Goal: Task Accomplishment & Management: Use online tool/utility

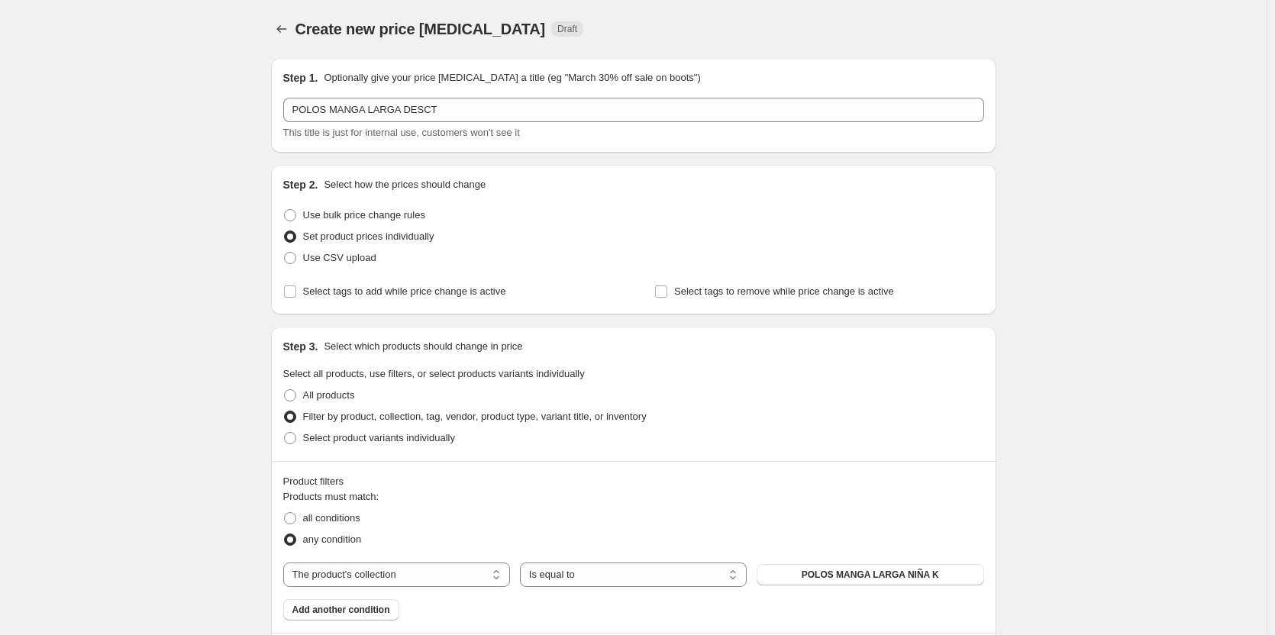
select select "collection"
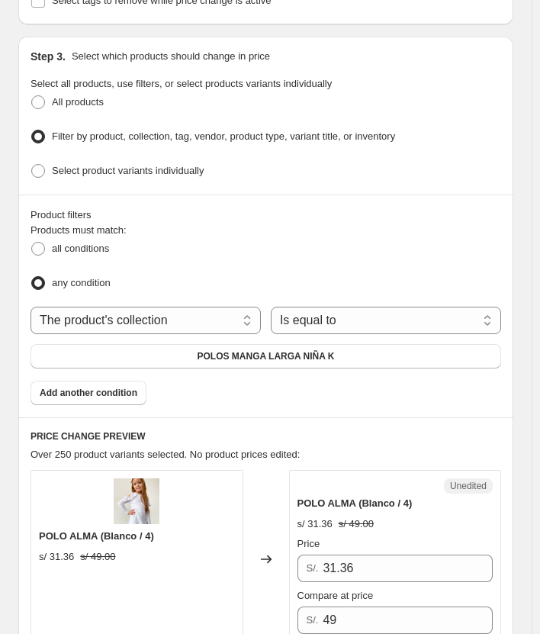
scroll to position [153, 0]
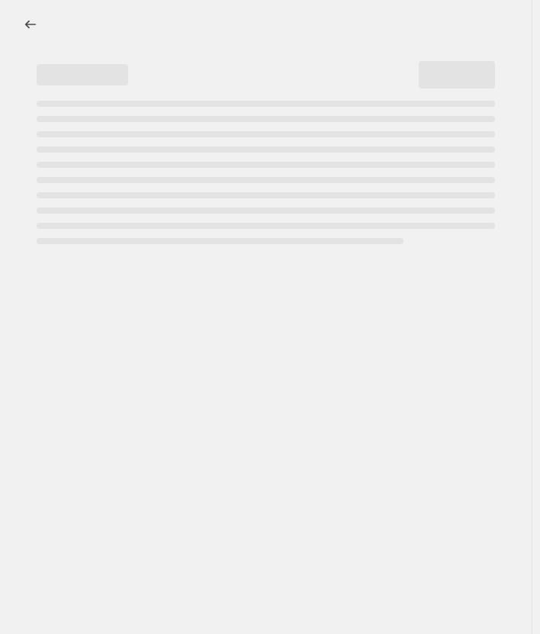
select select "percentage"
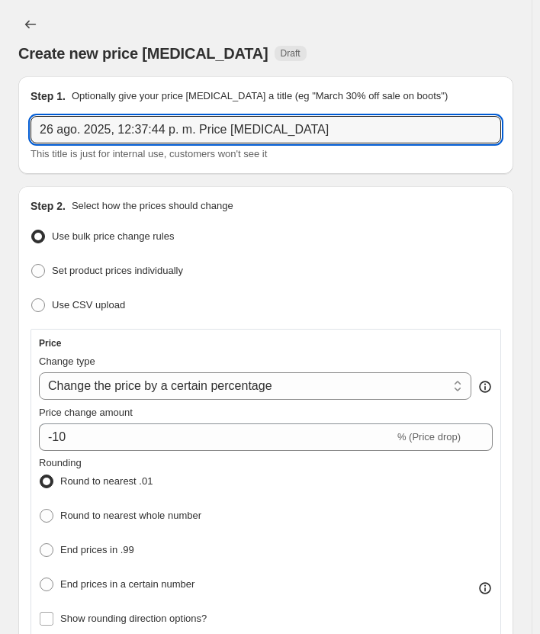
drag, startPoint x: 328, startPoint y: 131, endPoint x: -21, endPoint y: 154, distance: 350.3
click at [0, 154] on html "Home Settings Plans Skip to content Create new price change job. This page is r…" at bounding box center [270, 317] width 540 height 634
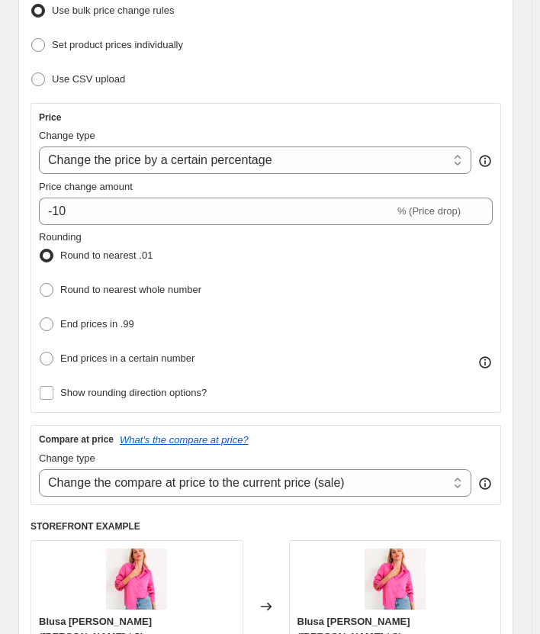
scroll to position [229, 0]
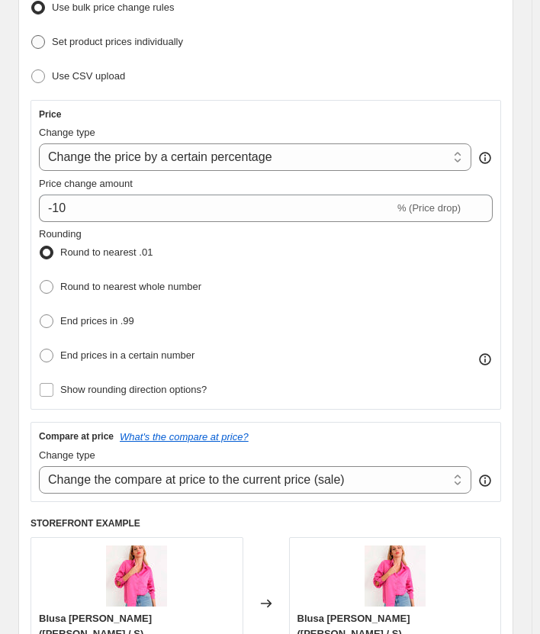
type input "NEW COLLECTION OFF KIDS"
click at [137, 34] on span "Set product prices individually" at bounding box center [117, 41] width 131 height 15
click at [32, 35] on input "Set product prices individually" at bounding box center [31, 35] width 1 height 1
radio input "true"
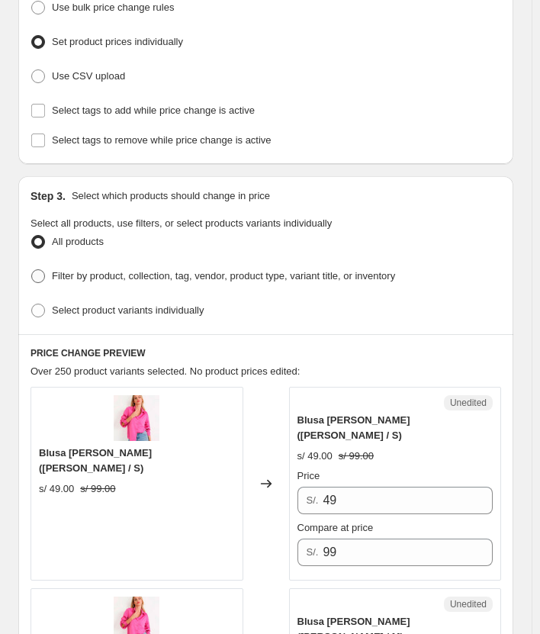
click at [195, 275] on span "Filter by product, collection, tag, vendor, product type, variant title, or inv…" at bounding box center [223, 275] width 343 height 11
click at [32, 270] on input "Filter by product, collection, tag, vendor, product type, variant title, or inv…" at bounding box center [31, 269] width 1 height 1
radio input "true"
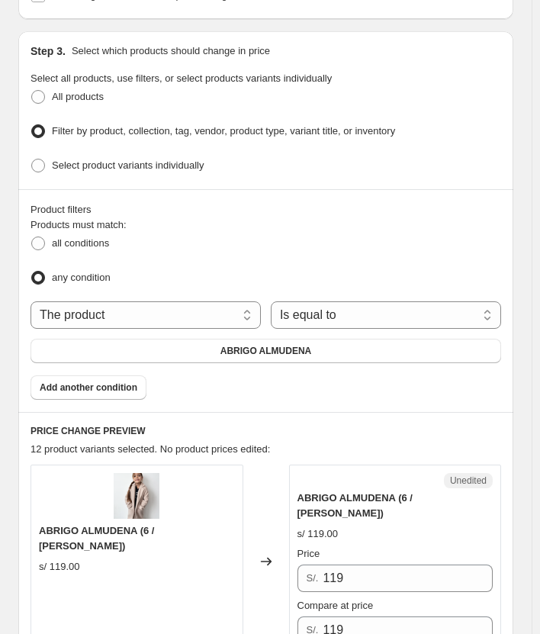
scroll to position [382, 0]
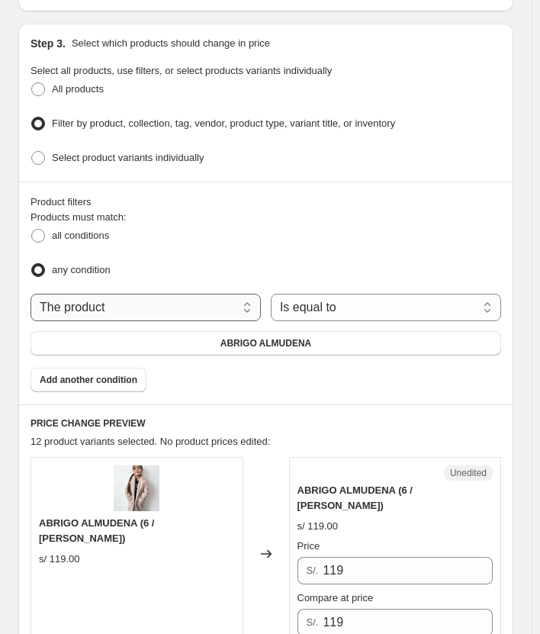
click at [212, 300] on select "The product The product's collection The product's tag The product's vendor The…" at bounding box center [146, 307] width 230 height 27
select select "collection"
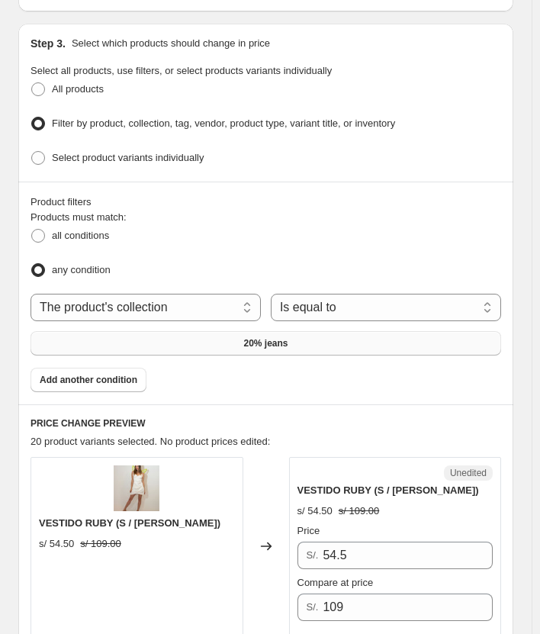
click at [262, 337] on span "20% jeans" at bounding box center [265, 343] width 44 height 12
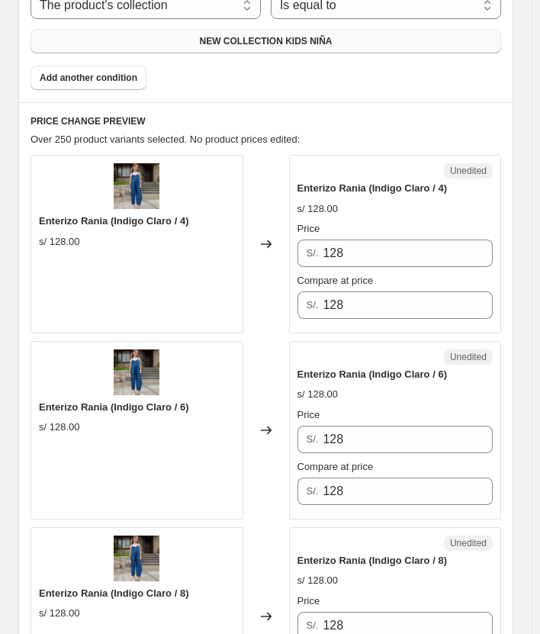
scroll to position [687, 0]
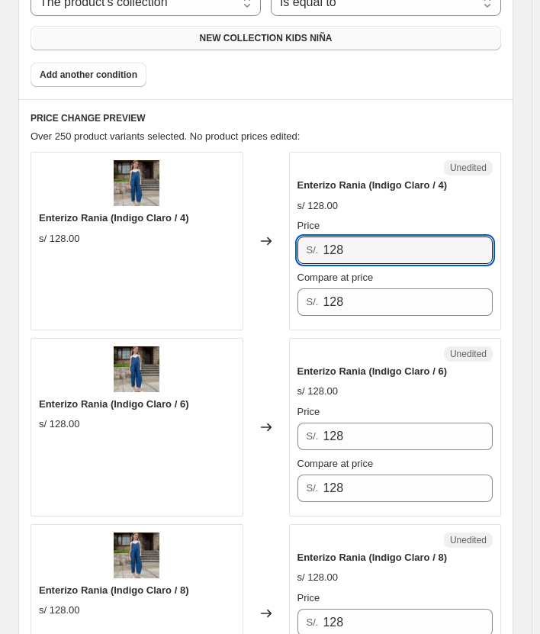
drag, startPoint x: 372, startPoint y: 246, endPoint x: 301, endPoint y: 271, distance: 75.3
click at [301, 271] on div "Price S/. 128 Compare at price S/. 128" at bounding box center [396, 267] width 196 height 98
drag, startPoint x: 366, startPoint y: 247, endPoint x: 263, endPoint y: 242, distance: 103.1
click at [265, 247] on div "Enterizo Rania (Indigo Claro / 4) s/ 128.00 Changed to Unedited Enterizo Rania …" at bounding box center [266, 241] width 471 height 179
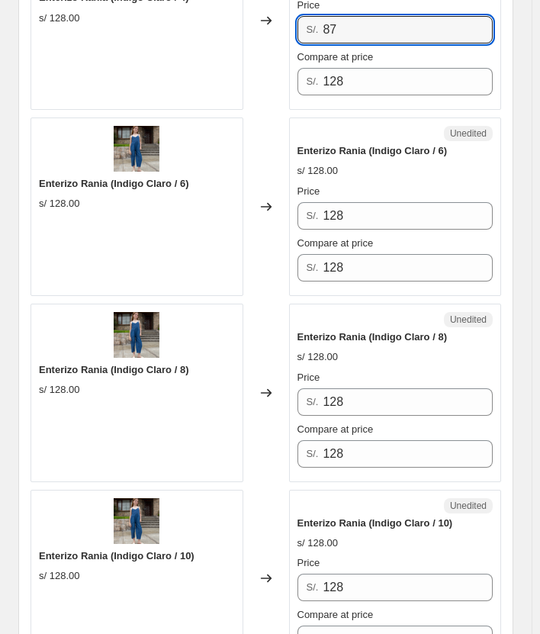
scroll to position [916, 0]
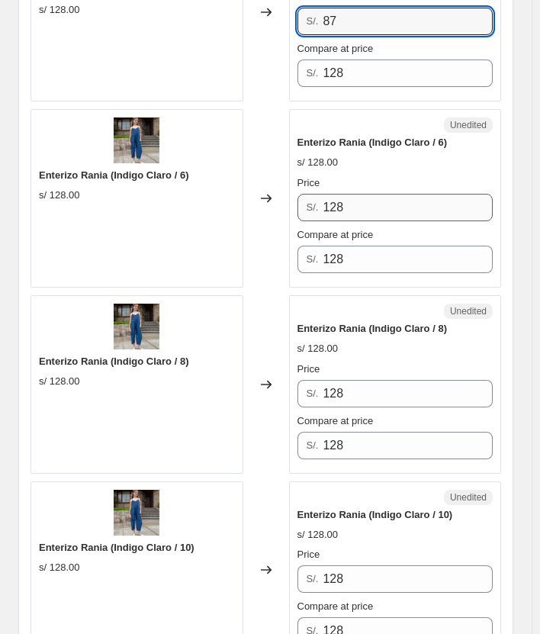
type input "87"
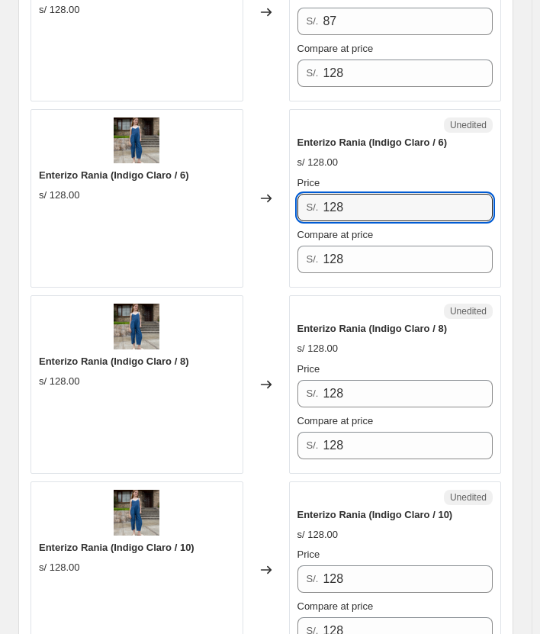
drag, startPoint x: 380, startPoint y: 198, endPoint x: 163, endPoint y: 189, distance: 216.9
click at [163, 193] on div "Enterizo Rania (Indigo Claro / 6) s/ 128.00 Changed to Unedited Enterizo Rania …" at bounding box center [266, 198] width 471 height 179
paste input "87"
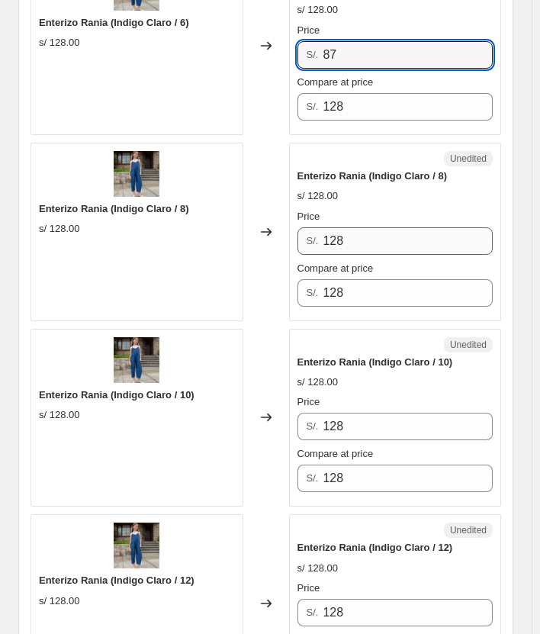
type input "87"
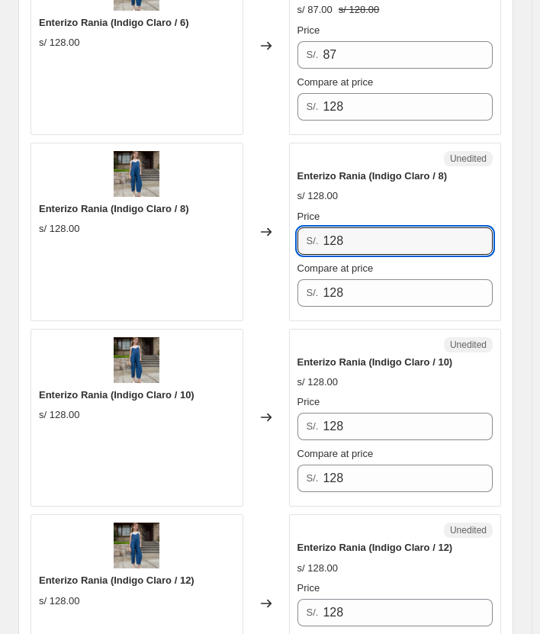
drag, startPoint x: 379, startPoint y: 237, endPoint x: 300, endPoint y: 230, distance: 78.8
click at [185, 246] on div "Enterizo Rania (Indigo Claro / 8) s/ 128.00 Changed to Unedited Enterizo Rania …" at bounding box center [266, 232] width 471 height 179
paste input "87"
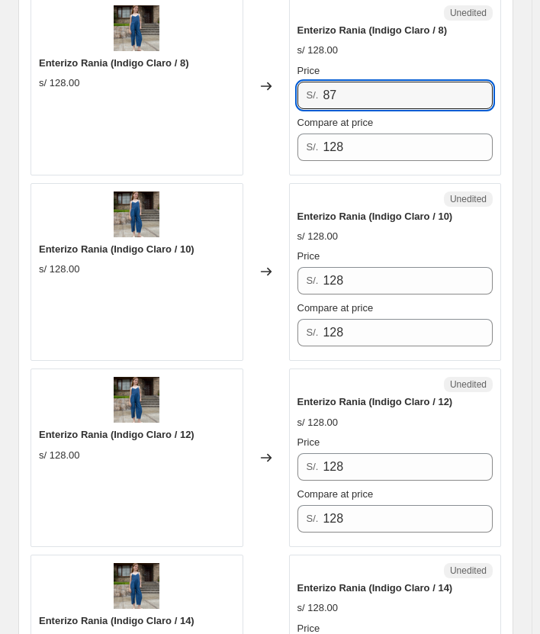
scroll to position [1221, 0]
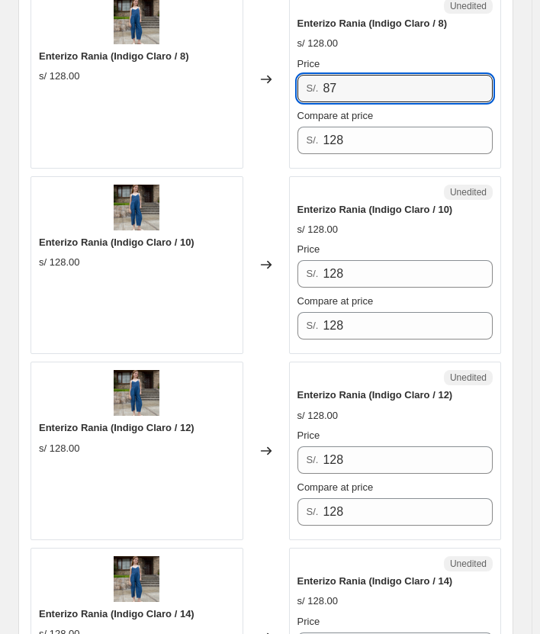
type input "87"
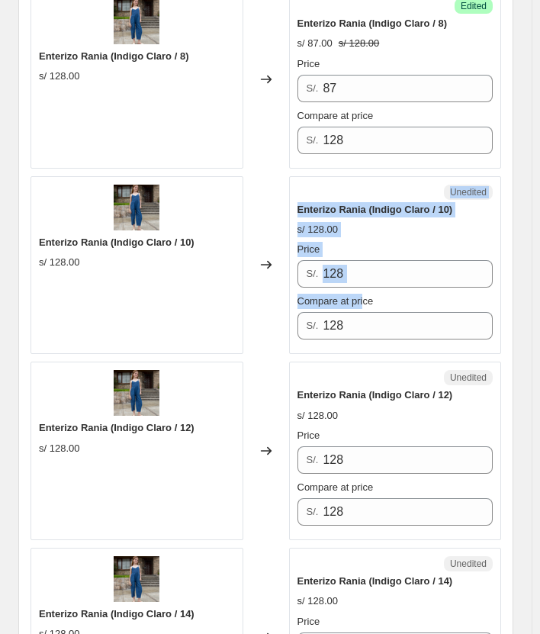
drag, startPoint x: 366, startPoint y: 282, endPoint x: 265, endPoint y: 287, distance: 100.9
click at [263, 288] on div "Enterizo Rania (Indigo Claro / 10) s/ 128.00 Changed to Unedited Enterizo Rania…" at bounding box center [266, 265] width 471 height 179
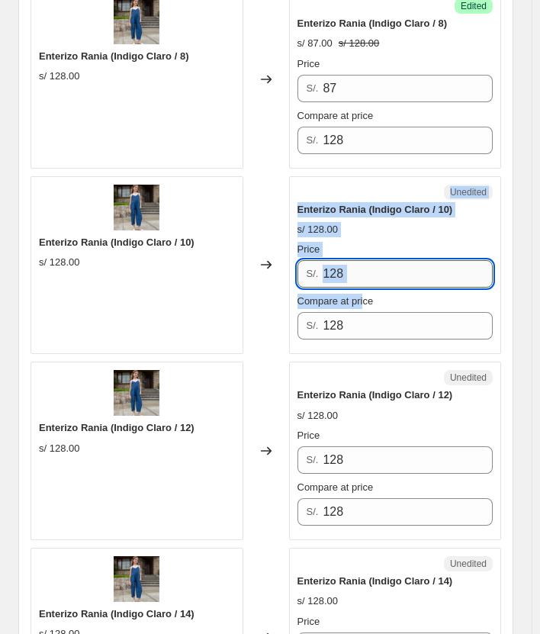
drag, startPoint x: 359, startPoint y: 273, endPoint x: 390, endPoint y: 266, distance: 31.3
click at [360, 273] on input "128" at bounding box center [408, 273] width 170 height 27
click at [390, 266] on input "128" at bounding box center [408, 273] width 170 height 27
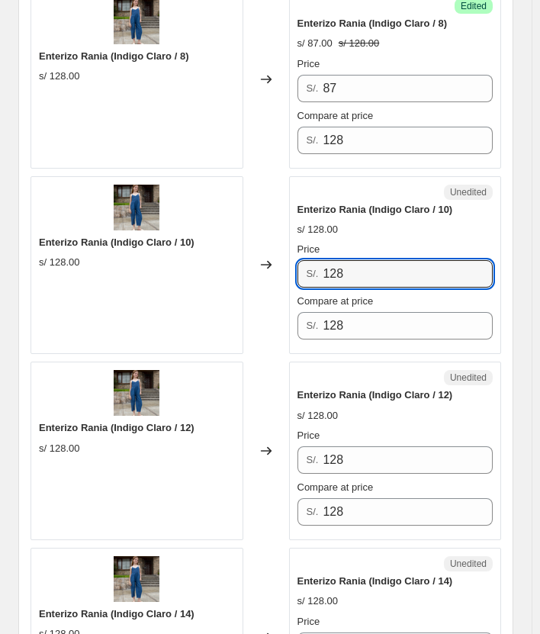
drag, startPoint x: 389, startPoint y: 266, endPoint x: 257, endPoint y: 279, distance: 132.7
click at [257, 279] on div "Enterizo Rania (Indigo Claro / 10) s/ 128.00 Changed to Unedited Enterizo Rania…" at bounding box center [266, 265] width 471 height 179
paste input "87"
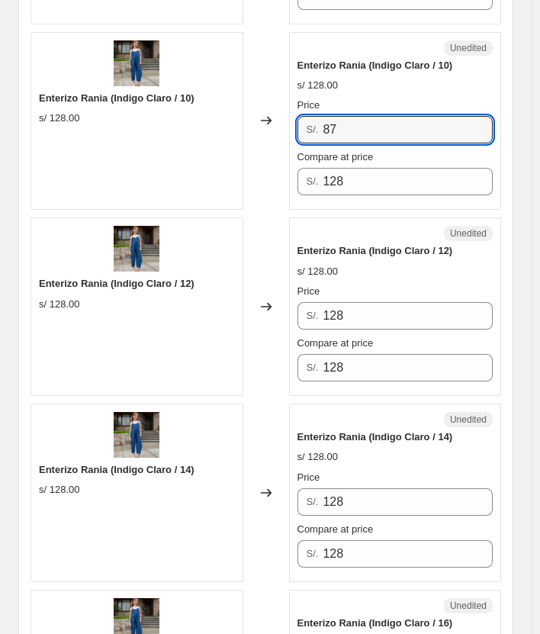
scroll to position [1374, 0]
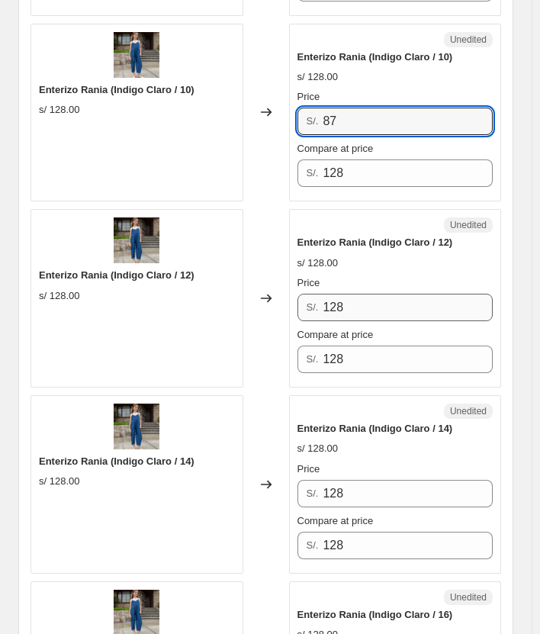
type input "87"
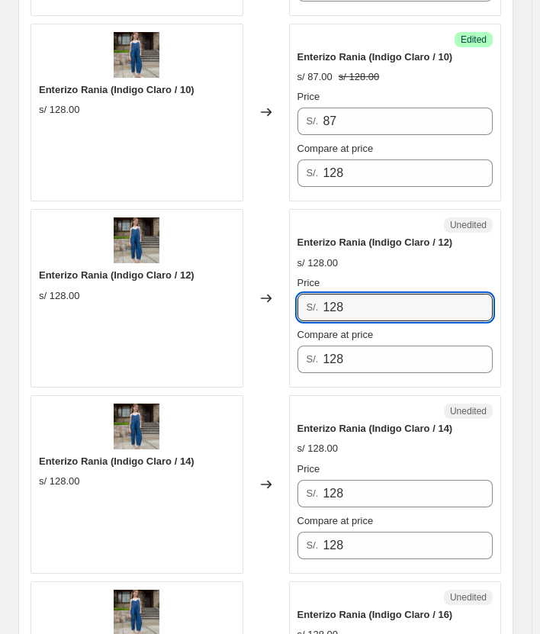
drag, startPoint x: 360, startPoint y: 294, endPoint x: 172, endPoint y: 294, distance: 188.5
click at [172, 294] on div "Enterizo Rania (Indigo Claro / 12) s/ 128.00 Changed to Unedited Enterizo Rania…" at bounding box center [266, 298] width 471 height 179
paste input "87"
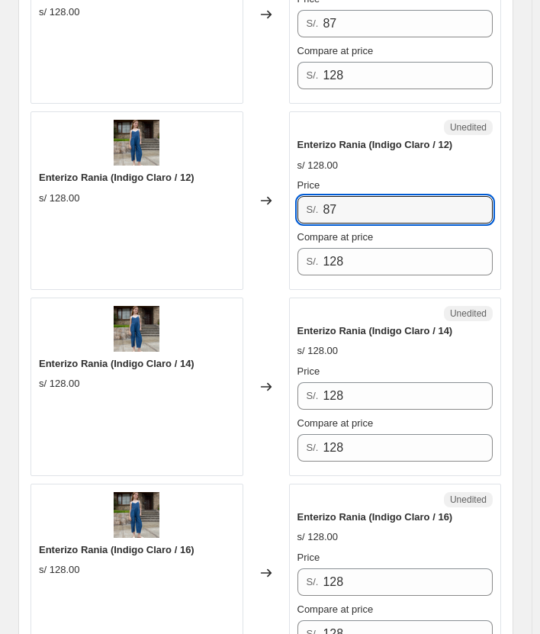
scroll to position [1603, 0]
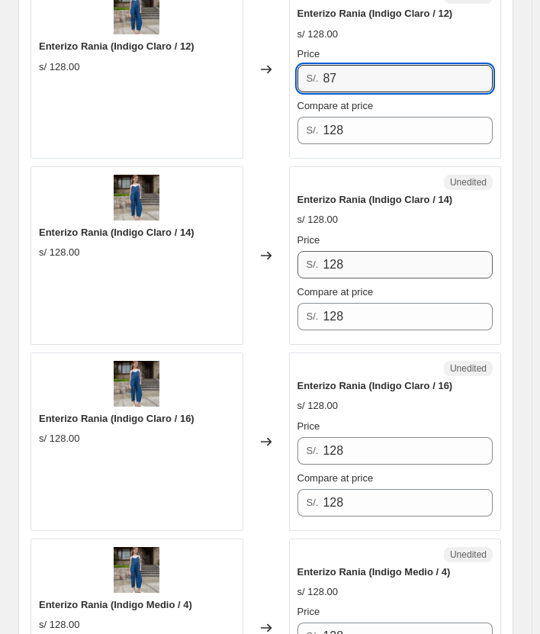
type input "87"
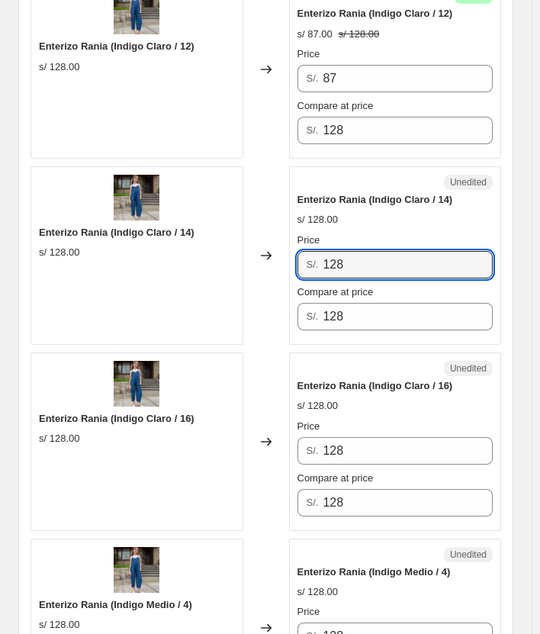
drag, startPoint x: 367, startPoint y: 268, endPoint x: 269, endPoint y: 264, distance: 97.8
click at [269, 264] on div "Enterizo Rania (Indigo Claro / 14) s/ 128.00 Changed to Unedited Enterizo Rania…" at bounding box center [266, 255] width 471 height 179
paste input "87"
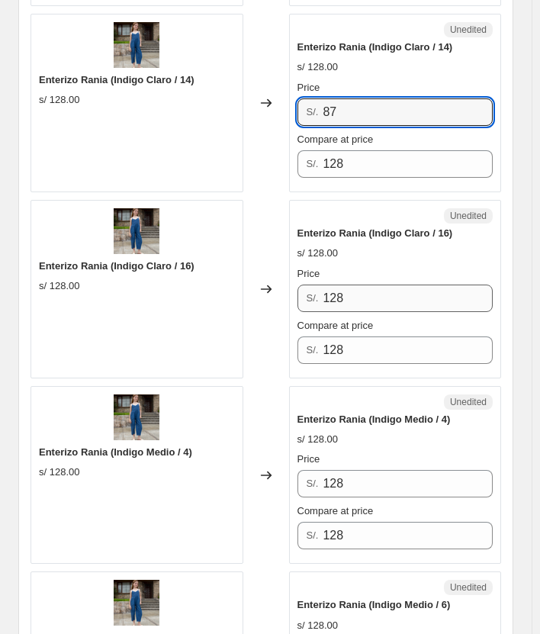
type input "87"
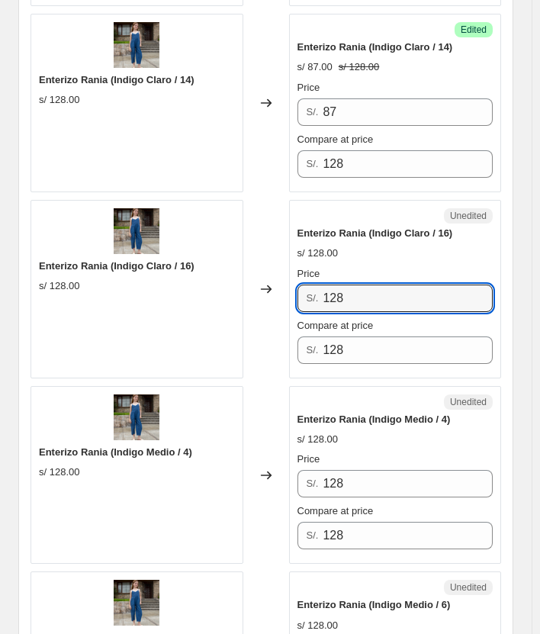
drag, startPoint x: 343, startPoint y: 288, endPoint x: 198, endPoint y: 296, distance: 145.2
click at [198, 296] on div "Enterizo Rania (Indigo Claro / 16) s/ 128.00 Changed to Unedited Enterizo Rania…" at bounding box center [266, 289] width 471 height 179
paste input "87"
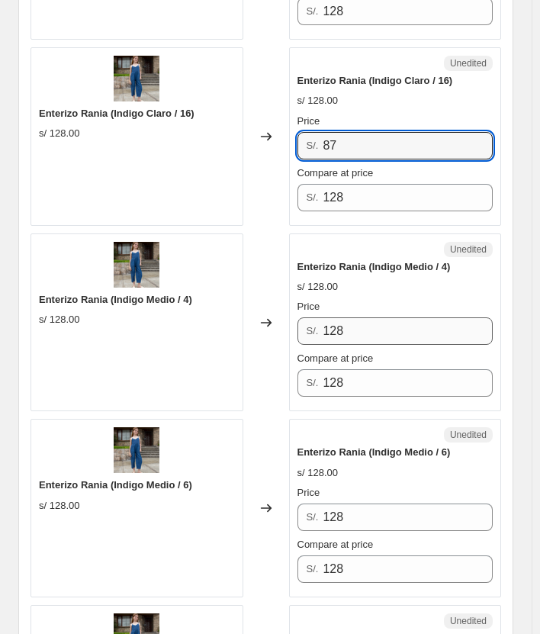
type input "87"
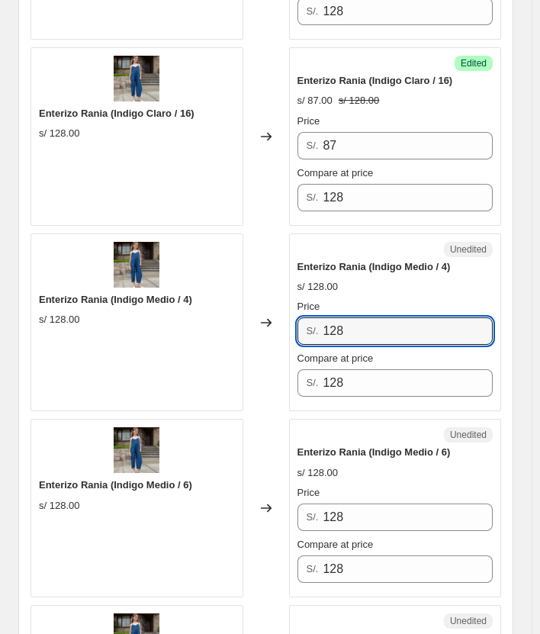
drag, startPoint x: 357, startPoint y: 316, endPoint x: 114, endPoint y: 303, distance: 243.1
click at [114, 304] on div "Enterizo Rania (Indigo Medio / 4) s/ 128.00 Changed to Unedited Enterizo Rania …" at bounding box center [266, 323] width 471 height 179
paste input "87"
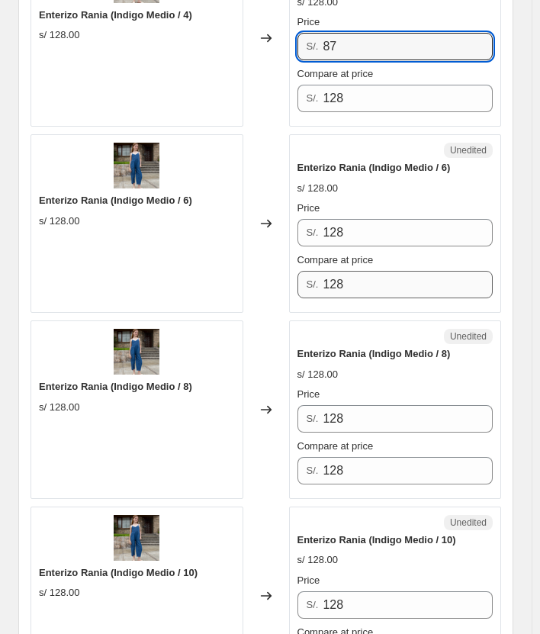
scroll to position [2213, 0]
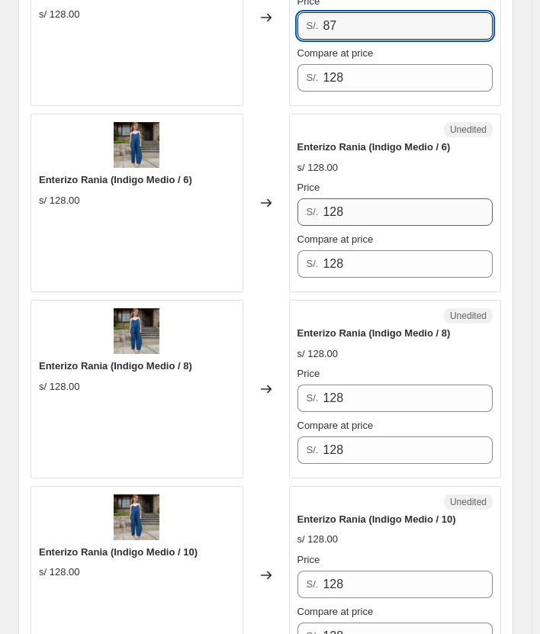
type input "87"
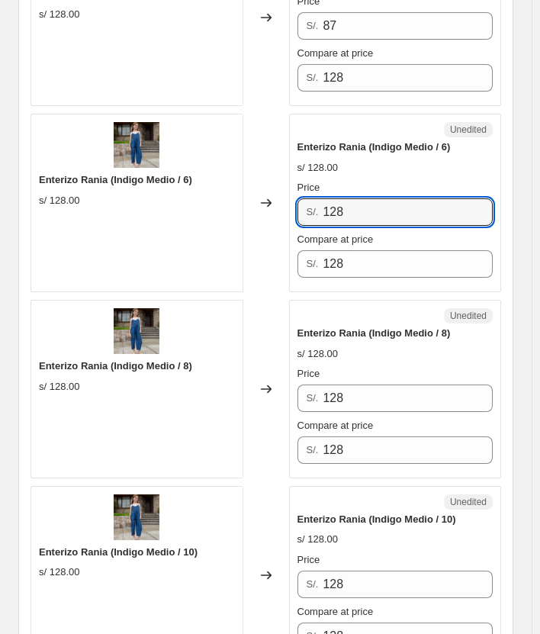
drag, startPoint x: 361, startPoint y: 198, endPoint x: 270, endPoint y: 209, distance: 91.4
click at [271, 210] on div "Enterizo Rania (Indigo Medio / 6) s/ 128.00 Changed to Unedited Enterizo Rania …" at bounding box center [266, 203] width 471 height 179
paste input "87"
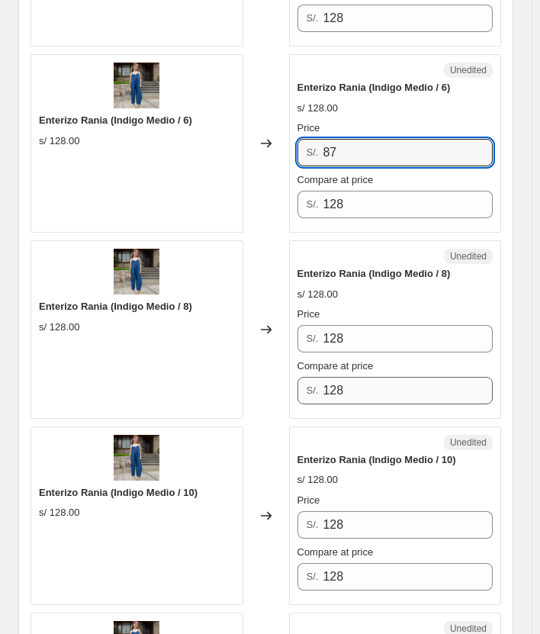
scroll to position [2366, 0]
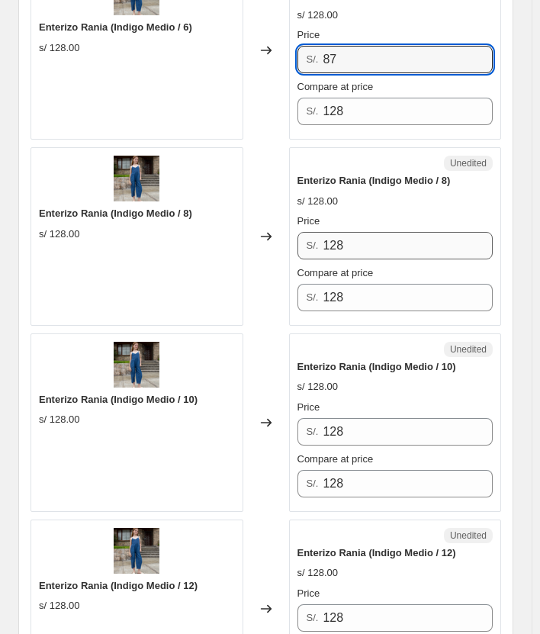
type input "87"
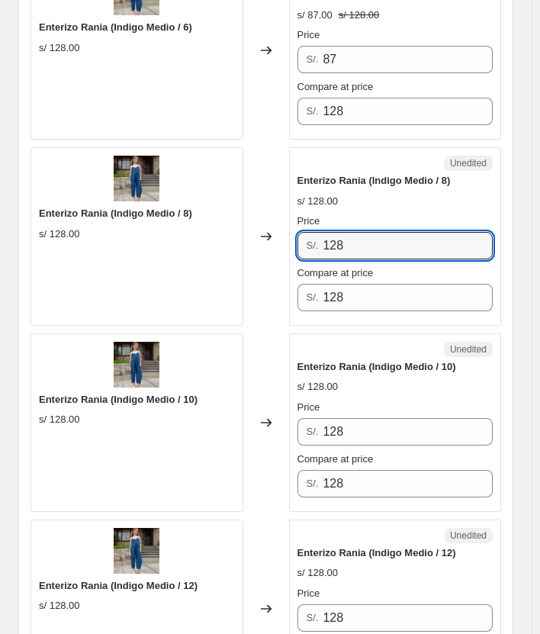
drag, startPoint x: 363, startPoint y: 245, endPoint x: 230, endPoint y: 246, distance: 133.6
click at [230, 246] on div "Enterizo Rania (Indigo Medio / 8) s/ 128.00 Changed to Unedited Enterizo Rania …" at bounding box center [266, 236] width 471 height 179
paste input "87"
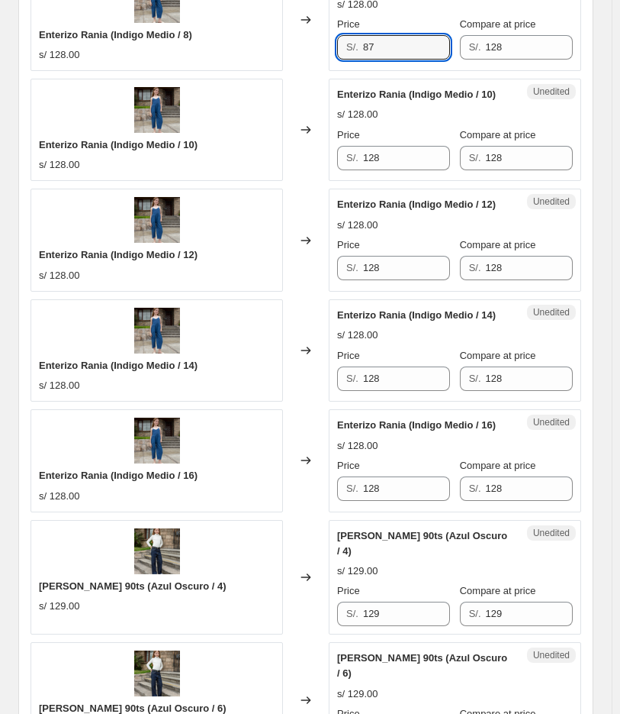
scroll to position [1667, 0]
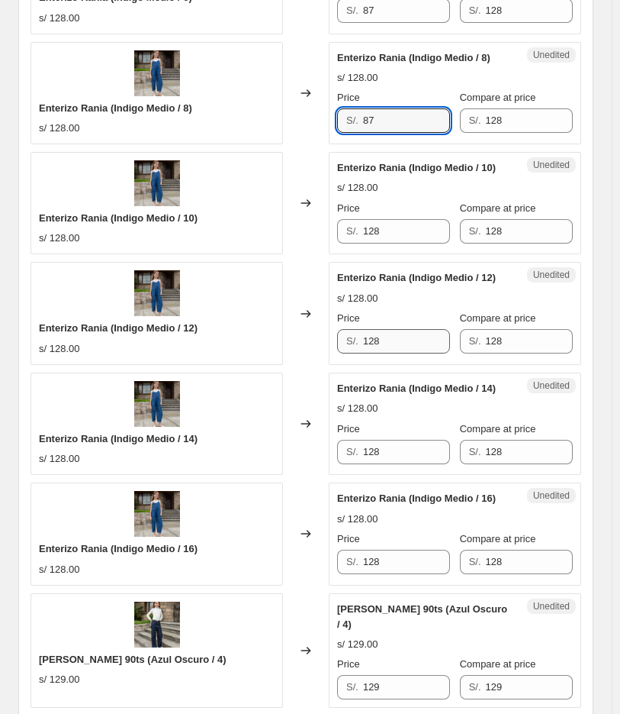
type input "87"
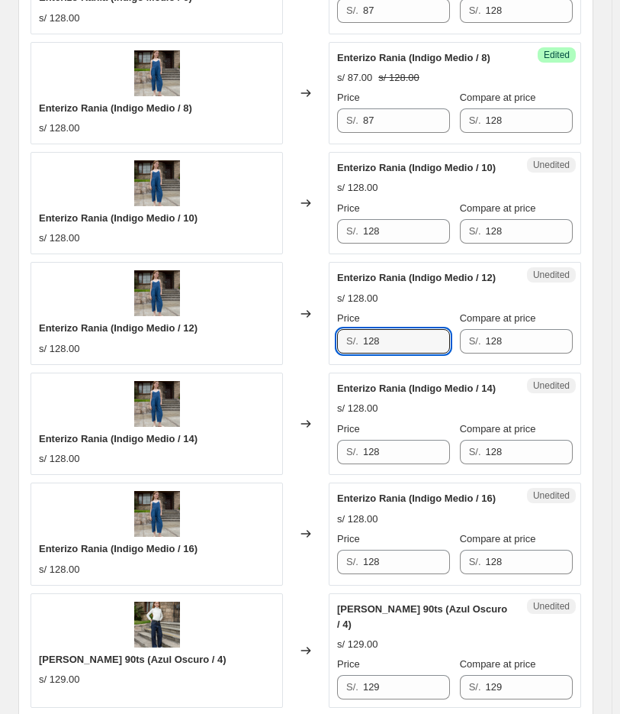
drag, startPoint x: 408, startPoint y: 344, endPoint x: 201, endPoint y: 354, distance: 207.8
click at [201, 354] on div "Enterizo Rania (Indigo Medio / 12) s/ 128.00 Changed to Unedited Enterizo Rania…" at bounding box center [306, 313] width 551 height 102
paste input "87"
type input "87"
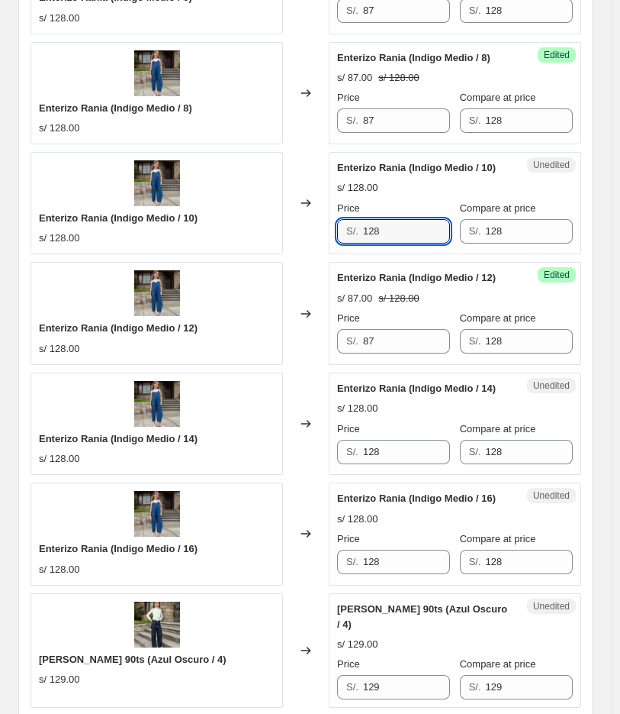
drag, startPoint x: 389, startPoint y: 233, endPoint x: 336, endPoint y: 240, distance: 53.9
click at [337, 240] on div "Unedited Enterizo Rania (Indigo Medio / 10) s/ 128.00 Price S/. 128 Compare at …" at bounding box center [455, 203] width 253 height 102
paste input "87"
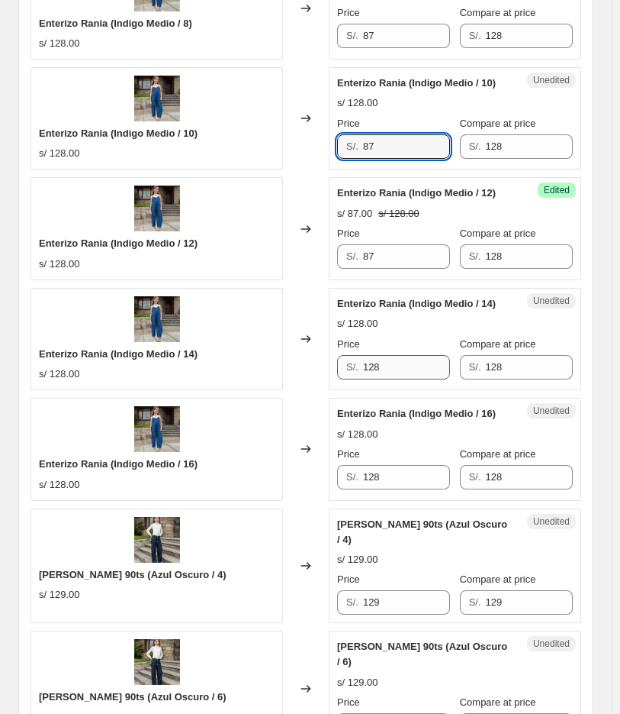
type input "87"
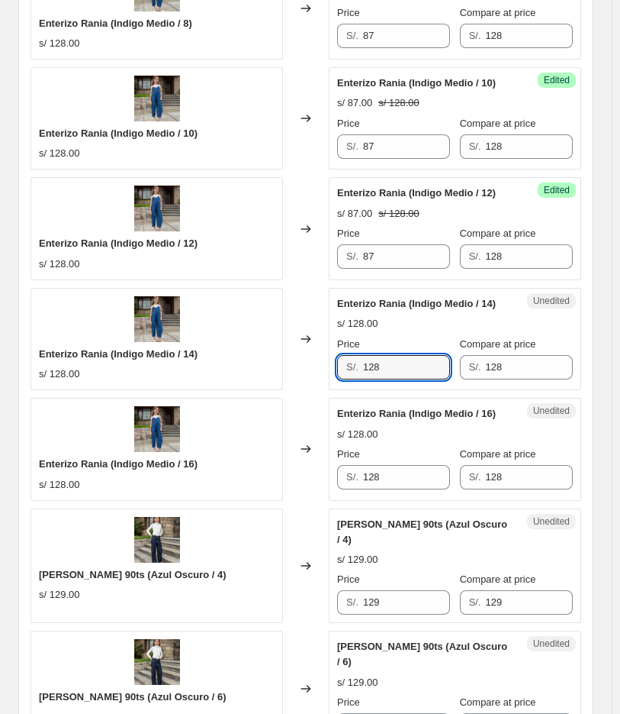
drag, startPoint x: 401, startPoint y: 371, endPoint x: 186, endPoint y: 360, distance: 214.7
click at [188, 362] on div "Enterizo Rania (Indigo Medio / 14) s/ 128.00 Changed to Unedited Enterizo Rania…" at bounding box center [306, 339] width 551 height 102
paste input "87"
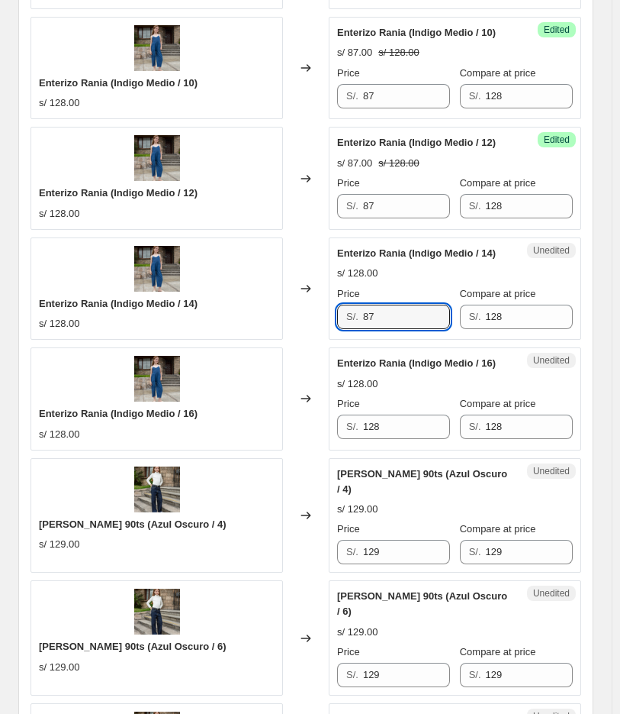
scroll to position [1836, 0]
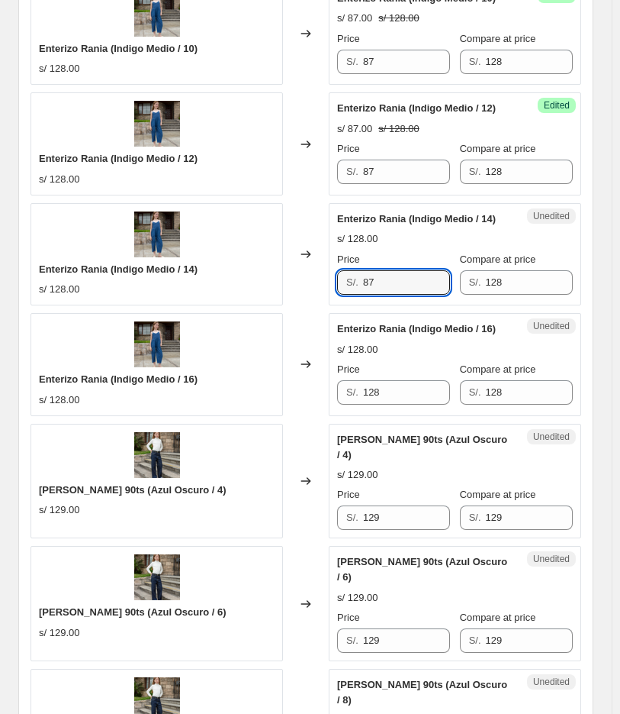
type input "87"
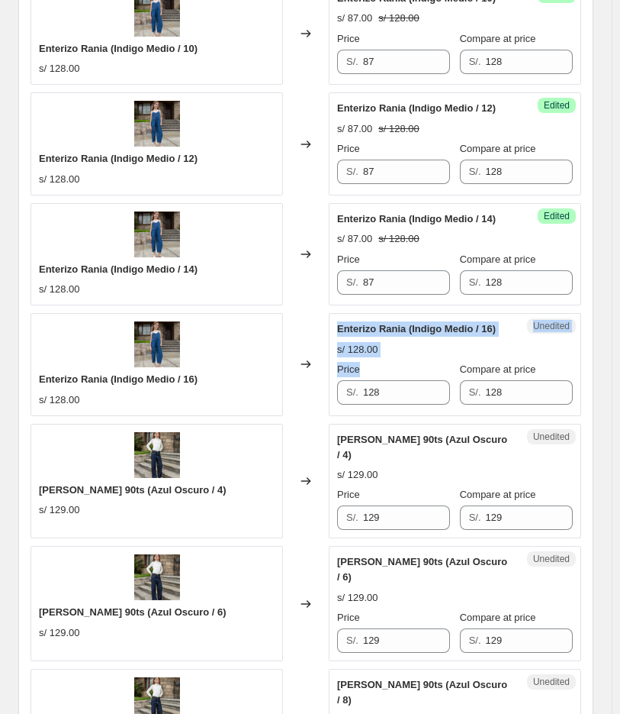
drag, startPoint x: 395, startPoint y: 408, endPoint x: 308, endPoint y: 404, distance: 87.1
click at [295, 405] on div "Enterizo Rania (Indigo Medio / 16) s/ 128.00 Changed to Unedited Enterizo Rania…" at bounding box center [306, 364] width 551 height 102
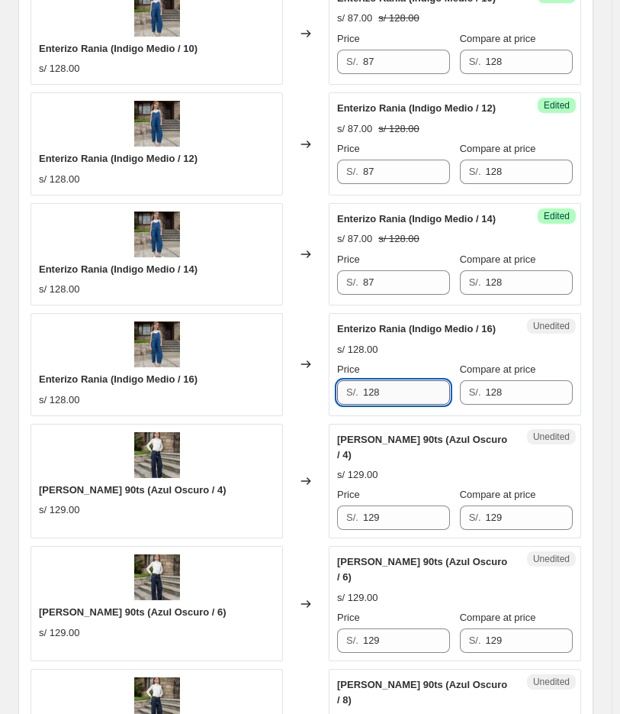
click at [411, 398] on input "128" at bounding box center [406, 392] width 87 height 24
drag, startPoint x: 398, startPoint y: 395, endPoint x: 313, endPoint y: 394, distance: 84.7
click at [313, 394] on div "Enterizo Rania (Indigo Medio / 16) s/ 128.00 Changed to Unedited Enterizo Rania…" at bounding box center [306, 364] width 551 height 102
paste input "87"
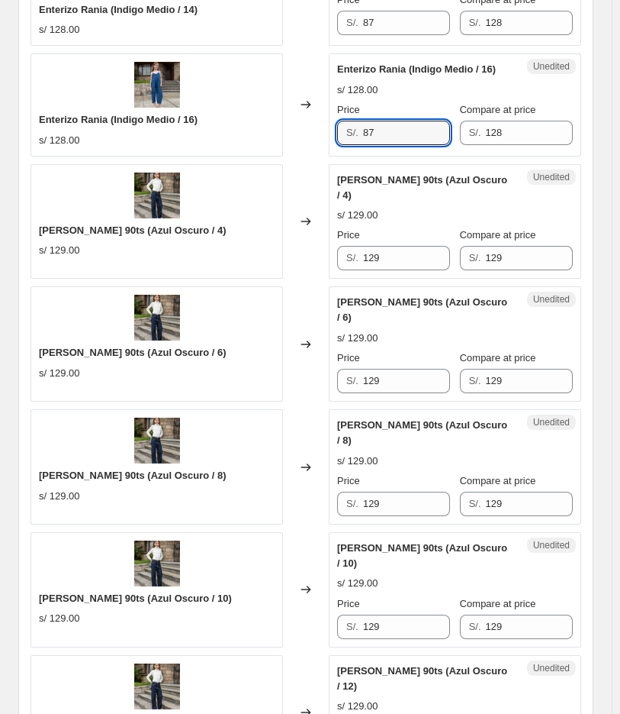
scroll to position [2176, 0]
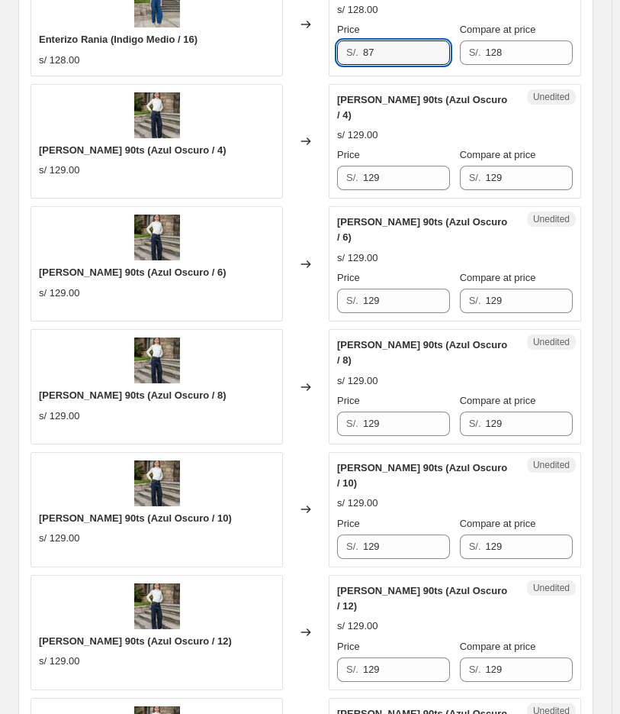
type input "87"
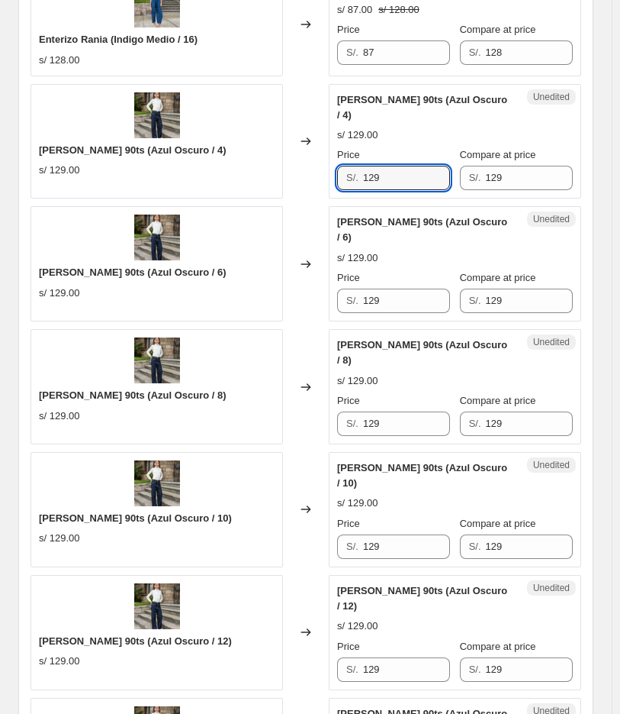
drag, startPoint x: 387, startPoint y: 163, endPoint x: 325, endPoint y: 172, distance: 62.6
click at [325, 172] on div "JEAN PALAZO 90ts (Azul Oscuro / 4) s/ 129.00 Changed to Unedited JEAN PALAZO 90…" at bounding box center [306, 141] width 551 height 115
drag, startPoint x: 405, startPoint y: 163, endPoint x: 299, endPoint y: 177, distance: 106.2
click at [299, 177] on div "JEAN PALAZO 90ts (Azul Oscuro / 4) s/ 129.00 Changed to Unedited JEAN PALAZO 90…" at bounding box center [306, 141] width 551 height 115
type input "73"
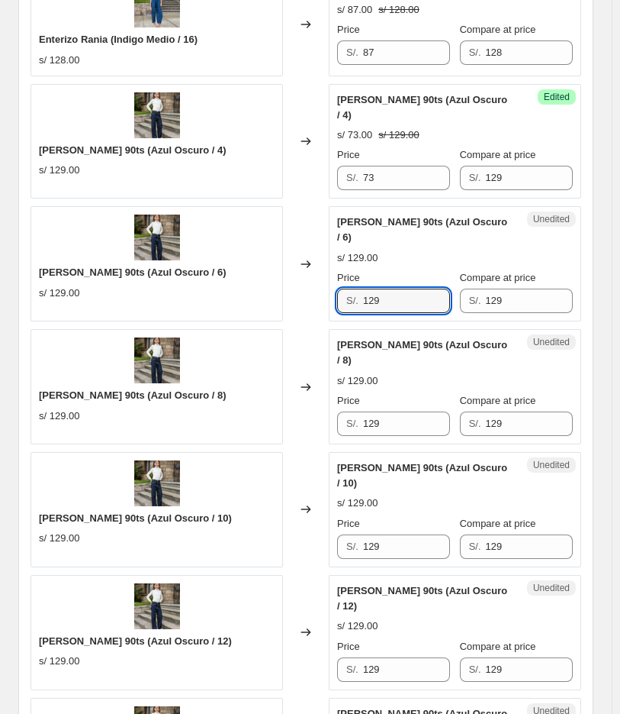
drag, startPoint x: 437, startPoint y: 277, endPoint x: 291, endPoint y: 301, distance: 147.7
paste input "73"
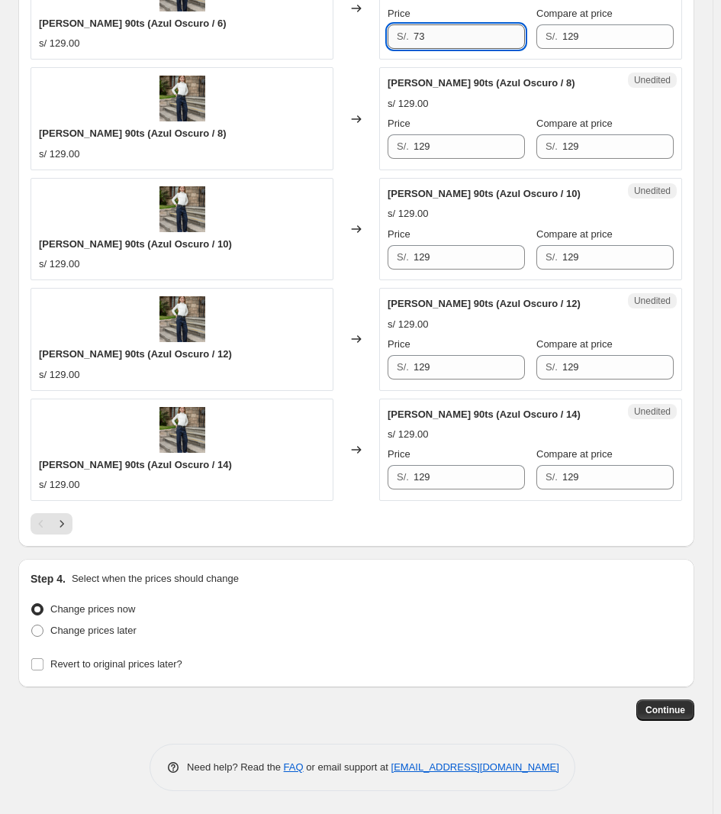
scroll to position [2325, 0]
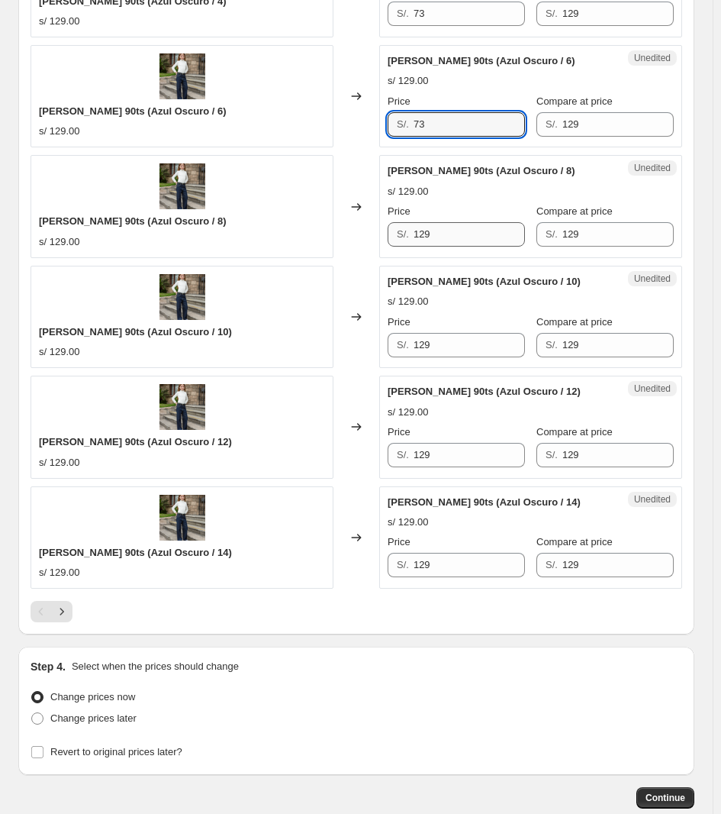
type input "73"
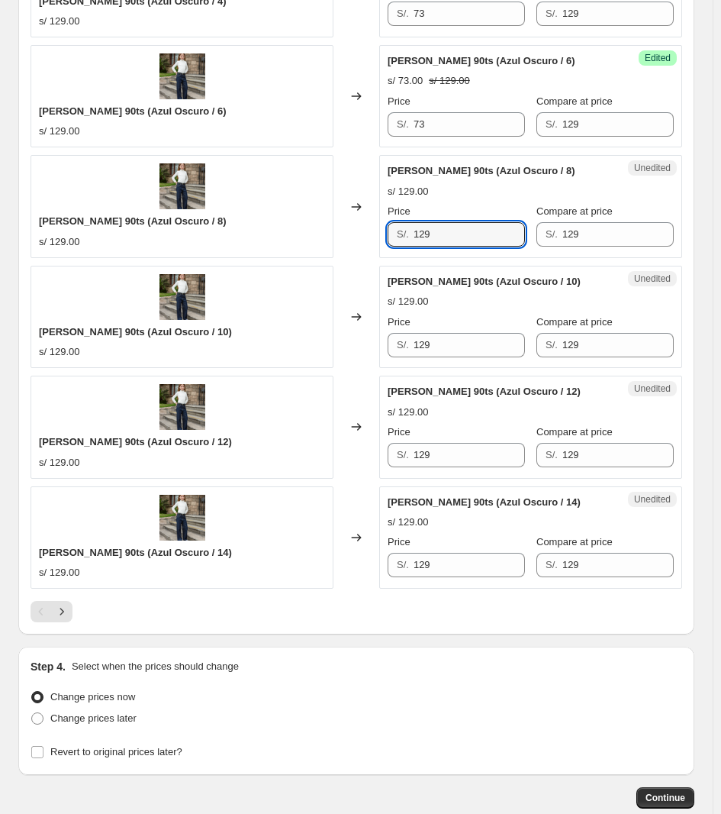
drag, startPoint x: 475, startPoint y: 230, endPoint x: 239, endPoint y: 268, distance: 239.7
paste input "73"
type input "73"
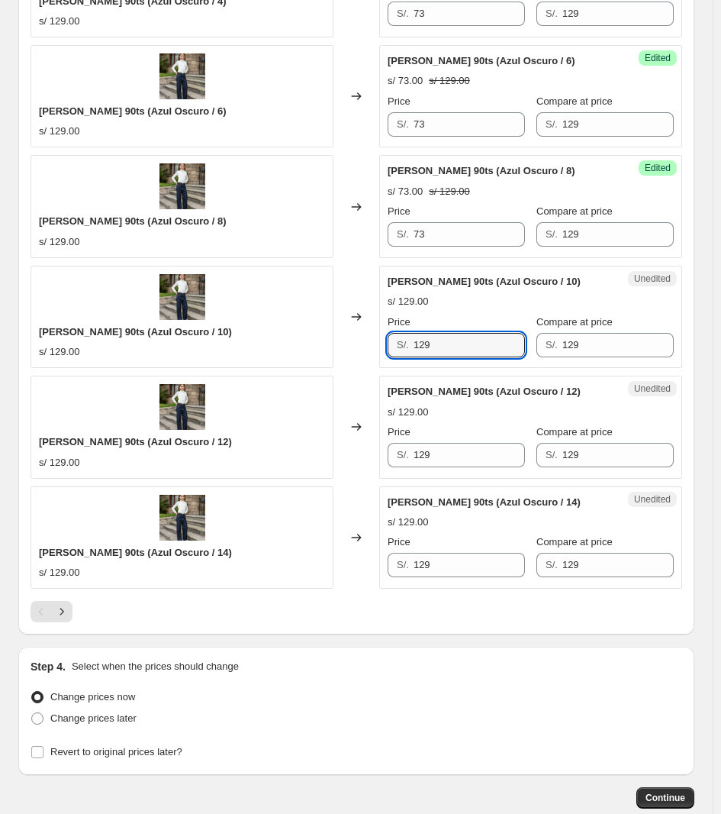
drag, startPoint x: 437, startPoint y: 356, endPoint x: 353, endPoint y: 360, distance: 84.1
click at [353, 360] on div "JEAN PALAZO 90ts (Azul Oscuro / 10) s/ 129.00 Changed to Unedited JEAN PALAZO 9…" at bounding box center [357, 317] width 652 height 102
paste input "73"
type input "73"
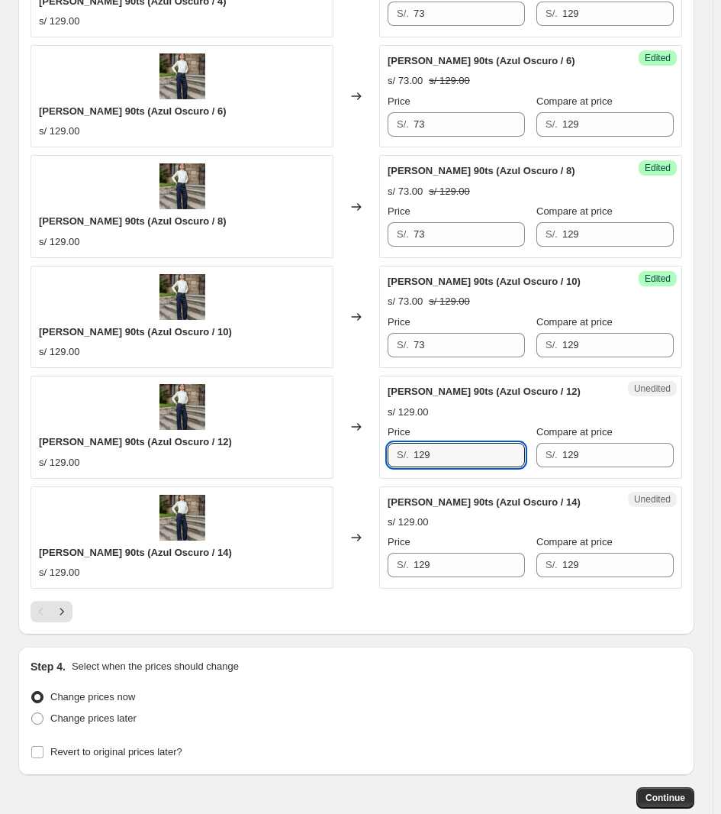
drag, startPoint x: 456, startPoint y: 464, endPoint x: 376, endPoint y: 471, distance: 80.4
click at [376, 471] on div "JEAN PALAZO 90ts (Azul Oscuro / 12) s/ 129.00 Changed to Unedited JEAN PALAZO 9…" at bounding box center [357, 427] width 652 height 102
paste input "73"
type input "73"
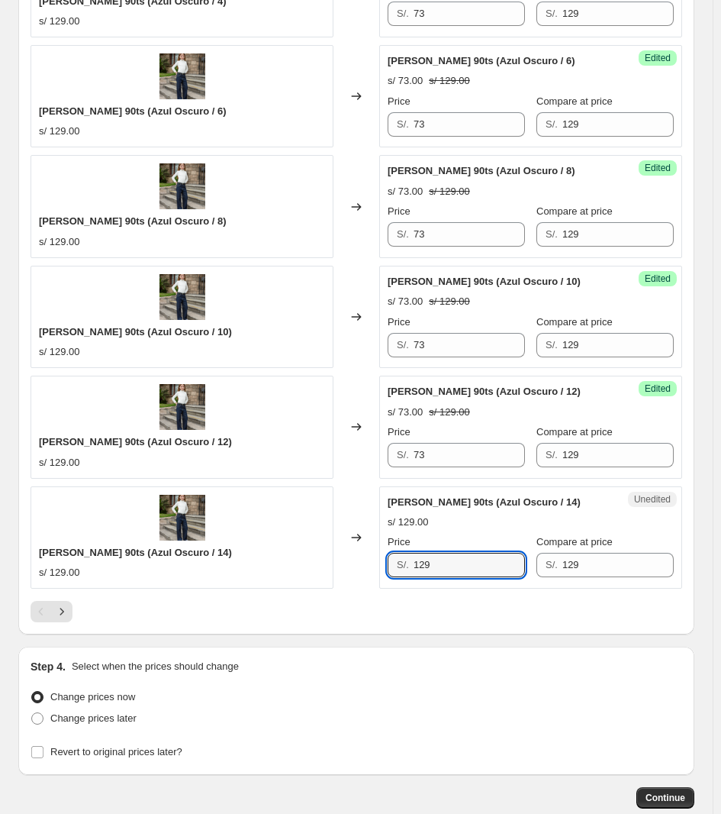
drag, startPoint x: 437, startPoint y: 567, endPoint x: 372, endPoint y: 573, distance: 64.4
click at [372, 573] on div "JEAN PALAZO 90ts (Azul Oscuro / 14) s/ 129.00 Changed to Unedited JEAN PALAZO 9…" at bounding box center [357, 537] width 652 height 102
paste input "73"
type input "73"
click at [60, 619] on icon "Next" at bounding box center [61, 611] width 15 height 15
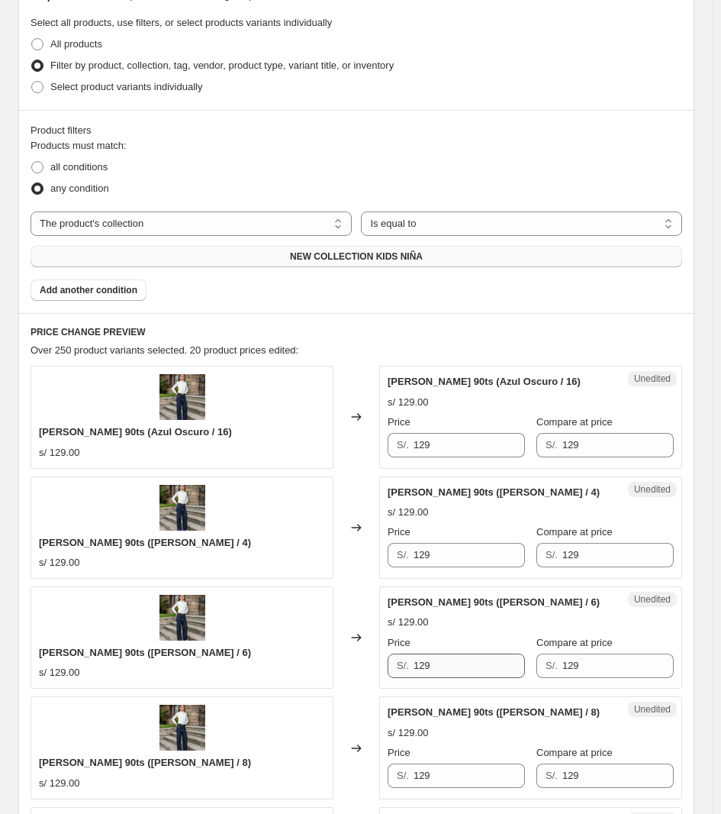
scroll to position [608, 0]
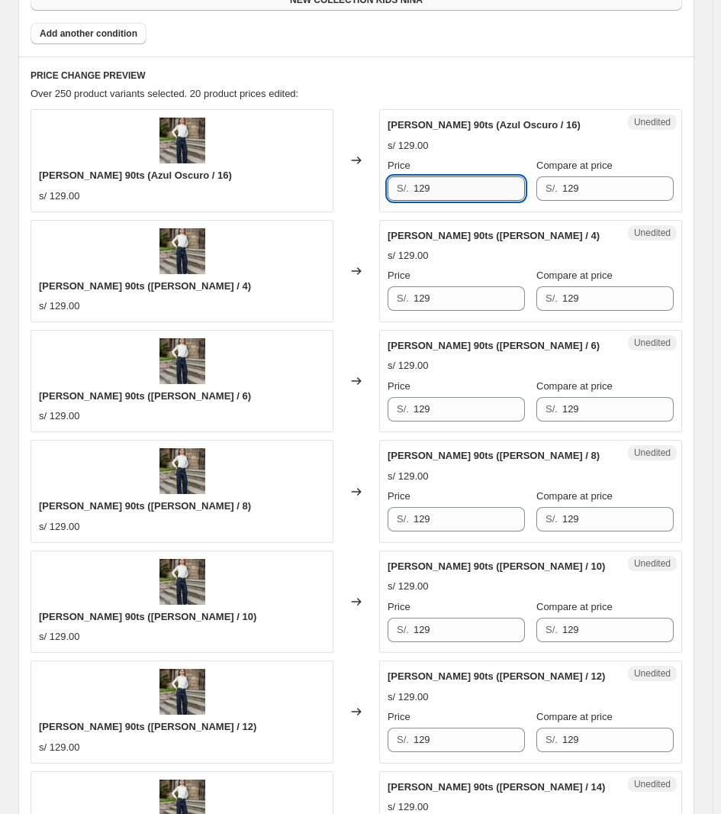
click at [454, 179] on input "129" at bounding box center [469, 188] width 111 height 24
drag, startPoint x: 452, startPoint y: 178, endPoint x: 356, endPoint y: 185, distance: 95.7
click at [356, 185] on div "JEAN PALAZO 90ts (Azul Oscuro / 16) s/ 129.00 Changed to Unedited JEAN PALAZO 9…" at bounding box center [357, 160] width 652 height 102
type input "73"
drag, startPoint x: 472, startPoint y: 172, endPoint x: 417, endPoint y: 179, distance: 55.4
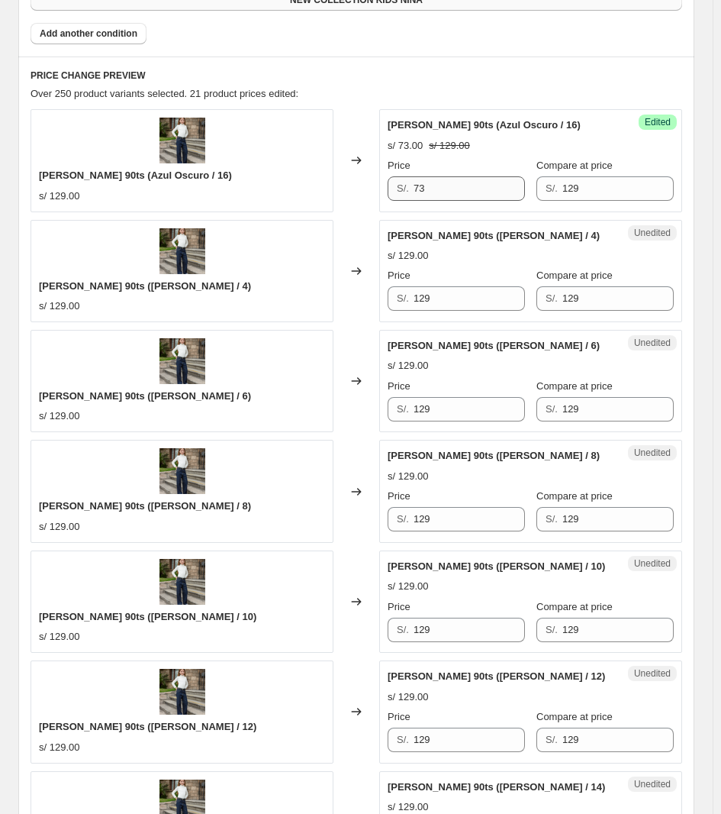
click at [417, 179] on div "Price S/. 73" at bounding box center [456, 179] width 137 height 43
drag, startPoint x: 384, startPoint y: 192, endPoint x: 345, endPoint y: 196, distance: 39.1
click at [345, 196] on div "JEAN PALAZO 90ts (Azul Oscuro / 16) s/ 129.00 Changed to Success Edited JEAN PA…" at bounding box center [357, 160] width 652 height 102
drag, startPoint x: 459, startPoint y: 297, endPoint x: 351, endPoint y: 292, distance: 107.7
click at [351, 292] on div "JEAN PALAZO 90ts (Celeste / 4) s/ 129.00 Changed to Unedited JEAN PALAZO 90ts (…" at bounding box center [357, 271] width 652 height 102
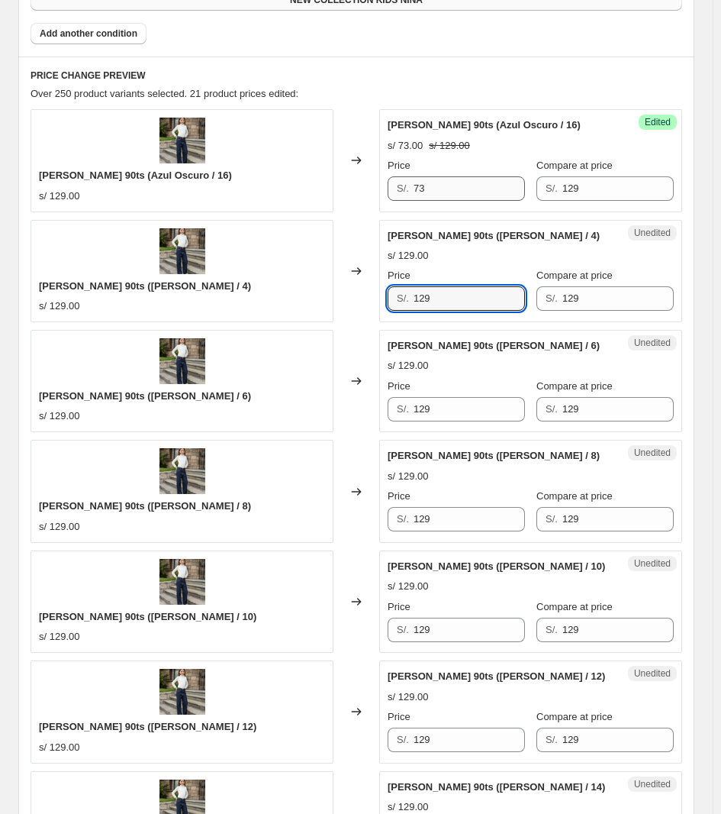
paste input "73"
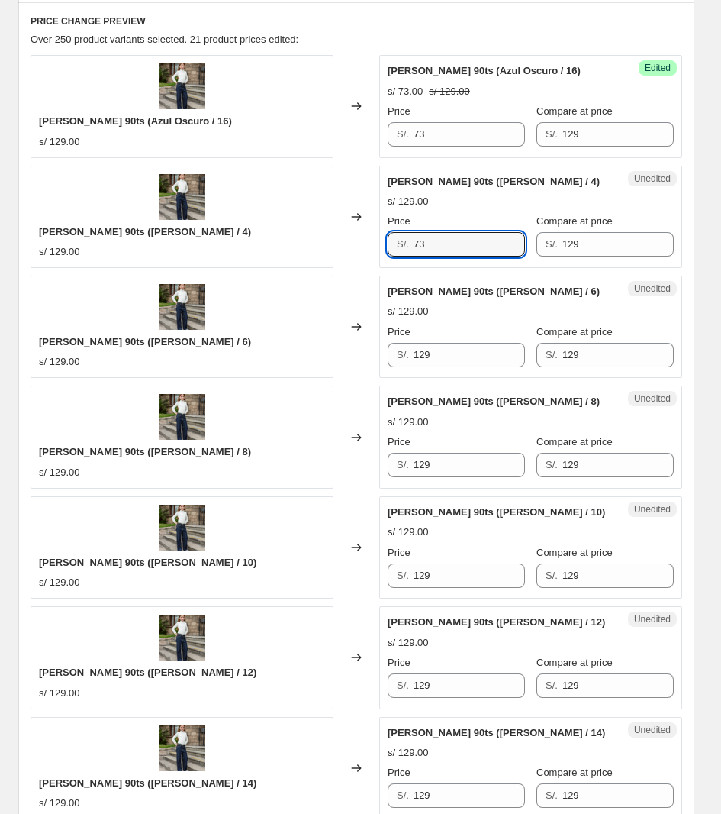
scroll to position [703, 0]
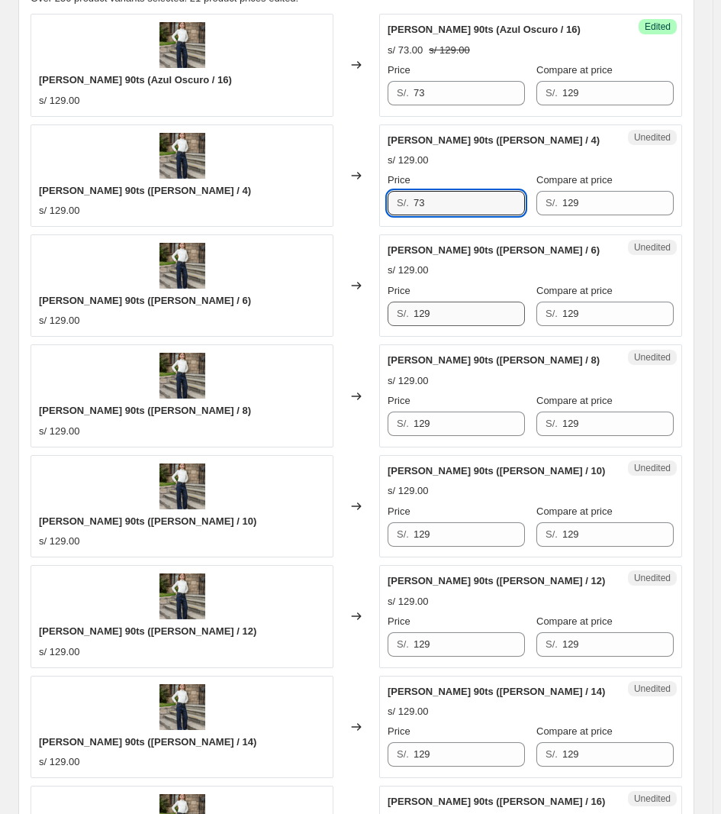
type input "73"
drag, startPoint x: 450, startPoint y: 311, endPoint x: 347, endPoint y: 308, distance: 103.1
click at [352, 309] on div "JEAN PALAZO 90ts (Celeste / 6) s/ 129.00 Changed to Unedited JEAN PALAZO 90ts (…" at bounding box center [357, 285] width 652 height 102
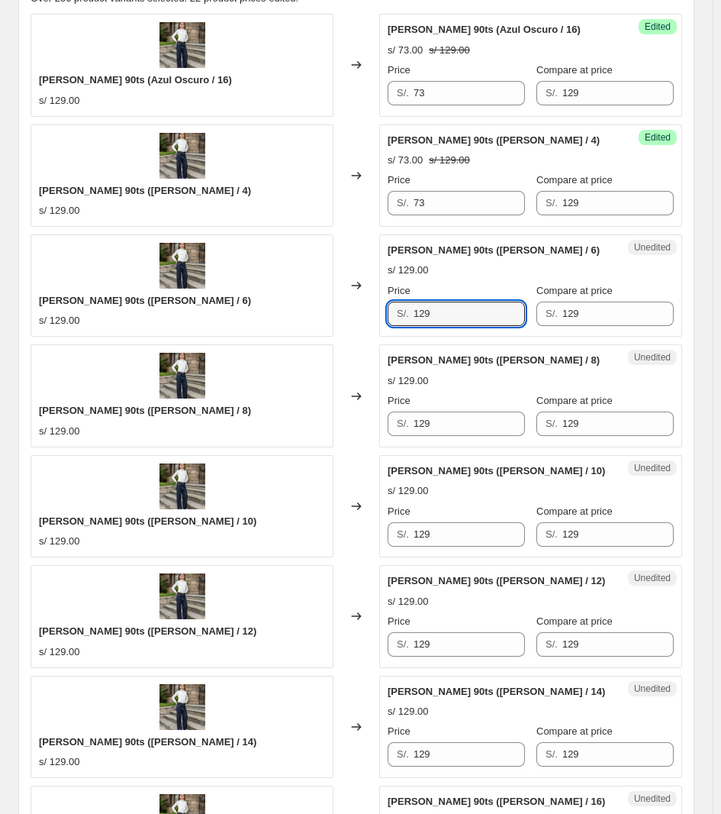
paste input "73"
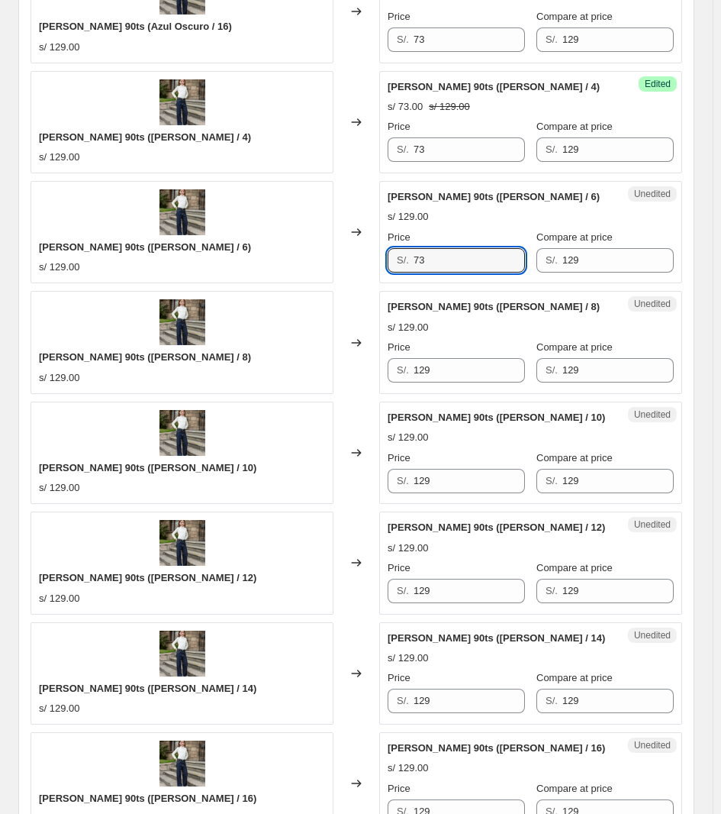
scroll to position [798, 0]
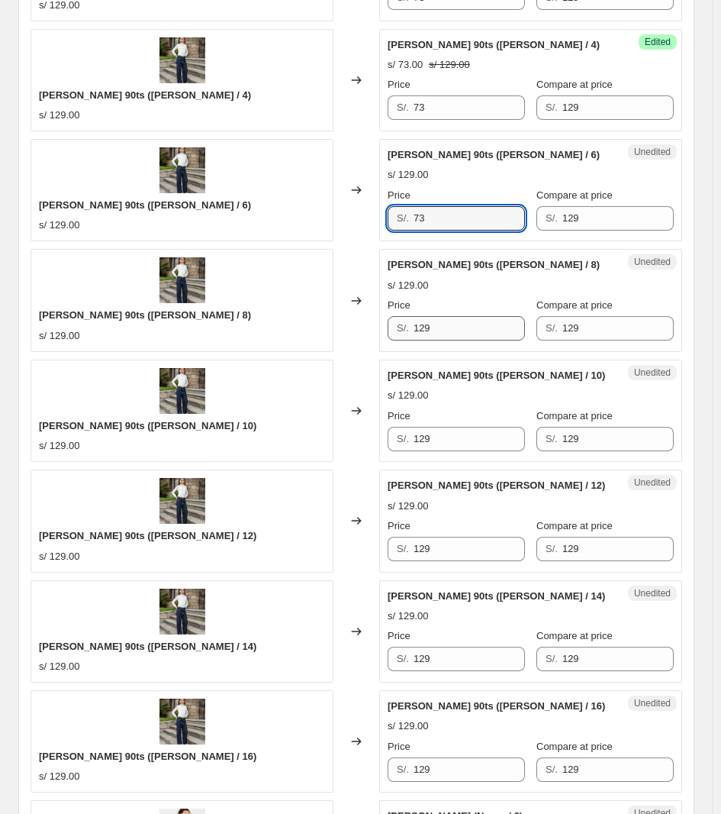
type input "73"
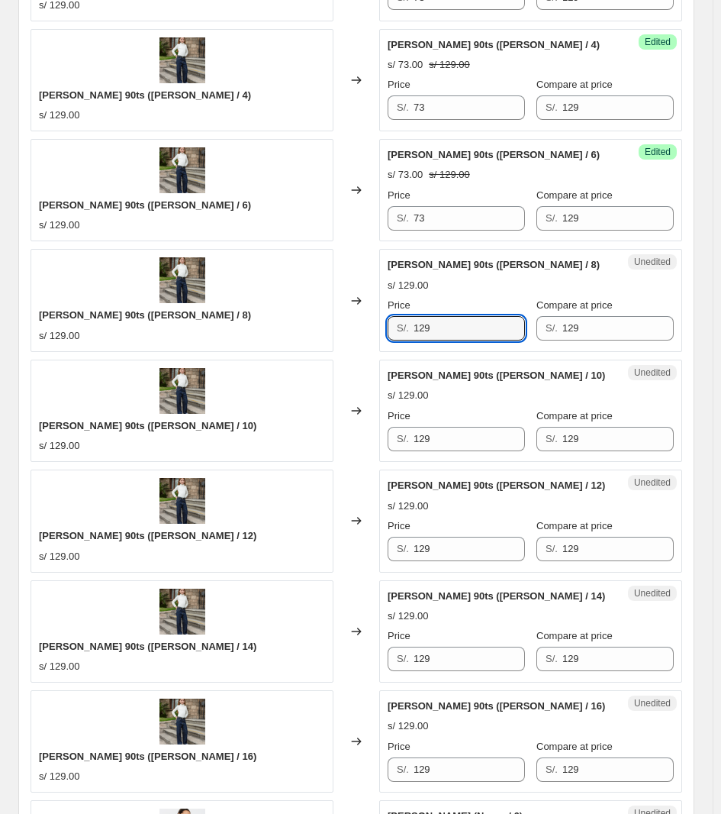
drag, startPoint x: 459, startPoint y: 323, endPoint x: 382, endPoint y: 327, distance: 78.0
click at [382, 327] on div "Unedited JEAN PALAZO 90ts (Celeste / 8) s/ 129.00 Price S/. 129 Compare at pric…" at bounding box center [530, 300] width 303 height 102
paste input "73"
type input "73"
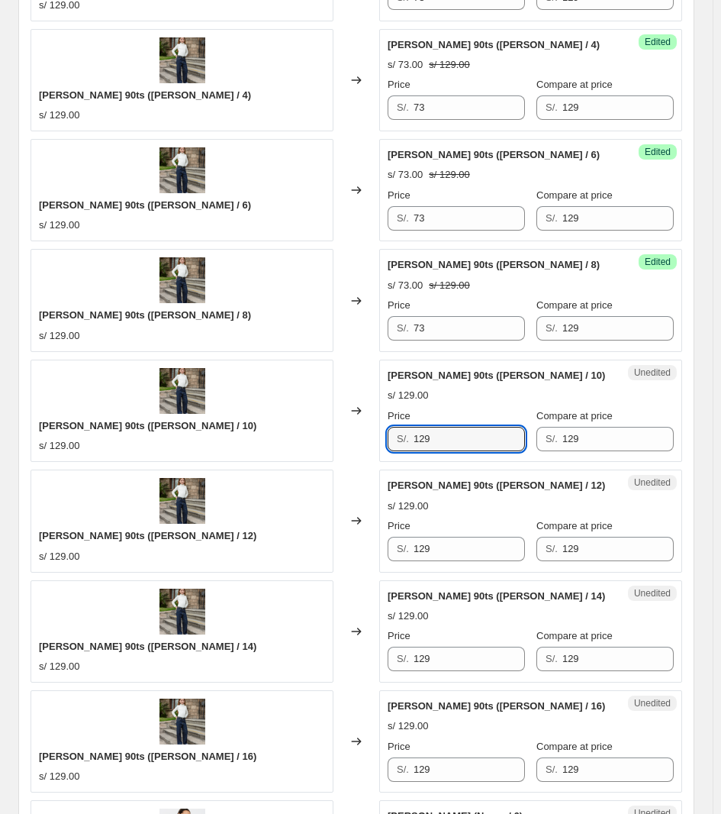
drag, startPoint x: 463, startPoint y: 434, endPoint x: 368, endPoint y: 411, distance: 97.4
click at [342, 427] on div "JEAN PALAZO 90ts (Celeste / 10) s/ 129.00 Changed to Unedited JEAN PALAZO 90ts …" at bounding box center [357, 410] width 652 height 102
paste input "73"
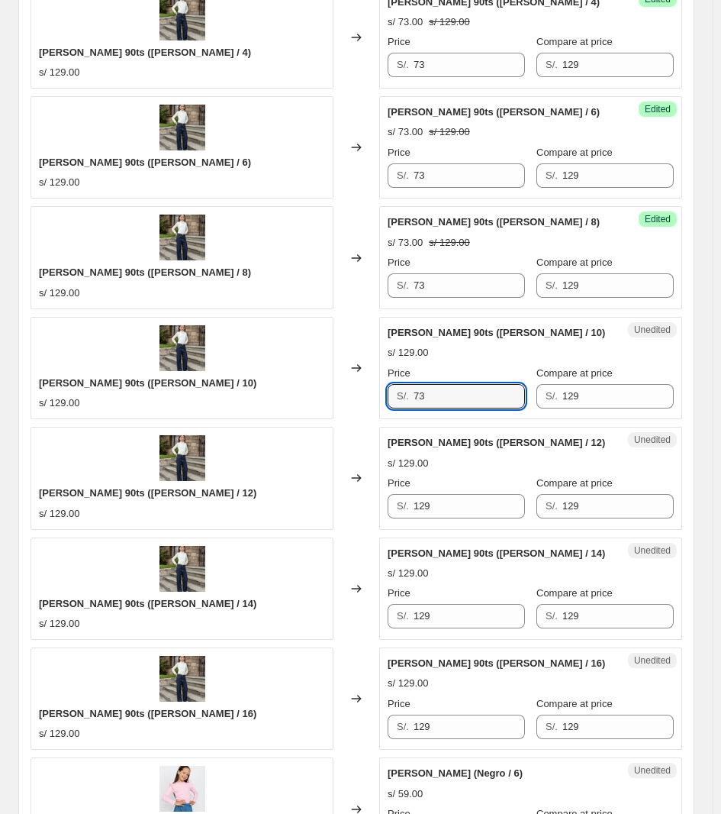
scroll to position [894, 0]
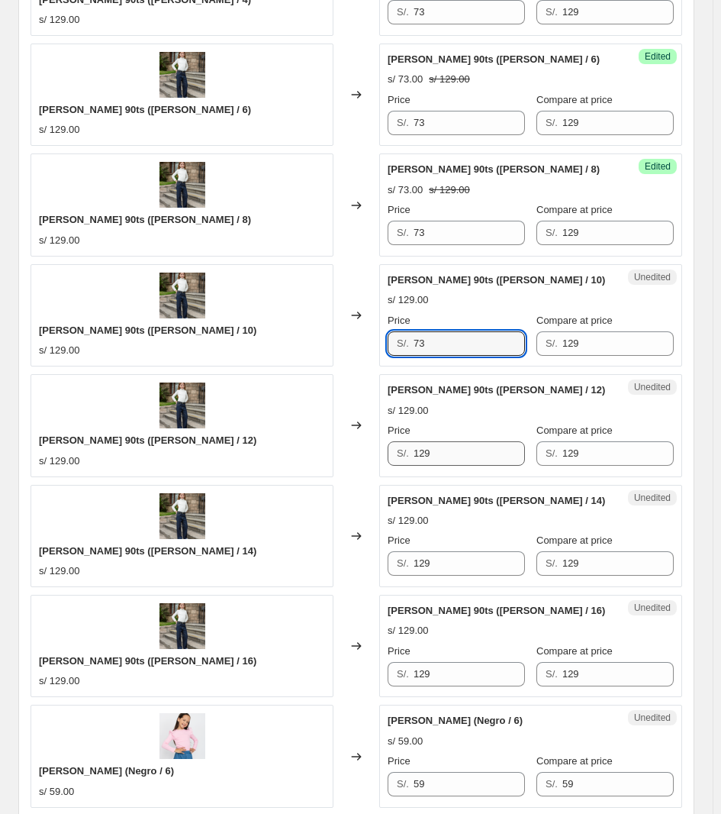
type input "73"
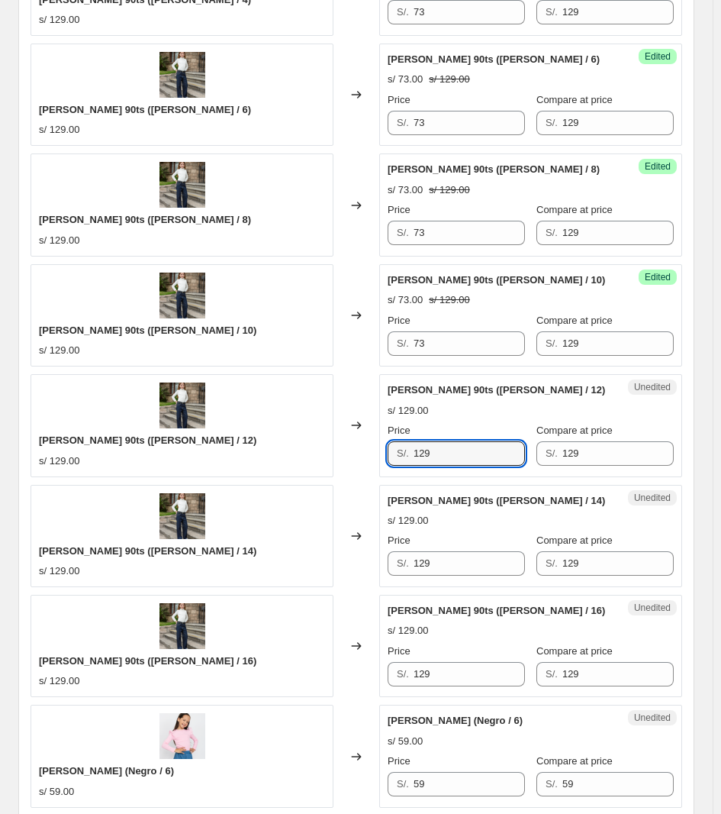
drag, startPoint x: 452, startPoint y: 447, endPoint x: 284, endPoint y: 449, distance: 167.9
click at [284, 449] on div "JEAN PALAZO 90ts (Celeste / 12) s/ 129.00 Changed to Unedited JEAN PALAZO 90ts …" at bounding box center [357, 425] width 652 height 102
paste input "73"
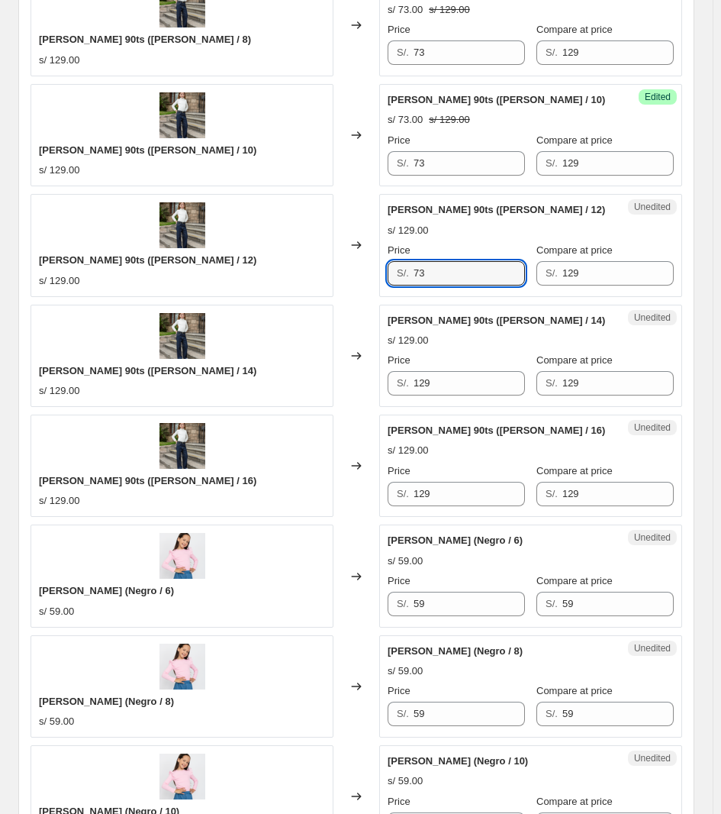
scroll to position [1085, 0]
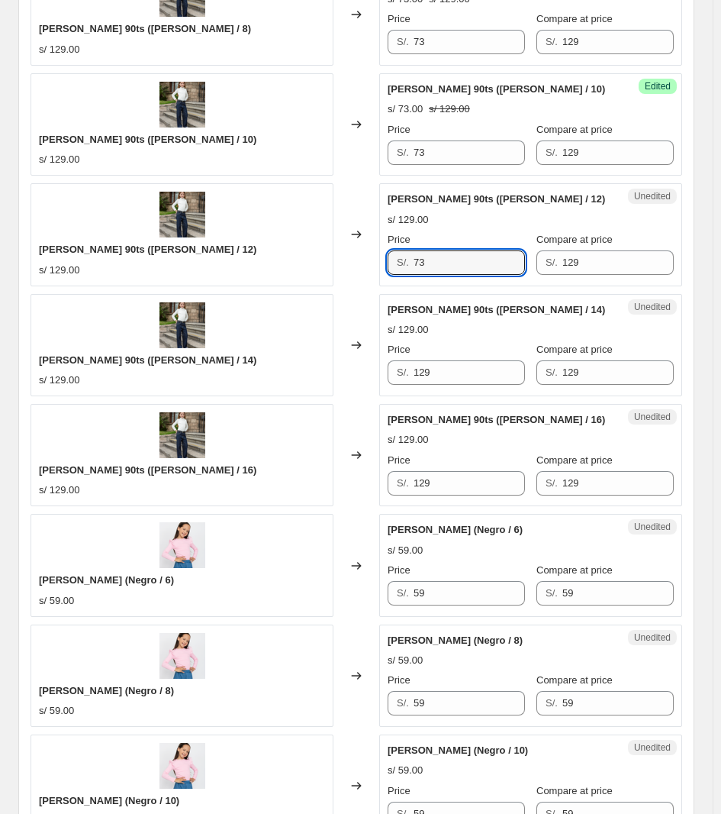
type input "73"
click at [459, 355] on div "Price" at bounding box center [456, 349] width 137 height 15
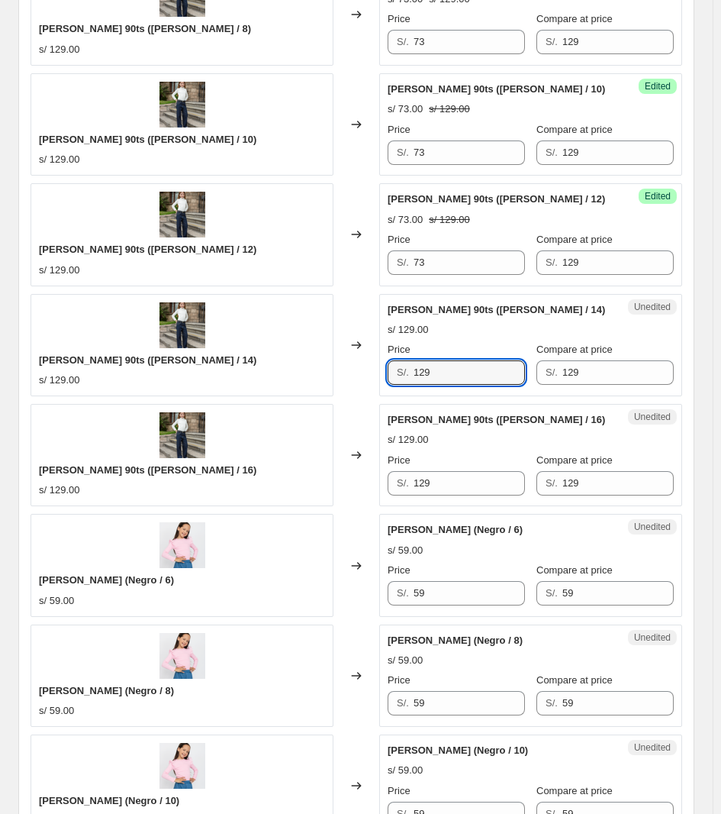
drag, startPoint x: 459, startPoint y: 371, endPoint x: 330, endPoint y: 372, distance: 129.8
click at [330, 372] on div "JEAN PALAZO 90ts (Celeste / 14) s/ 129.00 Changed to Unedited JEAN PALAZO 90ts …" at bounding box center [357, 345] width 652 height 102
paste input "73"
type input "73"
drag, startPoint x: 458, startPoint y: 479, endPoint x: 334, endPoint y: 482, distance: 123.7
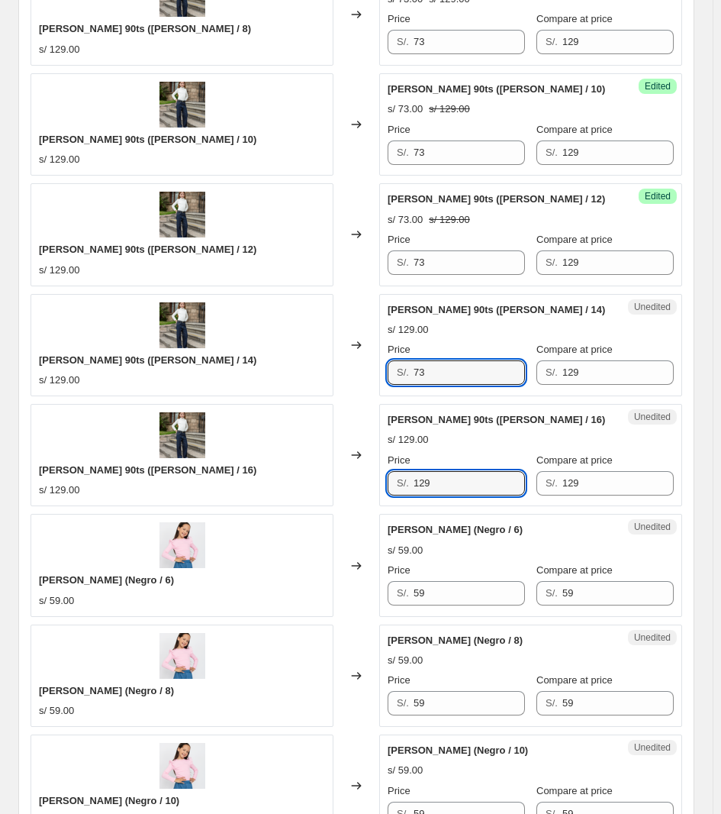
click at [340, 487] on div "JEAN PALAZO 90ts (Celeste / 16) s/ 129.00 Changed to Unedited JEAN PALAZO 90ts …" at bounding box center [357, 455] width 652 height 102
paste input "73"
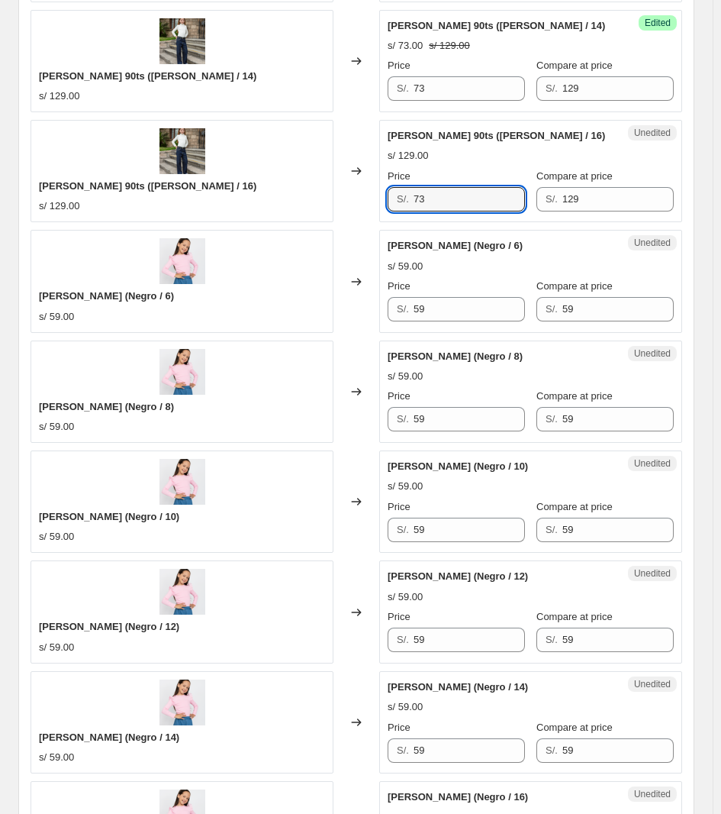
scroll to position [1371, 0]
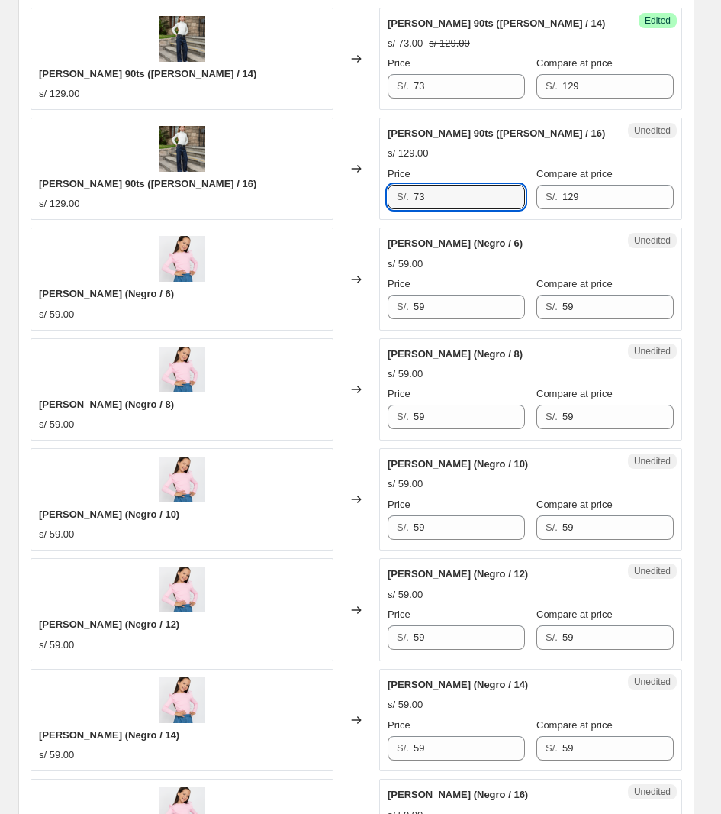
type input "73"
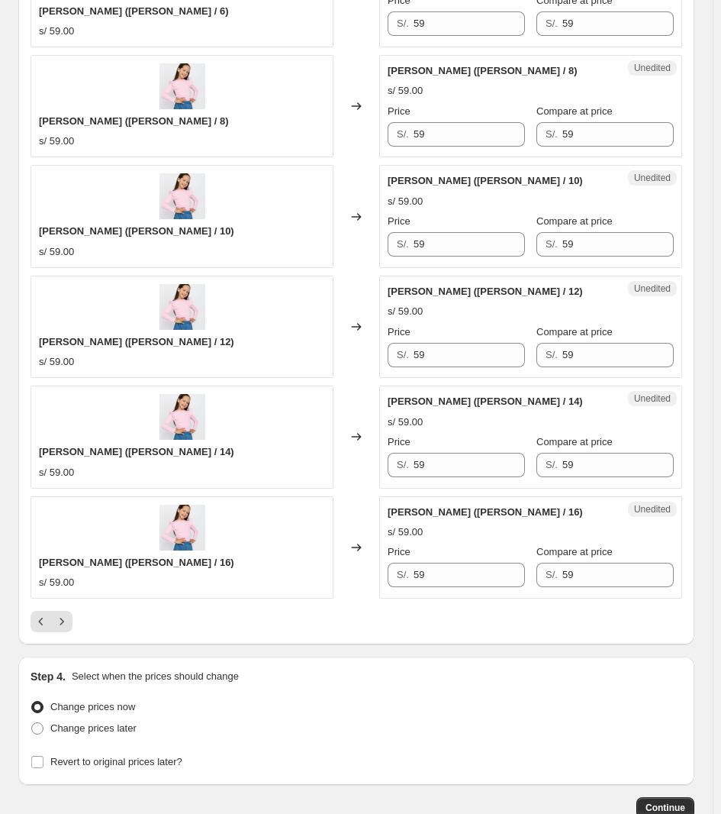
scroll to position [2420, 0]
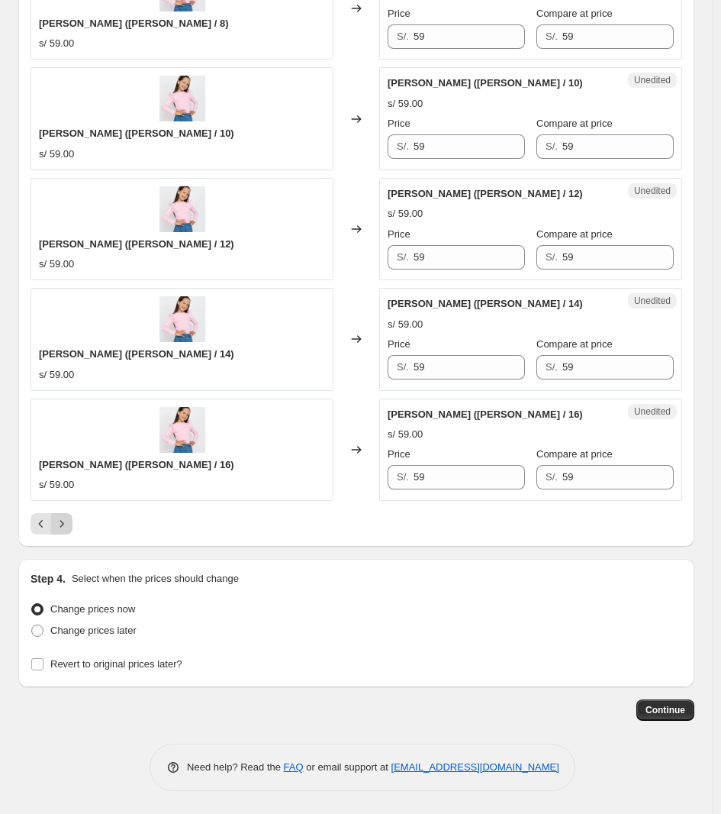
click at [59, 524] on icon "Next" at bounding box center [61, 523] width 15 height 15
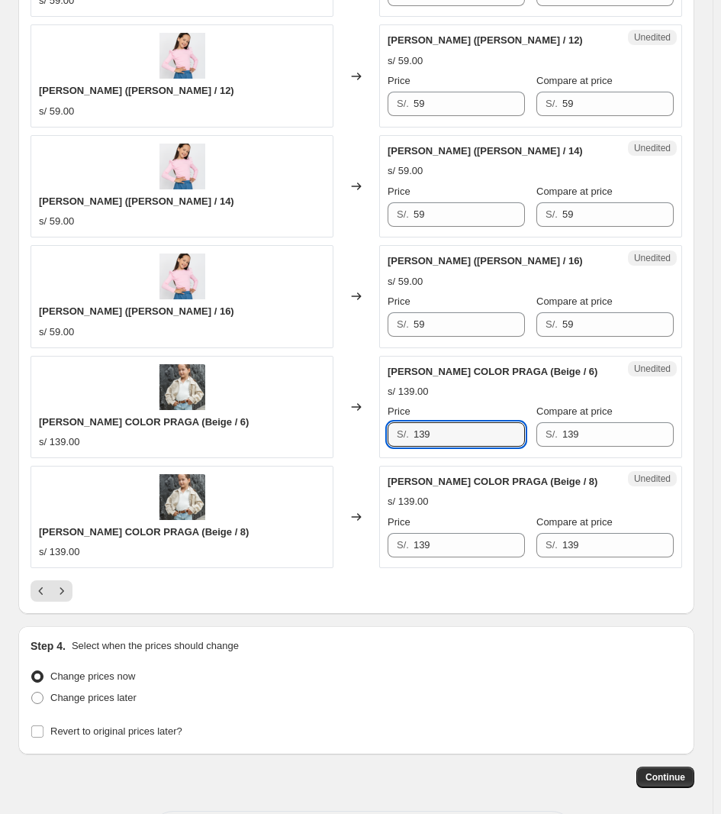
drag, startPoint x: 449, startPoint y: 374, endPoint x: 226, endPoint y: 389, distance: 223.4
click at [226, 389] on div "CASACA JEAN COLOR PRAGA (Beige / 6) s/ 139.00 Changed to Unedited CASACA JEAN C…" at bounding box center [357, 407] width 652 height 102
type input "87"
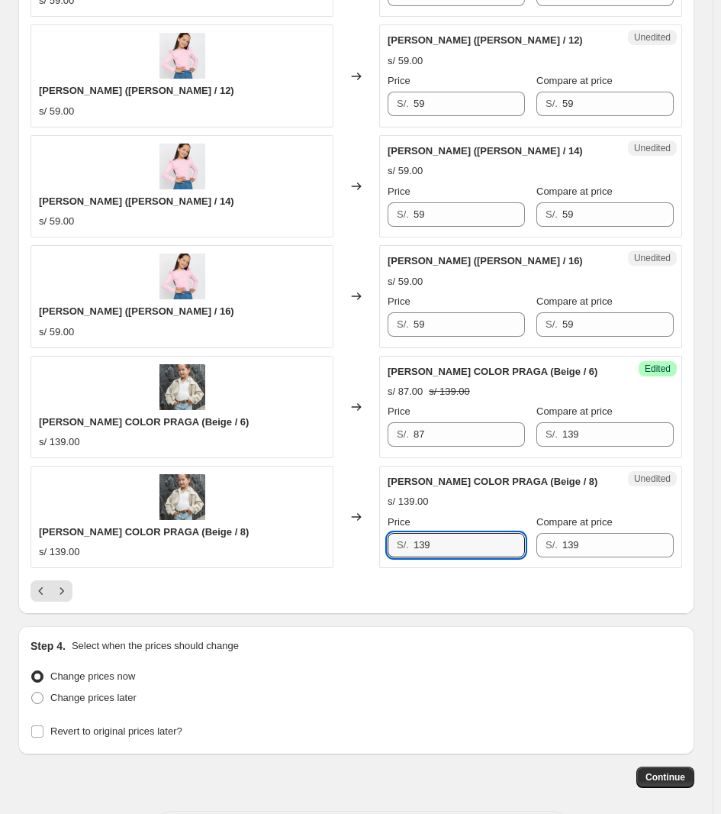
drag, startPoint x: 449, startPoint y: 477, endPoint x: 366, endPoint y: 477, distance: 82.4
click at [366, 477] on div "CASACA JEAN COLOR PRAGA (Beige / 8) s/ 139.00 Changed to Unedited CASACA JEAN C…" at bounding box center [357, 517] width 652 height 102
type input "87"
click at [62, 583] on icon "Next" at bounding box center [61, 590] width 15 height 15
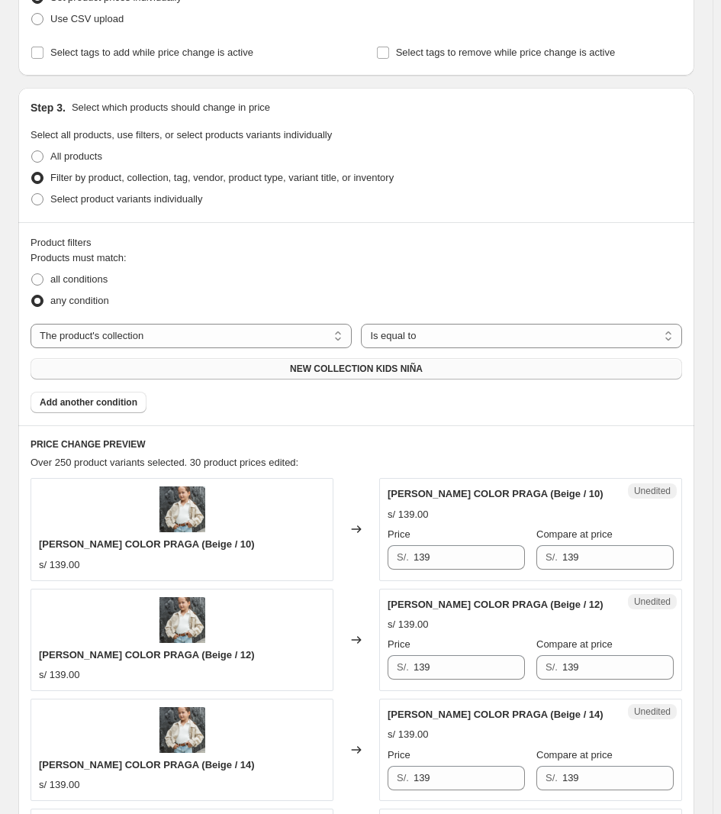
scroll to position [608, 0]
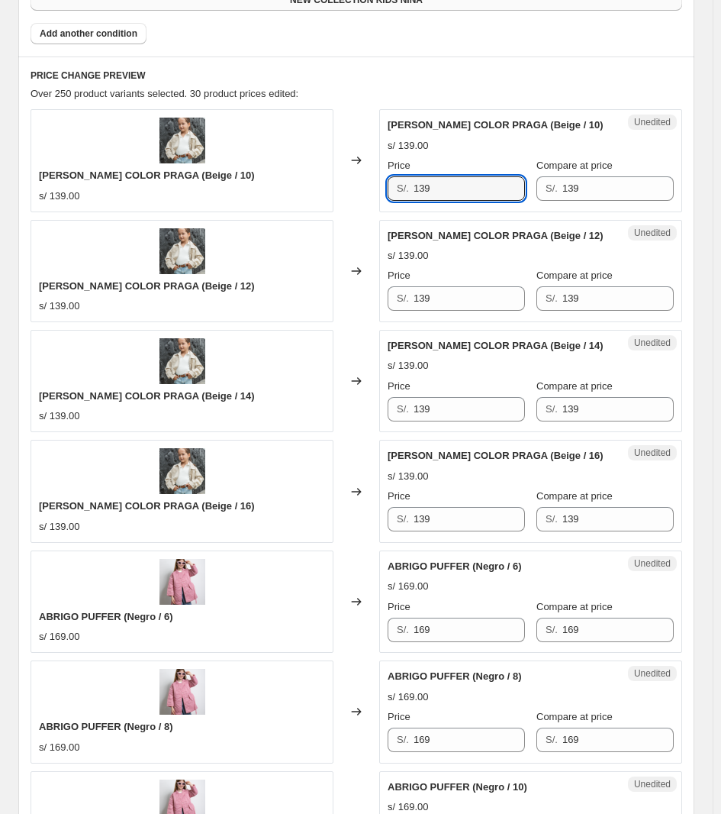
drag, startPoint x: 470, startPoint y: 183, endPoint x: 357, endPoint y: 183, distance: 113.0
click at [357, 183] on div "CASACA JEAN COLOR PRAGA (Beige / 10) s/ 139.00 Changed to Unedited CASACA JEAN …" at bounding box center [357, 160] width 652 height 102
type input "87"
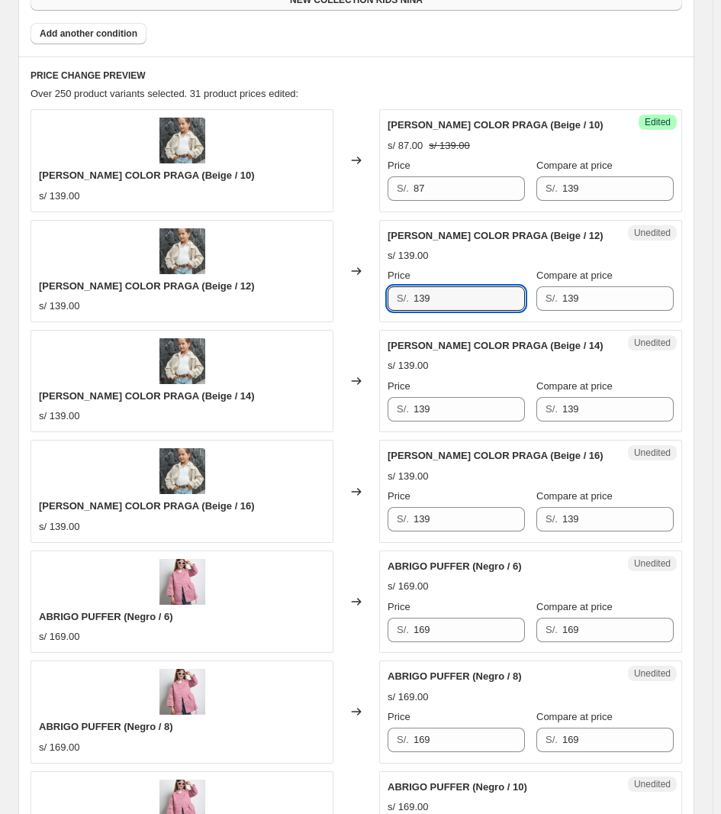
drag, startPoint x: 482, startPoint y: 301, endPoint x: 295, endPoint y: 304, distance: 187.0
click at [295, 303] on div "CASACA JEAN COLOR PRAGA (Beige / 12) s/ 139.00 Changed to Unedited CASACA JEAN …" at bounding box center [357, 271] width 652 height 102
type input "87"
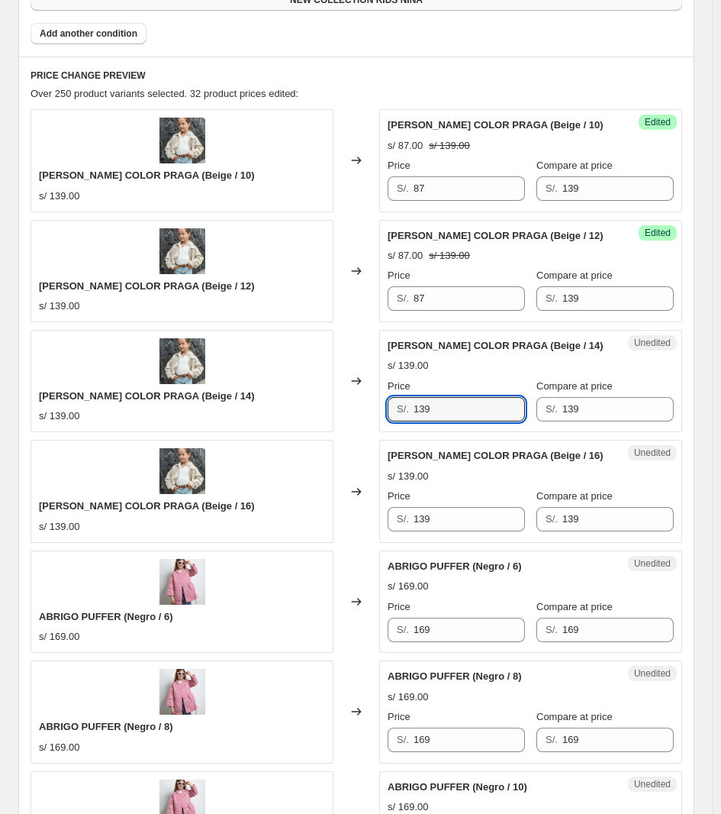
drag, startPoint x: 496, startPoint y: 401, endPoint x: 328, endPoint y: 401, distance: 167.9
click at [330, 401] on div "CASACA JEAN COLOR PRAGA (Beige / 14) s/ 139.00 Changed to Unedited CASACA JEAN …" at bounding box center [357, 381] width 652 height 102
type input "87"
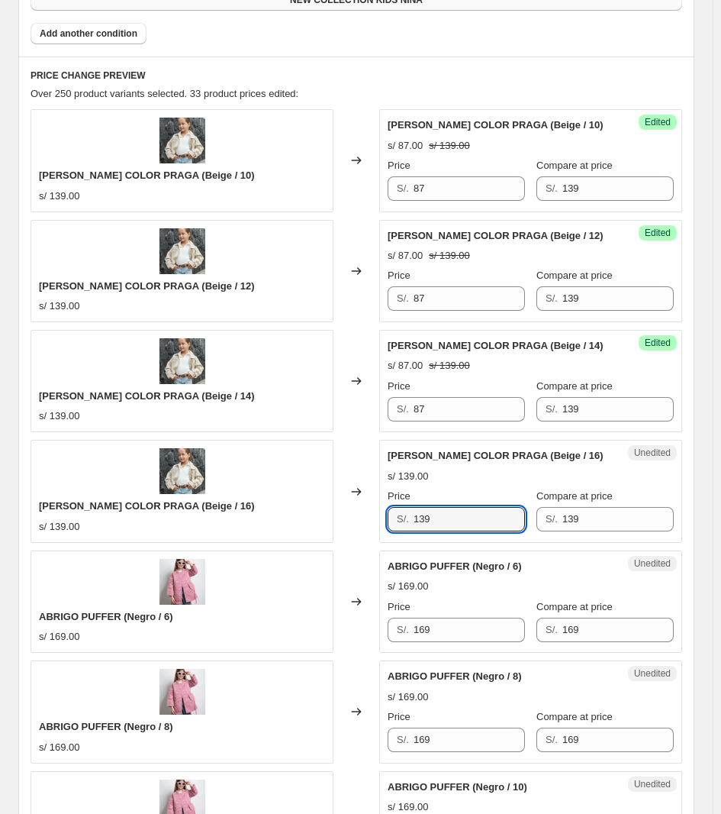
drag, startPoint x: 479, startPoint y: 527, endPoint x: 345, endPoint y: 524, distance: 134.3
click at [345, 524] on div "CASACA JEAN COLOR PRAGA (Beige / 16) s/ 139.00 Changed to Unedited CASACA JEAN …" at bounding box center [357, 491] width 652 height 102
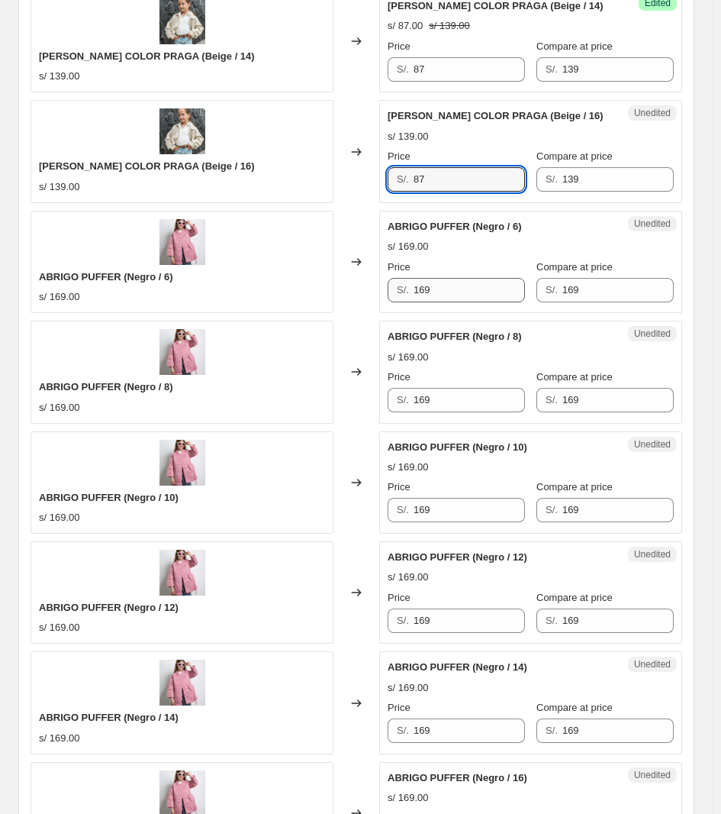
scroll to position [989, 0]
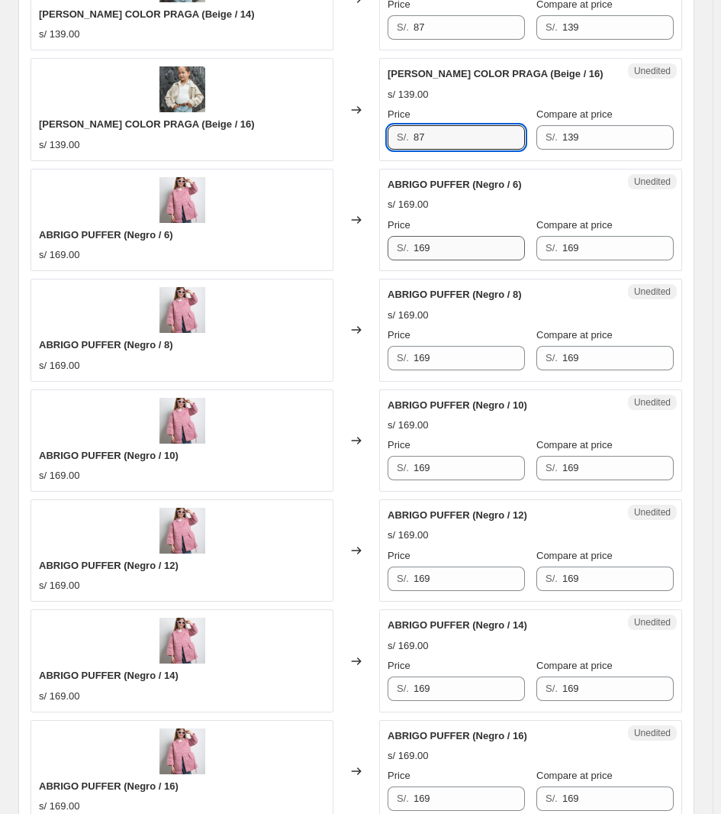
type input "87"
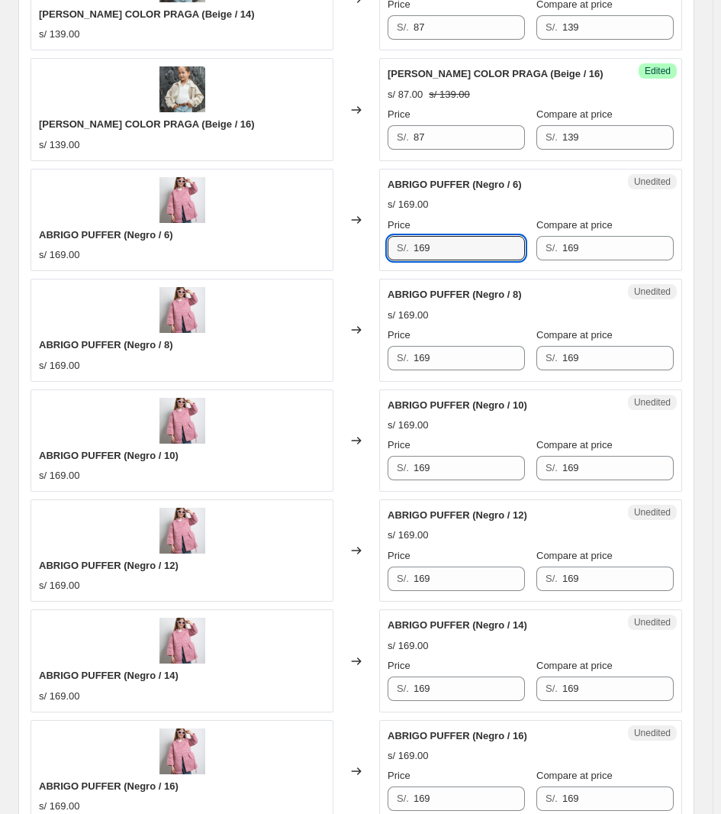
drag, startPoint x: 482, startPoint y: 250, endPoint x: 321, endPoint y: 258, distance: 161.2
click at [321, 258] on div "ABRIGO PUFFER (Negro / 6) s/ 169.00 Changed to Unedited ABRIGO PUFFER (Negro / …" at bounding box center [357, 220] width 652 height 102
drag, startPoint x: 454, startPoint y: 239, endPoint x: 328, endPoint y: 231, distance: 126.2
click at [328, 231] on div "ABRIGO PUFFER (Negro / 6) s/ 169.00 Changed to Unedited ABRIGO PUFFER (Negro / …" at bounding box center [357, 220] width 652 height 102
type input "97"
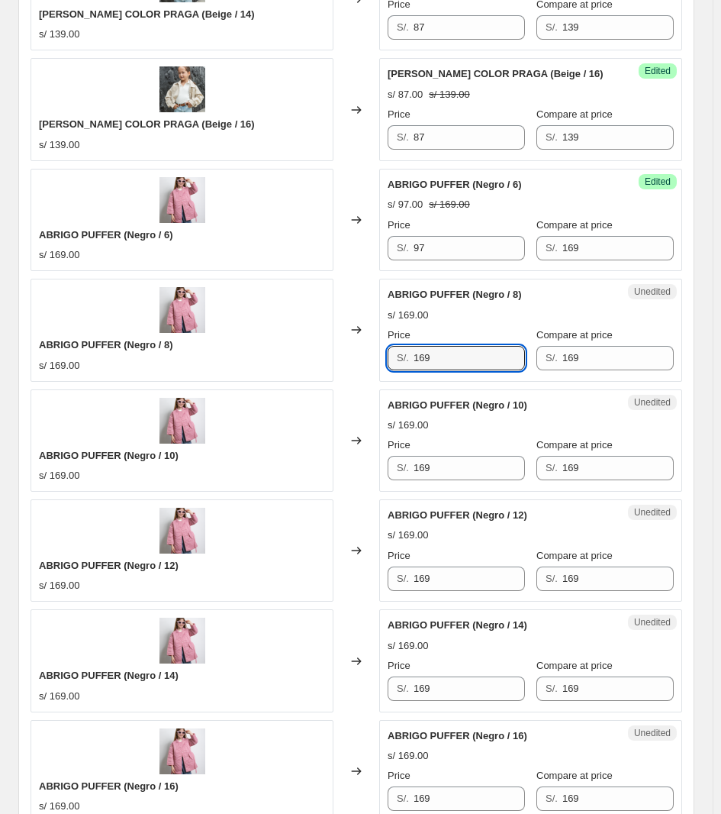
drag, startPoint x: 459, startPoint y: 350, endPoint x: 346, endPoint y: 350, distance: 113.0
click at [348, 349] on div "ABRIGO PUFFER (Negro / 8) s/ 169.00 Changed to Unedited ABRIGO PUFFER (Negro / …" at bounding box center [357, 330] width 652 height 102
paste input "97"
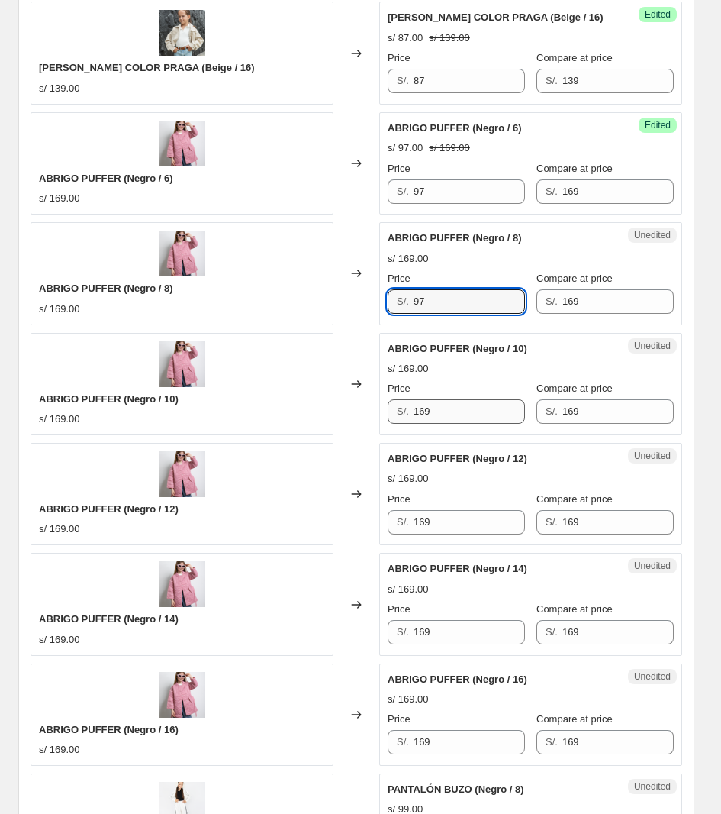
scroll to position [1085, 0]
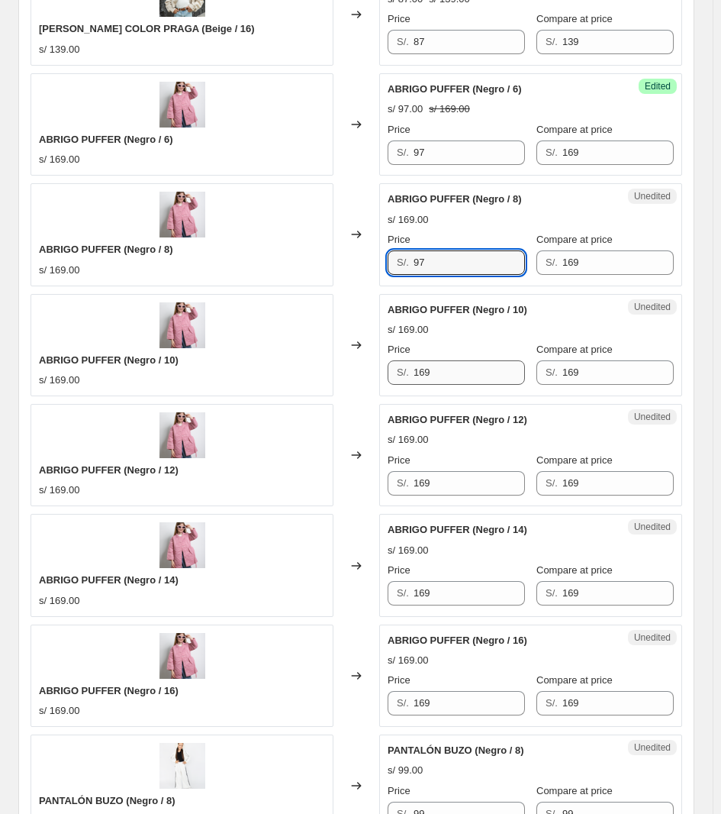
type input "97"
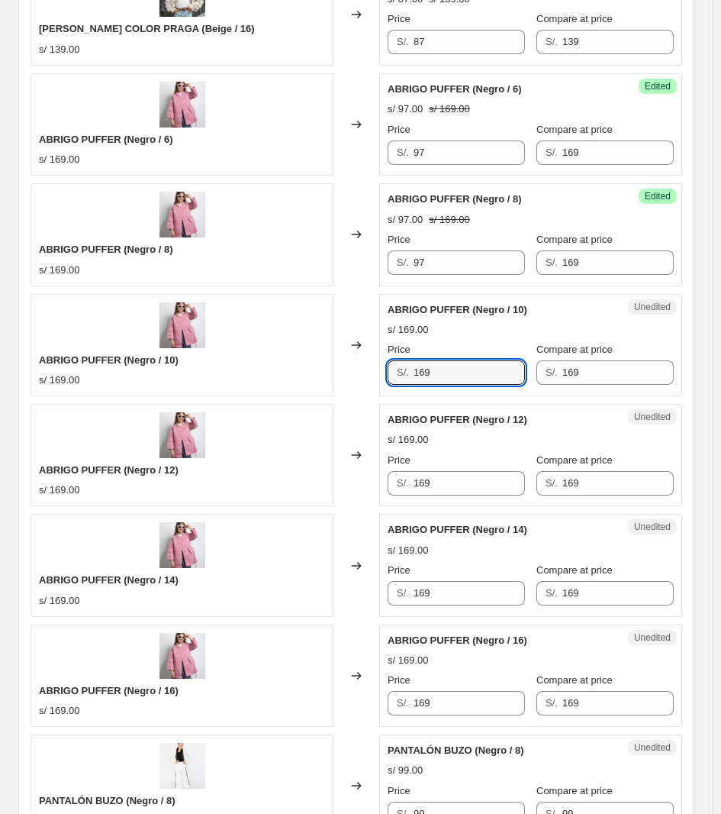
drag, startPoint x: 443, startPoint y: 374, endPoint x: 353, endPoint y: 374, distance: 90.1
click at [353, 374] on div "ABRIGO PUFFER (Negro / 10) s/ 169.00 Changed to Unedited ABRIGO PUFFER (Negro /…" at bounding box center [357, 345] width 652 height 102
paste input "97"
type input "97"
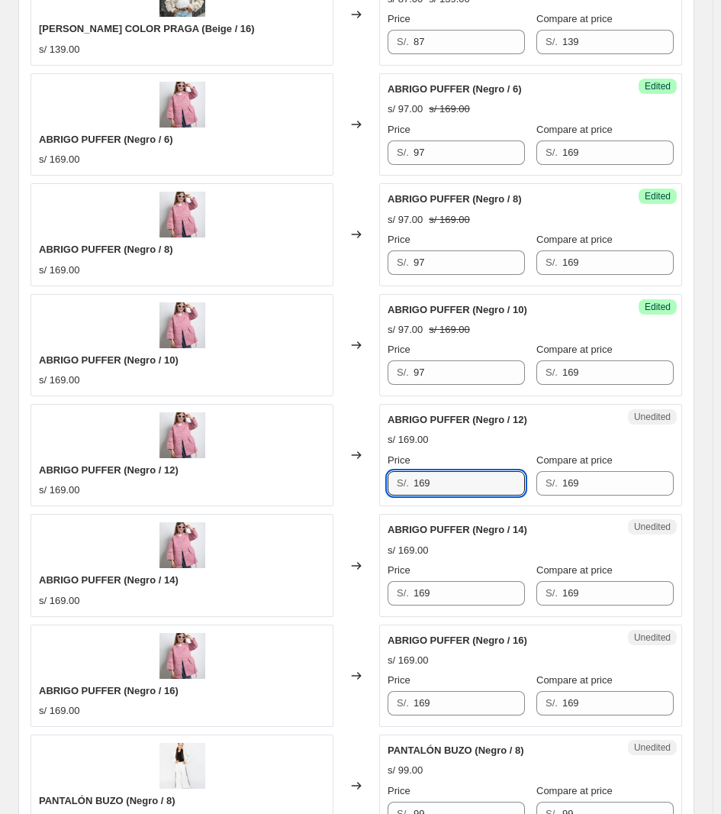
drag, startPoint x: 456, startPoint y: 474, endPoint x: 288, endPoint y: 465, distance: 167.4
click at [295, 468] on div "ABRIGO PUFFER (Negro / 12) s/ 169.00 Changed to Unedited ABRIGO PUFFER (Negro /…" at bounding box center [357, 455] width 652 height 102
paste input "97"
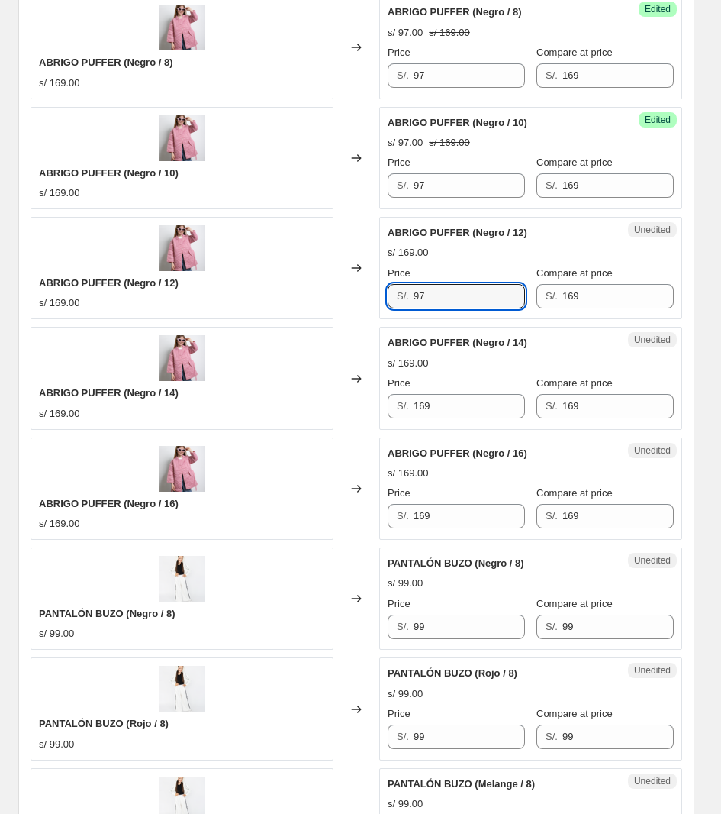
scroll to position [1275, 0]
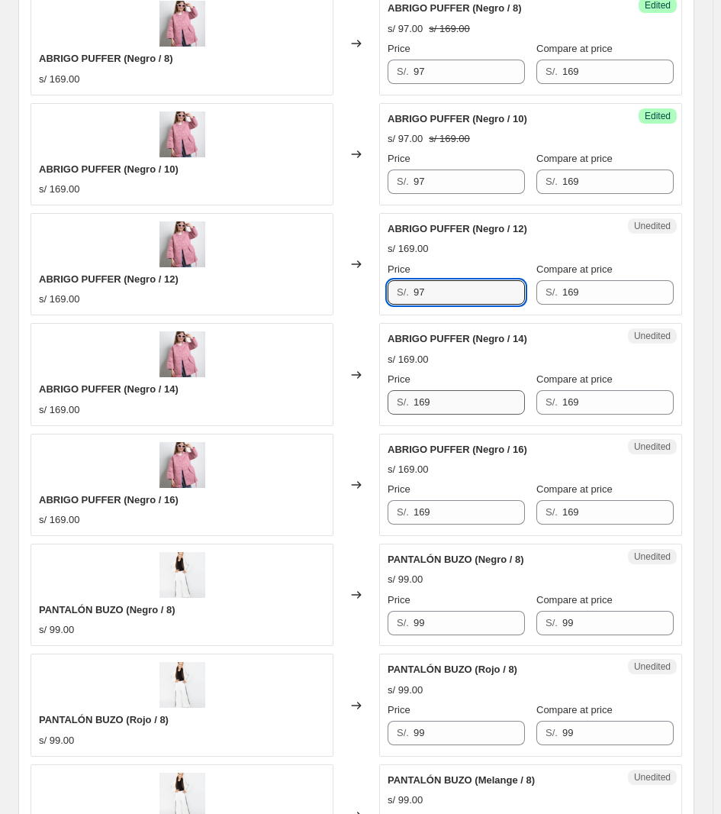
type input "97"
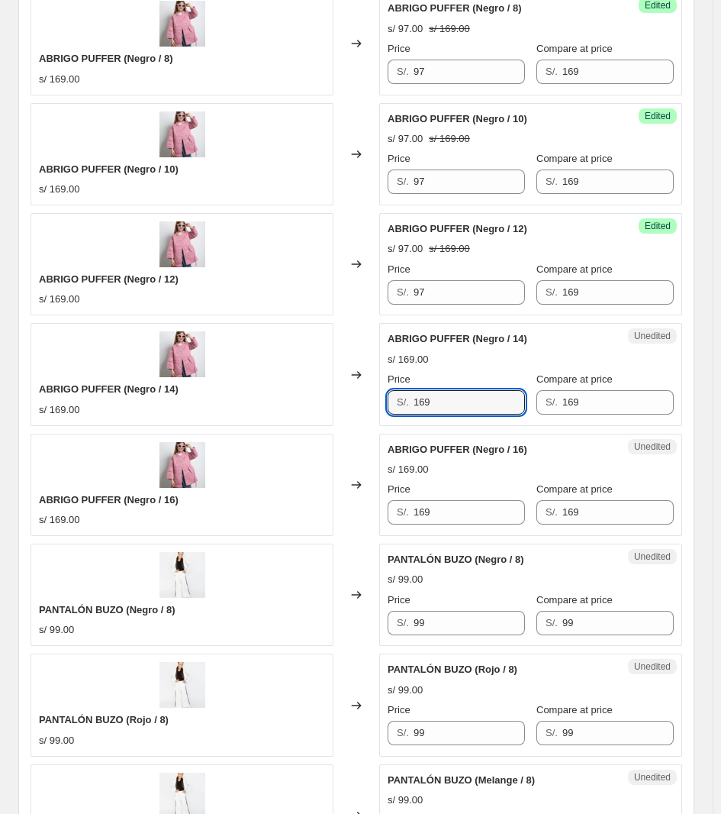
drag, startPoint x: 463, startPoint y: 409, endPoint x: 173, endPoint y: 422, distance: 289.6
click at [173, 422] on div "ABRIGO PUFFER (Negro / 14) s/ 169.00 Changed to Unedited ABRIGO PUFFER (Negro /…" at bounding box center [357, 374] width 652 height 102
paste input "97"
type input "97"
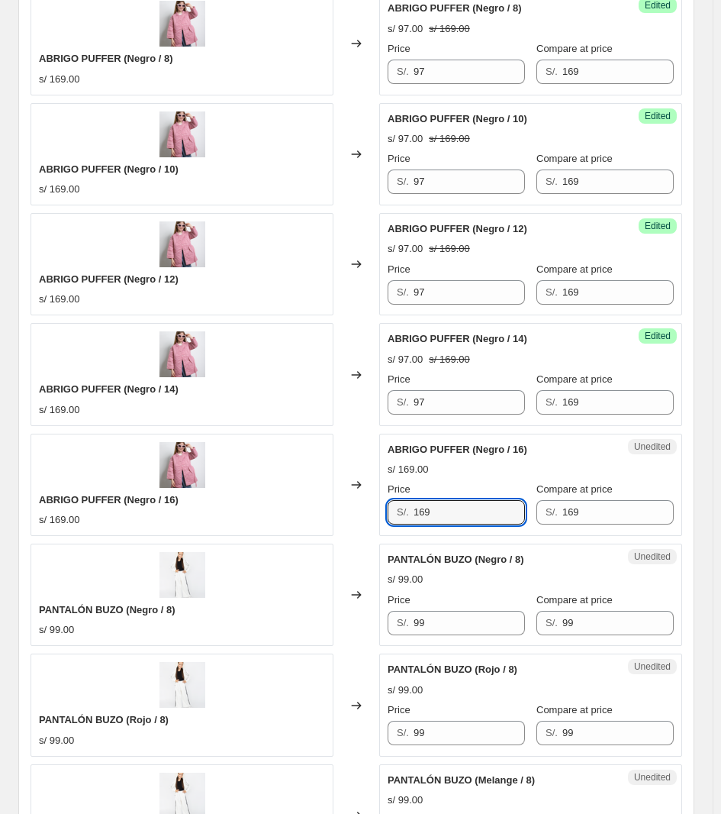
drag, startPoint x: 458, startPoint y: 517, endPoint x: 372, endPoint y: 521, distance: 86.3
click at [374, 521] on div "ABRIGO PUFFER (Negro / 16) s/ 169.00 Changed to Unedited ABRIGO PUFFER (Negro /…" at bounding box center [357, 485] width 652 height 102
paste input "97"
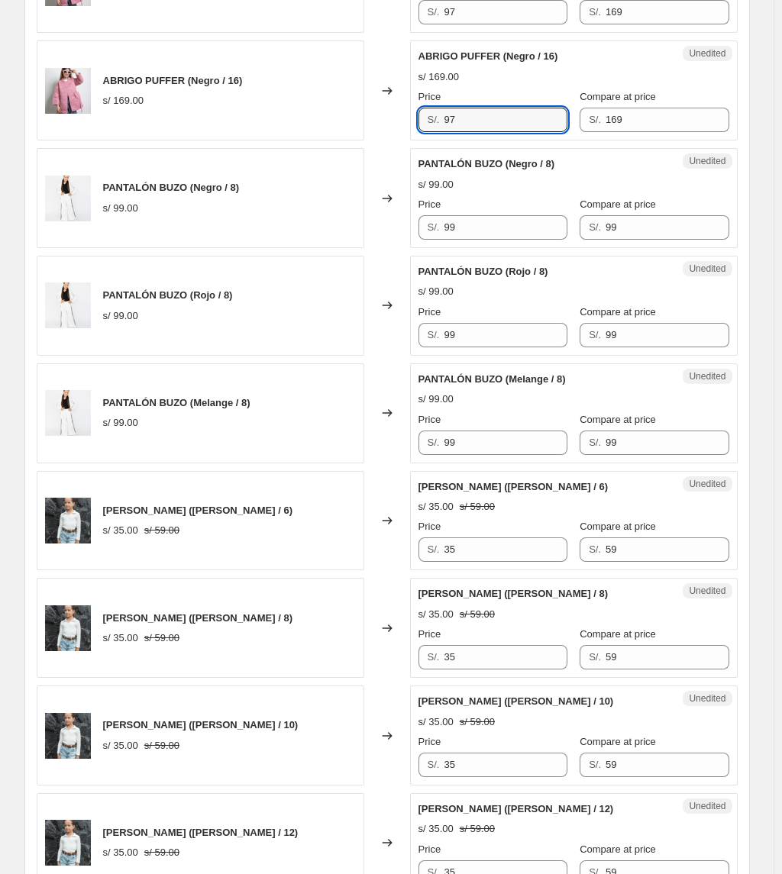
scroll to position [1665, 0]
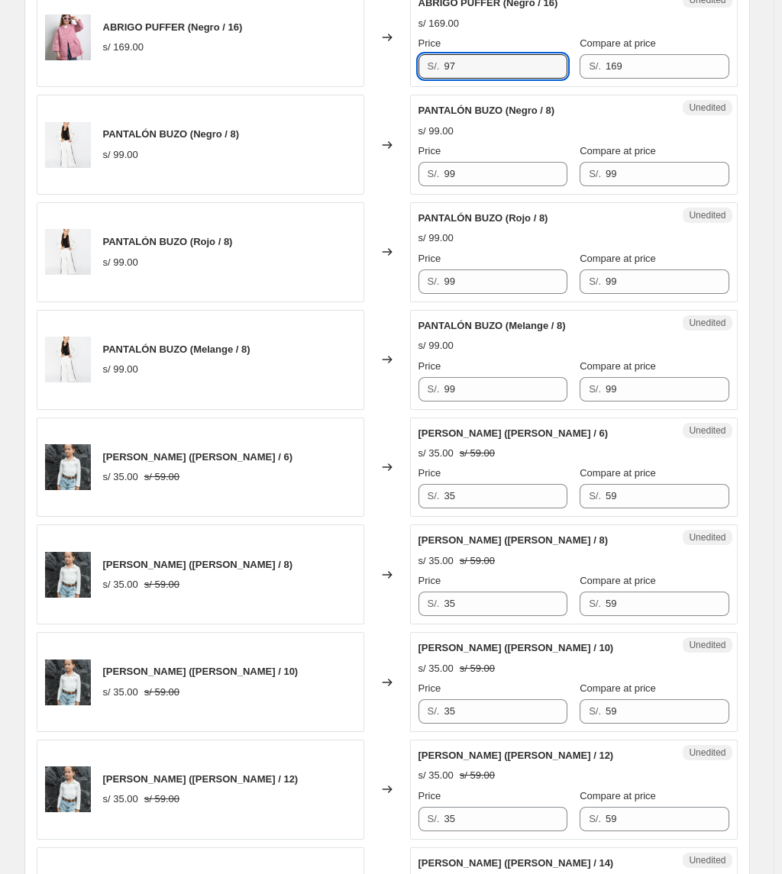
type input "97"
click at [498, 192] on div "Unedited PANTALÓN BUZO (Negro / 8) s/ 99.00 Price S/. 99 Compare at price S/. 99" at bounding box center [573, 145] width 327 height 100
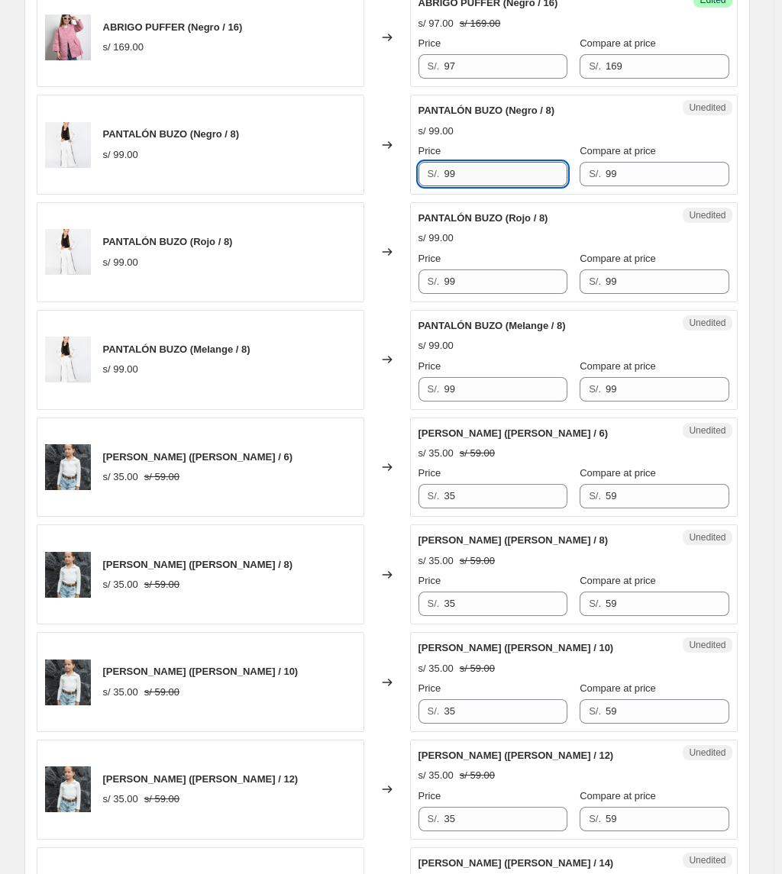
click at [498, 186] on input "99" at bounding box center [504, 174] width 123 height 24
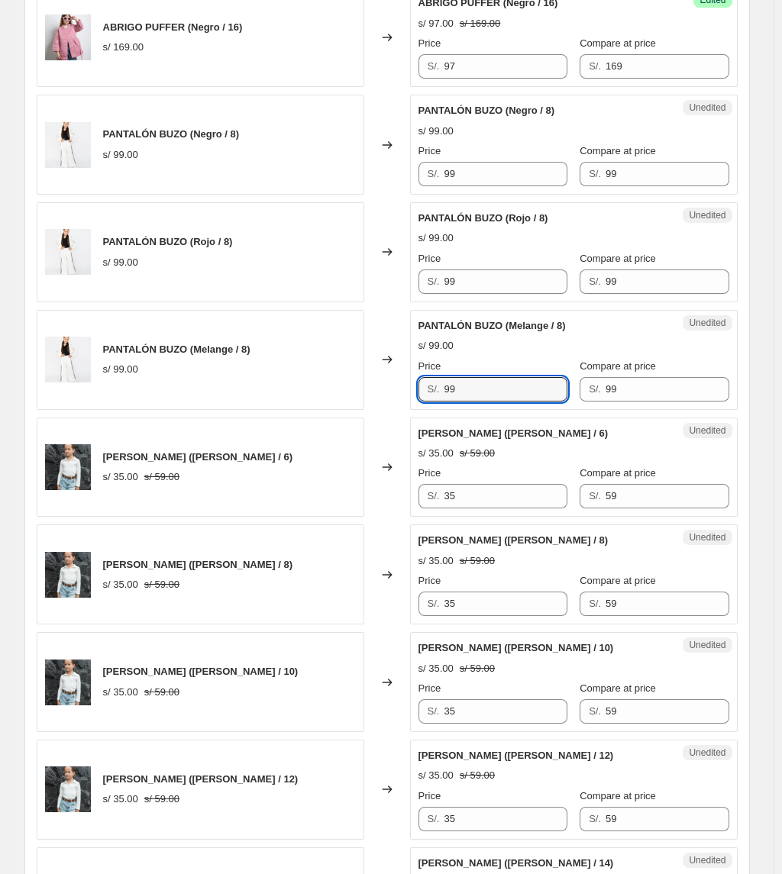
drag, startPoint x: 468, startPoint y: 389, endPoint x: 360, endPoint y: 385, distance: 107.7
click at [360, 385] on div "PANTALÓN BUZO (Melange / 8) s/ 99.00 Changed to Unedited PANTALÓN BUZO (Melange…" at bounding box center [387, 360] width 701 height 100
type input "63"
drag, startPoint x: 435, startPoint y: 292, endPoint x: 364, endPoint y: 305, distance: 72.3
click at [364, 302] on div "PANTALÓN BUZO (Rojo / 8) s/ 99.00 Changed to Unedited PANTALÓN BUZO (Rojo / 8) …" at bounding box center [387, 252] width 701 height 100
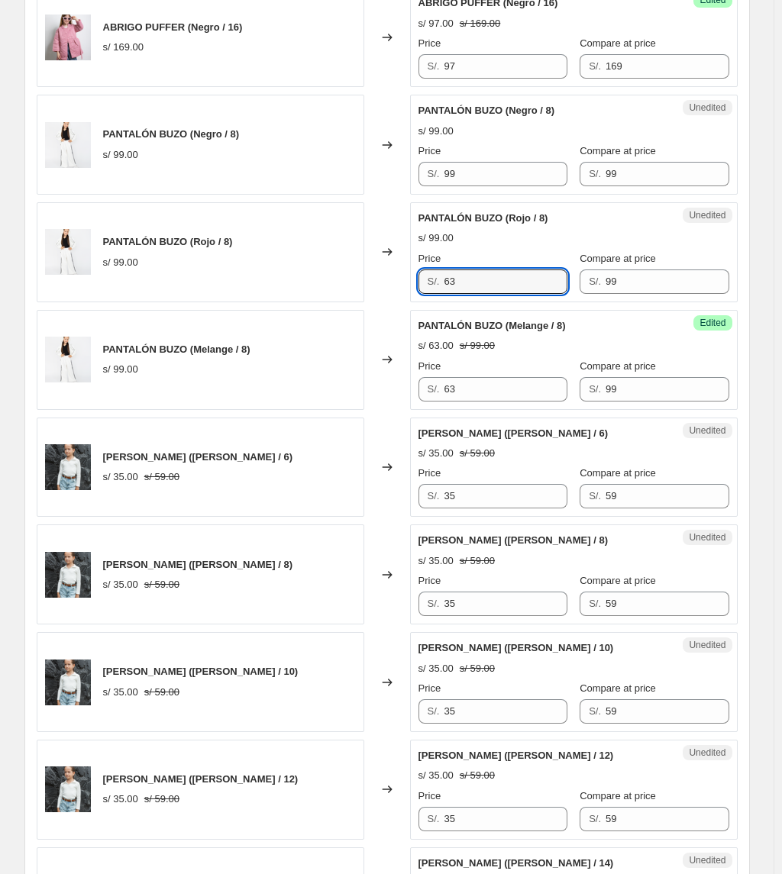
type input "63"
drag, startPoint x: 501, startPoint y: 166, endPoint x: 482, endPoint y: 178, distance: 22.7
click at [480, 174] on div "Price S/. 99" at bounding box center [492, 164] width 149 height 43
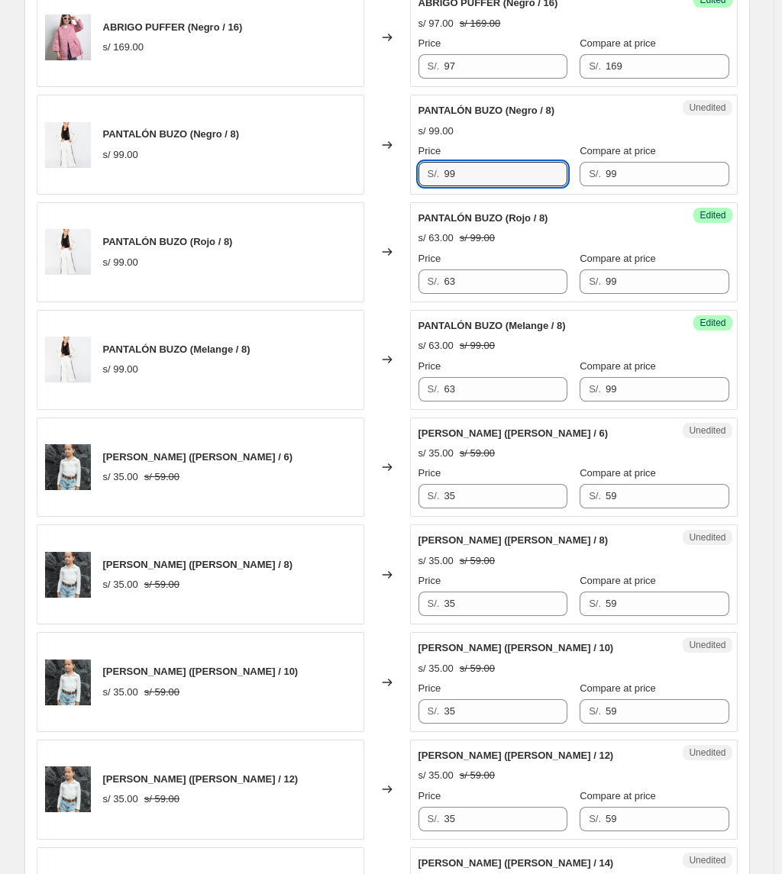
drag, startPoint x: 482, startPoint y: 183, endPoint x: 398, endPoint y: 183, distance: 84.7
click at [398, 183] on div "PANTALÓN BUZO (Negro / 8) s/ 99.00 Changed to Unedited PANTALÓN BUZO (Negro / 8…" at bounding box center [387, 145] width 701 height 100
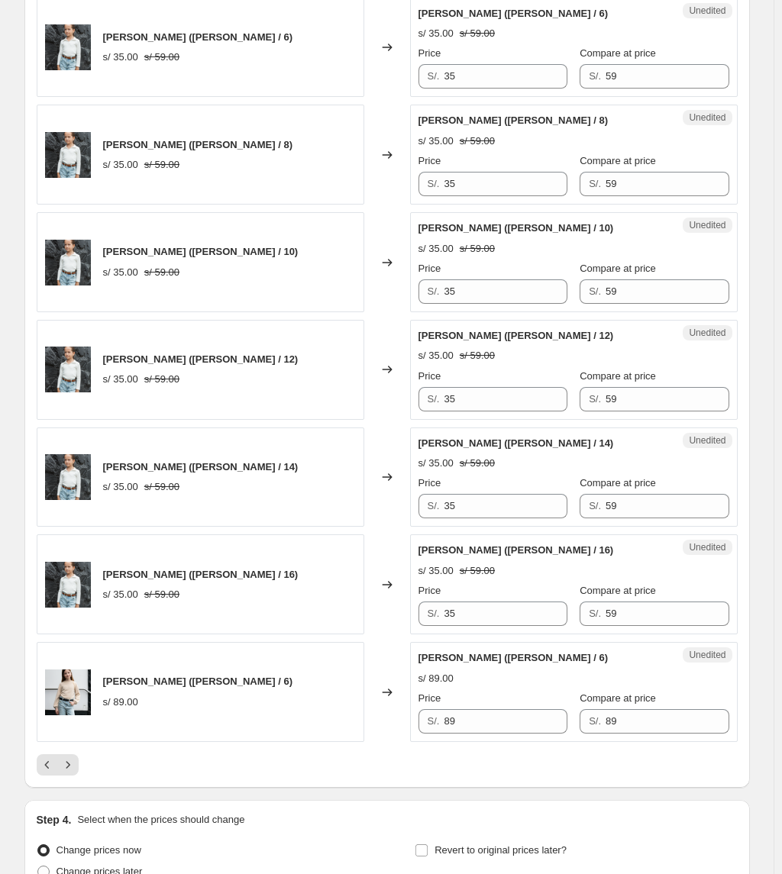
scroll to position [2247, 0]
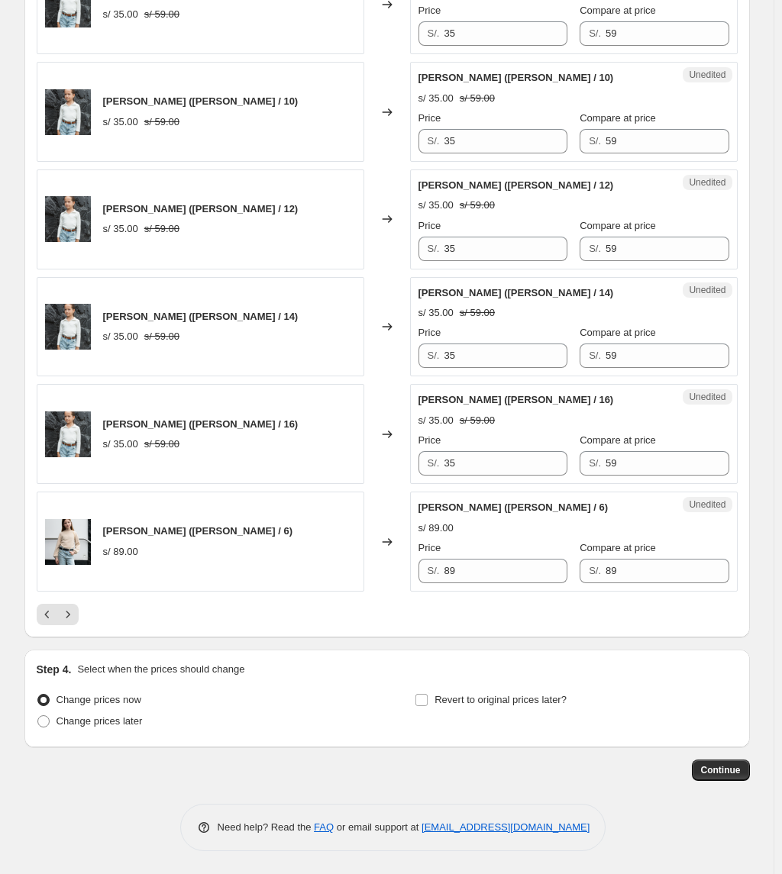
type input "63"
drag, startPoint x: 510, startPoint y: 571, endPoint x: 434, endPoint y: 571, distance: 75.6
click at [434, 571] on div "S/. 89" at bounding box center [492, 571] width 149 height 24
type input "59"
click at [76, 620] on icon "Next" at bounding box center [67, 614] width 15 height 15
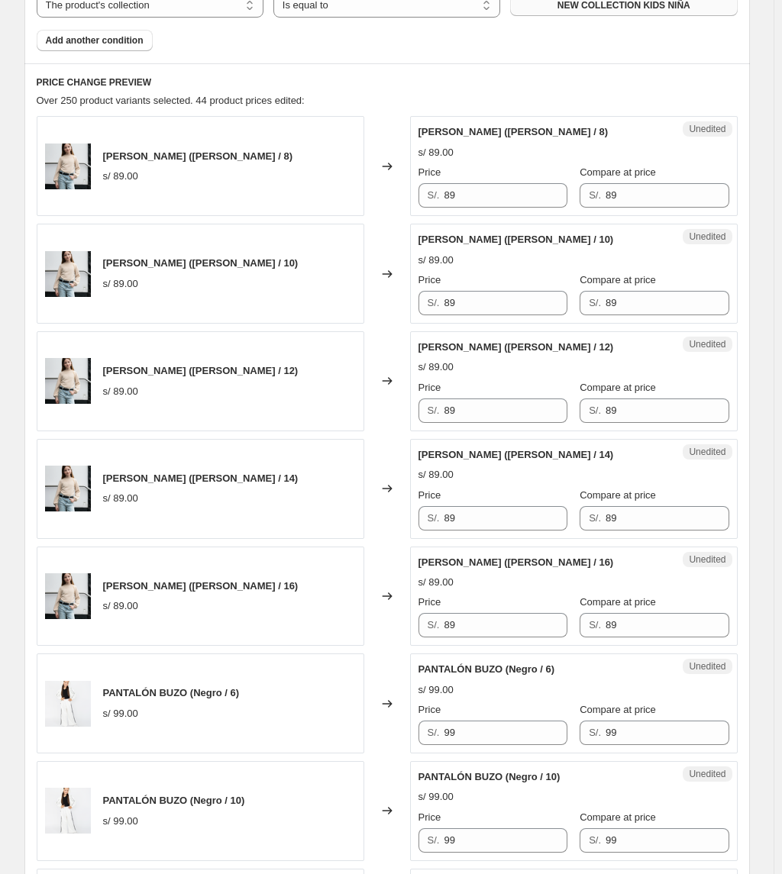
scroll to position [407, 0]
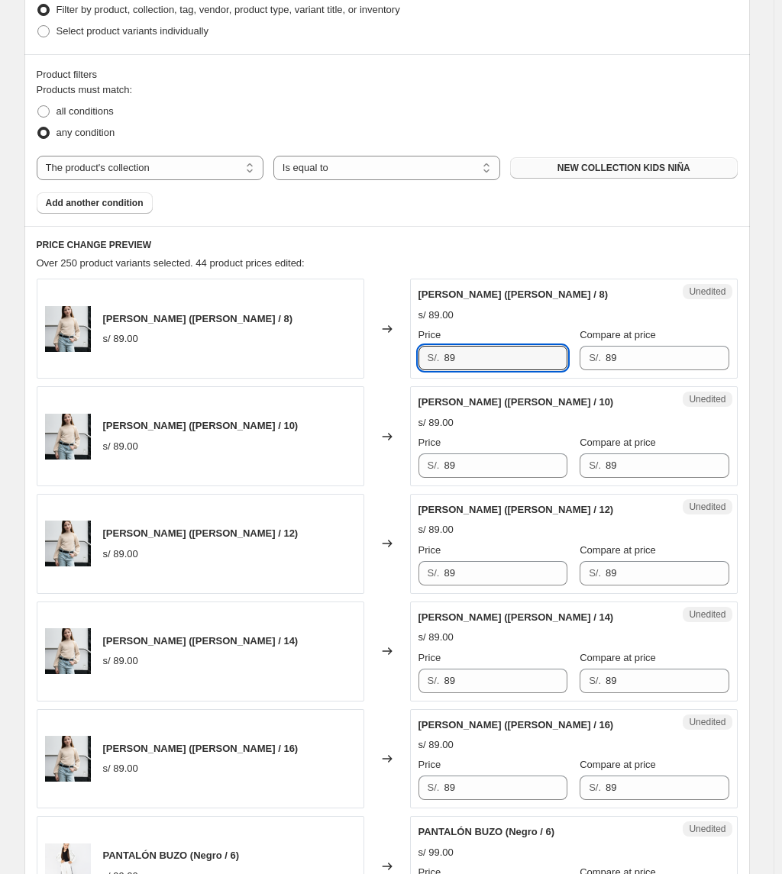
drag, startPoint x: 472, startPoint y: 355, endPoint x: 356, endPoint y: 330, distance: 118.6
click at [356, 330] on div "CHOMPERO PIERINA (Rosado / 8) s/ 89.00 Changed to Unedited CHOMPERO PIERINA (Ro…" at bounding box center [387, 329] width 701 height 100
drag, startPoint x: 481, startPoint y: 356, endPoint x: 321, endPoint y: 334, distance: 161.8
click at [321, 334] on div "CHOMPERO PIERINA (Rosado / 8) s/ 89.00 Changed to Unedited CHOMPERO PIERINA (Ro…" at bounding box center [387, 329] width 701 height 100
type input "59"
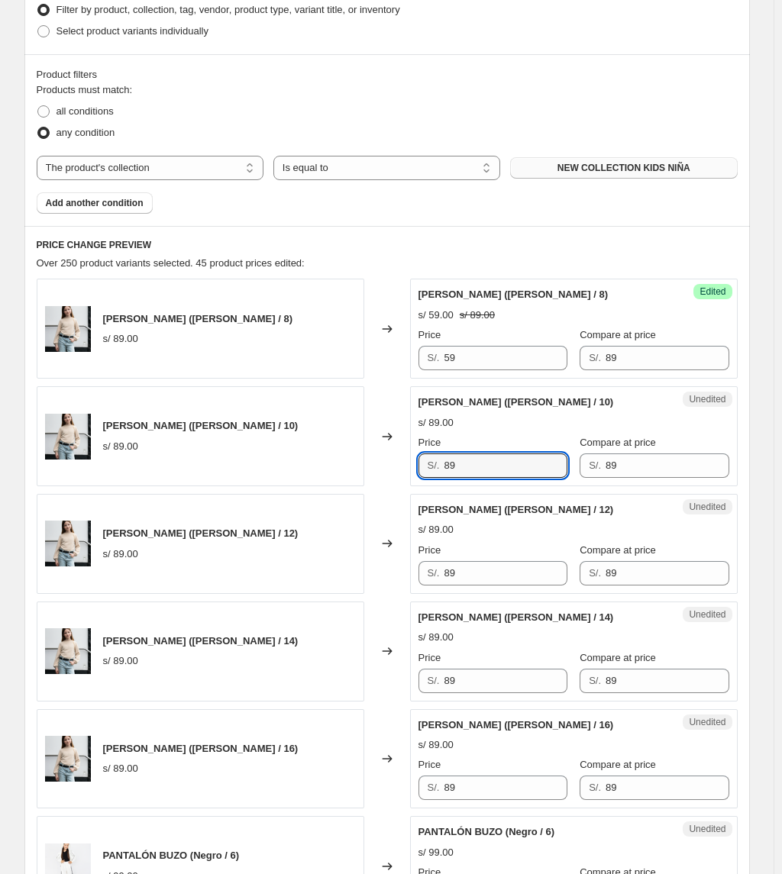
drag, startPoint x: 435, startPoint y: 469, endPoint x: 364, endPoint y: 465, distance: 71.1
click at [365, 465] on div "CHOMPERO PIERINA (Rosado / 10) s/ 89.00 Changed to Unedited CHOMPERO PIERINA (R…" at bounding box center [387, 436] width 701 height 100
paste input "5"
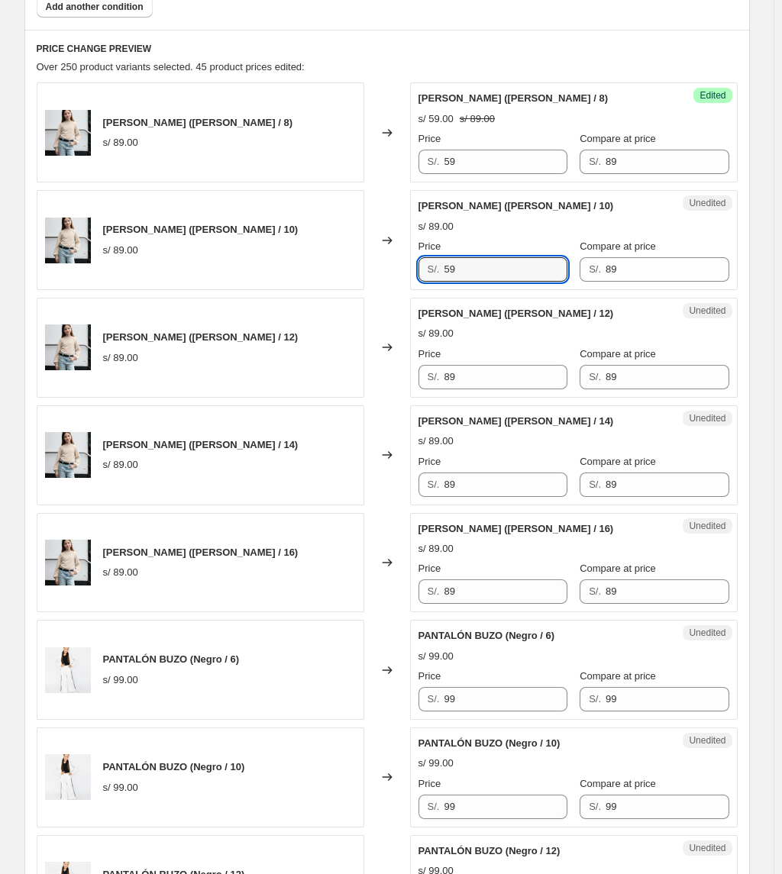
scroll to position [611, 0]
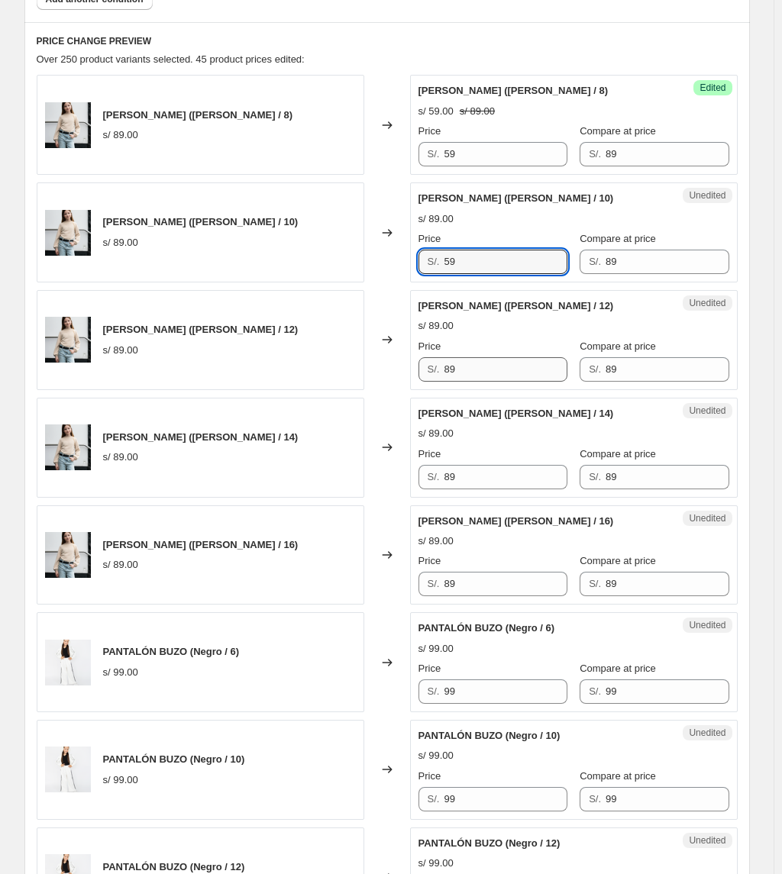
type input "59"
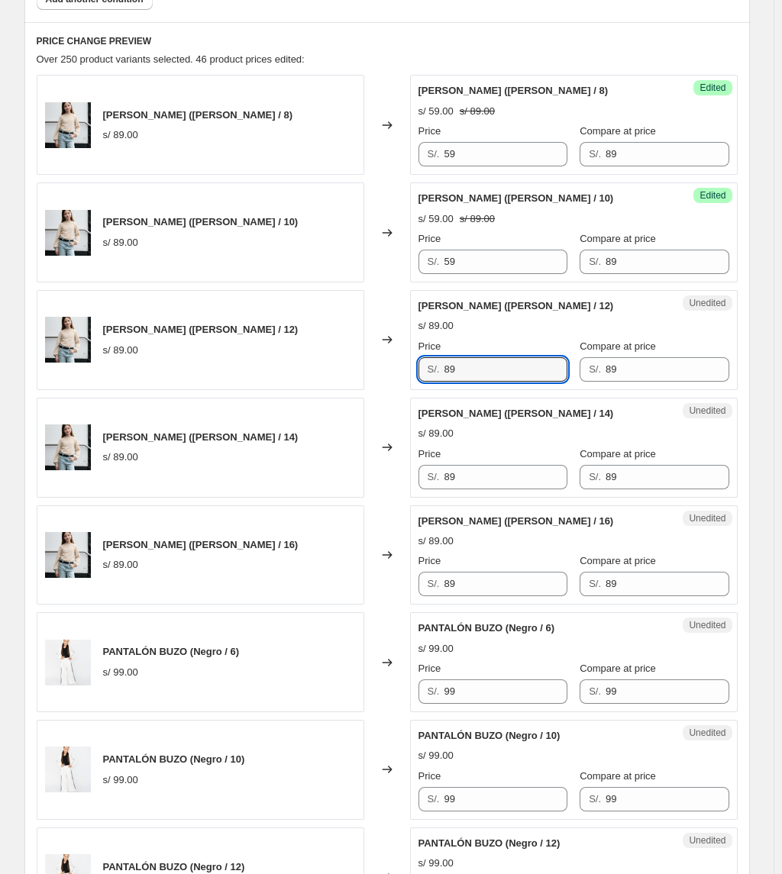
drag, startPoint x: 480, startPoint y: 380, endPoint x: 285, endPoint y: 380, distance: 194.6
click at [288, 380] on div "CHOMPERO PIERINA (Rosado / 12) s/ 89.00 Changed to Unedited CHOMPERO PIERINA (R…" at bounding box center [387, 340] width 701 height 100
paste input "5"
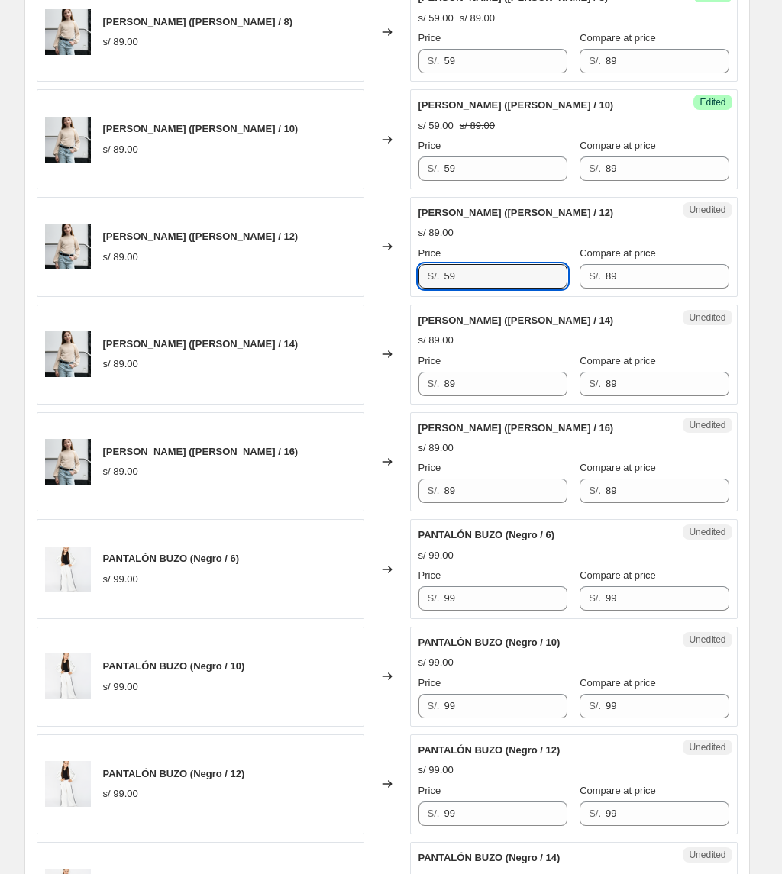
scroll to position [712, 0]
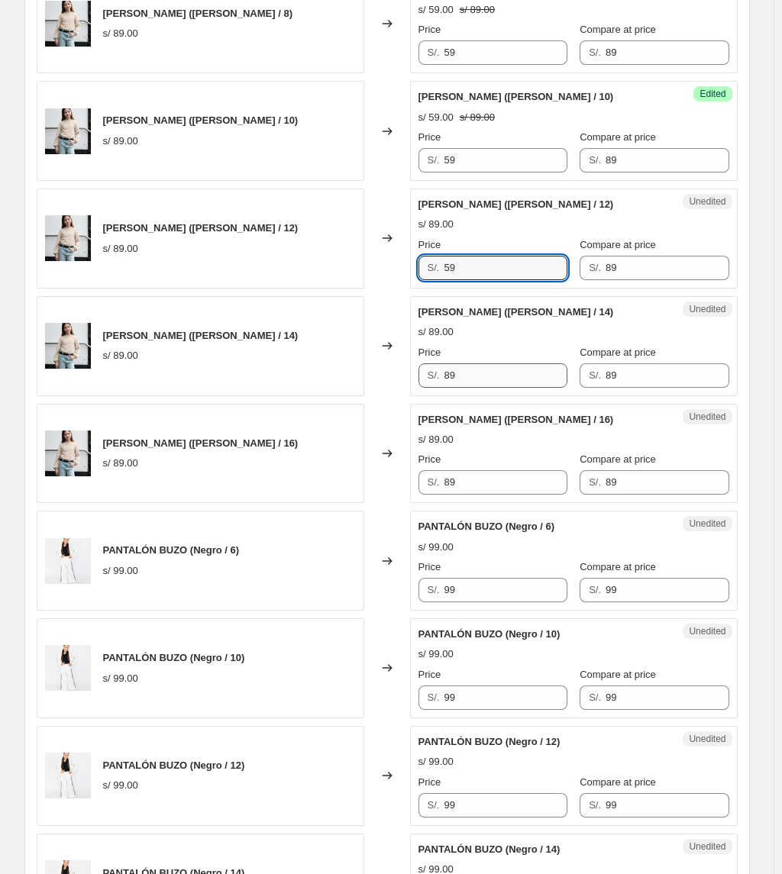
type input "59"
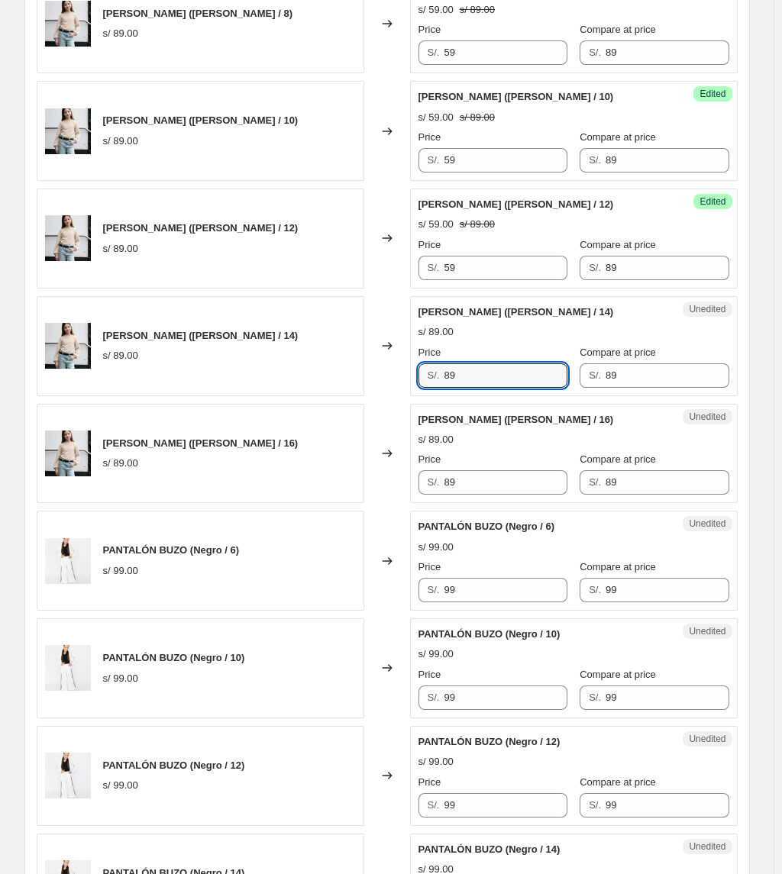
drag, startPoint x: 502, startPoint y: 376, endPoint x: 446, endPoint y: 453, distance: 96.2
click at [370, 376] on div "CHOMPERO PIERINA (Rosado / 14) s/ 89.00 Changed to Unedited CHOMPERO PIERINA (R…" at bounding box center [387, 346] width 701 height 100
paste input "5"
type input "59"
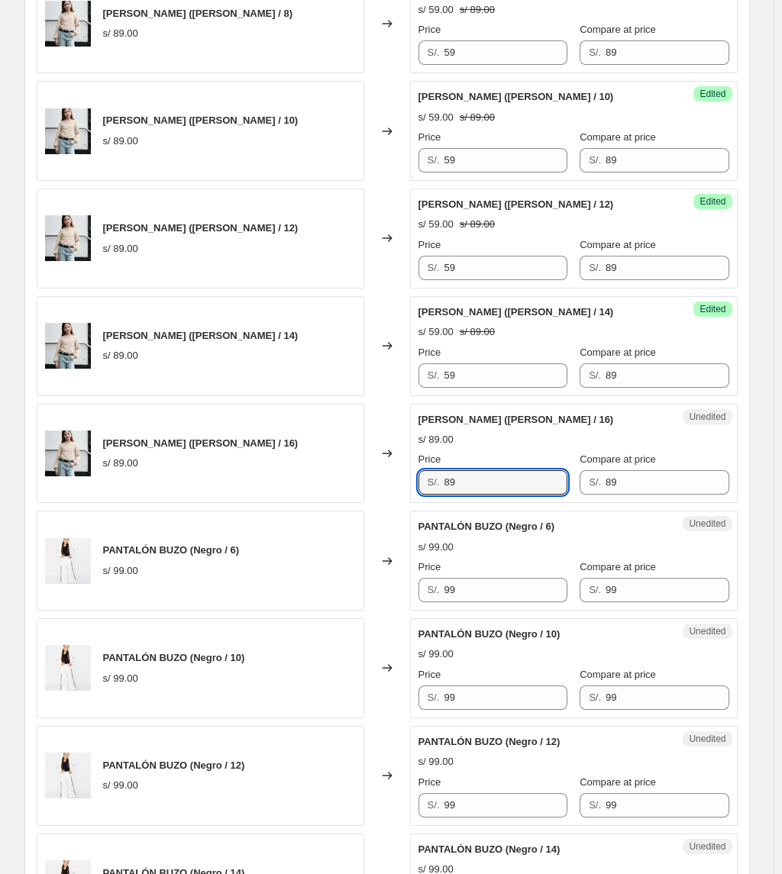
drag, startPoint x: 401, startPoint y: 481, endPoint x: 364, endPoint y: 481, distance: 37.4
click at [364, 481] on div "CHOMPERO PIERINA (Rosado / 16) s/ 89.00 Changed to Unedited CHOMPERO PIERINA (R…" at bounding box center [387, 454] width 701 height 100
paste input "5"
type input "59"
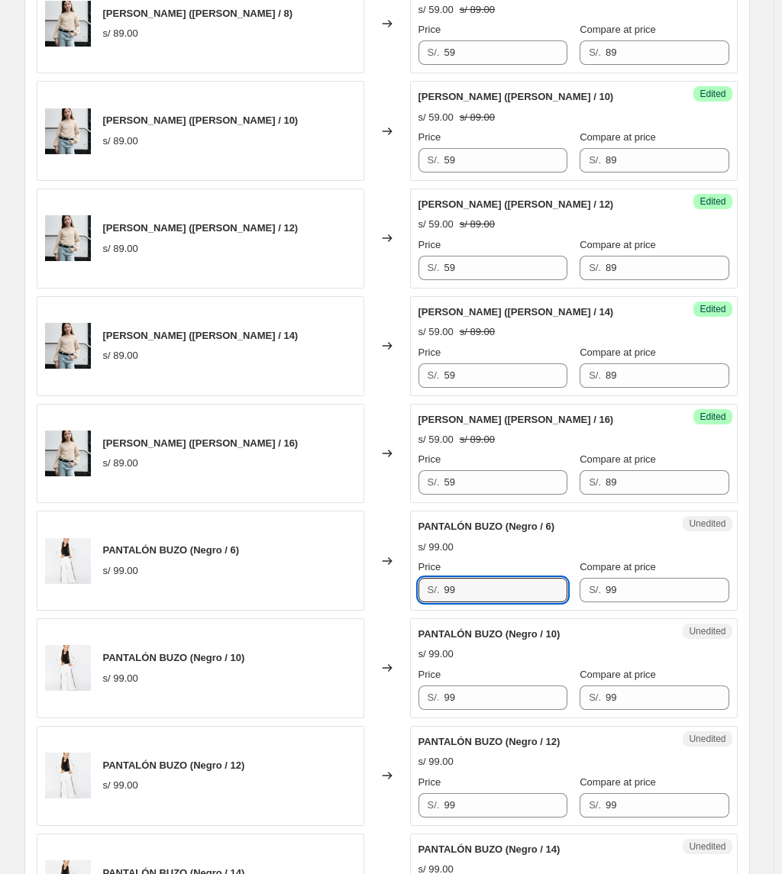
drag, startPoint x: 495, startPoint y: 590, endPoint x: 633, endPoint y: 623, distance: 142.0
click at [388, 583] on div "PANTALÓN BUZO (Negro / 6) s/ 99.00 Changed to Unedited PANTALÓN BUZO (Negro / 6…" at bounding box center [387, 561] width 701 height 100
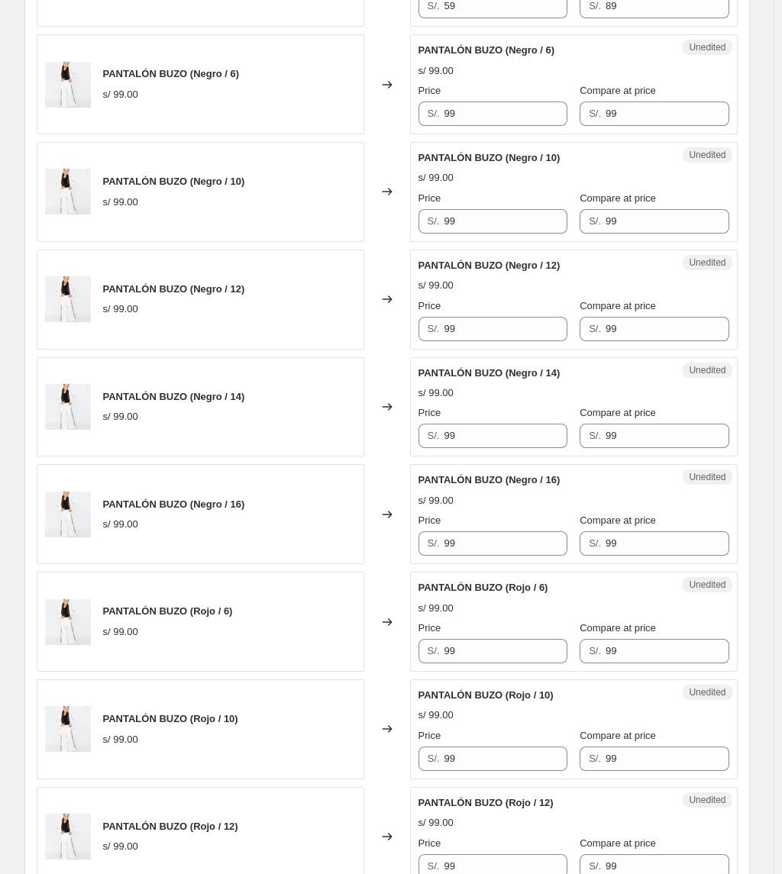
scroll to position [1119, 0]
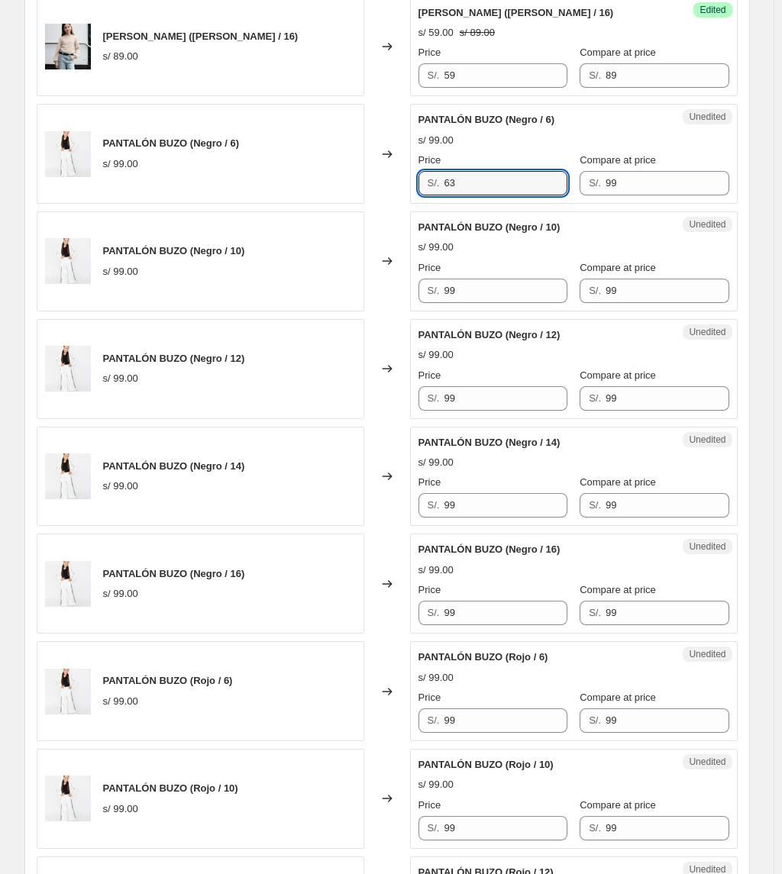
drag, startPoint x: 483, startPoint y: 182, endPoint x: 398, endPoint y: 176, distance: 84.9
click at [400, 176] on div "PANTALÓN BUZO (Negro / 6) s/ 99.00 Changed to Unedited PANTALÓN BUZO (Negro / 6…" at bounding box center [387, 154] width 701 height 100
type input "63"
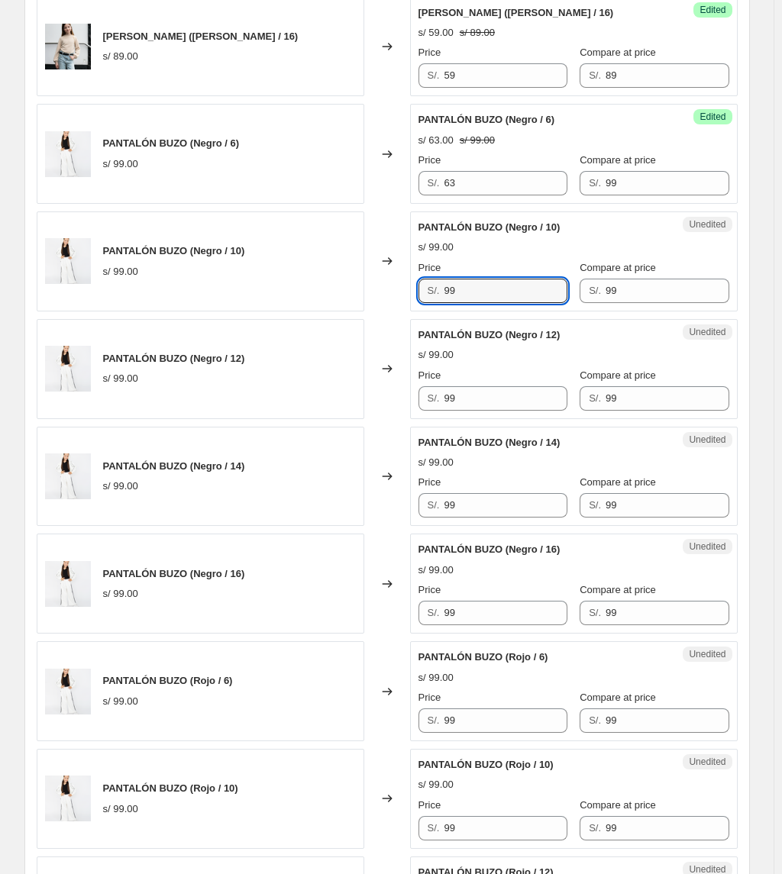
drag, startPoint x: 479, startPoint y: 291, endPoint x: 353, endPoint y: 288, distance: 126.7
click at [355, 290] on div "PANTALÓN BUZO (Negro / 10) s/ 99.00 Changed to Unedited PANTALÓN BUZO (Negro / …" at bounding box center [387, 261] width 701 height 100
paste input "63"
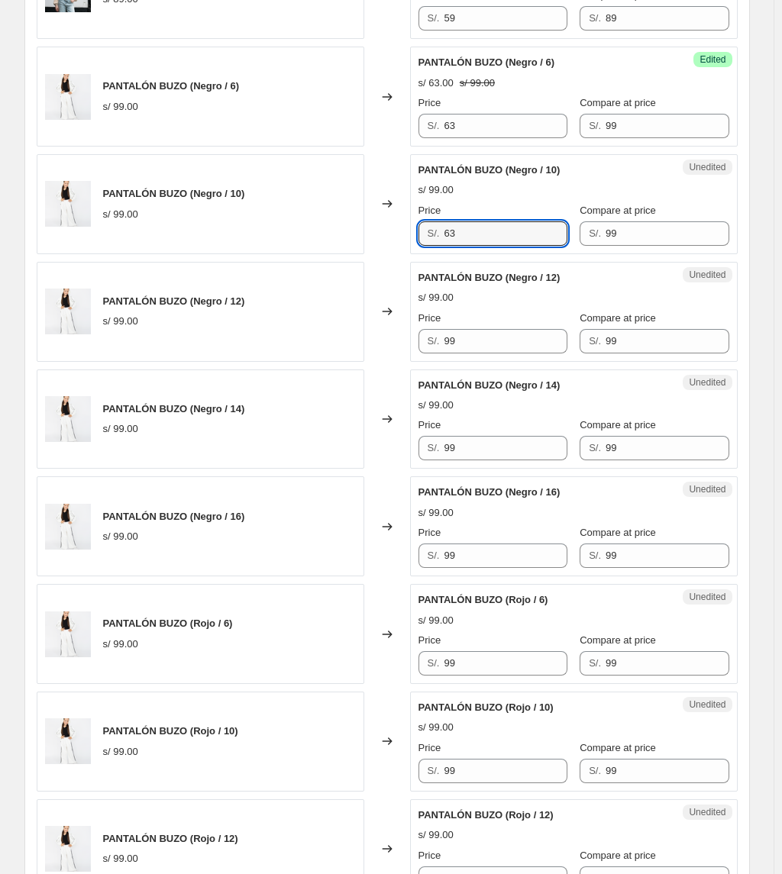
scroll to position [1221, 0]
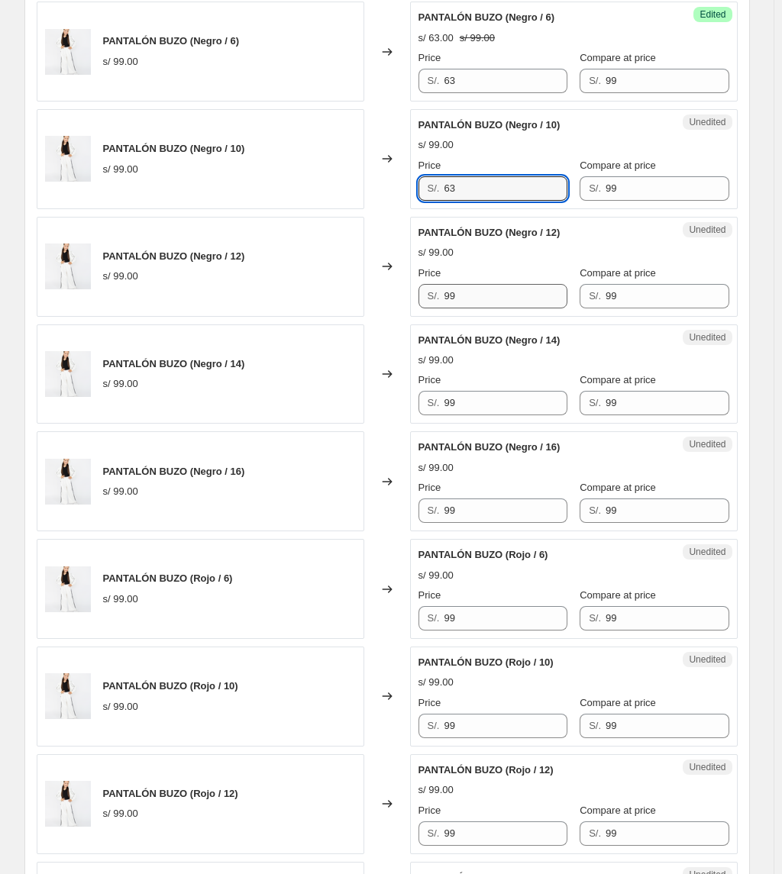
type input "63"
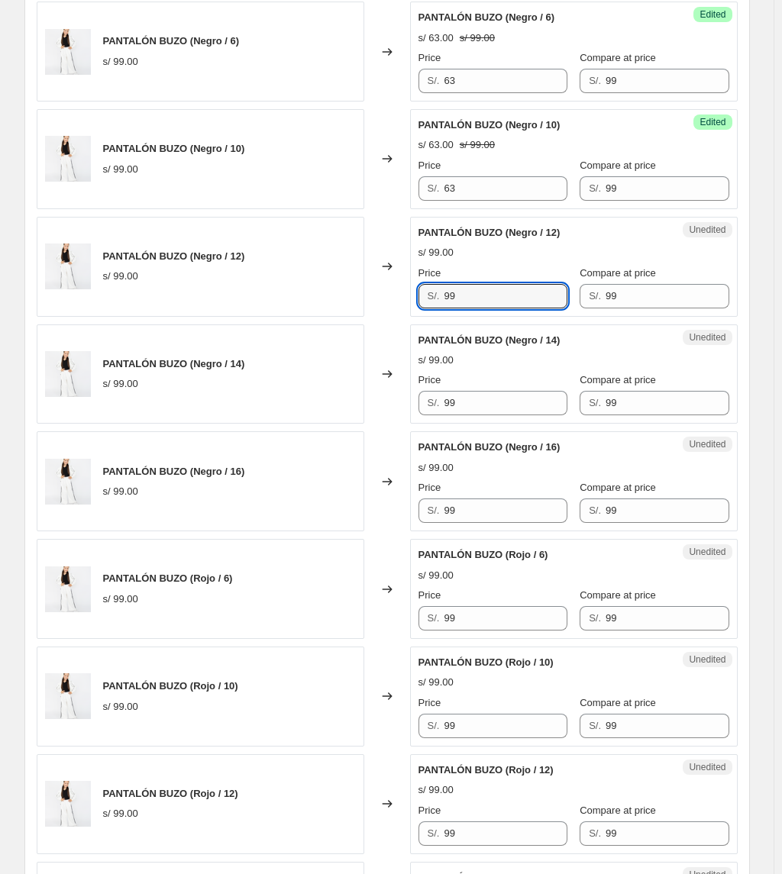
drag, startPoint x: 475, startPoint y: 299, endPoint x: 325, endPoint y: 300, distance: 149.6
click at [327, 300] on div "PANTALÓN BUZO (Negro / 12) s/ 99.00 Changed to Unedited PANTALÓN BUZO (Negro / …" at bounding box center [387, 267] width 701 height 100
paste input "63"
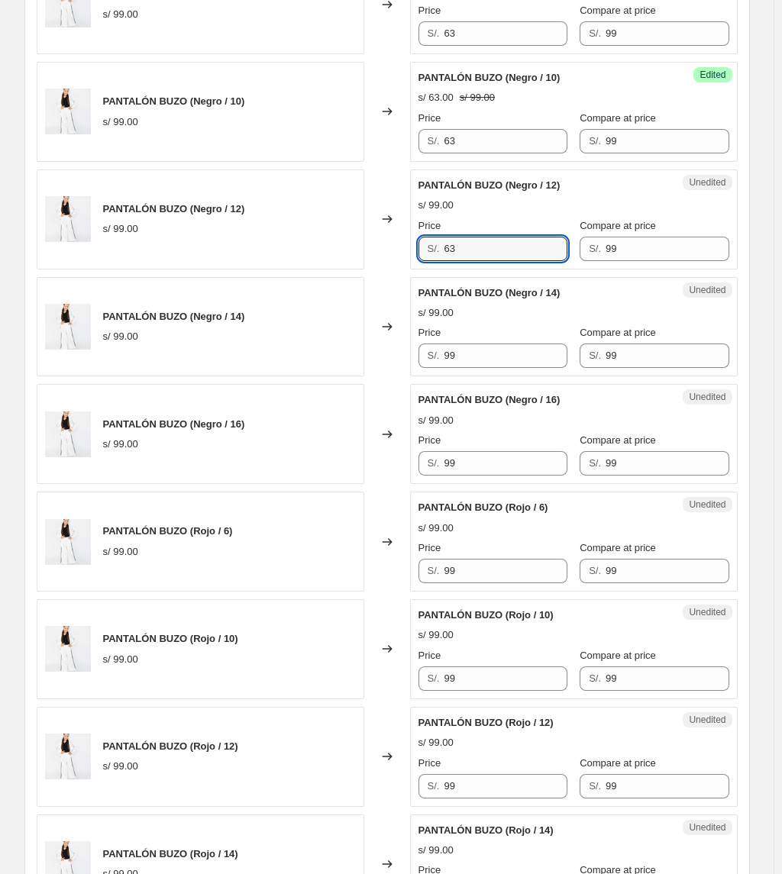
scroll to position [1323, 0]
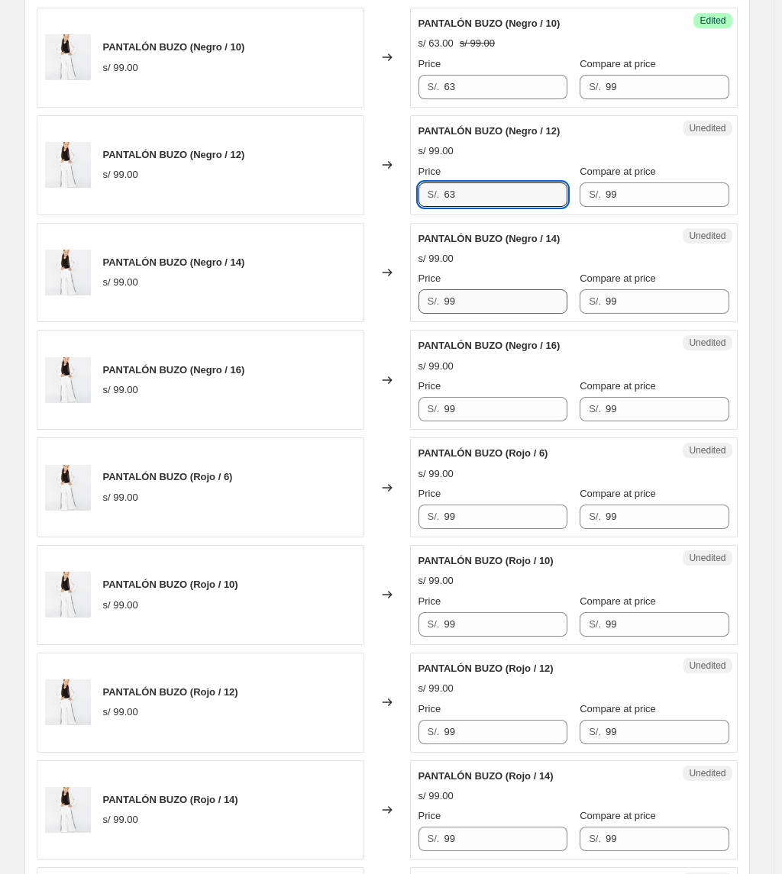
type input "63"
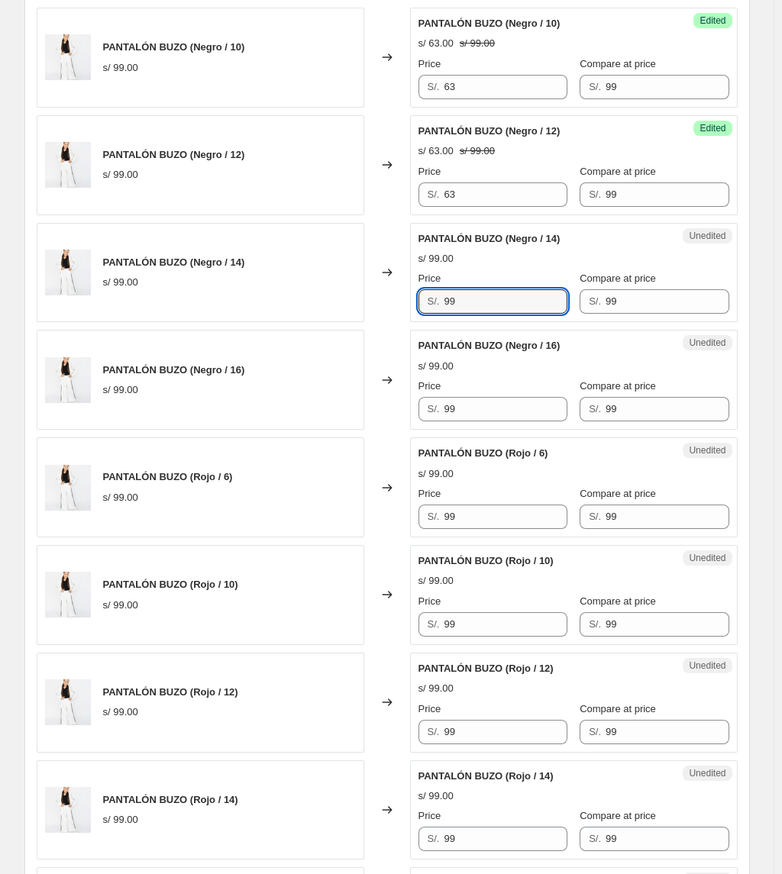
drag, startPoint x: 487, startPoint y: 310, endPoint x: 415, endPoint y: 310, distance: 71.7
click at [432, 310] on div "S/. 99" at bounding box center [492, 301] width 149 height 24
paste input "63"
type input "63"
drag, startPoint x: 479, startPoint y: 408, endPoint x: 386, endPoint y: 401, distance: 93.4
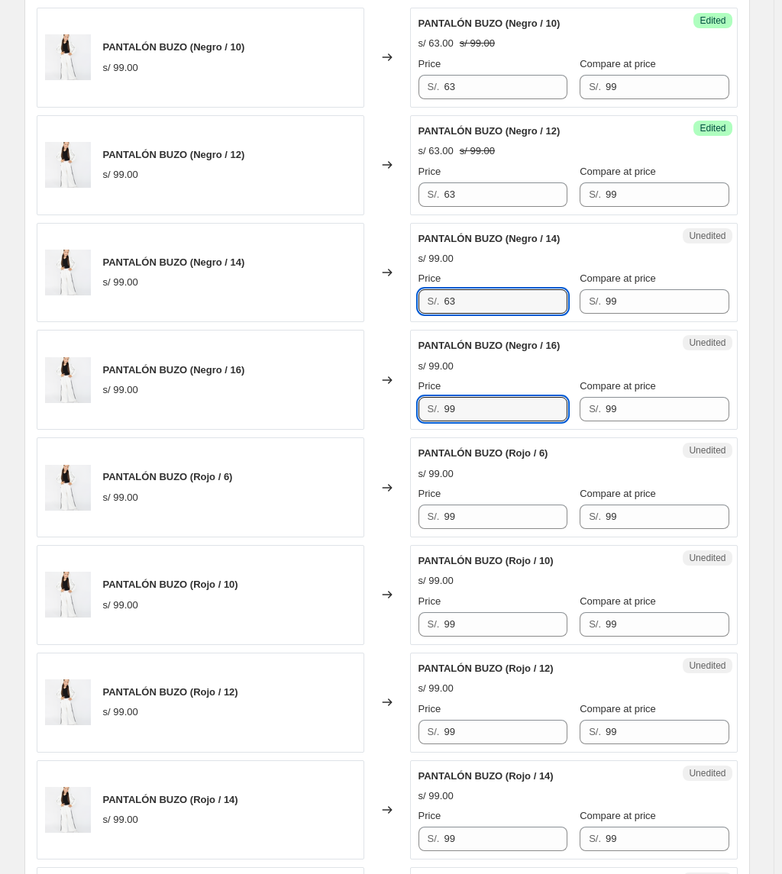
click at [408, 405] on div "PANTALÓN BUZO (Negro / 16) s/ 99.00 Changed to Unedited PANTALÓN BUZO (Negro / …" at bounding box center [387, 380] width 701 height 100
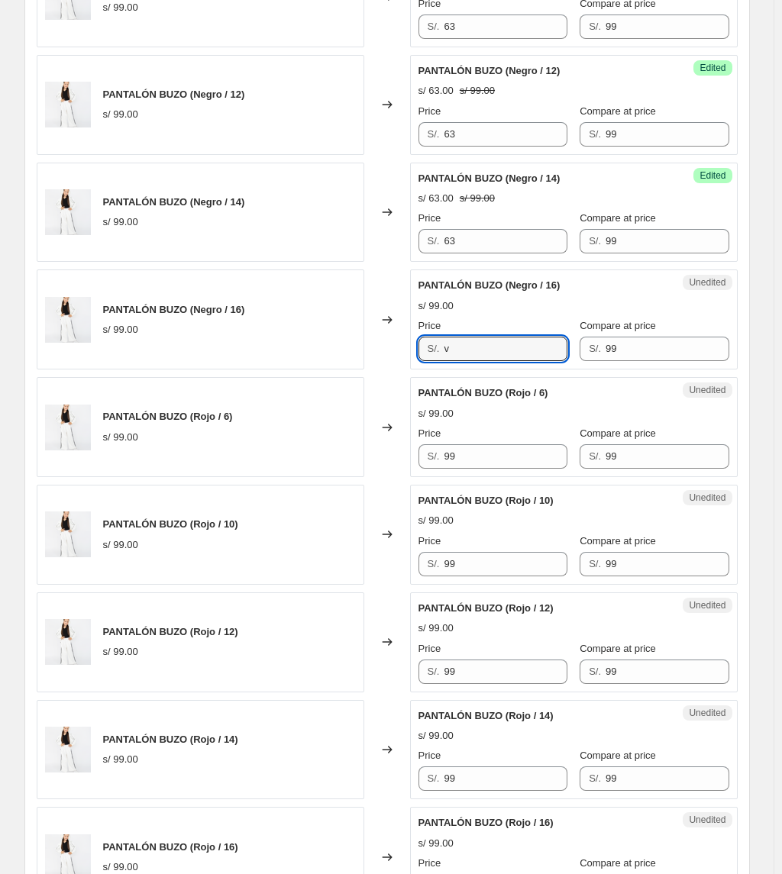
scroll to position [1424, 0]
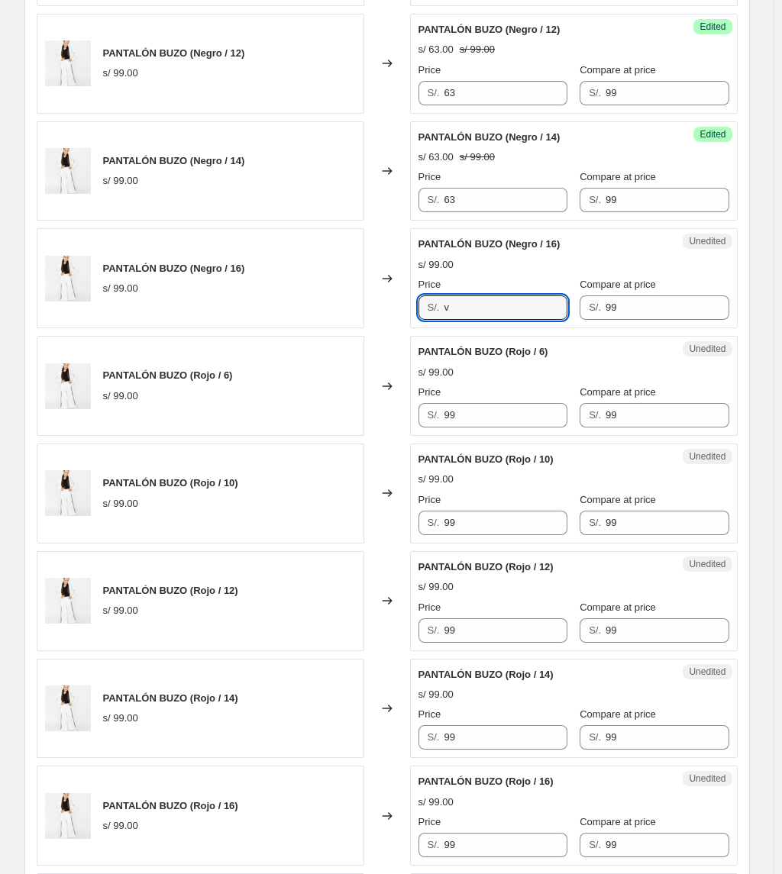
drag, startPoint x: 459, startPoint y: 310, endPoint x: 347, endPoint y: 314, distance: 112.3
click at [354, 316] on div "PANTALÓN BUZO (Negro / 16) s/ 99.00 Changed to Unedited PANTALÓN BUZO (Negro / …" at bounding box center [387, 278] width 701 height 100
paste input "63"
type input "63"
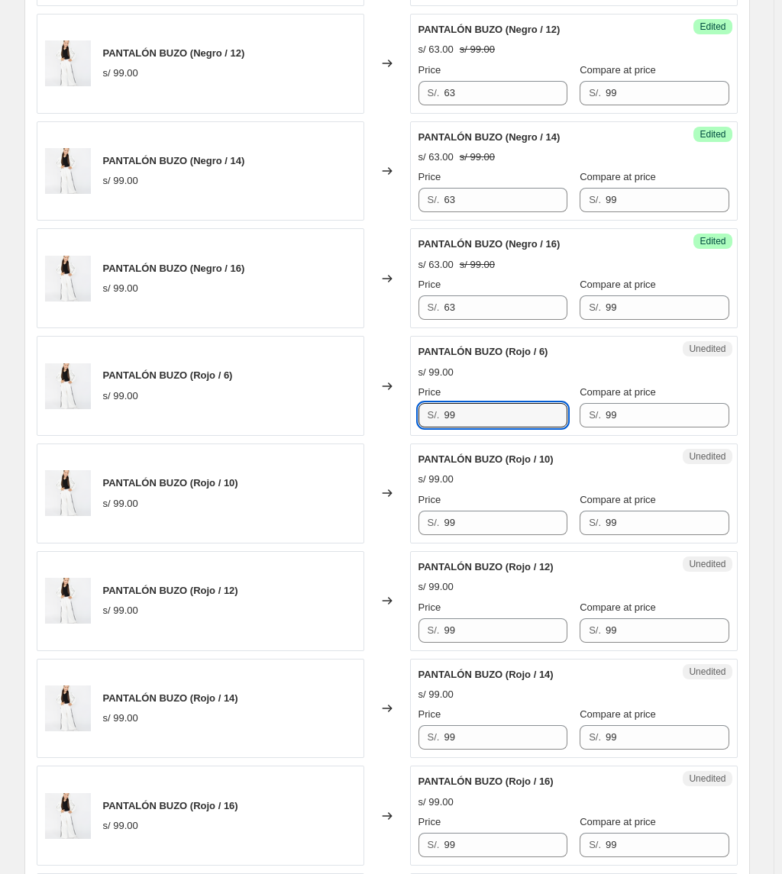
drag, startPoint x: 470, startPoint y: 432, endPoint x: 420, endPoint y: 421, distance: 51.5
click at [414, 432] on div "Unedited PANTALÓN BUZO (Rojo / 6) s/ 99.00 Price S/. 99 Compare at price S/. 99" at bounding box center [573, 386] width 327 height 100
paste input "63"
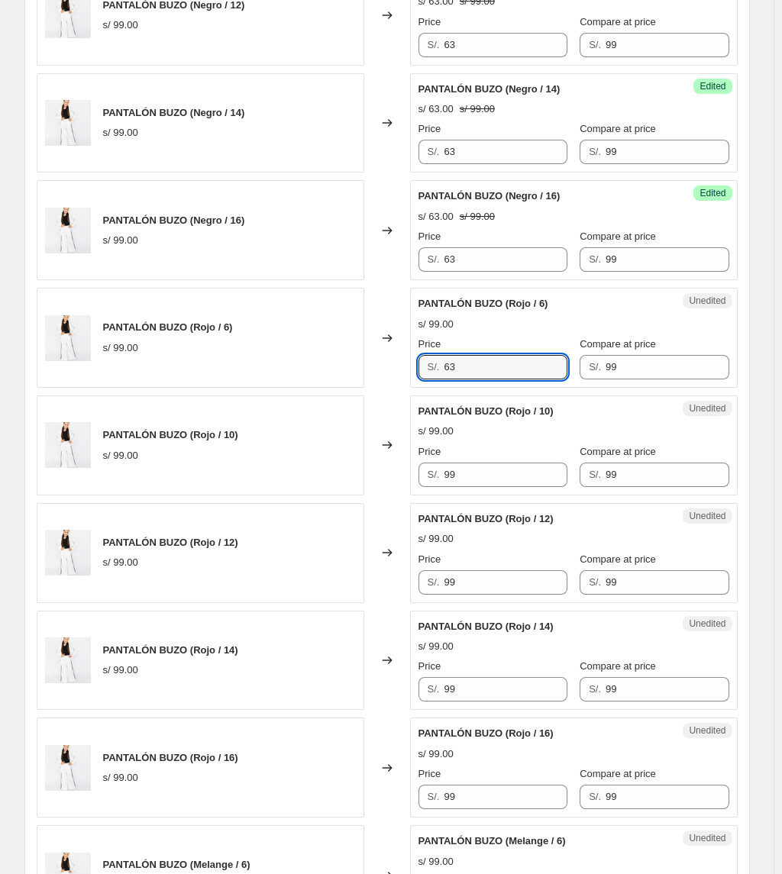
scroll to position [1526, 0]
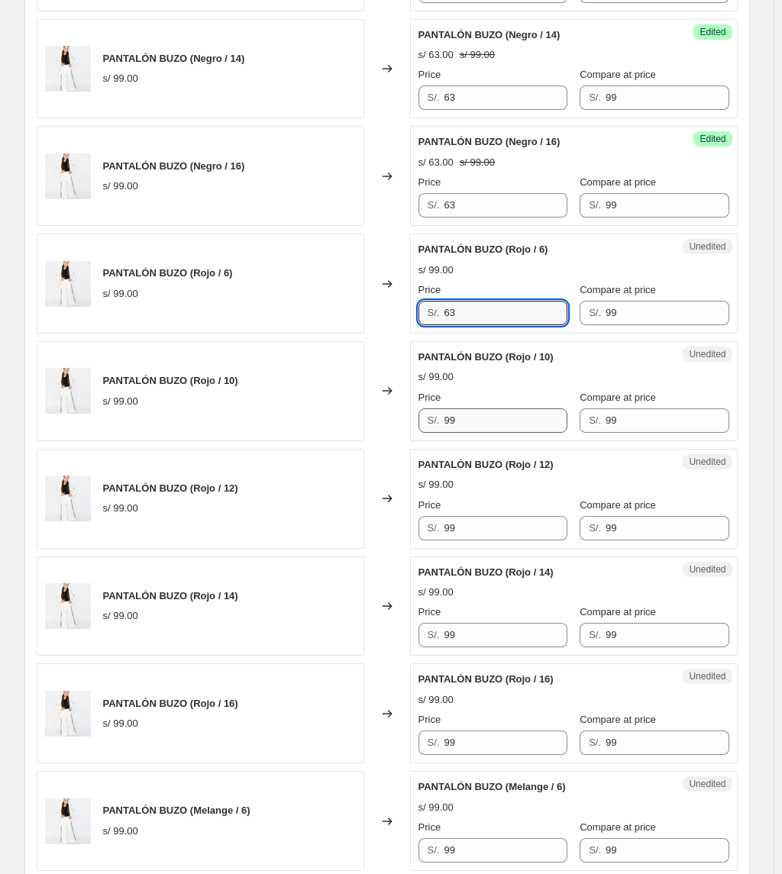
type input "63"
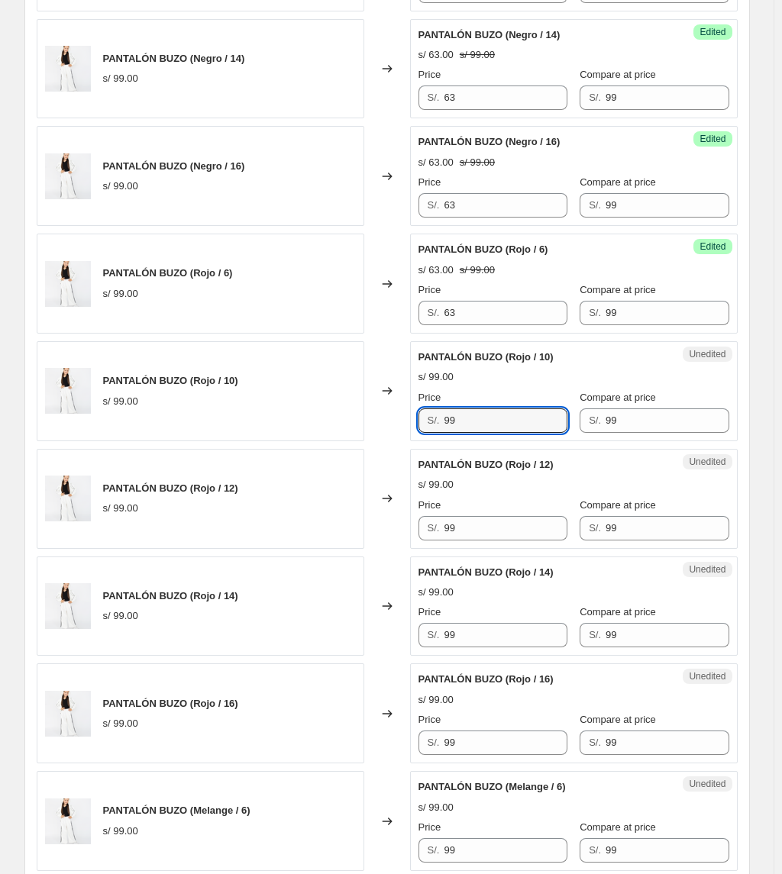
drag, startPoint x: 477, startPoint y: 425, endPoint x: 349, endPoint y: 427, distance: 128.2
click at [354, 432] on div "PANTALÓN BUZO (Rojo / 10) s/ 99.00 Changed to Unedited PANTALÓN BUZO (Rojo / 10…" at bounding box center [387, 391] width 701 height 100
paste input "63"
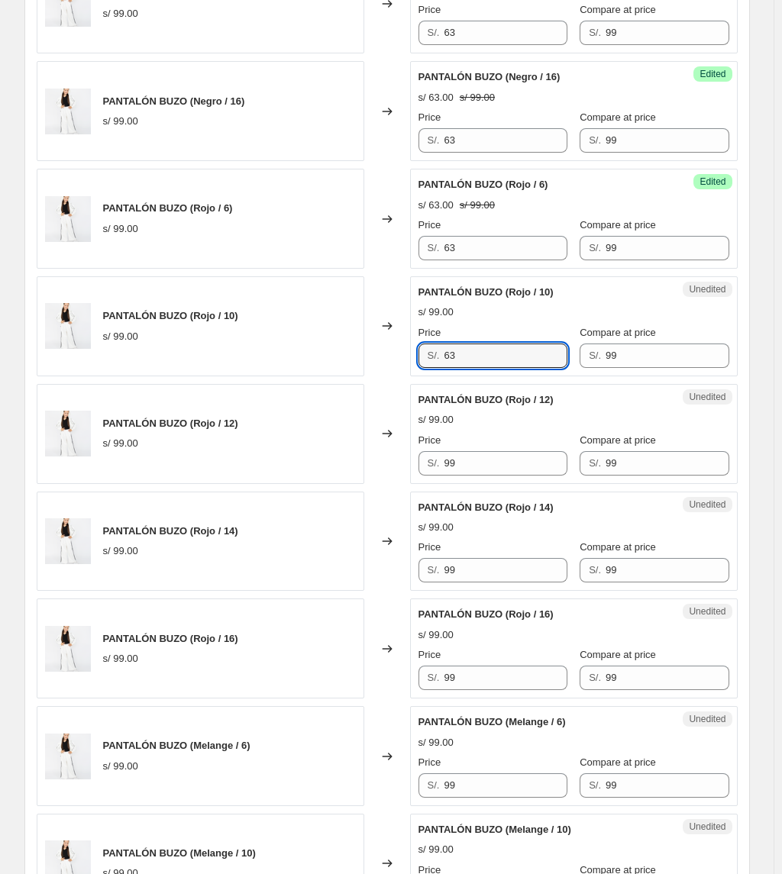
scroll to position [1729, 0]
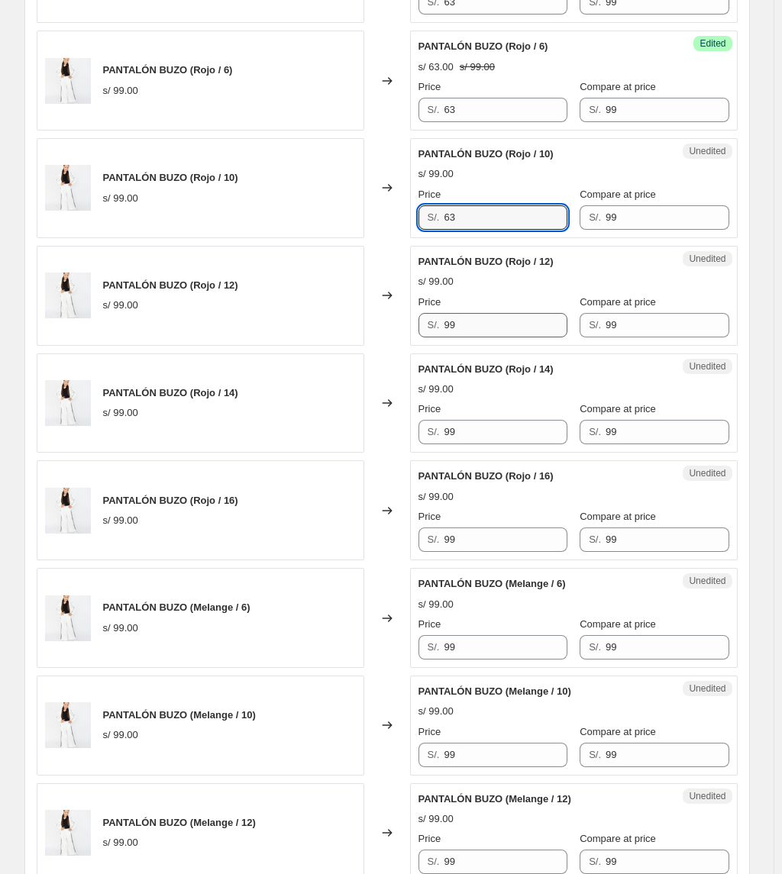
type input "63"
drag, startPoint x: 487, startPoint y: 324, endPoint x: 330, endPoint y: 324, distance: 156.5
click at [330, 324] on div "PANTALÓN BUZO (Rojo / 12) s/ 99.00 Changed to Unedited PANTALÓN BUZO (Rojo / 12…" at bounding box center [387, 296] width 701 height 100
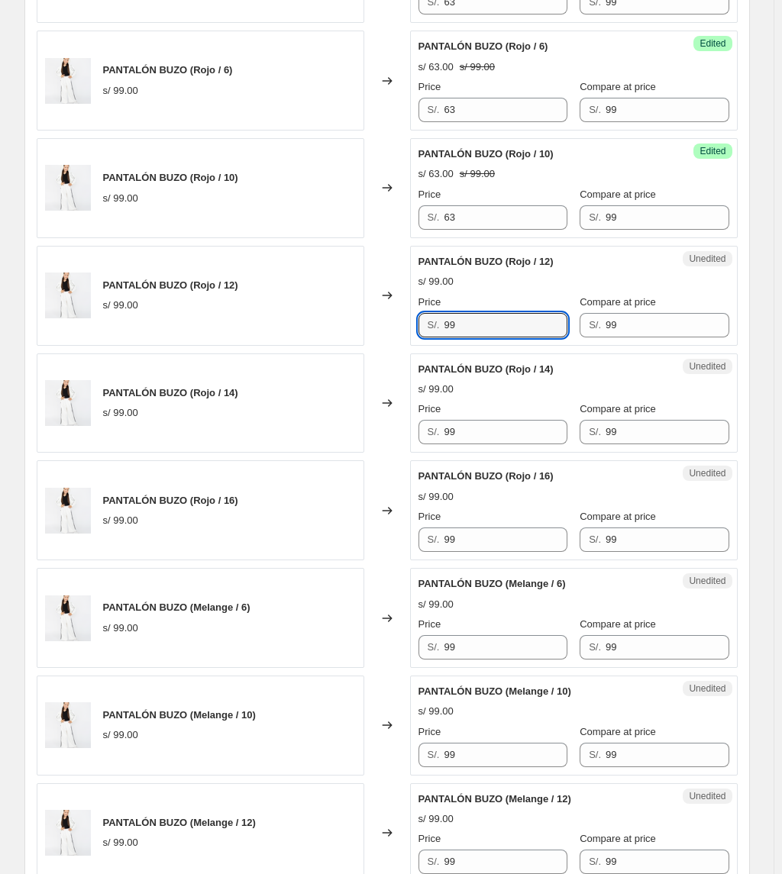
paste input "63"
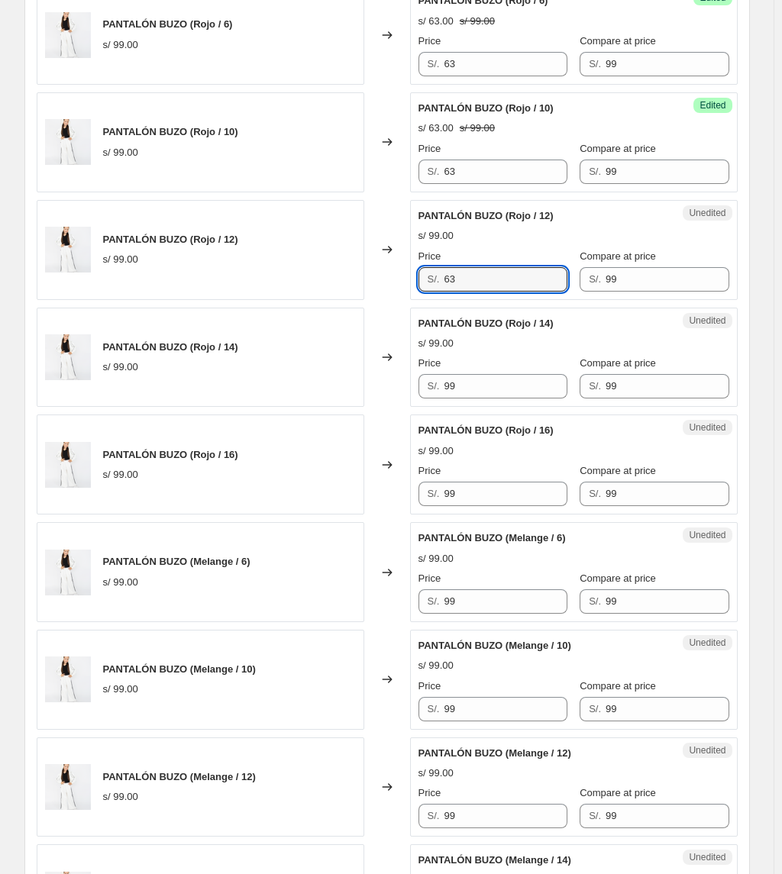
scroll to position [1832, 0]
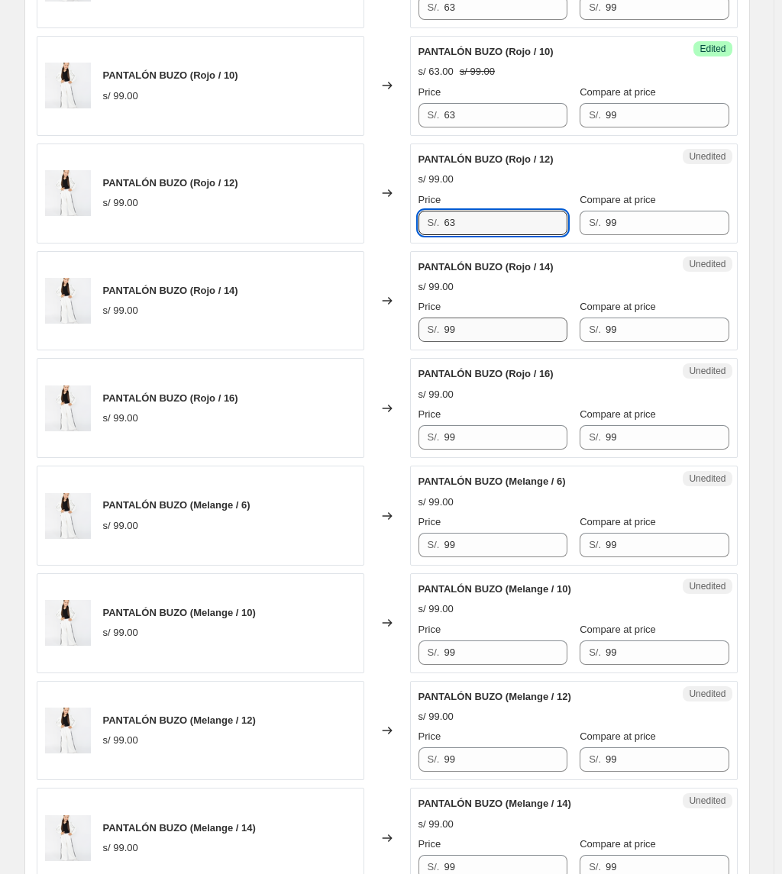
type input "63"
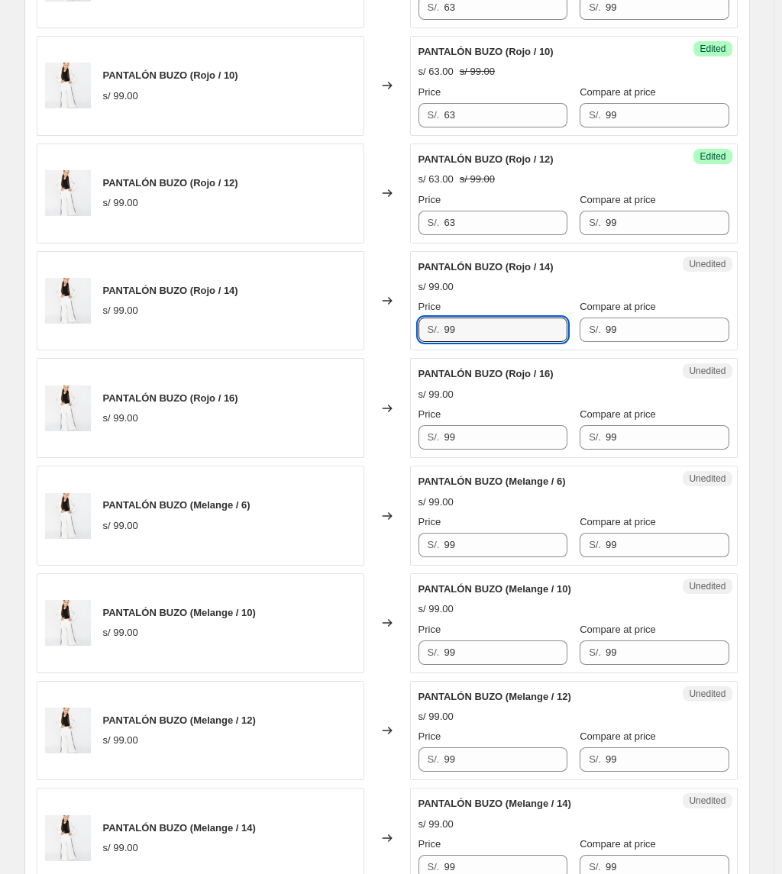
drag, startPoint x: 480, startPoint y: 331, endPoint x: 252, endPoint y: 327, distance: 228.2
click at [252, 330] on div "PANTALÓN BUZO (Rojo / 14) s/ 99.00 Changed to Unedited PANTALÓN BUZO (Rojo / 14…" at bounding box center [387, 301] width 701 height 100
paste input "63"
type input "63"
drag, startPoint x: 376, startPoint y: 427, endPoint x: 272, endPoint y: 401, distance: 107.7
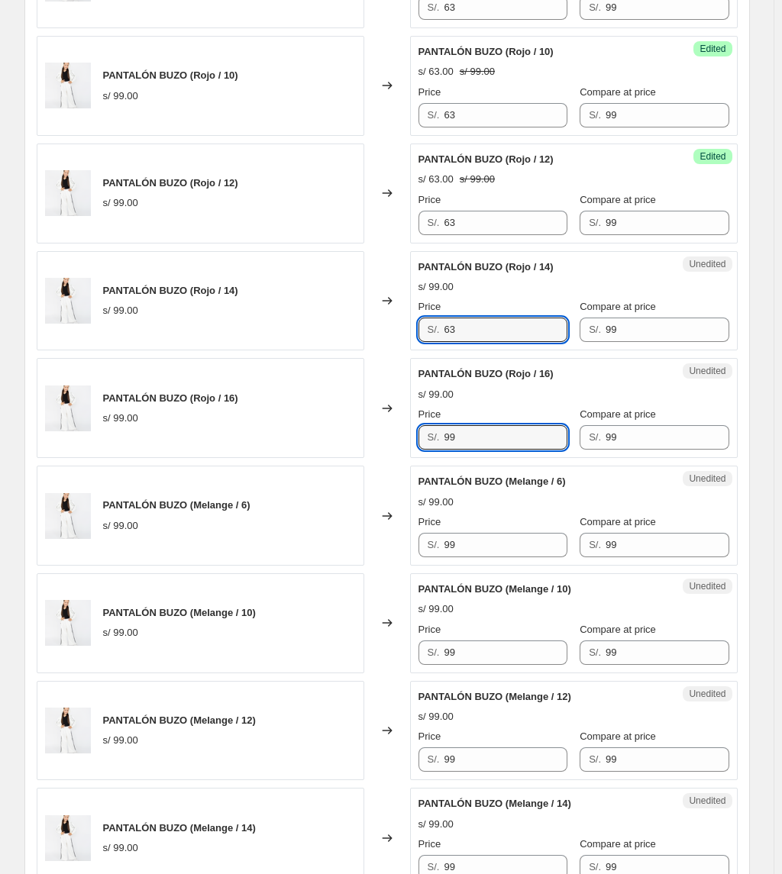
click at [285, 409] on div "PANTALÓN BUZO (Rojo / 16) s/ 99.00 Changed to Unedited PANTALÓN BUZO (Rojo / 16…" at bounding box center [387, 408] width 701 height 100
paste input "63"
type input "63"
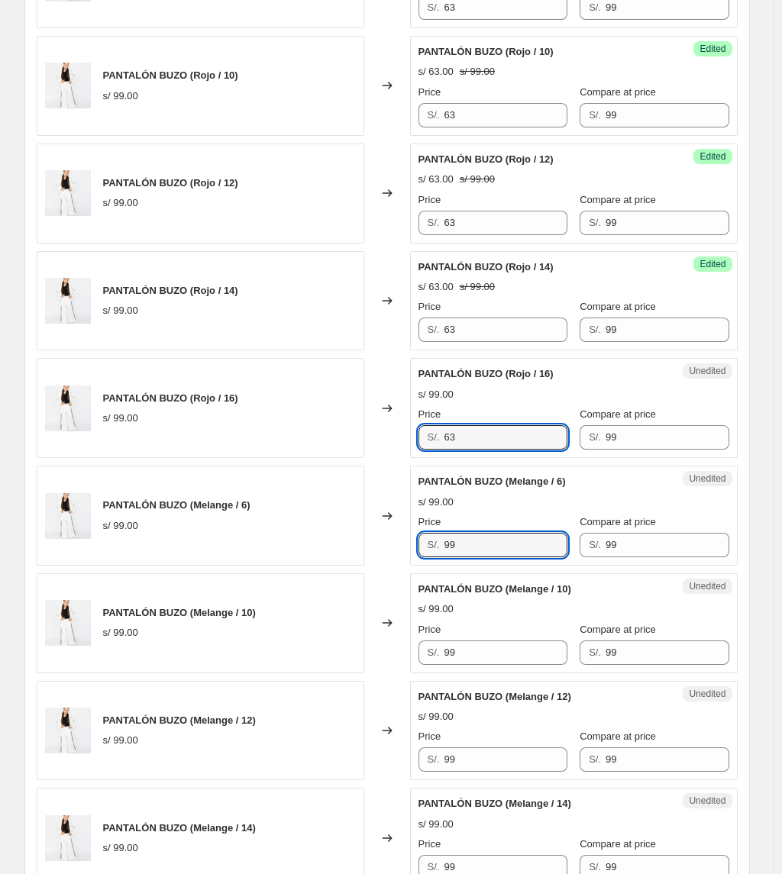
drag, startPoint x: 478, startPoint y: 551, endPoint x: 366, endPoint y: 540, distance: 111.9
click at [372, 543] on div "PANTALÓN BUZO (Melange / 6) s/ 99.00 Changed to Unedited PANTALÓN BUZO (Melange…" at bounding box center [387, 516] width 701 height 100
paste input "63"
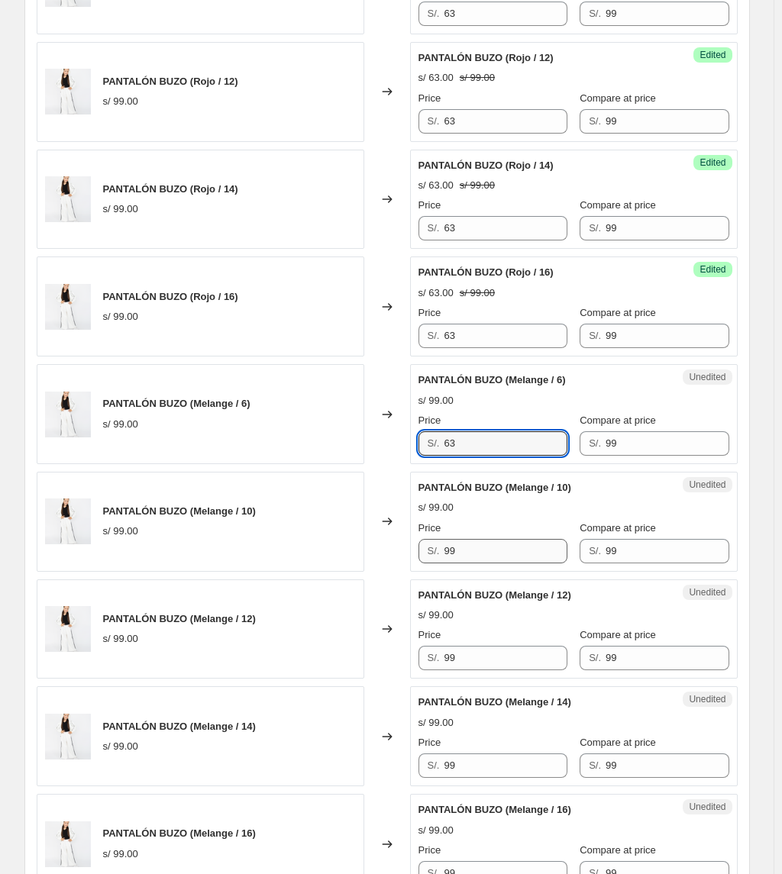
type input "63"
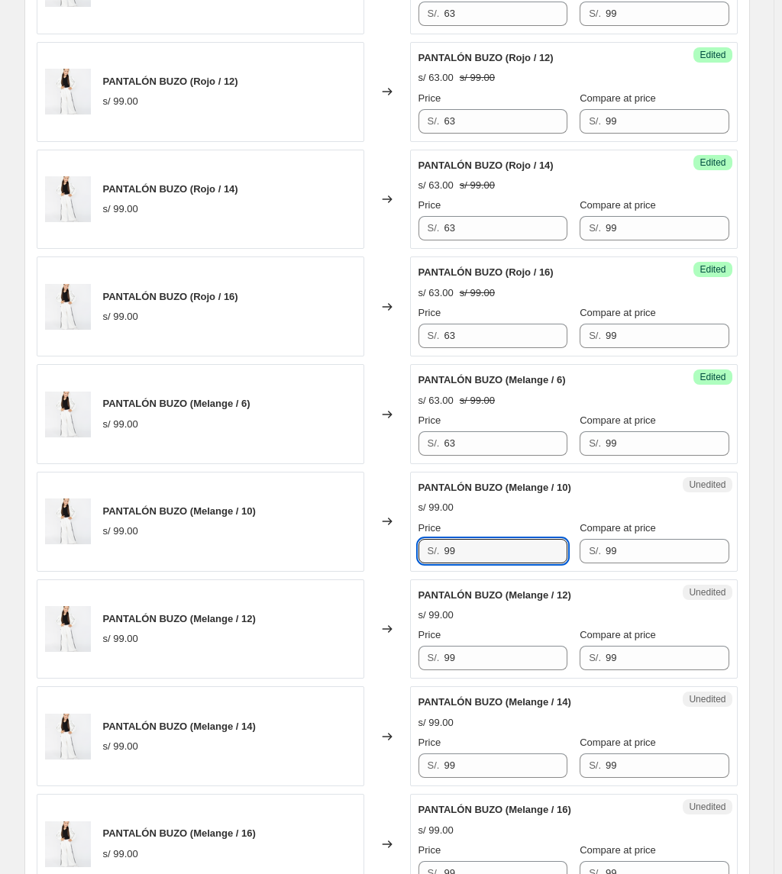
drag, startPoint x: 462, startPoint y: 556, endPoint x: 377, endPoint y: 548, distance: 85.1
click at [377, 554] on div "PANTALÓN BUZO (Melange / 10) s/ 99.00 Changed to Unedited PANTALÓN BUZO (Melang…" at bounding box center [387, 522] width 701 height 100
paste input "63"
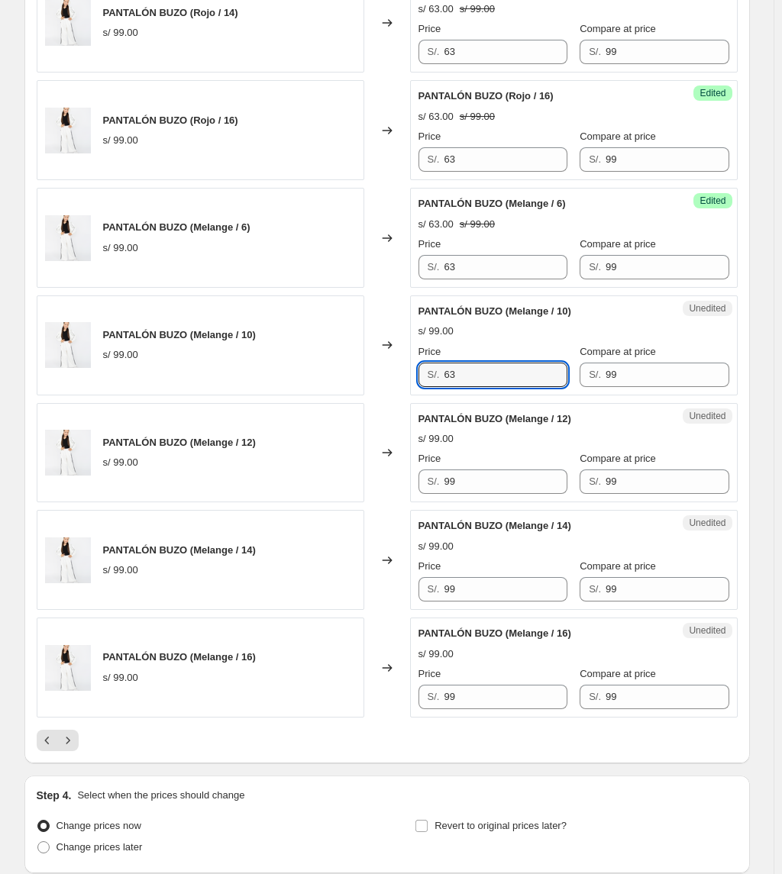
scroll to position [2137, 0]
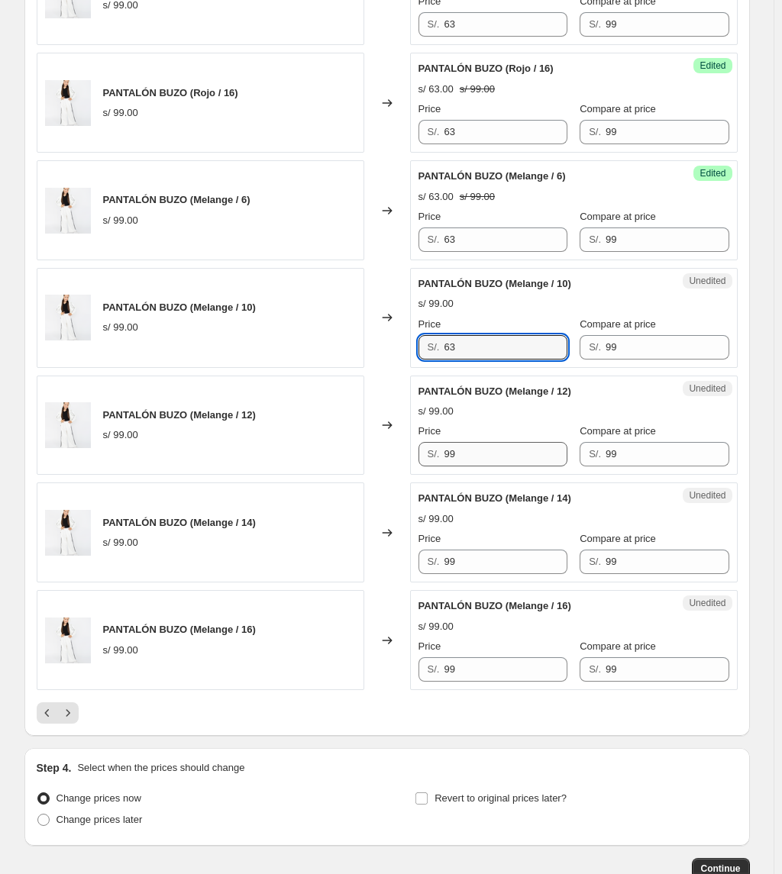
type input "63"
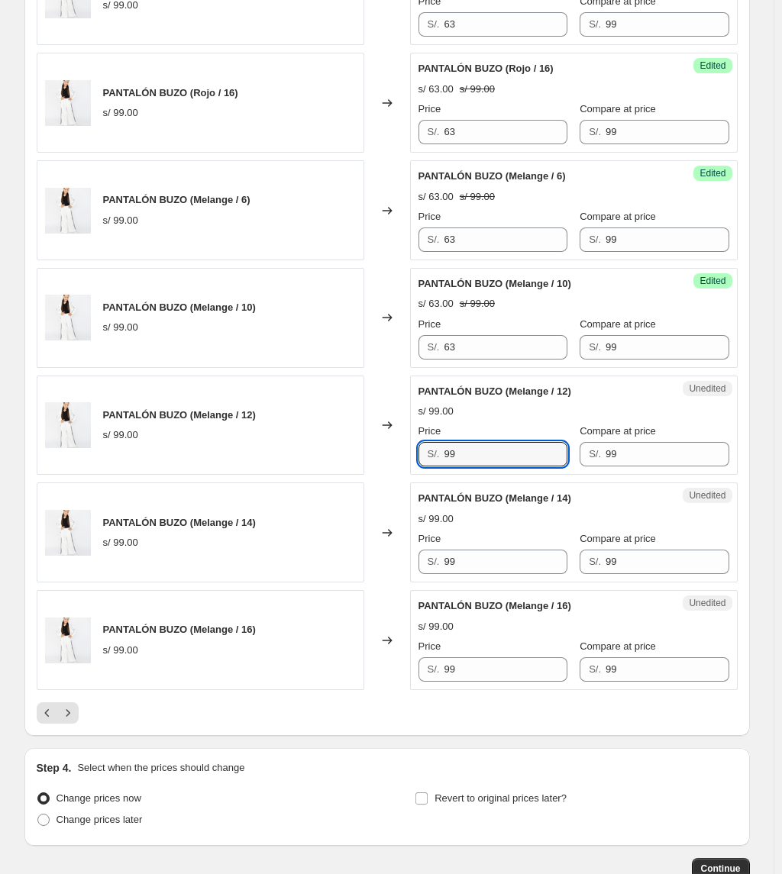
drag, startPoint x: 486, startPoint y: 469, endPoint x: 334, endPoint y: 465, distance: 152.7
click at [352, 468] on div "PANTALÓN BUZO (Melange / 12) s/ 99.00 Changed to Unedited PANTALÓN BUZO (Melang…" at bounding box center [387, 426] width 701 height 100
paste input "63"
type input "63"
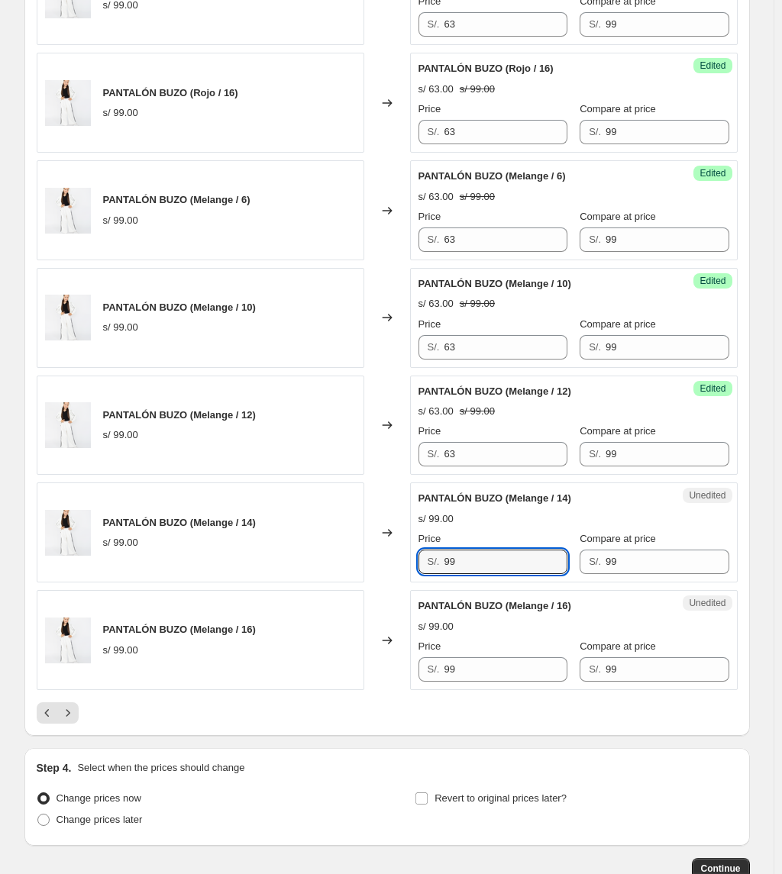
drag, startPoint x: 479, startPoint y: 560, endPoint x: 307, endPoint y: 569, distance: 172.7
click at [307, 569] on div "PANTALÓN BUZO (Melange / 14) s/ 99.00 Changed to Unedited PANTALÓN BUZO (Melang…" at bounding box center [387, 532] width 701 height 100
paste input "63"
type input "63"
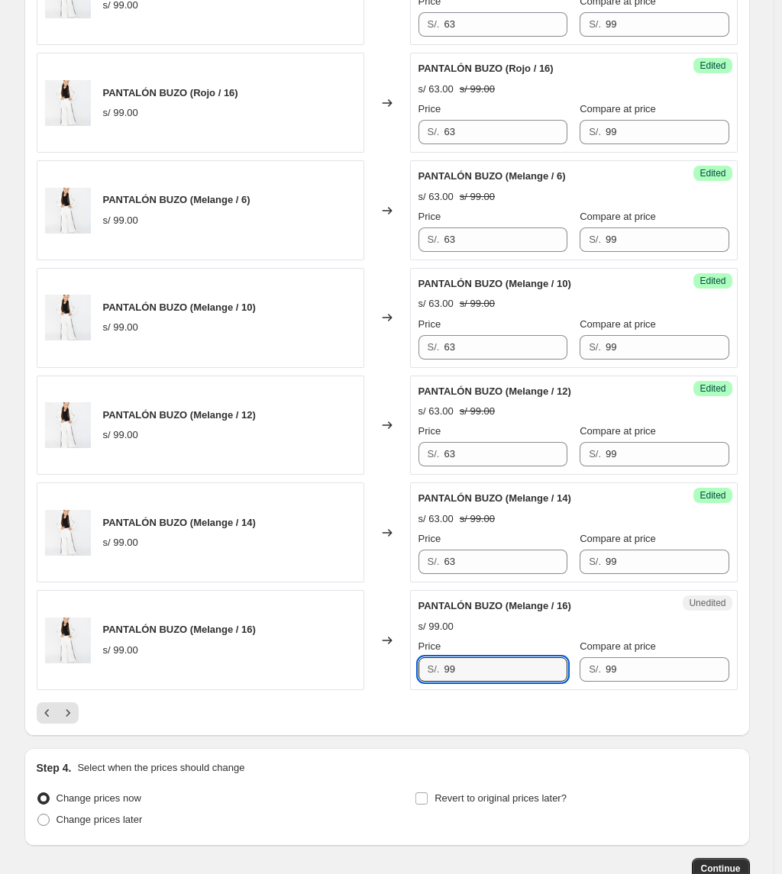
drag, startPoint x: 514, startPoint y: 678, endPoint x: 314, endPoint y: 679, distance: 199.2
click at [314, 633] on div "PANTALÓN BUZO (Melange / 16) s/ 99.00 Changed to Unedited PANTALÓN BUZO (Melang…" at bounding box center [387, 640] width 701 height 100
paste input "63"
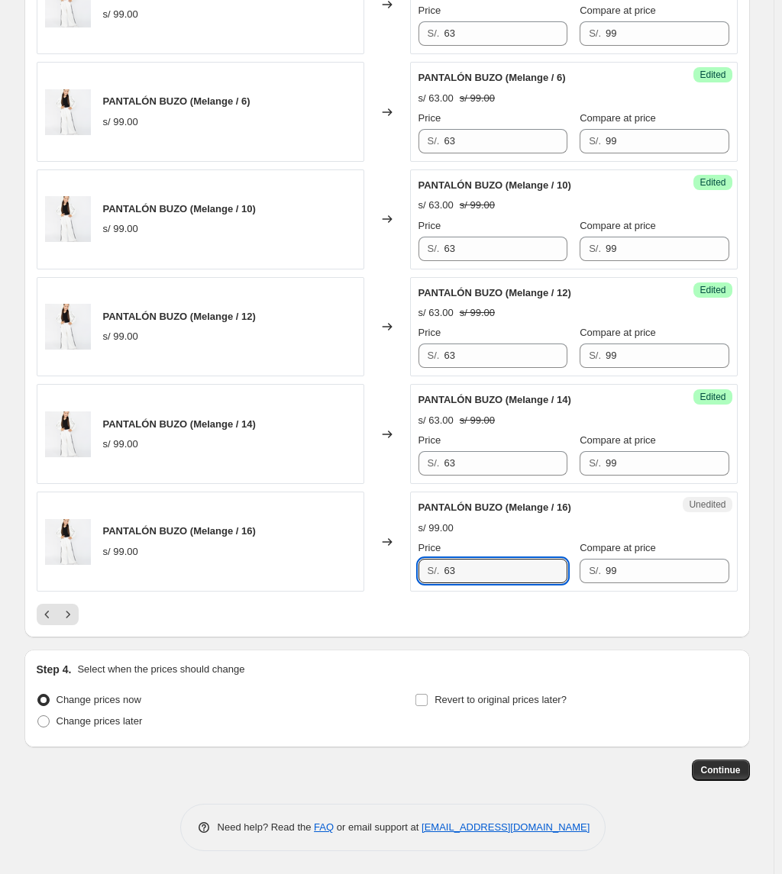
scroll to position [2247, 0]
type input "63"
click at [74, 615] on icon "Next" at bounding box center [67, 614] width 15 height 15
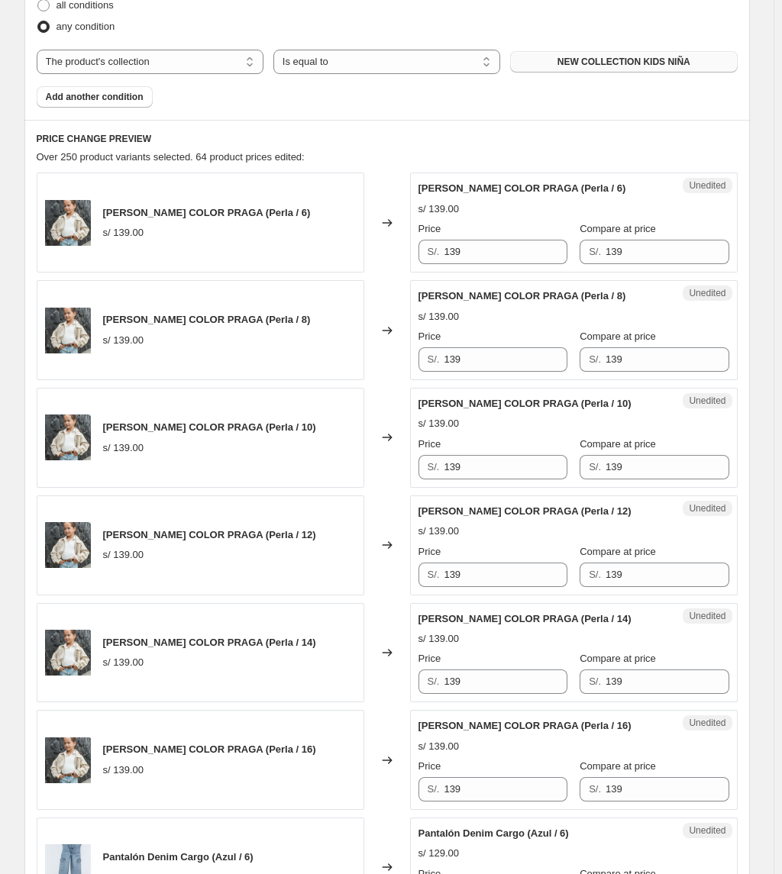
scroll to position [517, 0]
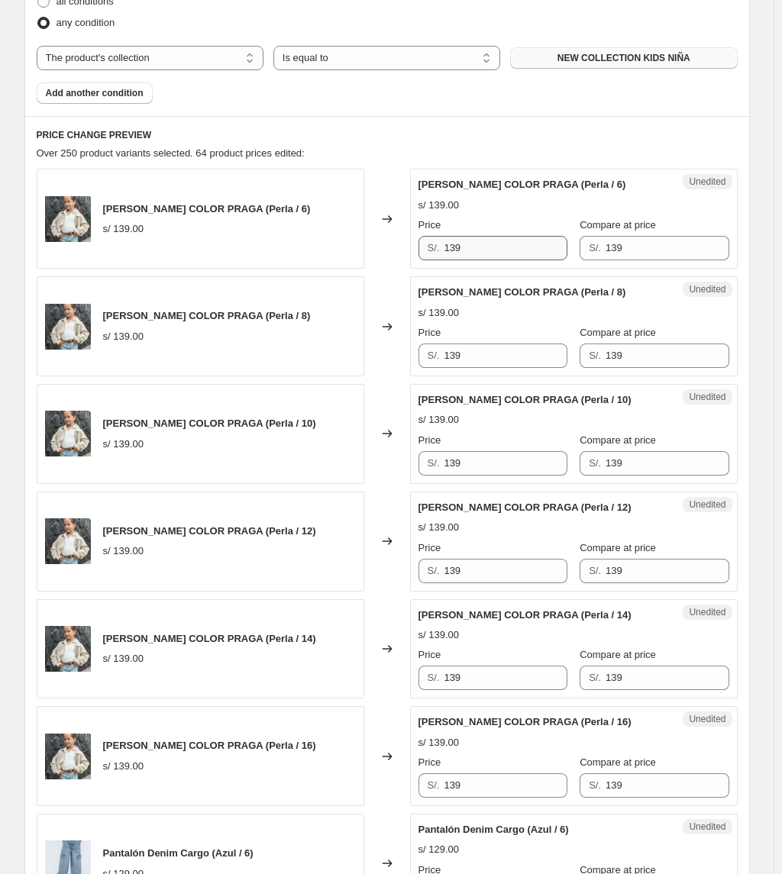
click at [484, 237] on div "Price S/. 139" at bounding box center [492, 239] width 149 height 43
drag, startPoint x: 481, startPoint y: 237, endPoint x: 328, endPoint y: 250, distance: 153.3
click at [328, 250] on div "CASACA JEAN COLOR PRAGA (Perla / 6) s/ 139.00 Changed to Unedited CASACA JEAN C…" at bounding box center [387, 219] width 701 height 100
drag, startPoint x: 472, startPoint y: 255, endPoint x: 348, endPoint y: 256, distance: 123.7
click at [350, 257] on div "CASACA JEAN COLOR PRAGA (Perla / 6) s/ 139.00 Changed to Unedited CASACA JEAN C…" at bounding box center [387, 219] width 701 height 100
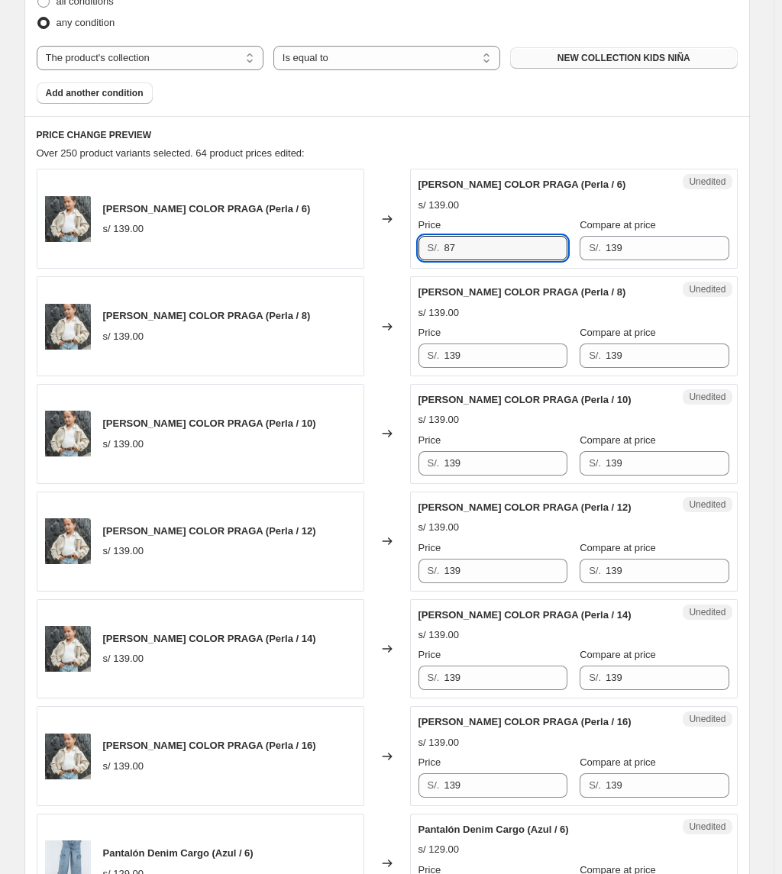
type input "87"
drag, startPoint x: 357, startPoint y: 357, endPoint x: 238, endPoint y: 354, distance: 119.1
click at [238, 354] on div "CASACA JEAN COLOR PRAGA (Perla / 8) s/ 139.00 Changed to Unedited CASACA JEAN C…" at bounding box center [387, 326] width 701 height 100
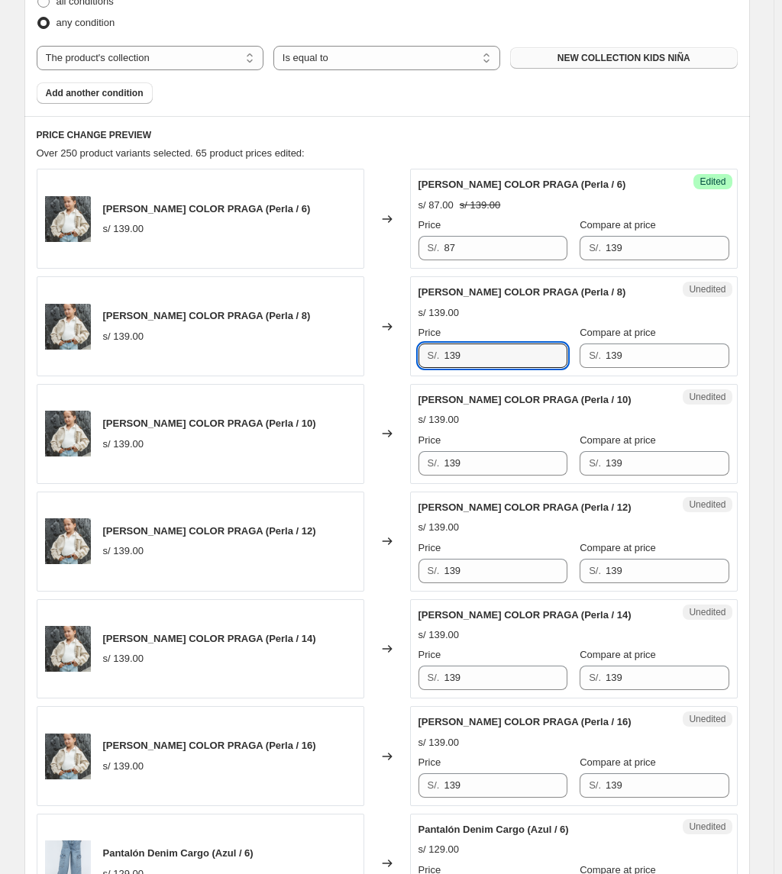
paste input "87"
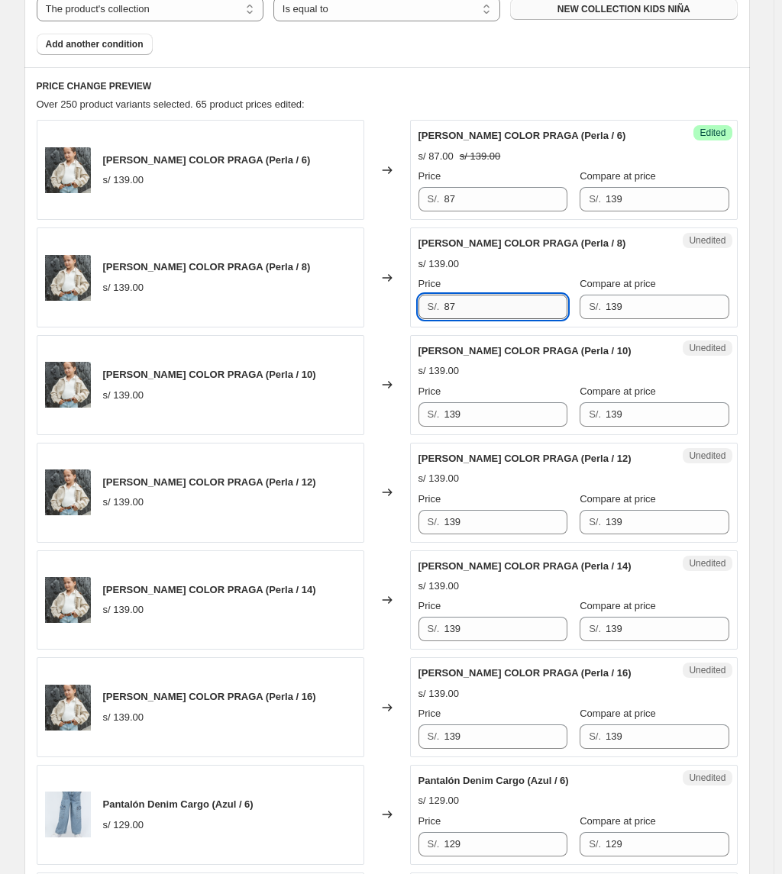
scroll to position [618, 0]
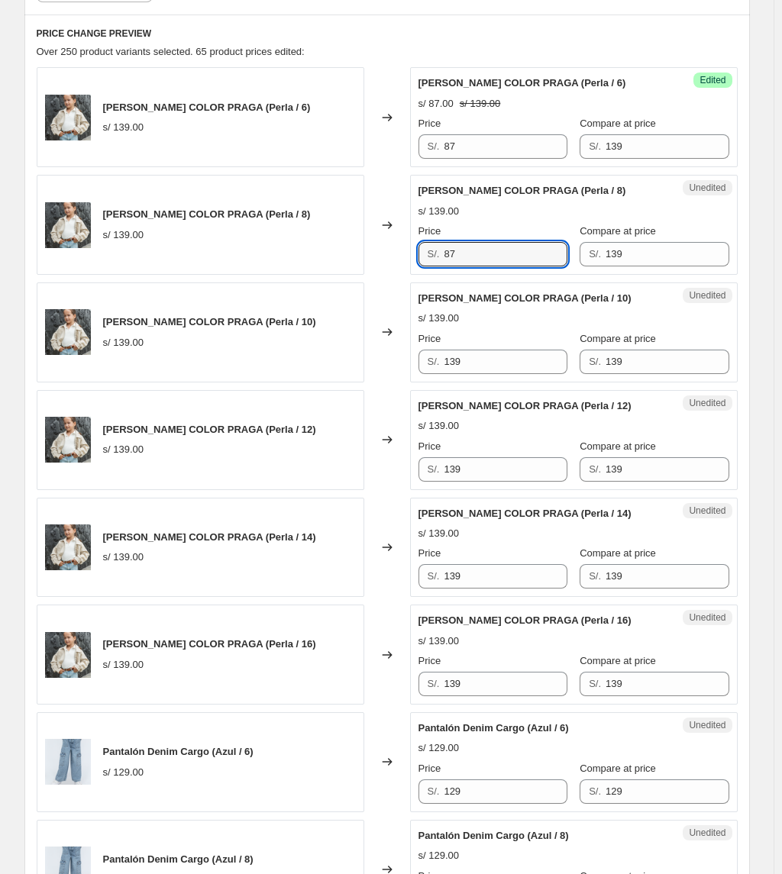
type input "87"
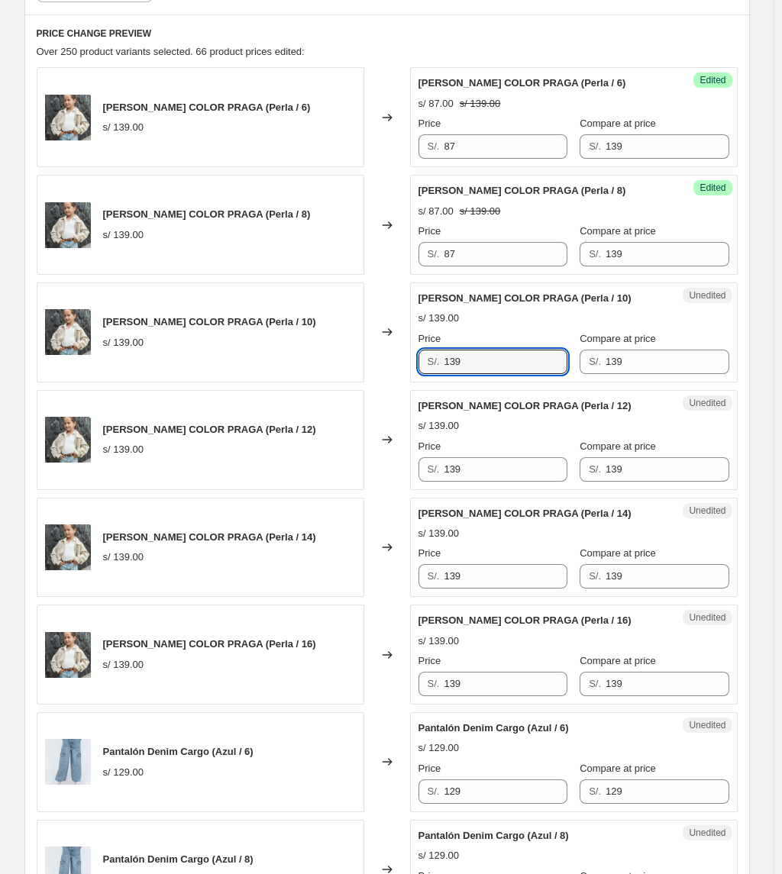
drag, startPoint x: 357, startPoint y: 362, endPoint x: 306, endPoint y: 352, distance: 52.1
click at [307, 355] on div "CASACA JEAN COLOR PRAGA (Perla / 10) s/ 139.00 Changed to Unedited CASACA JEAN …" at bounding box center [387, 332] width 701 height 100
paste input "87"
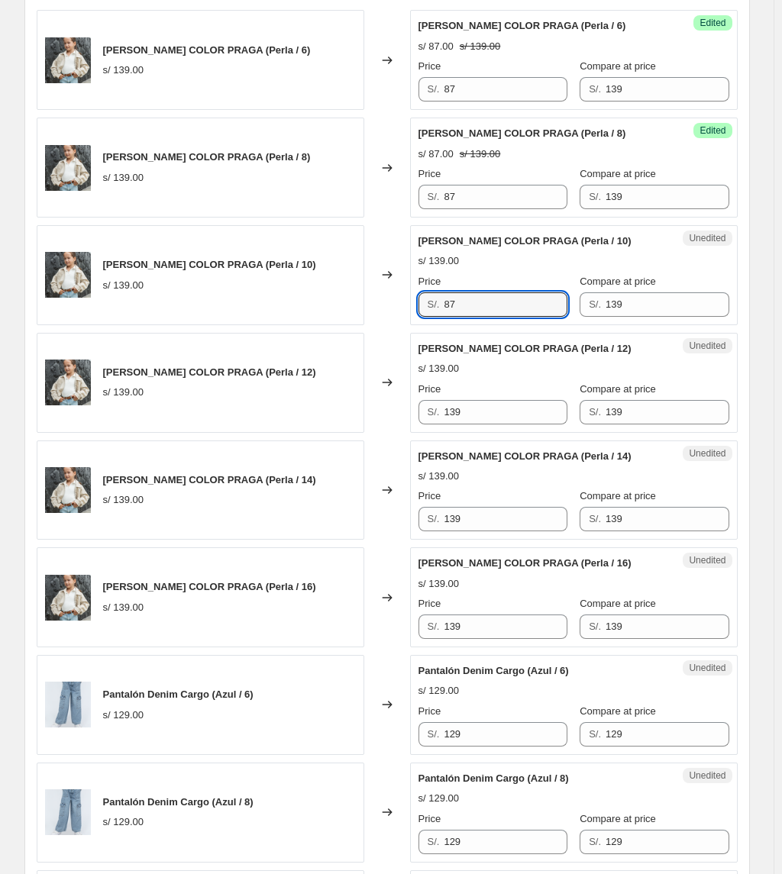
scroll to position [720, 0]
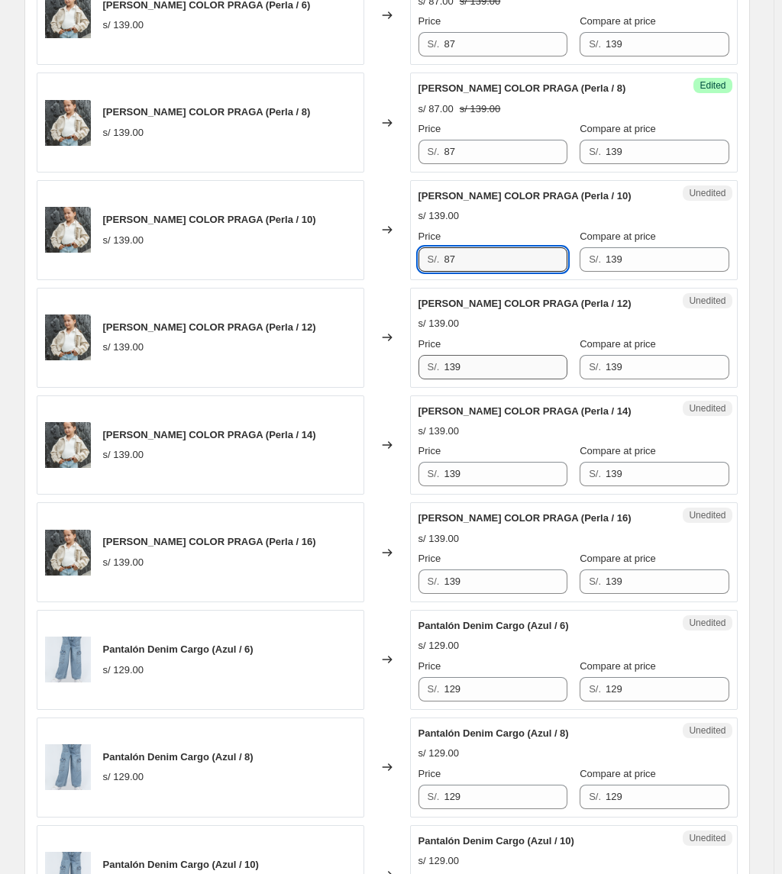
type input "87"
drag, startPoint x: 471, startPoint y: 368, endPoint x: 315, endPoint y: 362, distance: 155.8
click at [324, 364] on div "CASACA JEAN COLOR PRAGA (Perla / 12) s/ 139.00 Changed to Unedited CASACA JEAN …" at bounding box center [387, 338] width 701 height 100
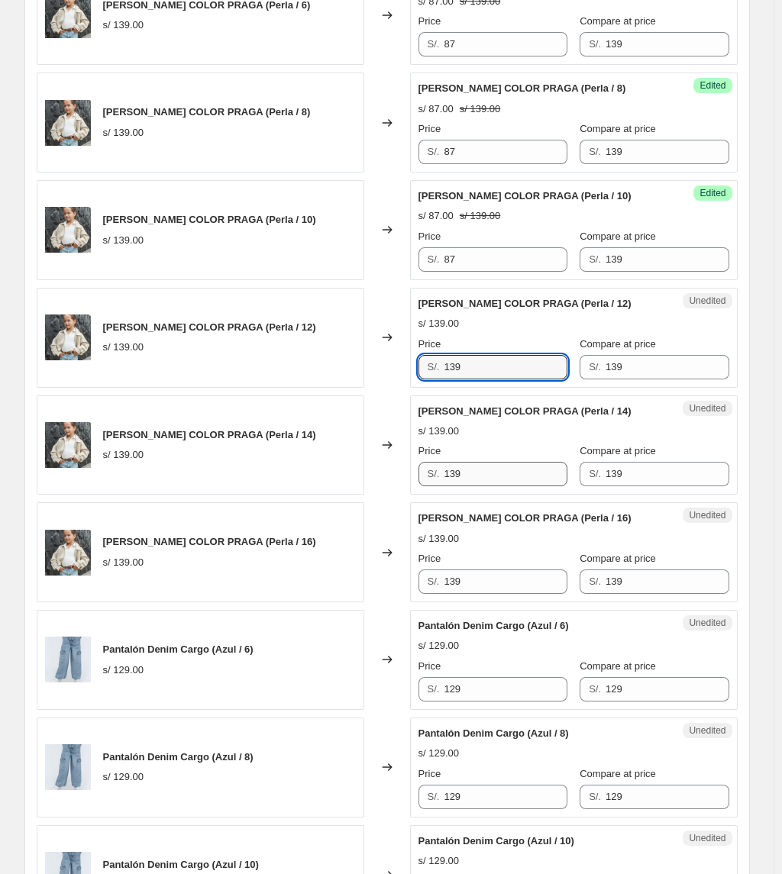
paste input "87"
type input "87"
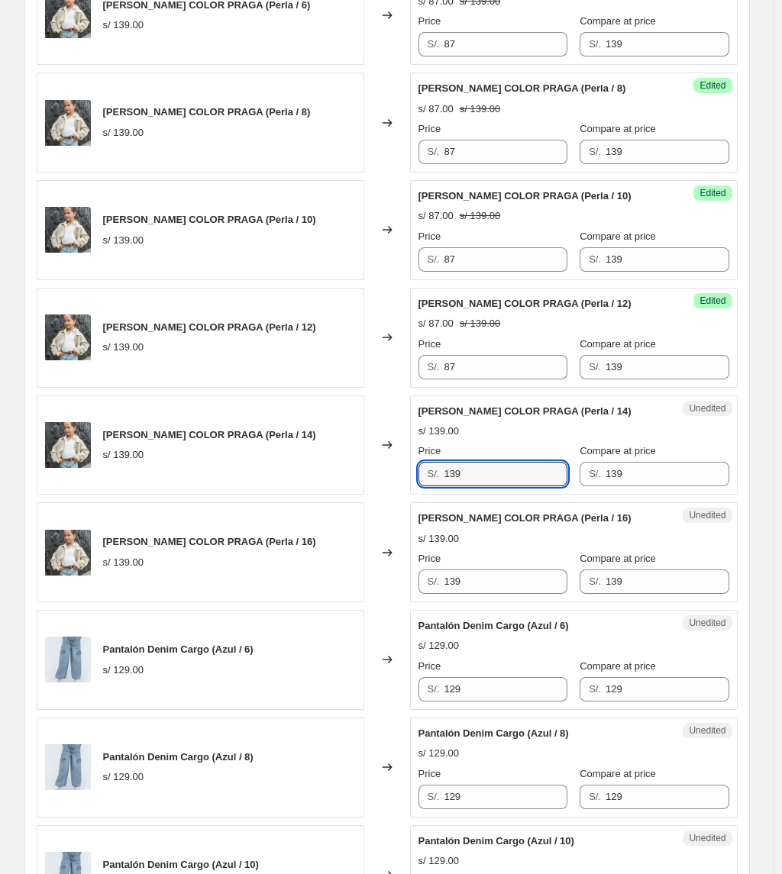
drag, startPoint x: 484, startPoint y: 474, endPoint x: 369, endPoint y: 472, distance: 114.5
click at [376, 477] on div "CASACA JEAN COLOR PRAGA (Perla / 14) s/ 139.00 Changed to Unedited CASACA JEAN …" at bounding box center [387, 445] width 701 height 100
paste input "87"
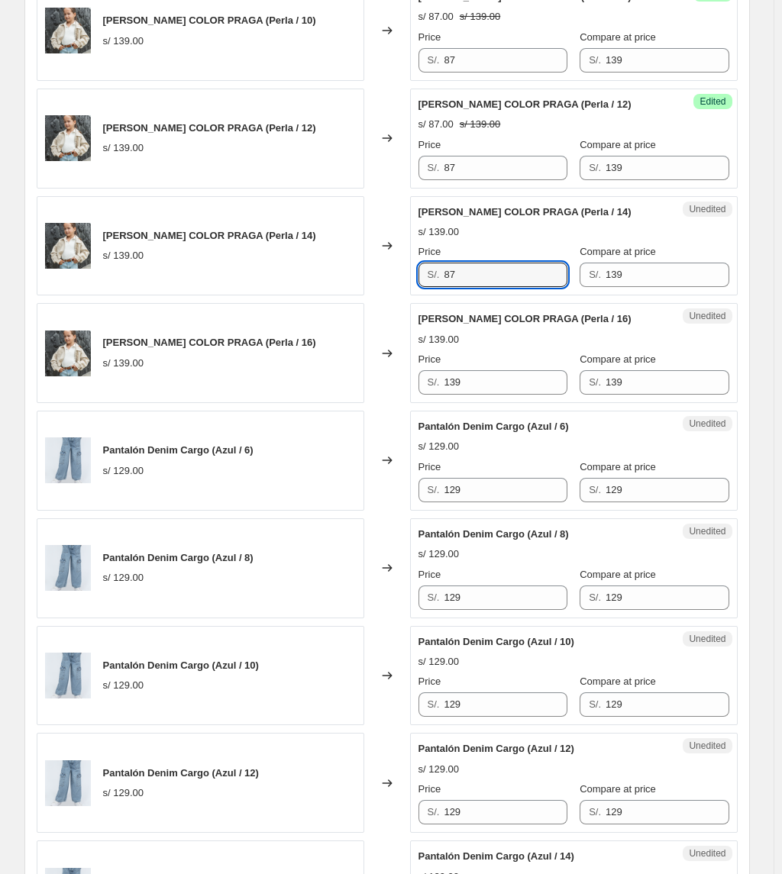
scroll to position [923, 0]
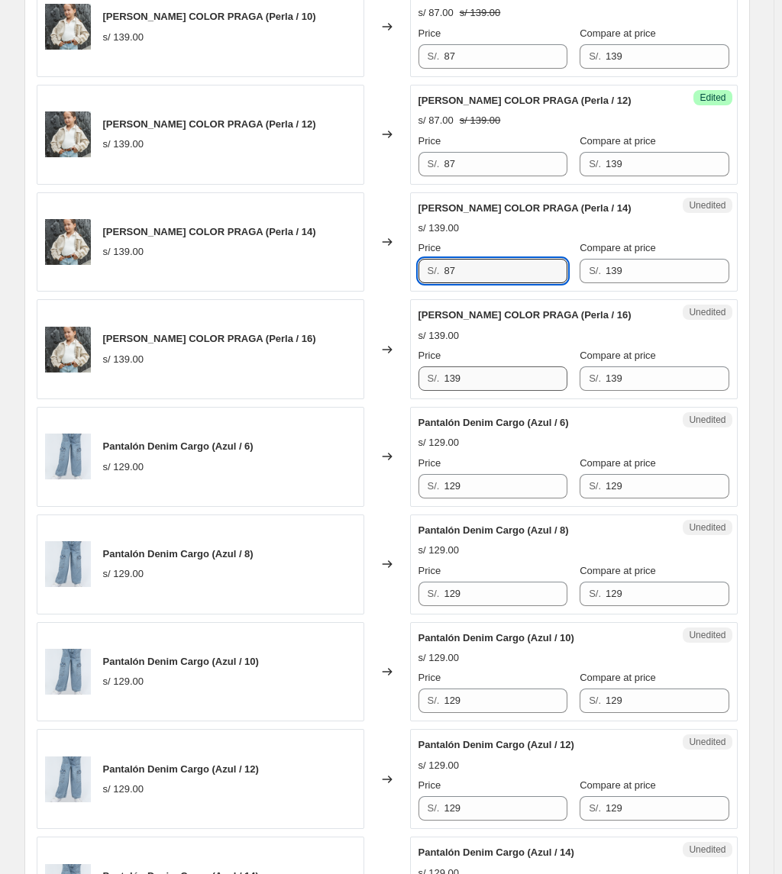
type input "87"
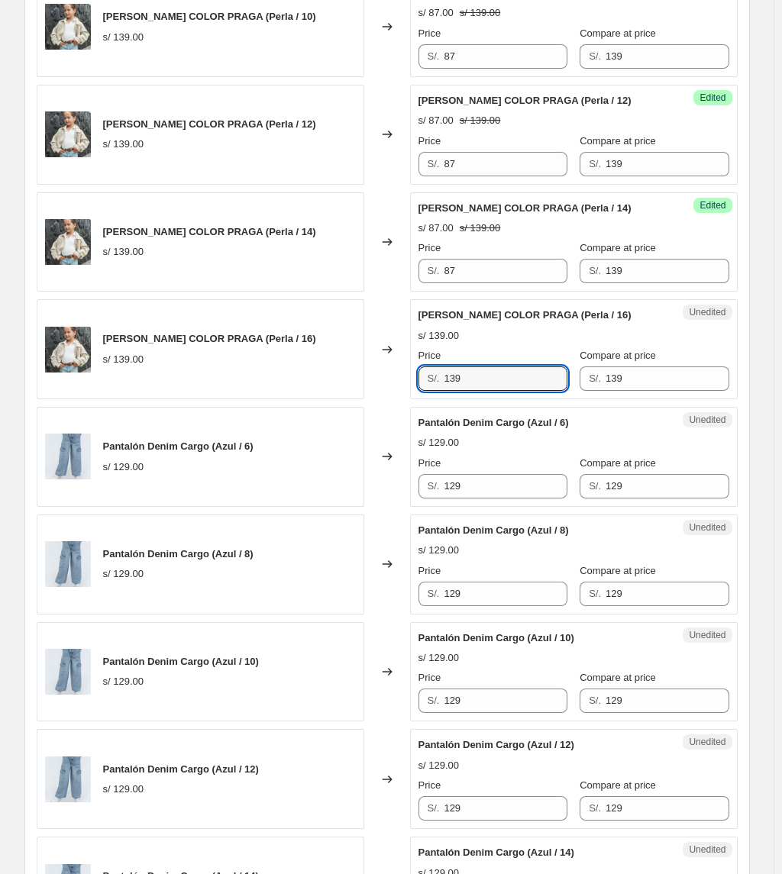
drag, startPoint x: 488, startPoint y: 382, endPoint x: 258, endPoint y: 377, distance: 230.6
click at [259, 377] on div "CASACA JEAN COLOR PRAGA (Perla / 16) s/ 139.00 Changed to Unedited CASACA JEAN …" at bounding box center [387, 349] width 701 height 100
paste input "87"
type input "87"
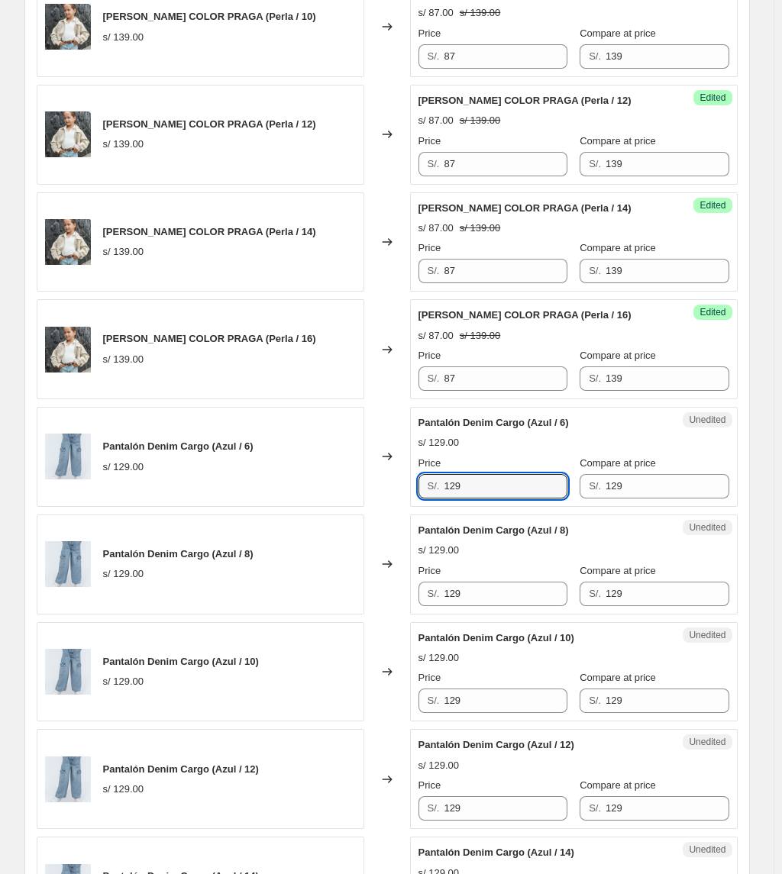
drag, startPoint x: 492, startPoint y: 490, endPoint x: 360, endPoint y: 501, distance: 132.5
click at [360, 501] on div "Pantalón Denim Cargo (Azul / 6) s/ 129.00 Changed to Unedited Pantalón Denim Ca…" at bounding box center [387, 457] width 701 height 100
drag, startPoint x: 526, startPoint y: 498, endPoint x: 362, endPoint y: 492, distance: 164.2
click at [362, 492] on div "Pantalón Denim Cargo (Azul / 6) s/ 129.00 Changed to Unedited Pantalón Denim Ca…" at bounding box center [387, 457] width 701 height 100
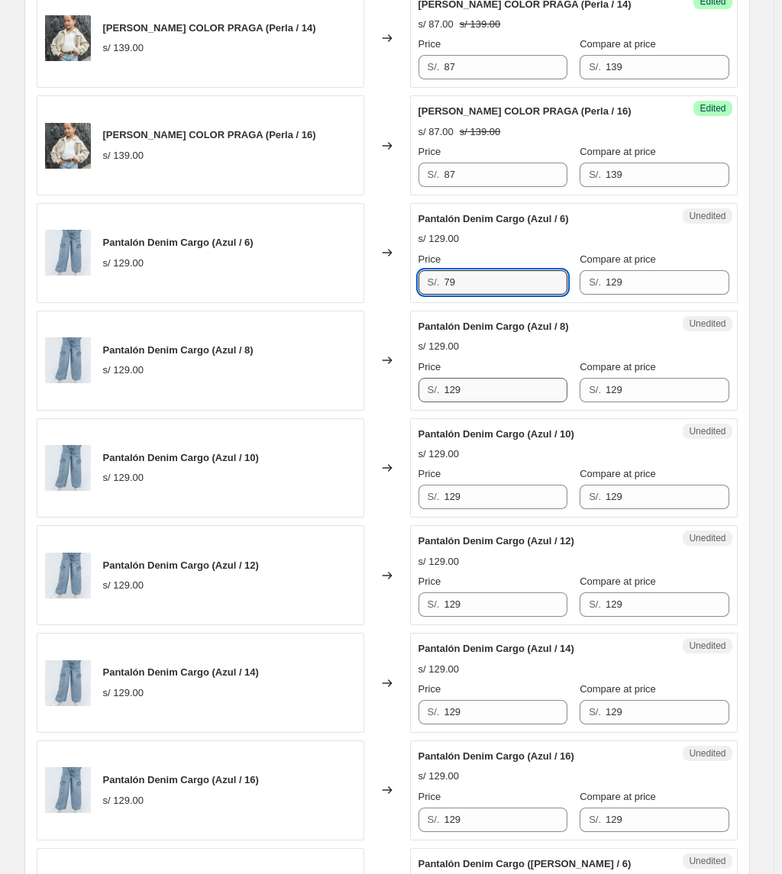
type input "79"
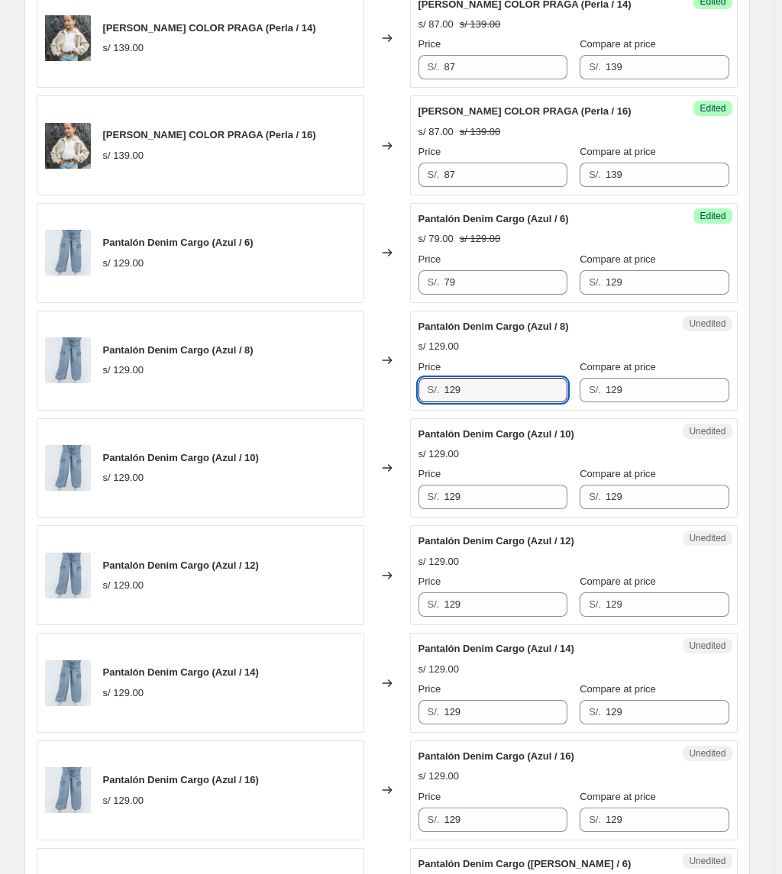
drag, startPoint x: 469, startPoint y: 394, endPoint x: 282, endPoint y: 389, distance: 187.0
click at [282, 389] on div "Pantalón Denim Cargo (Azul / 8) s/ 129.00 Changed to Unedited Pantalón Denim Ca…" at bounding box center [387, 361] width 701 height 100
paste input "7"
type input "79"
drag, startPoint x: 475, startPoint y: 510, endPoint x: 359, endPoint y: 492, distance: 117.3
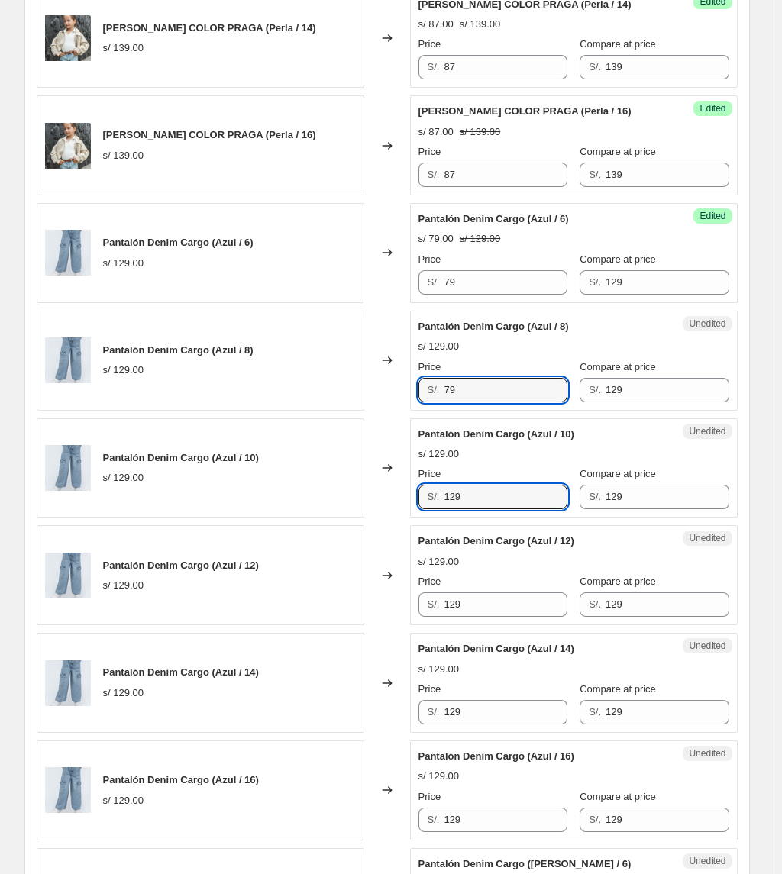
click at [361, 495] on div "Pantalón Denim Cargo (Azul / 10) s/ 129.00 Changed to Unedited Pantalón Denim C…" at bounding box center [387, 468] width 701 height 100
paste input "7"
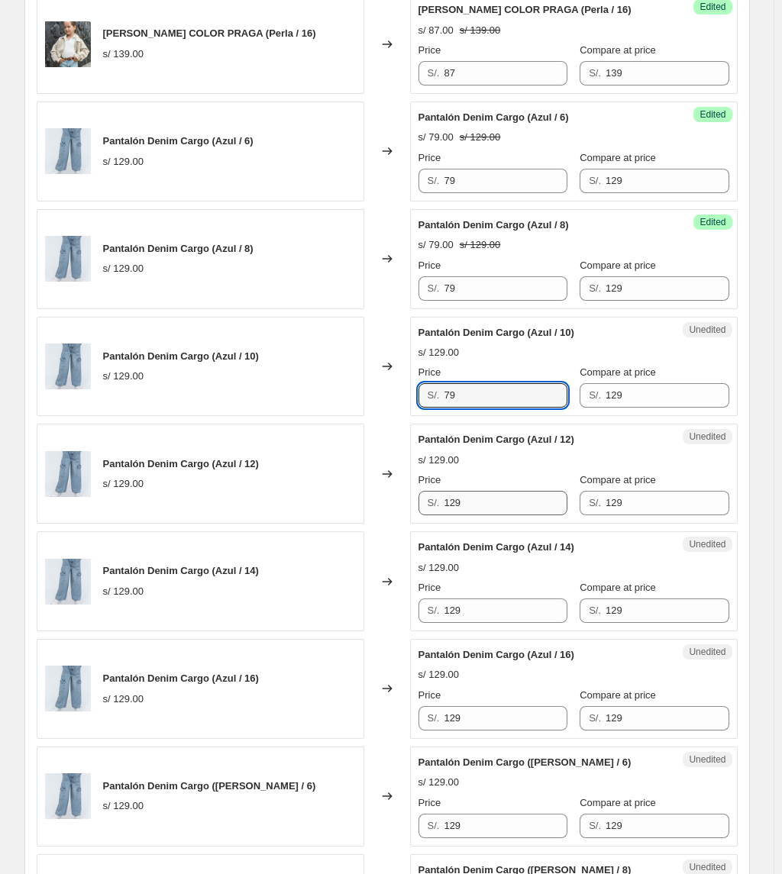
type input "79"
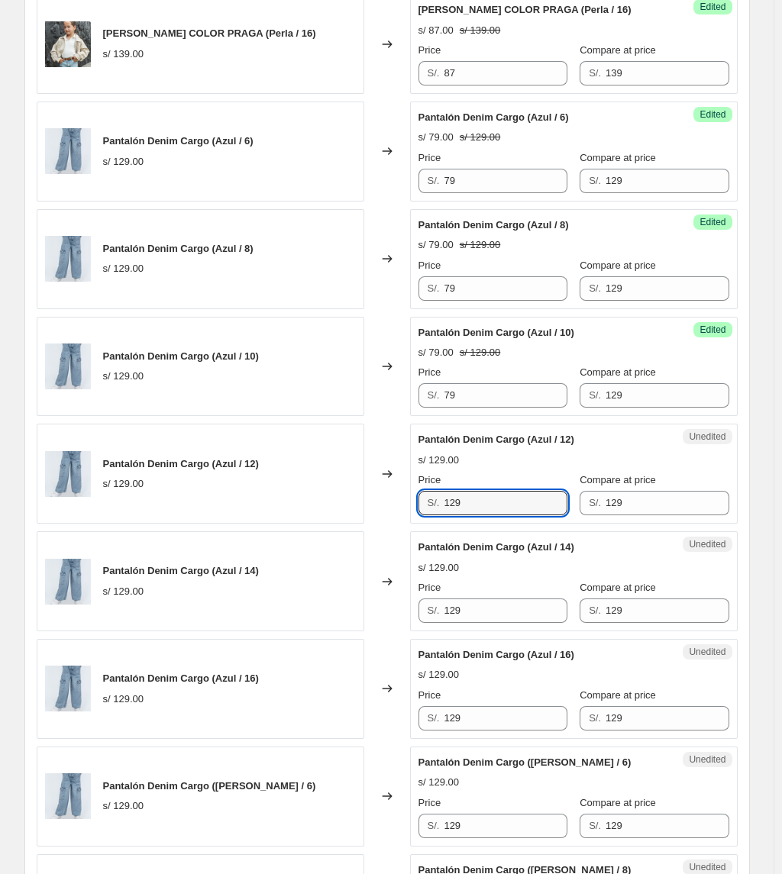
drag, startPoint x: 492, startPoint y: 510, endPoint x: 346, endPoint y: 493, distance: 146.7
click at [350, 496] on div "Pantalón Denim Cargo (Azul / 12) s/ 129.00 Changed to Unedited Pantalón Denim C…" at bounding box center [387, 474] width 701 height 100
paste input "7"
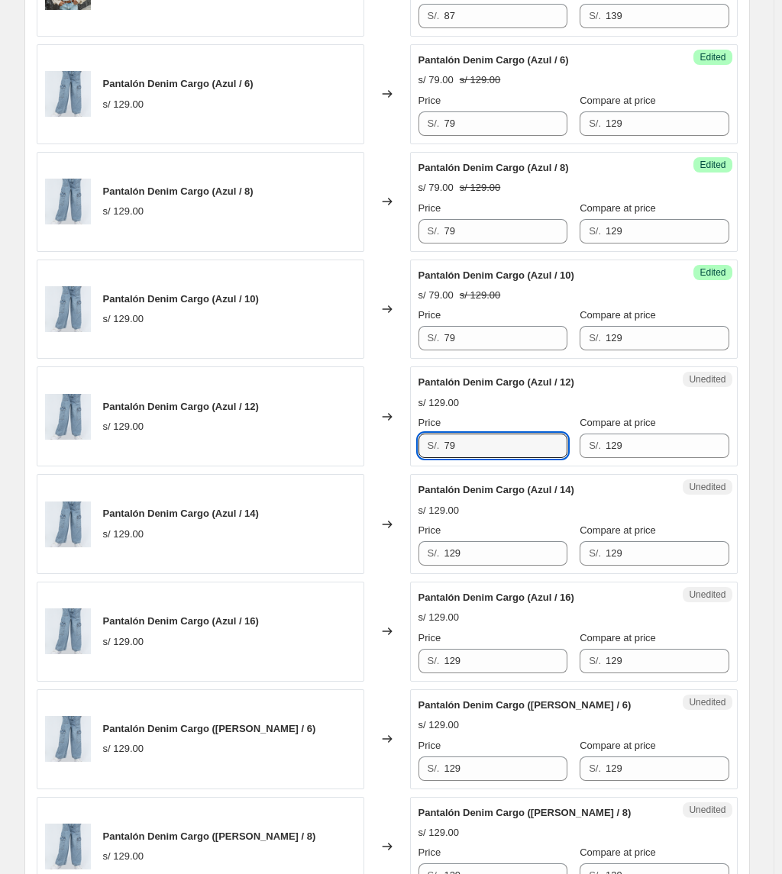
scroll to position [1331, 0]
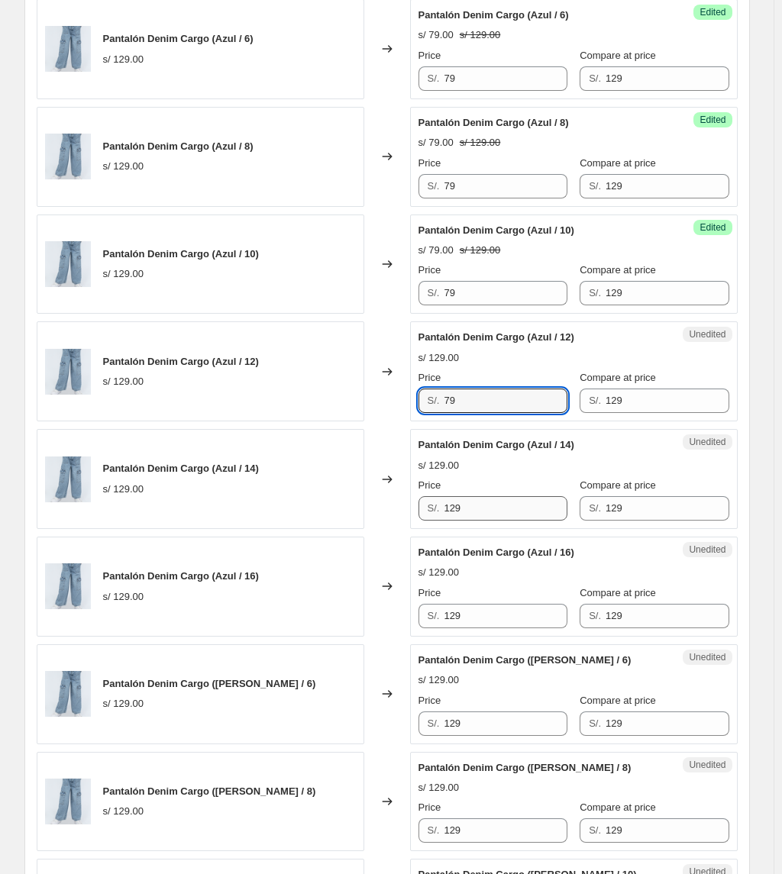
type input "79"
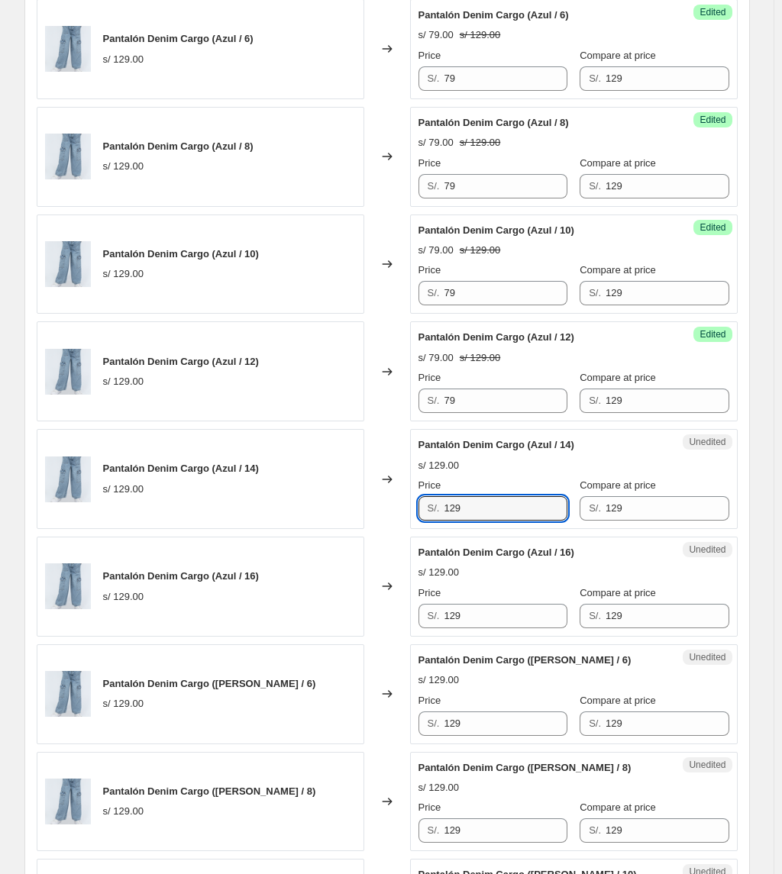
drag, startPoint x: 480, startPoint y: 525, endPoint x: 488, endPoint y: 488, distance: 37.6
click at [331, 524] on div "Pantalón Denim Cargo (Azul / 14) s/ 129.00 Changed to Unedited Pantalón Denim C…" at bounding box center [387, 479] width 701 height 100
paste input "7"
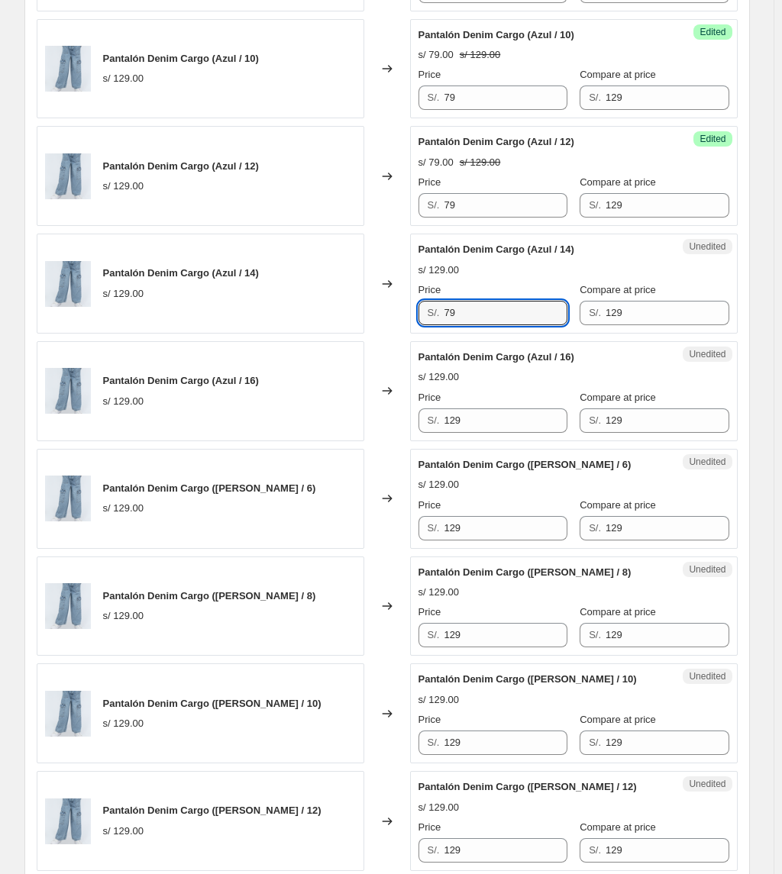
scroll to position [1534, 0]
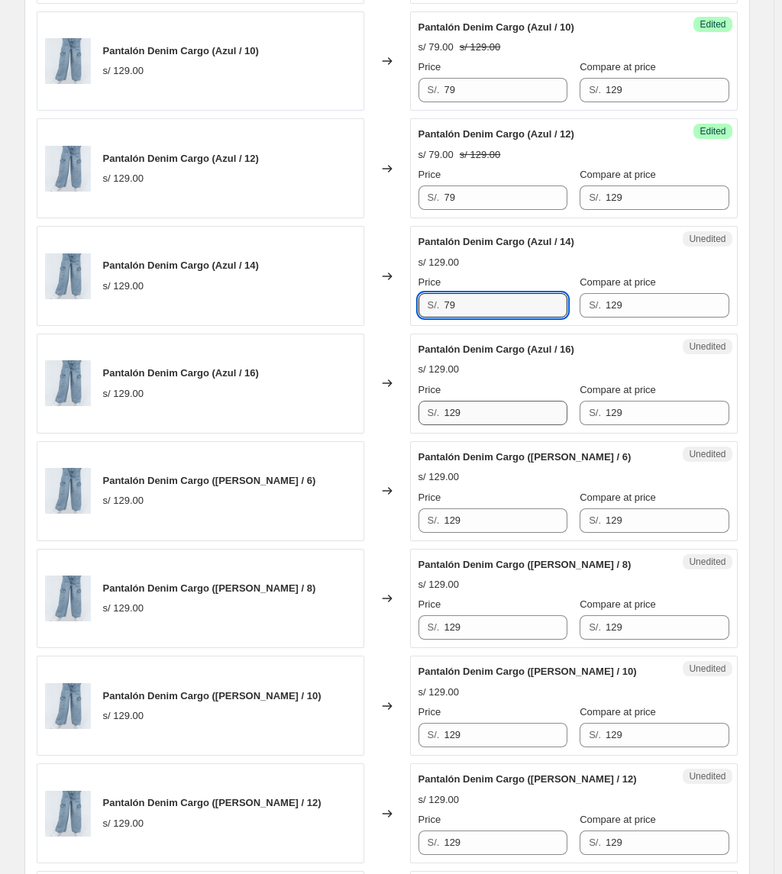
type input "79"
drag, startPoint x: 499, startPoint y: 409, endPoint x: 314, endPoint y: 406, distance: 184.7
click at [314, 406] on div "Pantalón Denim Cargo (Azul / 16) s/ 129.00 Changed to Unedited Pantalón Denim C…" at bounding box center [387, 384] width 701 height 100
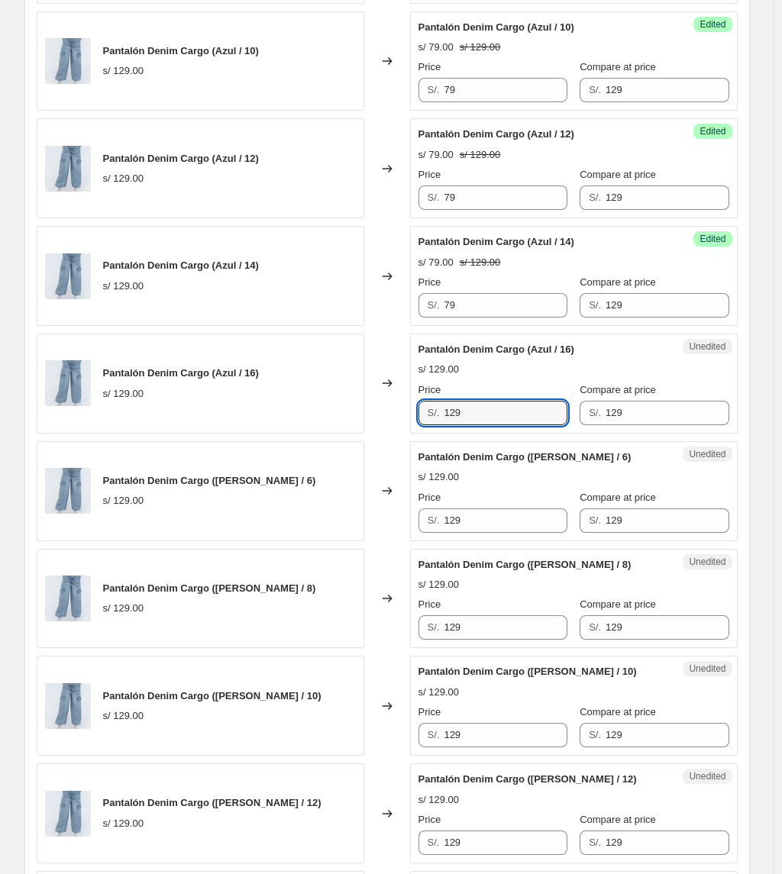
paste input "7"
type input "79"
drag, startPoint x: 496, startPoint y: 529, endPoint x: 285, endPoint y: 495, distance: 214.2
click at [300, 504] on div "Pantalón Denim Cargo (Celeste / 6) s/ 129.00 Changed to Unedited Pantalón Denim…" at bounding box center [387, 491] width 701 height 100
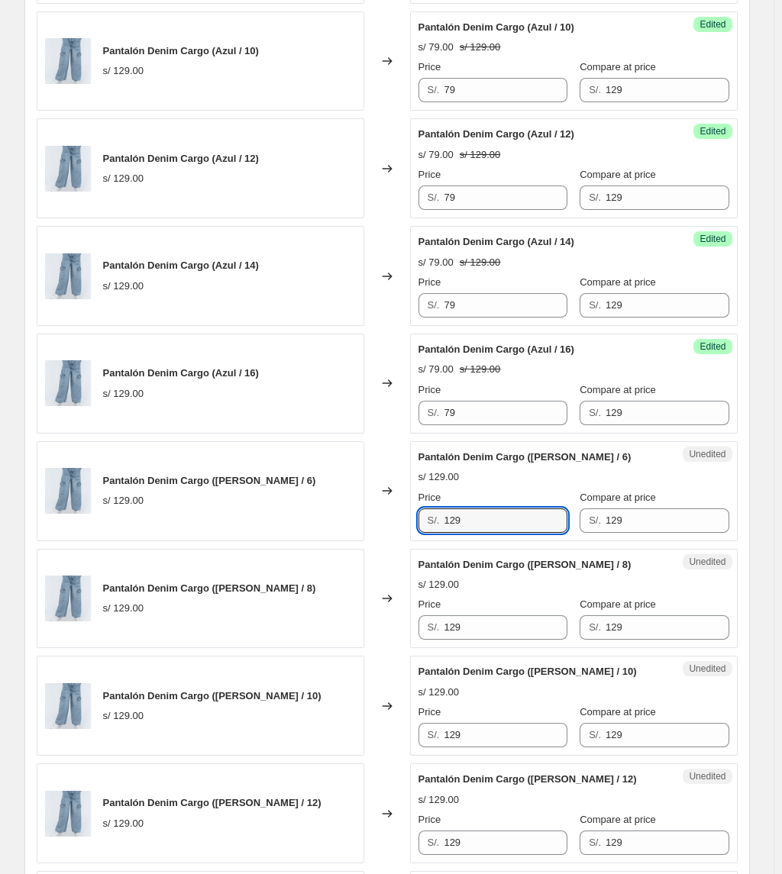
paste input "7"
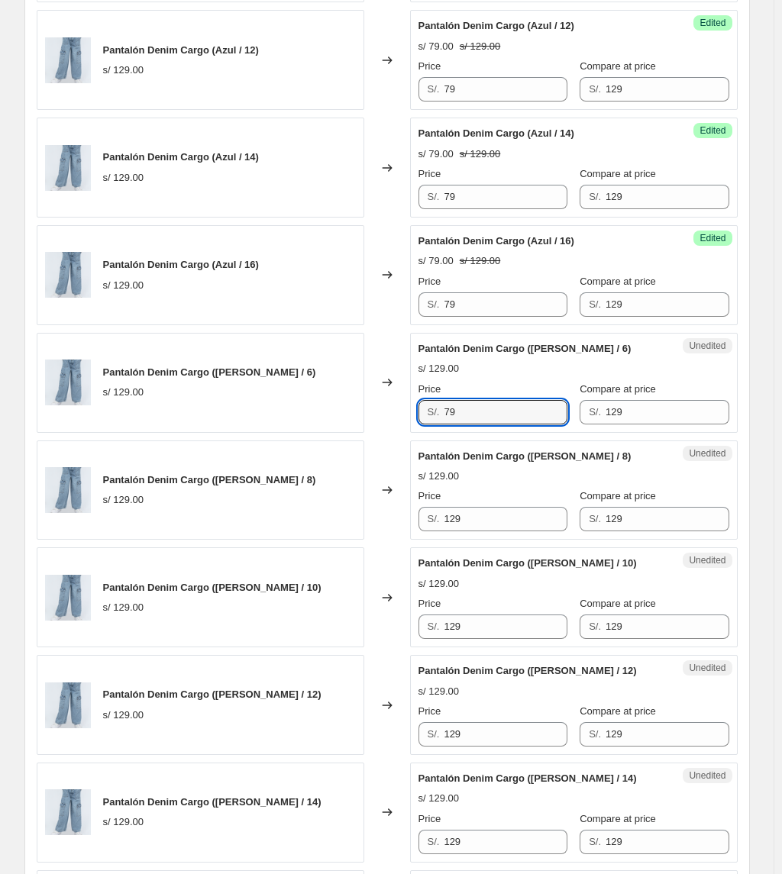
scroll to position [1839, 0]
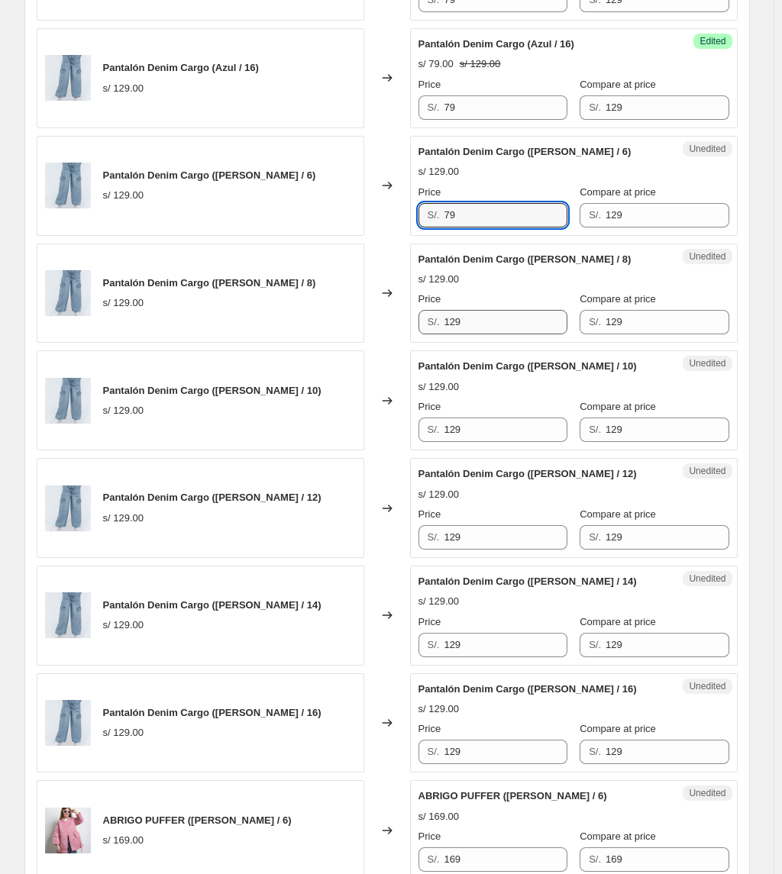
type input "79"
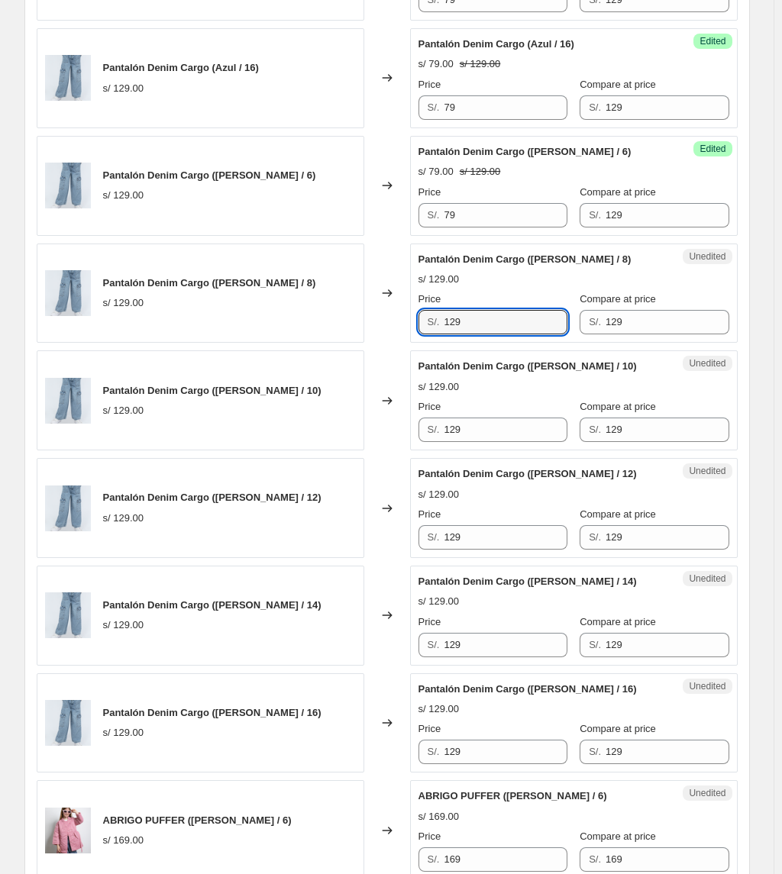
drag, startPoint x: 486, startPoint y: 324, endPoint x: 205, endPoint y: 310, distance: 282.0
click at [205, 313] on div "Pantalón Denim Cargo (Celeste / 8) s/ 129.00 Changed to Unedited Pantalón Denim…" at bounding box center [387, 293] width 701 height 100
paste input "7"
type input "79"
drag, startPoint x: 492, startPoint y: 440, endPoint x: 264, endPoint y: 434, distance: 227.5
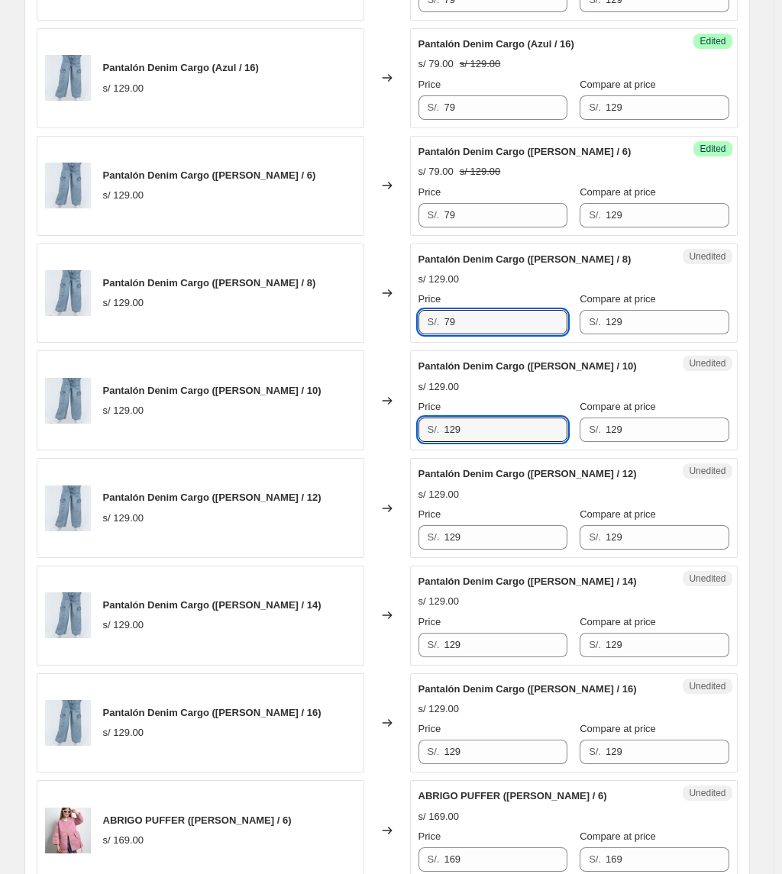
click at [264, 434] on div "Pantalón Denim Cargo (Celeste / 10) s/ 129.00 Changed to Unedited Pantalón Deni…" at bounding box center [387, 400] width 701 height 100
paste input "7"
type input "79"
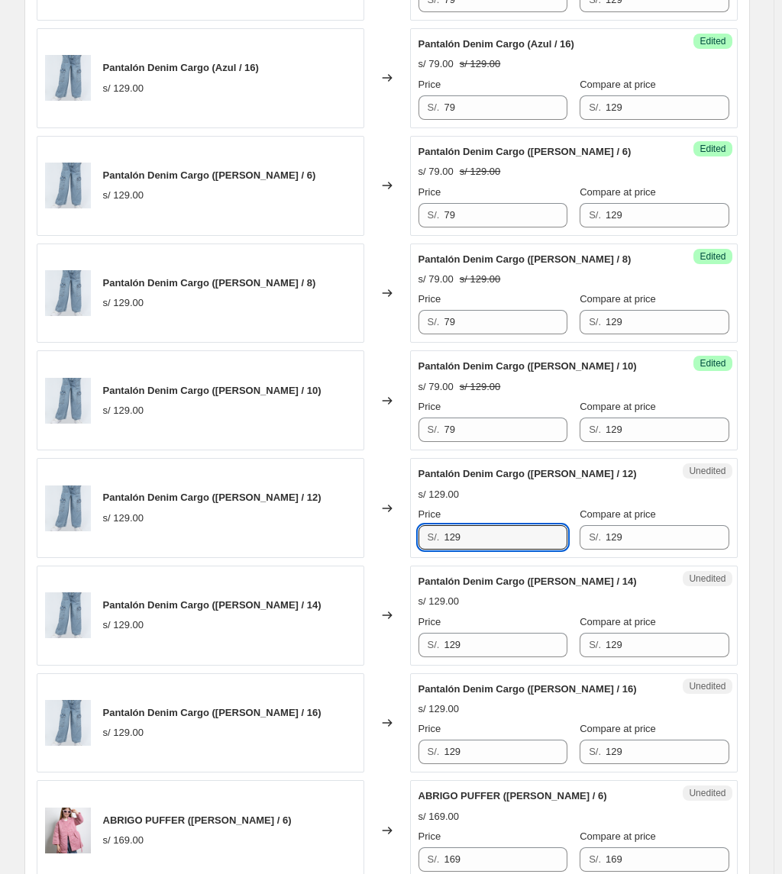
drag, startPoint x: 504, startPoint y: 546, endPoint x: 363, endPoint y: 550, distance: 140.5
click at [366, 554] on div "Pantalón Denim Cargo (Celeste / 12) s/ 129.00 Changed to Unedited Pantalón Deni…" at bounding box center [387, 508] width 701 height 100
paste input "7"
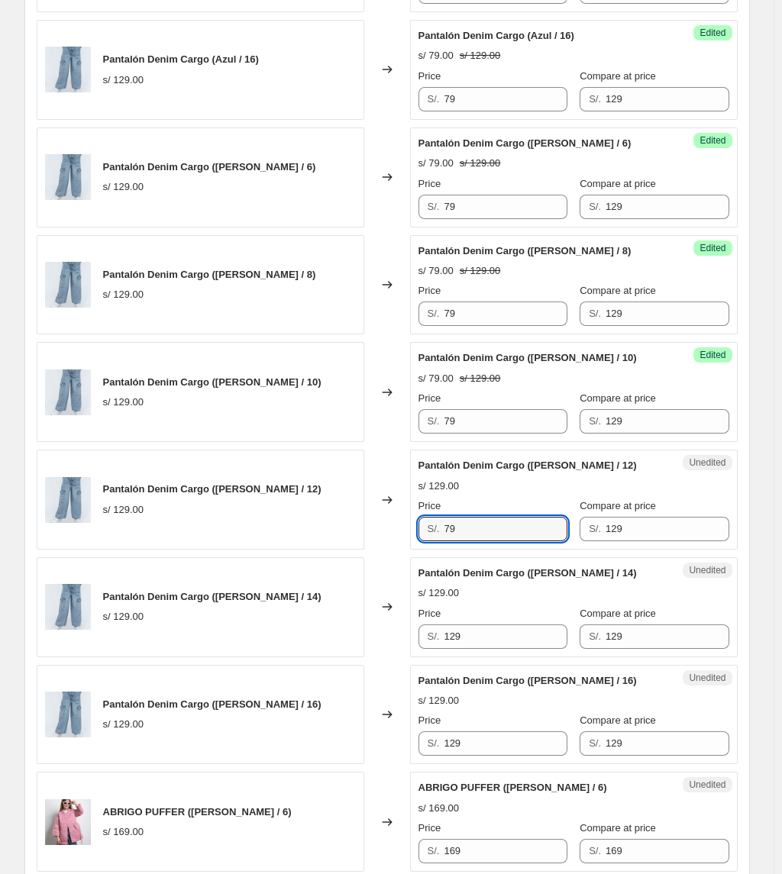
scroll to position [1942, 0]
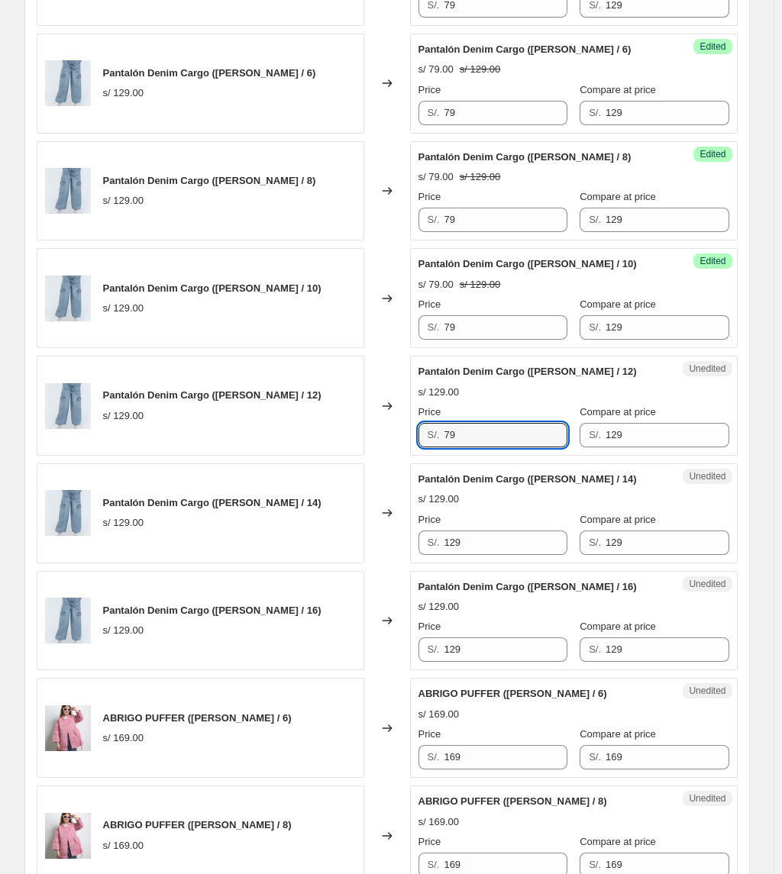
type input "79"
drag, startPoint x: 337, startPoint y: 554, endPoint x: 284, endPoint y: 554, distance: 52.7
click at [284, 554] on div "Pantalón Denim Cargo (Celeste / 14) s/ 129.00 Changed to Unedited Pantalón Deni…" at bounding box center [387, 513] width 701 height 100
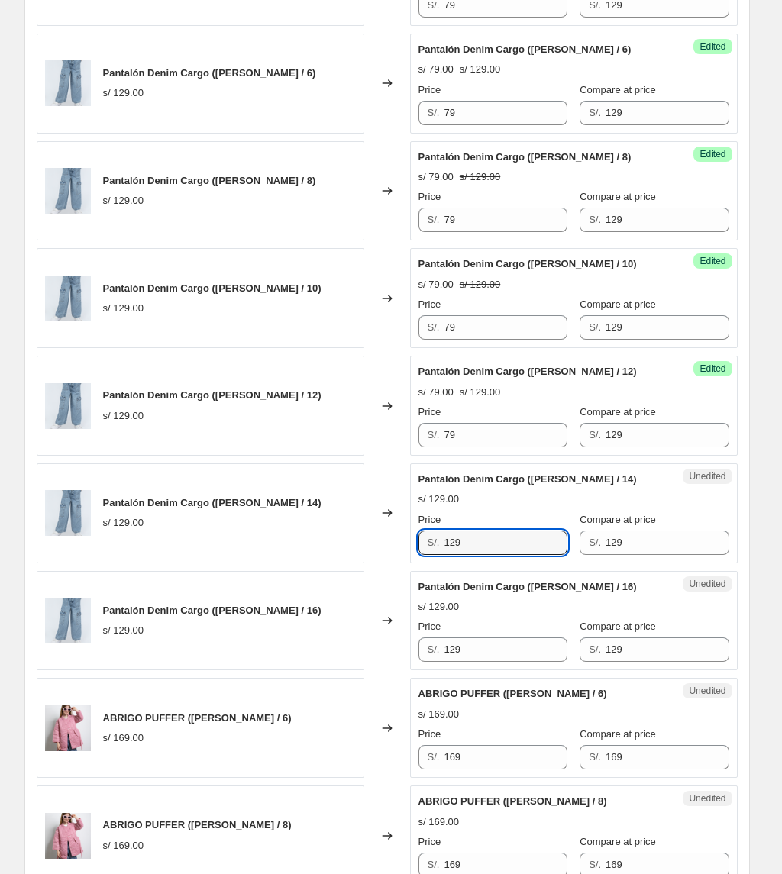
paste input "7"
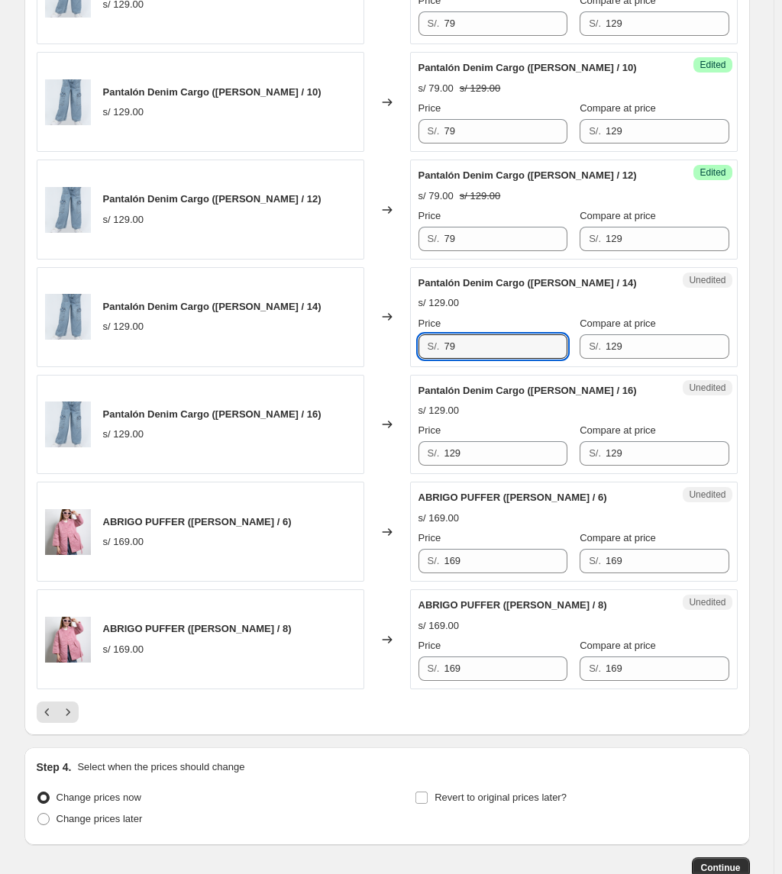
scroll to position [2145, 0]
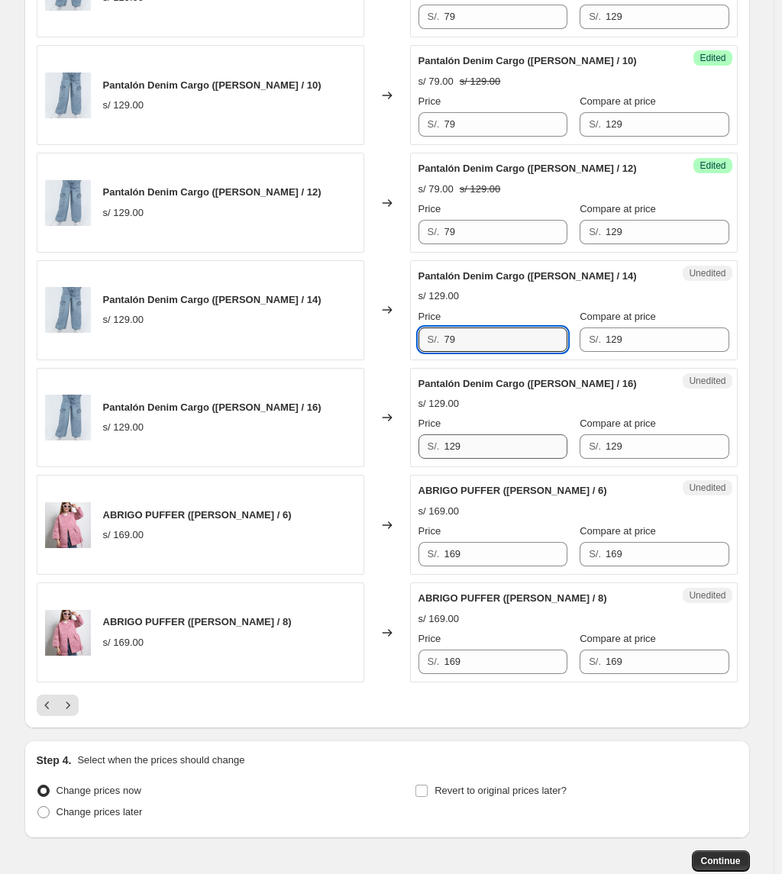
type input "79"
drag, startPoint x: 492, startPoint y: 455, endPoint x: 306, endPoint y: 440, distance: 186.8
click at [307, 441] on div "Pantalón Denim Cargo (Celeste / 16) s/ 129.00 Changed to Unedited Pantalón Deni…" at bounding box center [387, 418] width 701 height 100
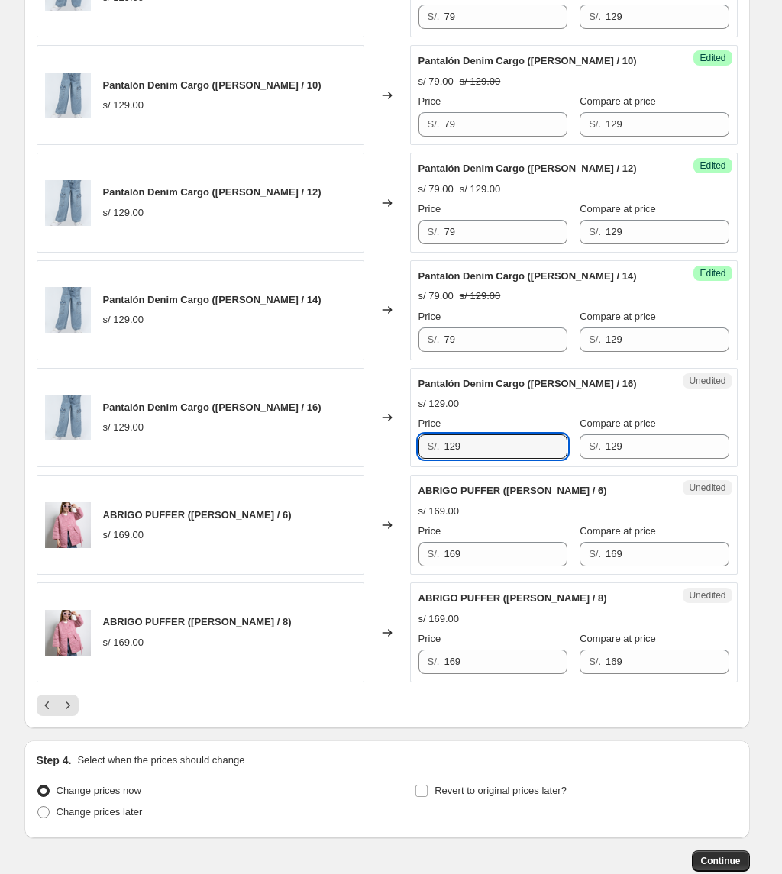
paste input "7"
type input "79"
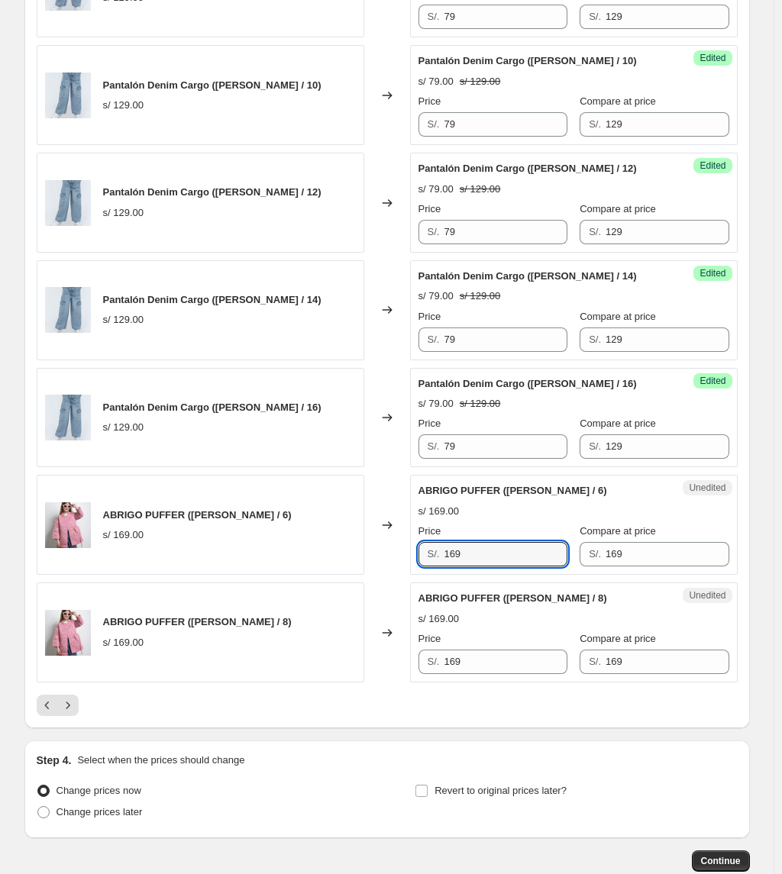
drag, startPoint x: 492, startPoint y: 557, endPoint x: 410, endPoint y: 565, distance: 82.0
click at [414, 568] on div "Unedited ABRIGO PUFFER (Rosa / 6) s/ 169.00 Price S/. 169 Compare at price S/. …" at bounding box center [573, 525] width 327 height 100
type input "87"
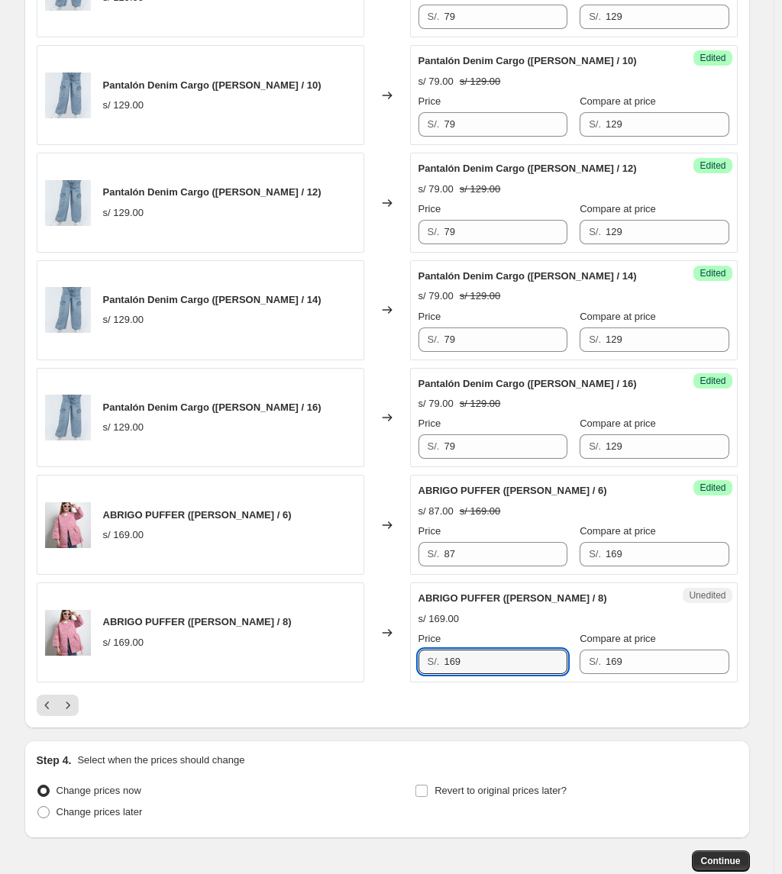
drag, startPoint x: 495, startPoint y: 684, endPoint x: 400, endPoint y: 682, distance: 94.7
click at [398, 633] on div "ABRIGO PUFFER (Rosa / 8) s/ 169.00 Changed to Unedited ABRIGO PUFFER (Rosa / 8)…" at bounding box center [387, 632] width 701 height 100
type input "87"
click at [74, 633] on icon "Next" at bounding box center [67, 705] width 15 height 15
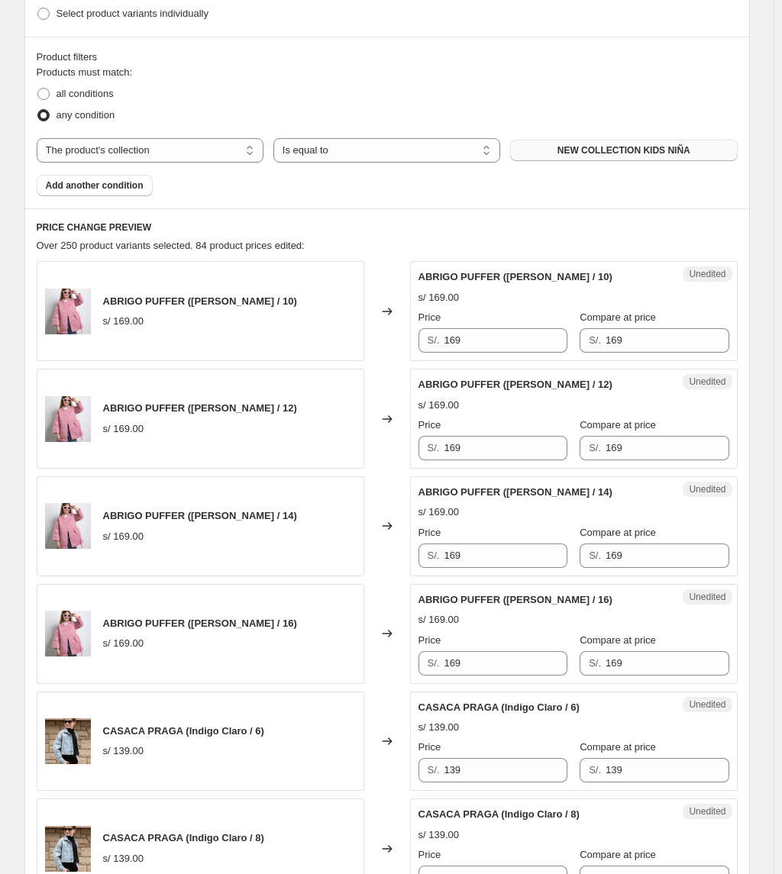
scroll to position [508, 0]
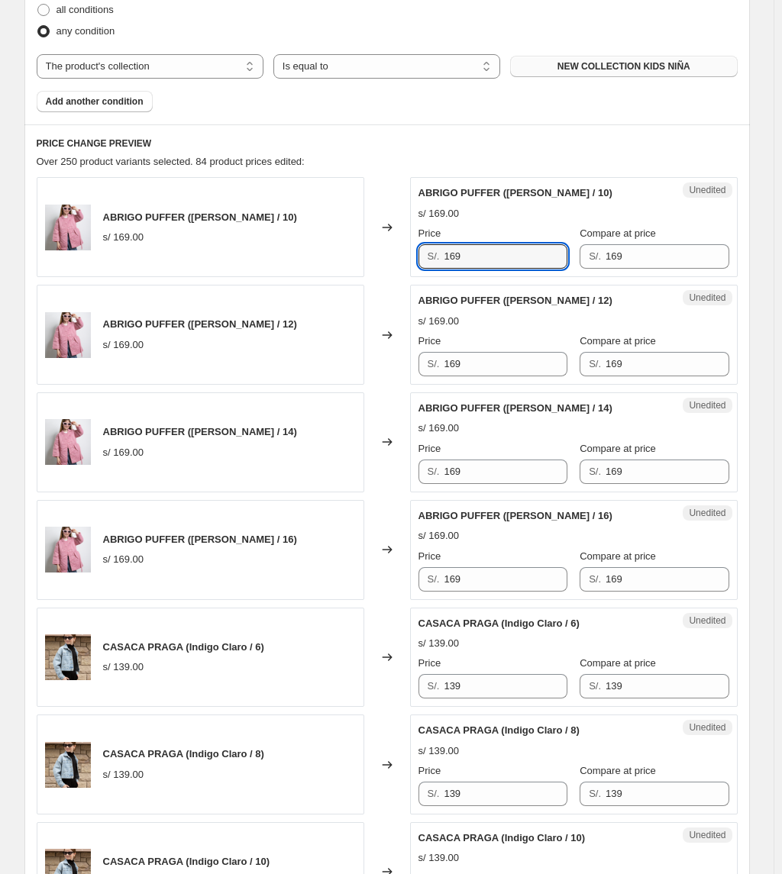
drag, startPoint x: 493, startPoint y: 260, endPoint x: 376, endPoint y: 257, distance: 117.6
click at [376, 260] on div "ABRIGO PUFFER (Rosa / 10) s/ 169.00 Changed to Unedited ABRIGO PUFFER (Rosa / 1…" at bounding box center [387, 227] width 701 height 100
type input "97"
drag, startPoint x: 487, startPoint y: 357, endPoint x: 371, endPoint y: 376, distance: 117.4
click at [371, 376] on div "ABRIGO PUFFER (Rosa / 12) s/ 169.00 Changed to Unedited ABRIGO PUFFER (Rosa / 1…" at bounding box center [387, 335] width 701 height 100
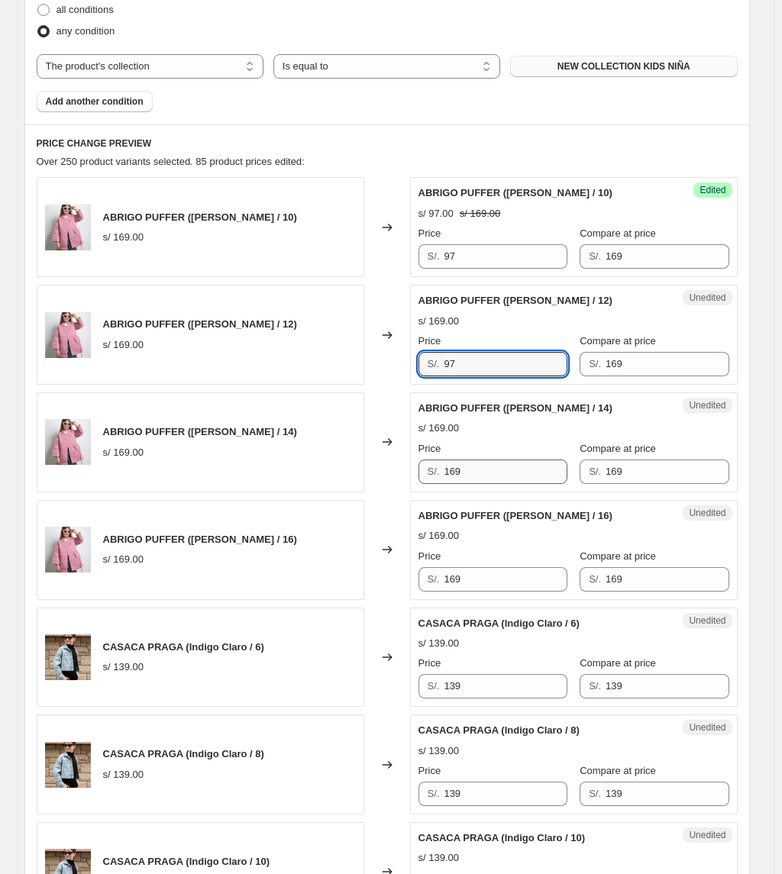
type input "97"
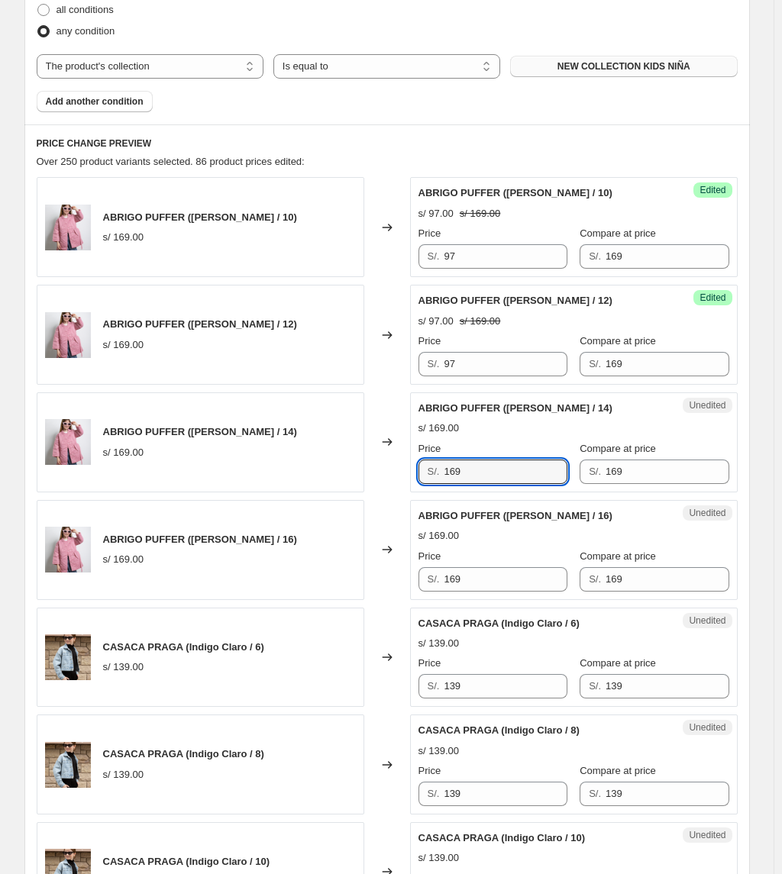
drag, startPoint x: 489, startPoint y: 484, endPoint x: 316, endPoint y: 482, distance: 173.3
click at [318, 482] on div "ABRIGO PUFFER (Rosa / 14) s/ 169.00 Changed to Unedited ABRIGO PUFFER (Rosa / 1…" at bounding box center [387, 442] width 701 height 100
type input "97"
drag, startPoint x: 343, startPoint y: 584, endPoint x: 316, endPoint y: 574, distance: 29.2
click at [318, 575] on div "ABRIGO PUFFER (Rosa / 16) s/ 169.00 Changed to Unedited ABRIGO PUFFER (Rosa / 1…" at bounding box center [387, 550] width 701 height 100
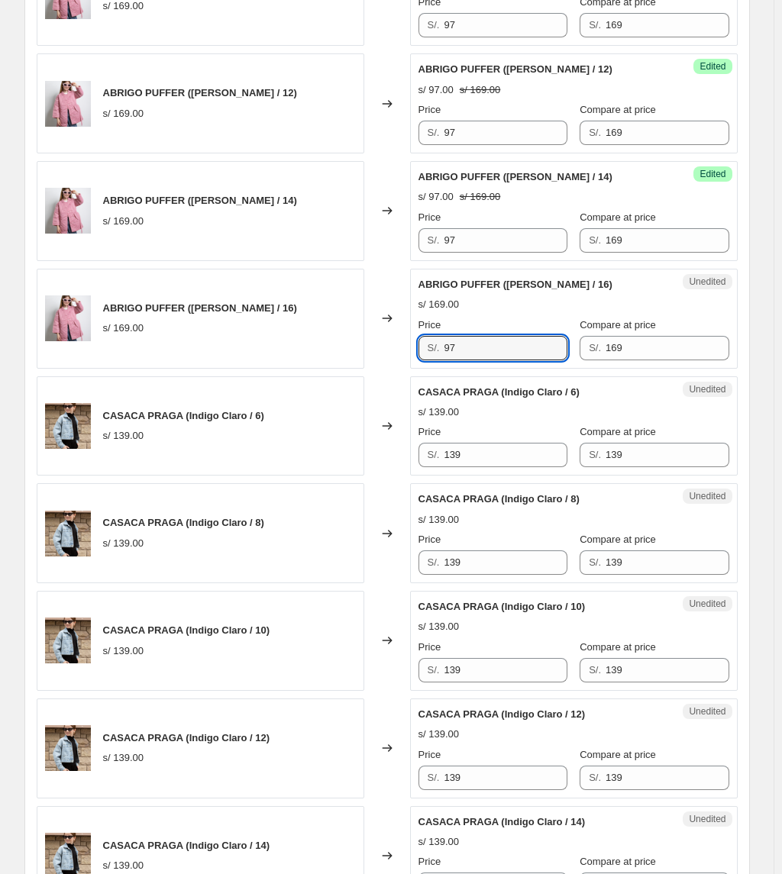
scroll to position [814, 0]
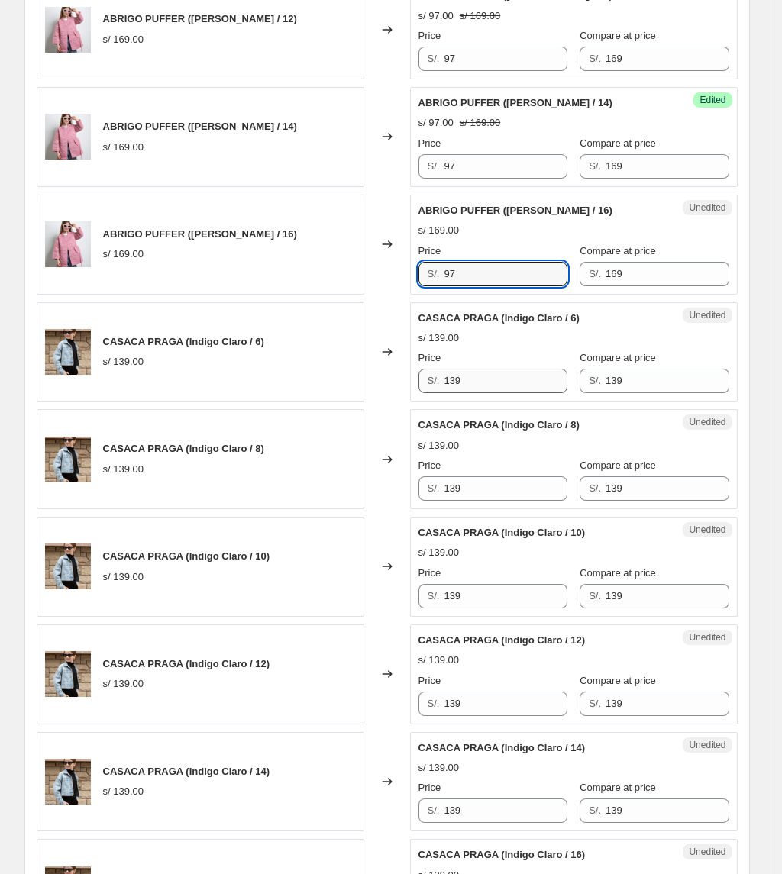
type input "97"
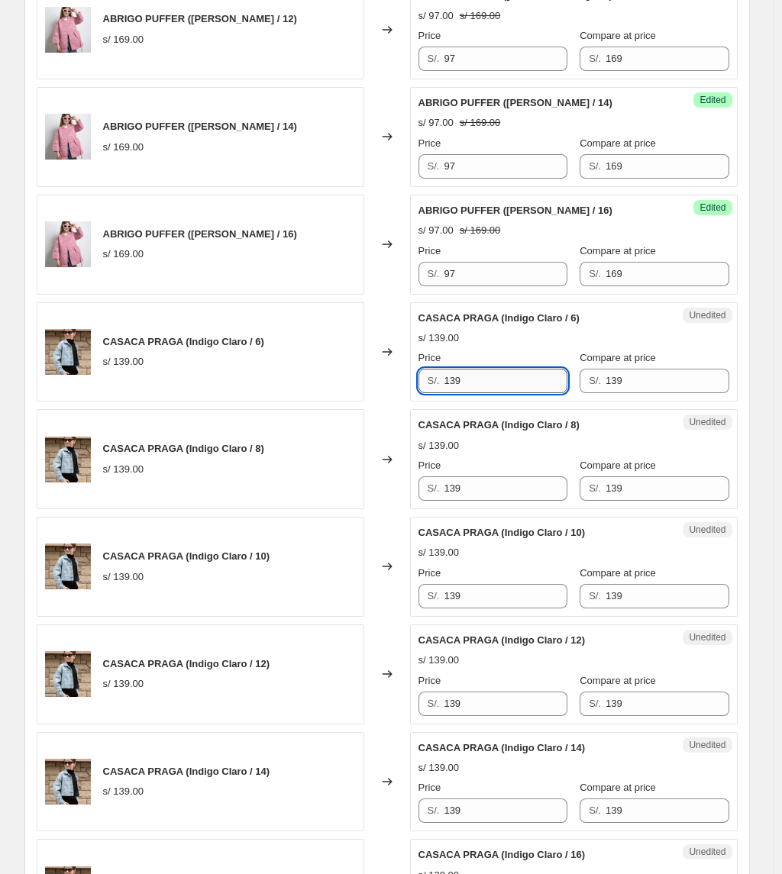
click at [513, 388] on input "139" at bounding box center [504, 381] width 123 height 24
drag, startPoint x: 510, startPoint y: 372, endPoint x: 261, endPoint y: 383, distance: 249.0
click at [263, 383] on div "CASACA PRAGA (Indigo Claro / 6) s/ 139.00 Changed to Unedited CASACA PRAGA (Ind…" at bounding box center [387, 352] width 701 height 100
type input "87"
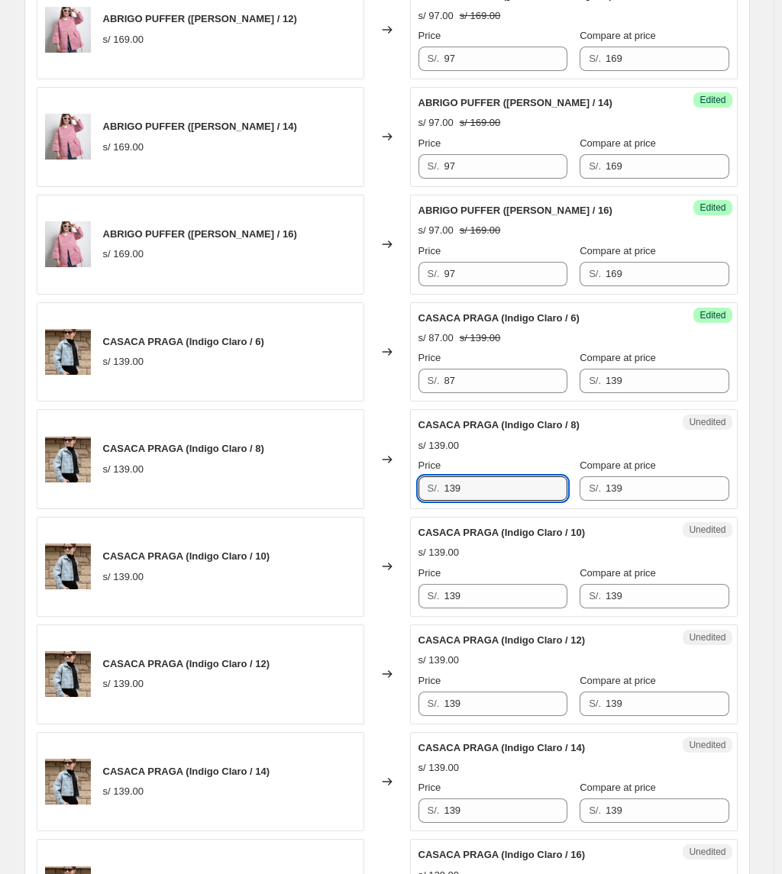
drag, startPoint x: 489, startPoint y: 489, endPoint x: 356, endPoint y: 493, distance: 133.6
click at [356, 493] on div "CASACA PRAGA (Indigo Claro / 8) s/ 139.00 Changed to Unedited CASACA PRAGA (Ind…" at bounding box center [387, 459] width 701 height 100
type input "87"
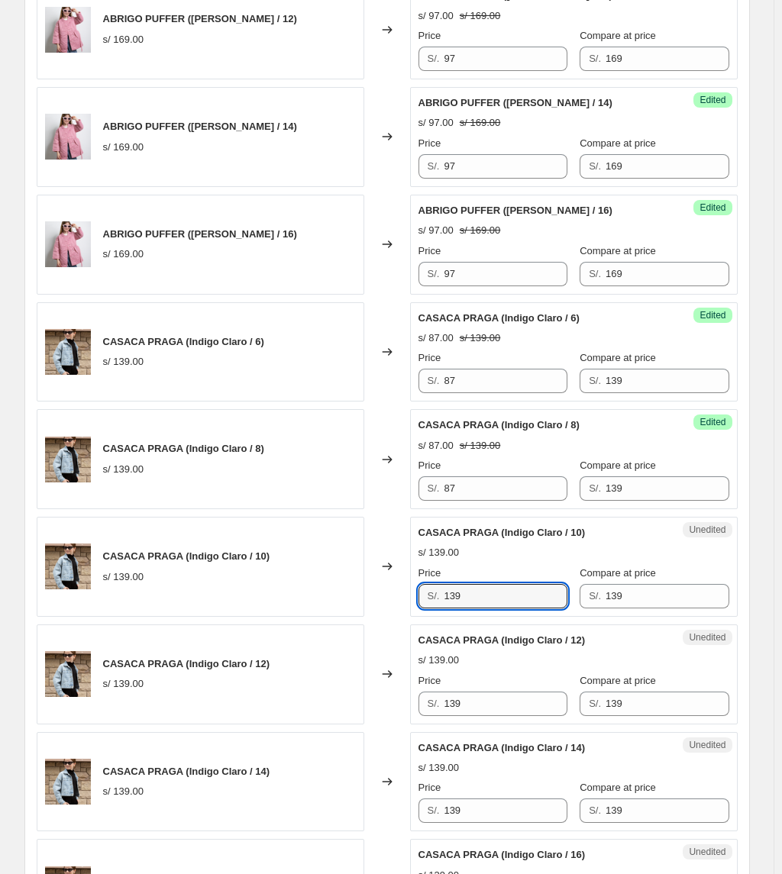
drag, startPoint x: 483, startPoint y: 608, endPoint x: 376, endPoint y: 519, distance: 139.4
click at [276, 585] on div "CASACA PRAGA (Indigo Claro / 10) s/ 139.00 Changed to Unedited CASACA PRAGA (In…" at bounding box center [387, 567] width 701 height 100
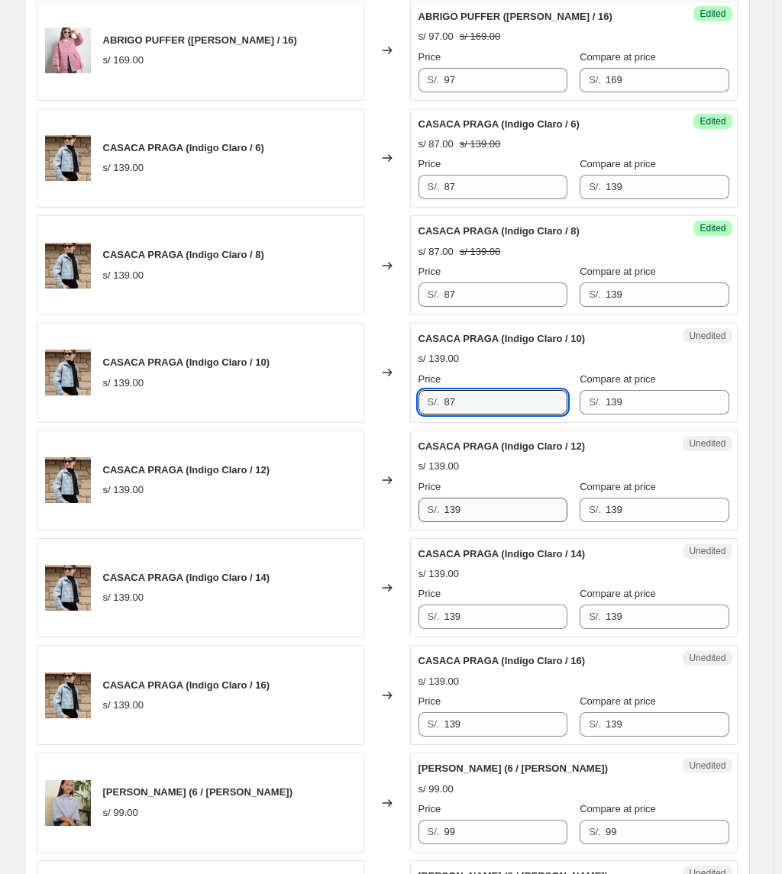
scroll to position [1017, 0]
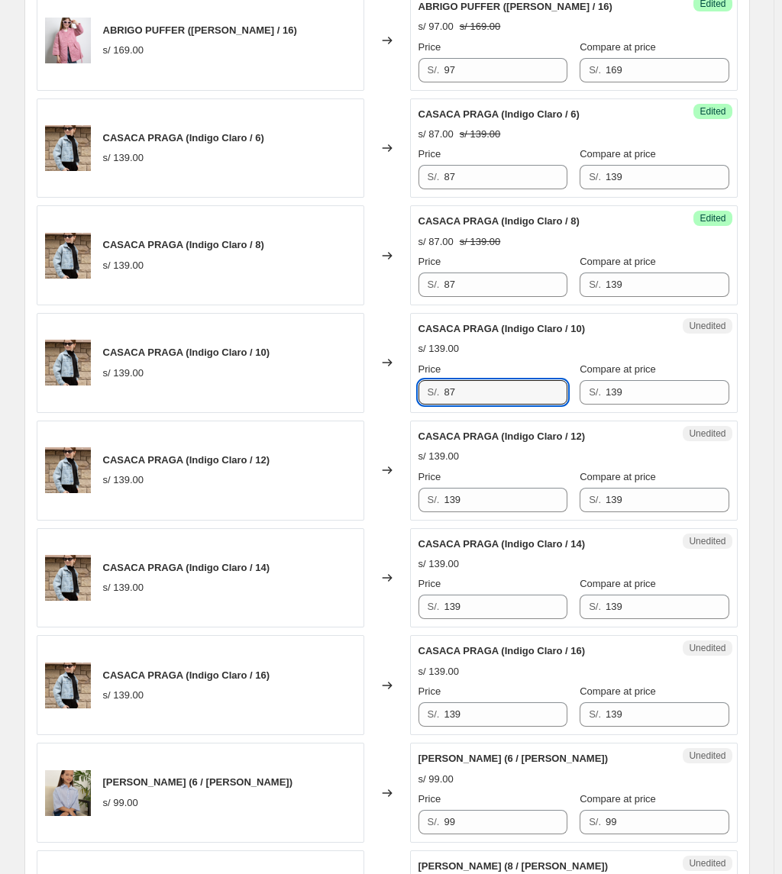
type input "87"
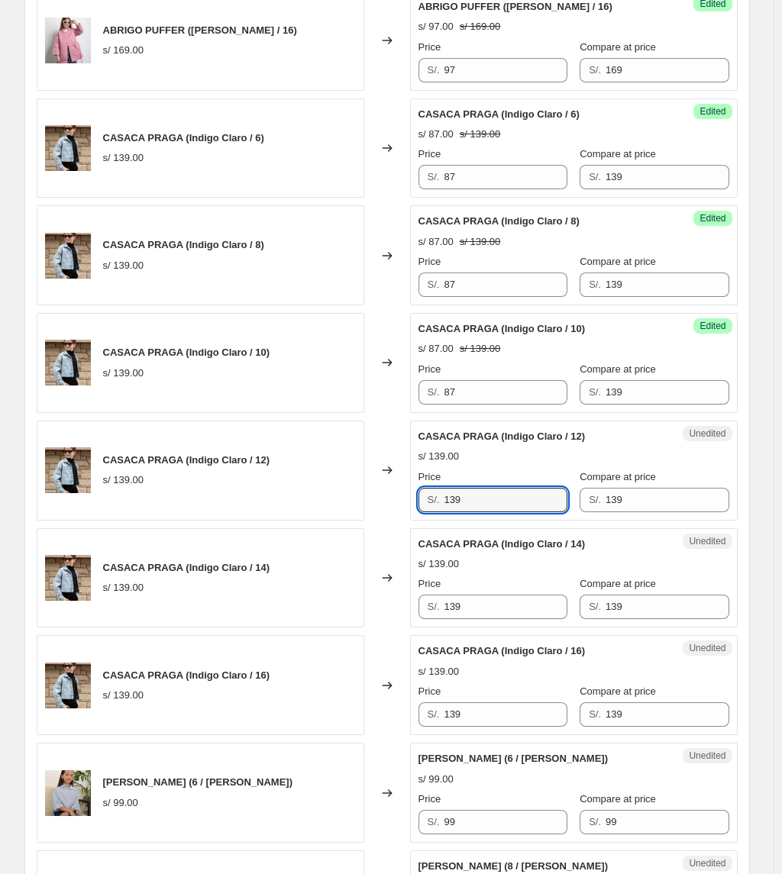
drag, startPoint x: 416, startPoint y: 504, endPoint x: 403, endPoint y: 489, distance: 20.0
click at [374, 504] on div "CASACA PRAGA (Indigo Claro / 12) s/ 139.00 Changed to Unedited CASACA PRAGA (In…" at bounding box center [387, 471] width 701 height 100
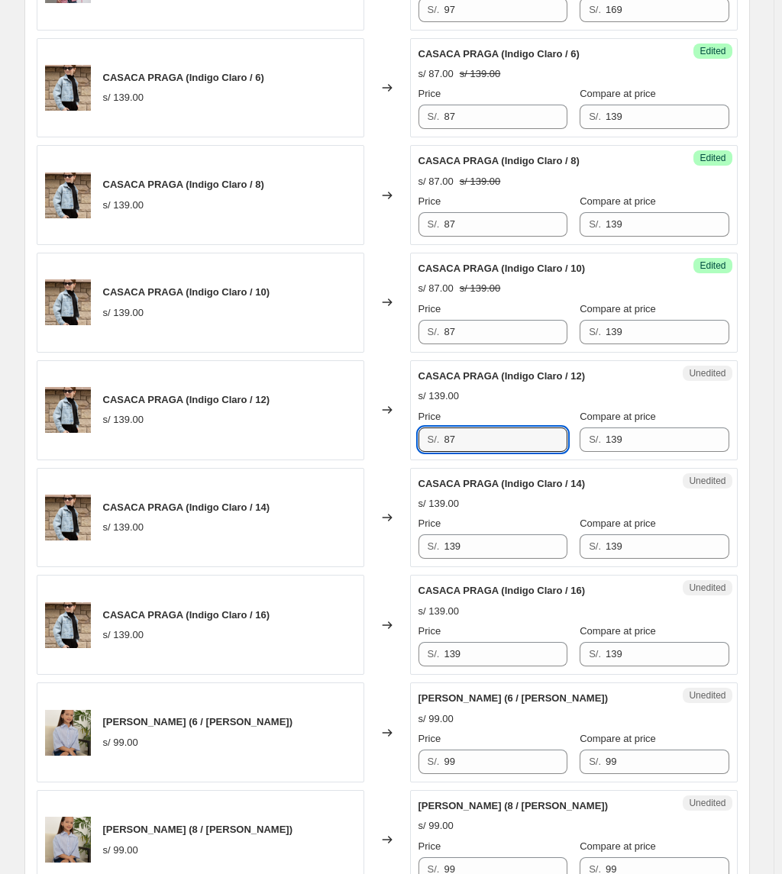
scroll to position [1221, 0]
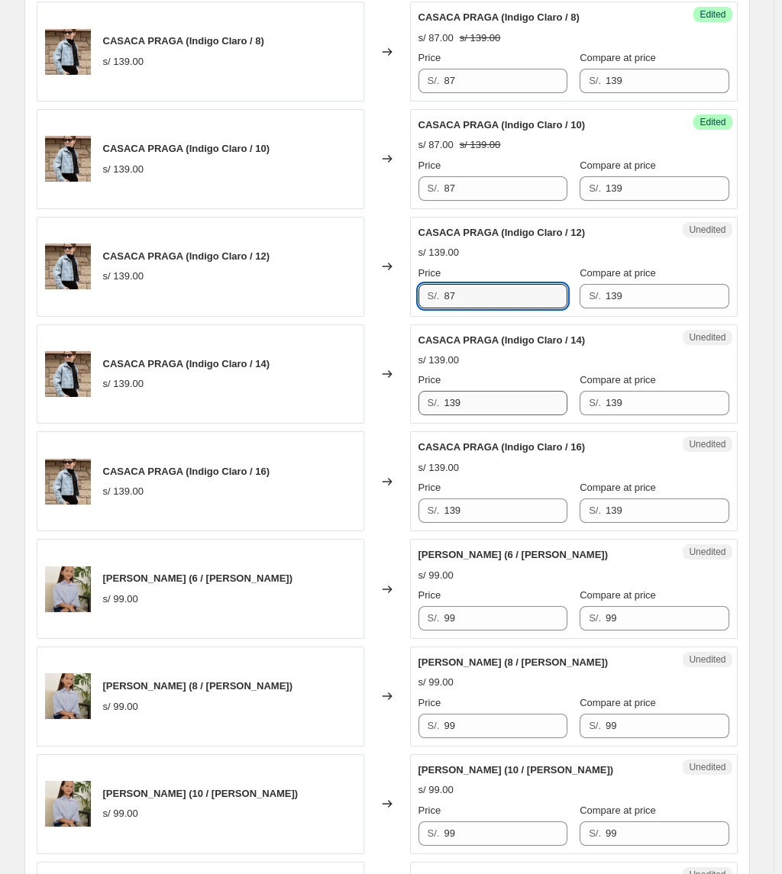
type input "87"
drag, startPoint x: 474, startPoint y: 411, endPoint x: 354, endPoint y: 420, distance: 120.2
click at [356, 420] on div "CASACA PRAGA (Indigo Claro / 14) s/ 139.00 Changed to Unedited CASACA PRAGA (In…" at bounding box center [387, 374] width 701 height 100
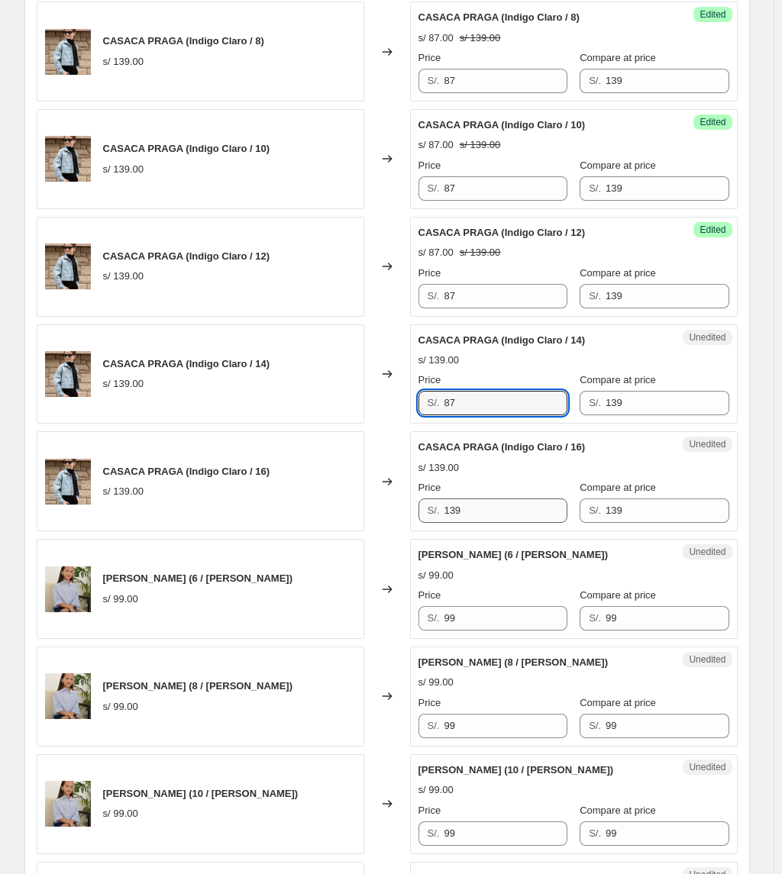
type input "87"
drag, startPoint x: 490, startPoint y: 517, endPoint x: 382, endPoint y: 517, distance: 108.4
click at [382, 517] on div "CASACA PRAGA (Indigo Claro / 16) s/ 139.00 Changed to Unedited CASACA PRAGA (In…" at bounding box center [387, 481] width 701 height 100
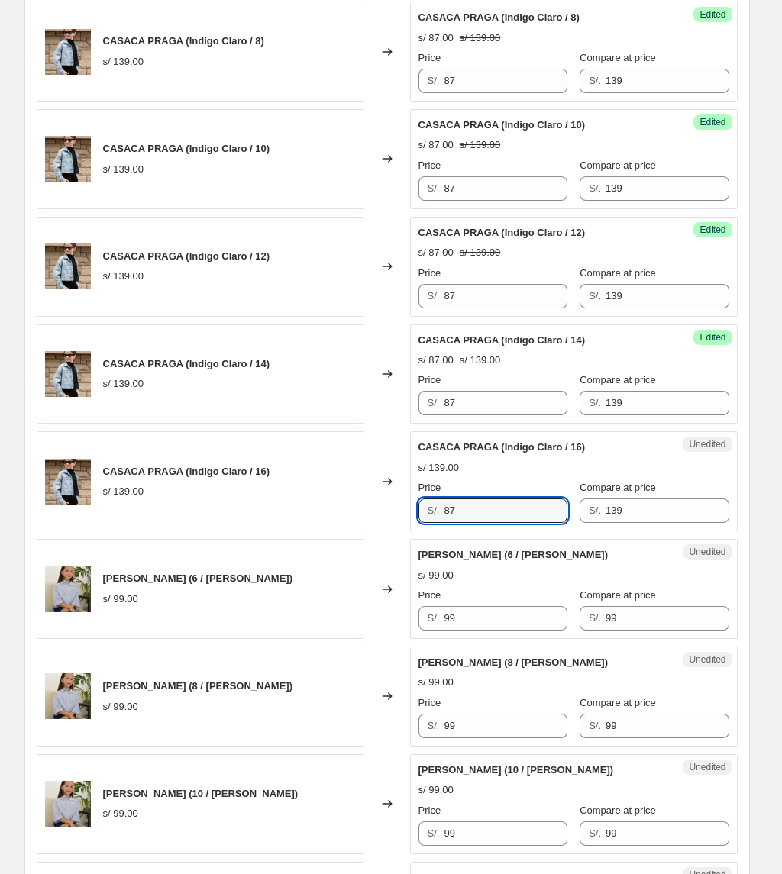
type input "87"
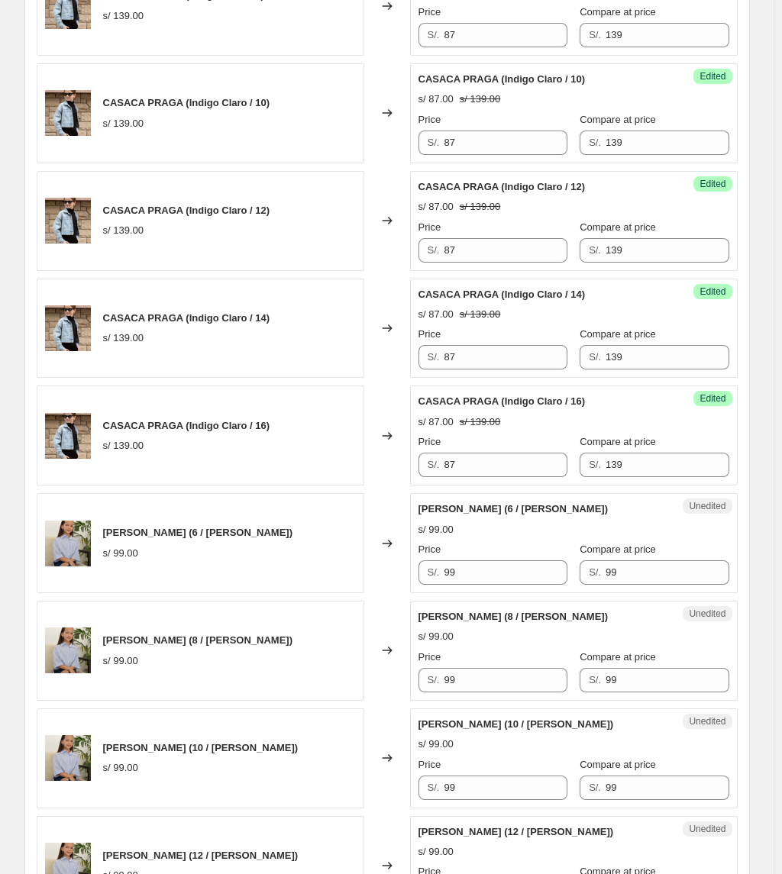
scroll to position [1323, 0]
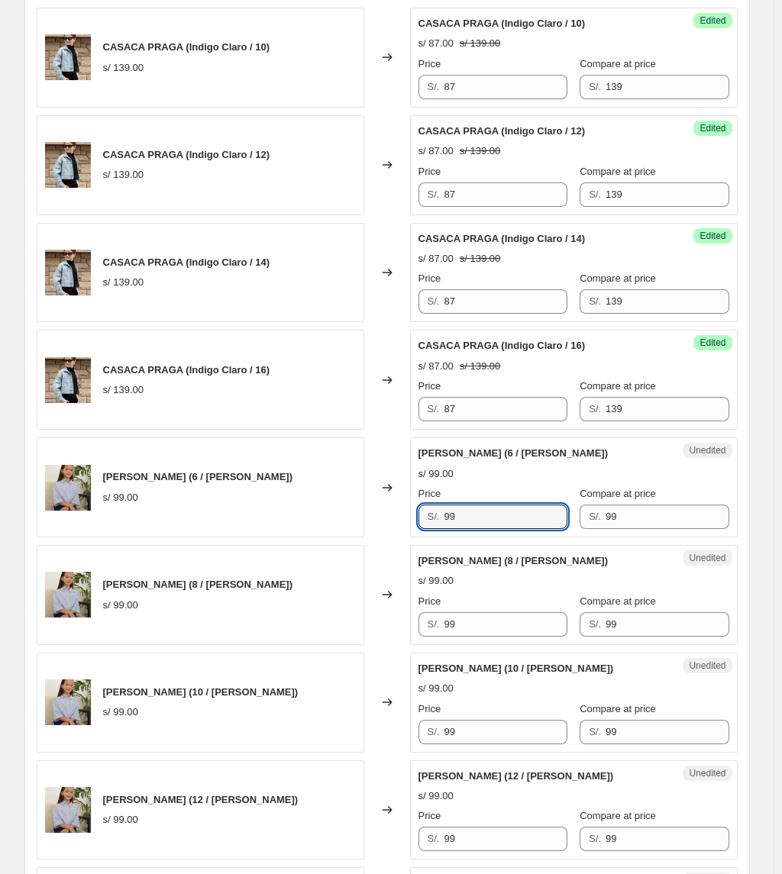
drag, startPoint x: 438, startPoint y: 510, endPoint x: 403, endPoint y: 508, distance: 35.1
click at [403, 508] on div "Camisa Mia (6 / Rosado) s/ 99.00 Changed to Unedited Camisa Mia (6 / Rosado) s/…" at bounding box center [387, 487] width 701 height 100
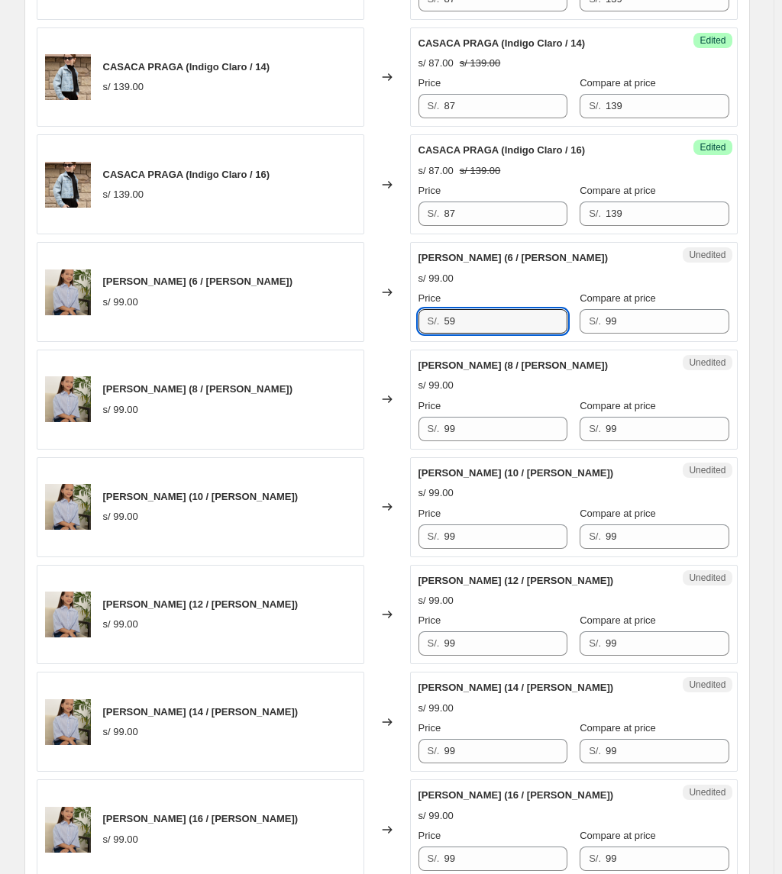
scroll to position [1526, 0]
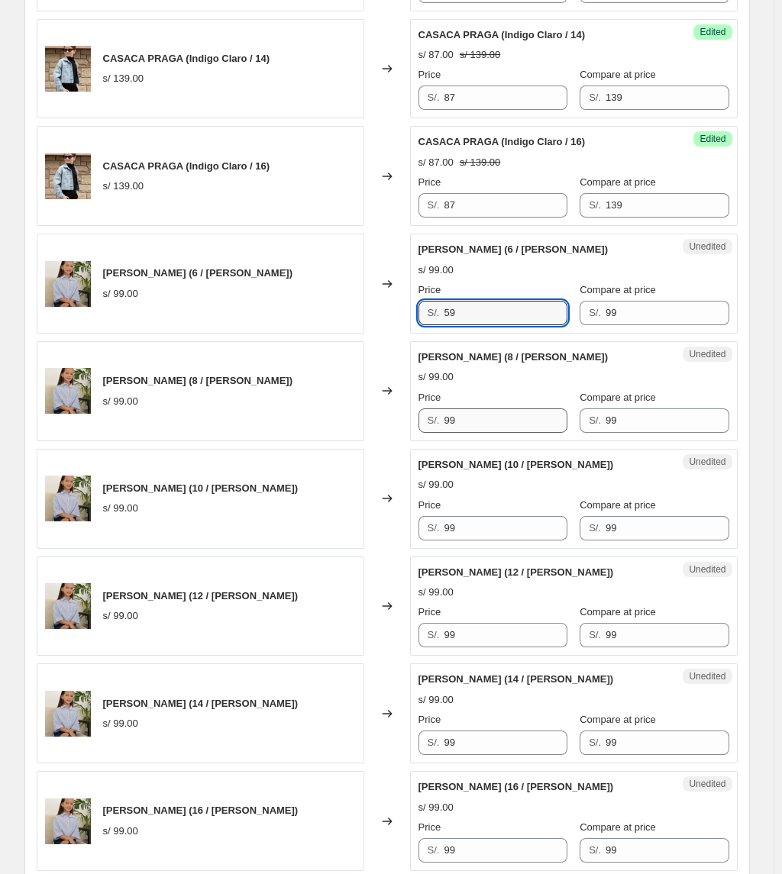
type input "59"
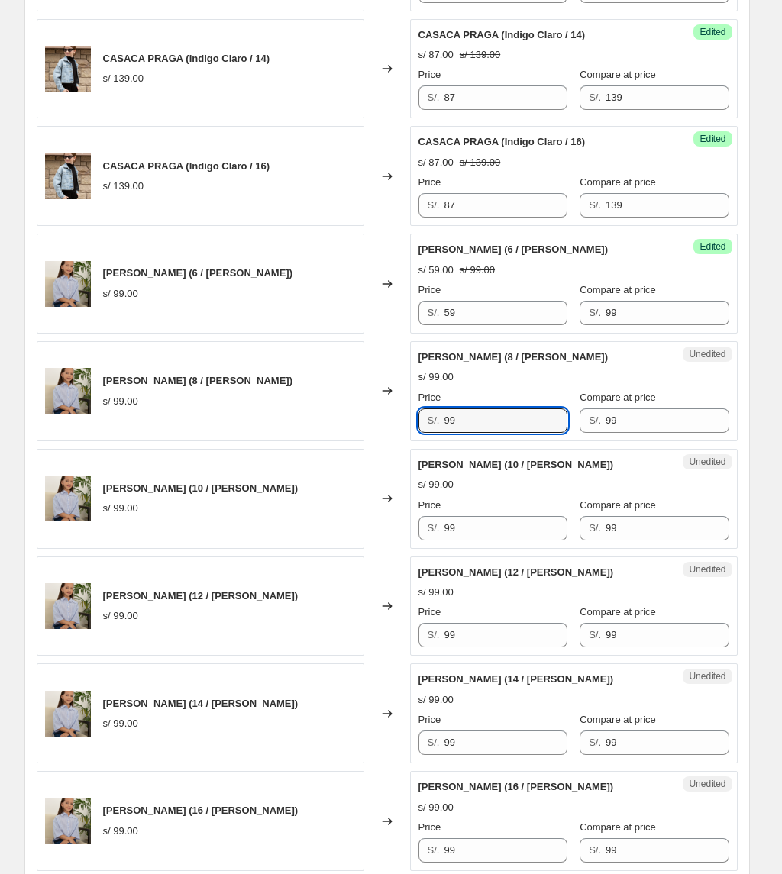
drag, startPoint x: 487, startPoint y: 423, endPoint x: 321, endPoint y: 416, distance: 165.8
click at [351, 421] on div "Camisa Mia (8 / Rosado) s/ 99.00 Changed to Unedited Camisa Mia (8 / Rosado) s/…" at bounding box center [387, 391] width 701 height 100
type input "59"
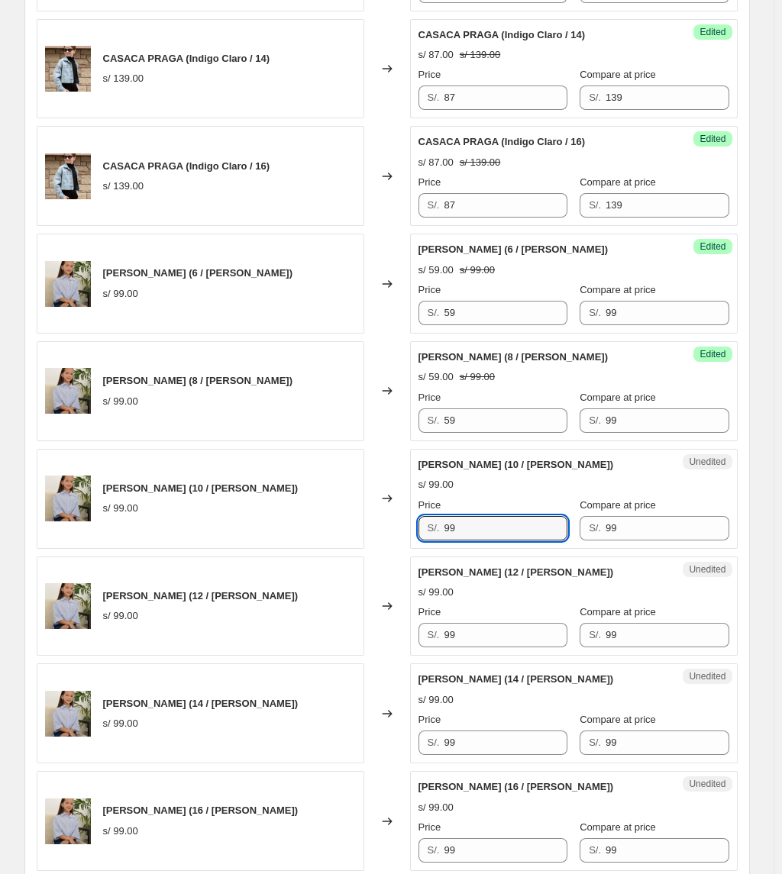
drag, startPoint x: 550, startPoint y: 545, endPoint x: 428, endPoint y: 545, distance: 122.1
click at [428, 540] on div "S/. 99" at bounding box center [492, 528] width 149 height 24
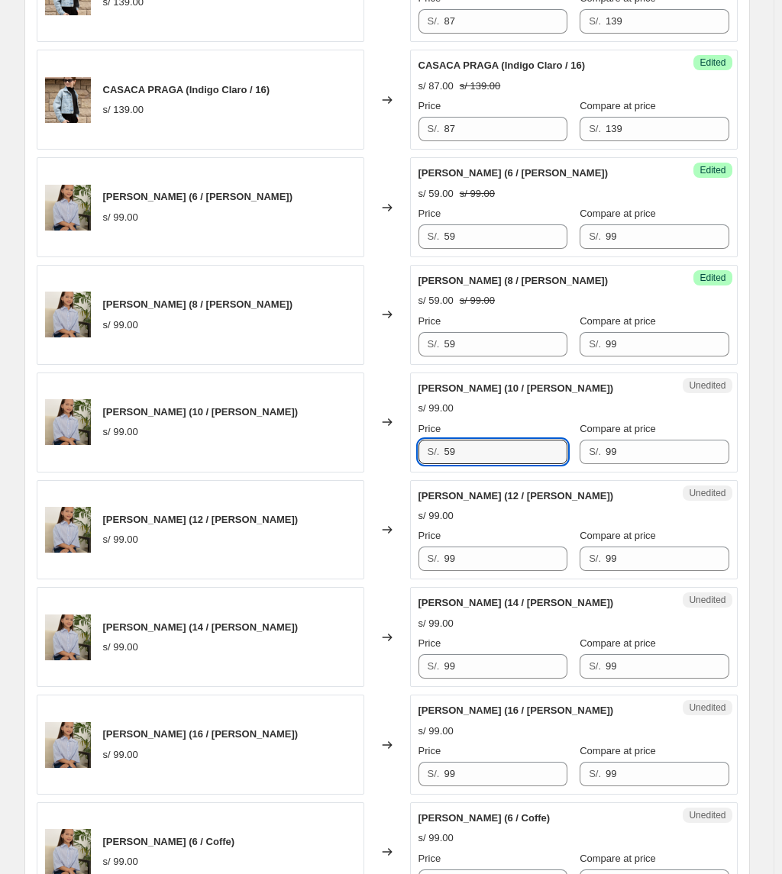
scroll to position [1729, 0]
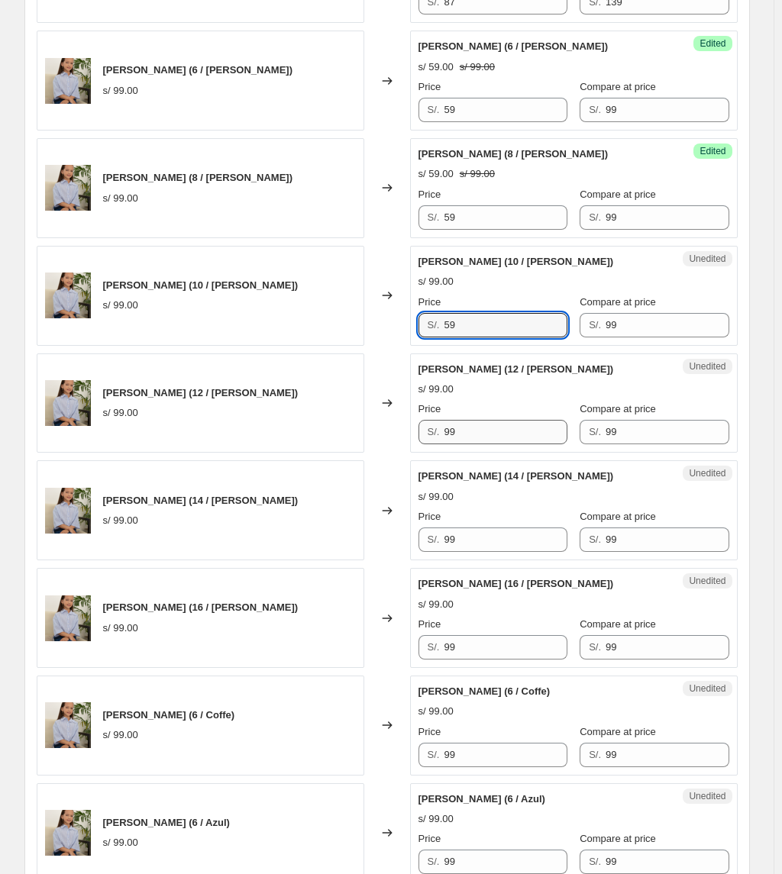
type input "59"
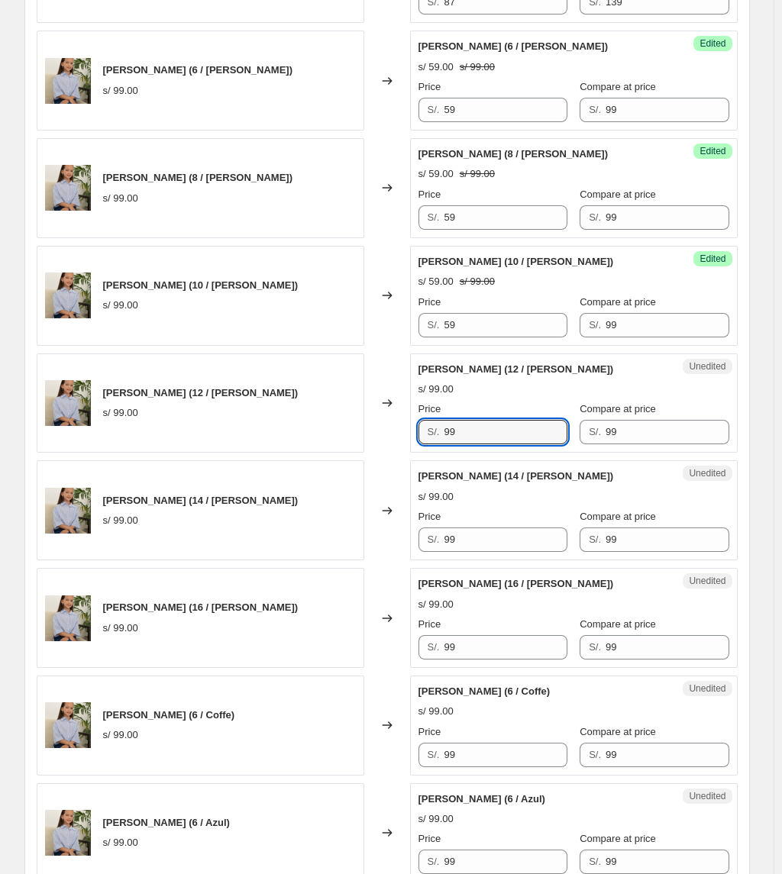
drag, startPoint x: 486, startPoint y: 437, endPoint x: 348, endPoint y: 437, distance: 138.1
click at [348, 437] on div "Camisa Mia (12 / Rosado) s/ 99.00 Changed to Unedited Camisa Mia (12 / Rosado) …" at bounding box center [387, 403] width 701 height 100
type input "59"
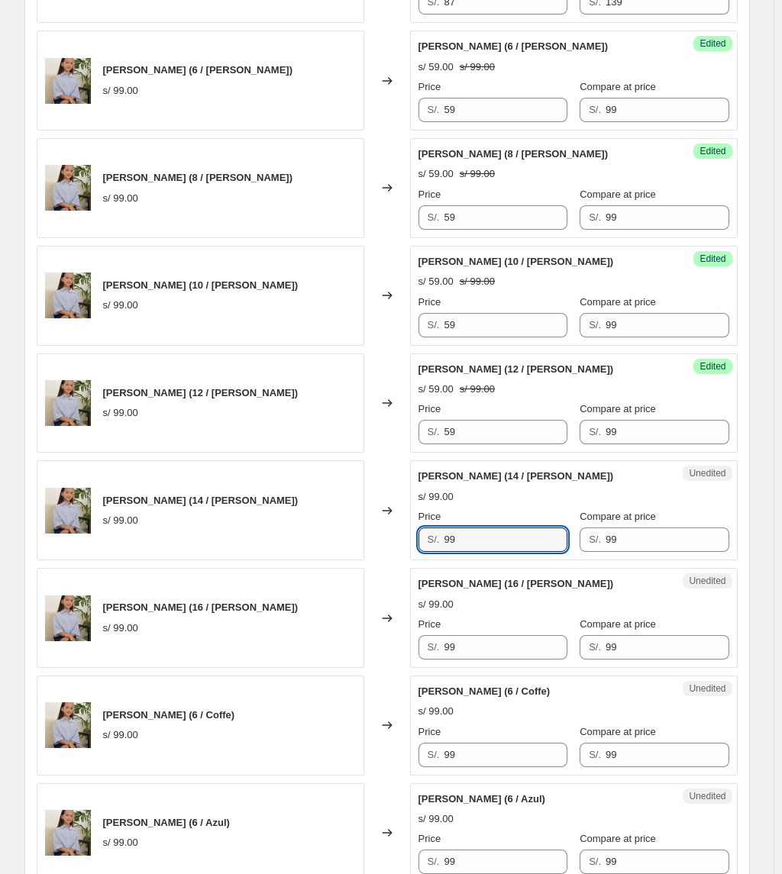
drag, startPoint x: 473, startPoint y: 542, endPoint x: 325, endPoint y: 539, distance: 148.1
click at [325, 539] on div "Camisa Mia (14 / Rosado) s/ 99.00 Changed to Unedited Camisa Mia (14 / Rosado) …" at bounding box center [387, 510] width 701 height 100
type input "59"
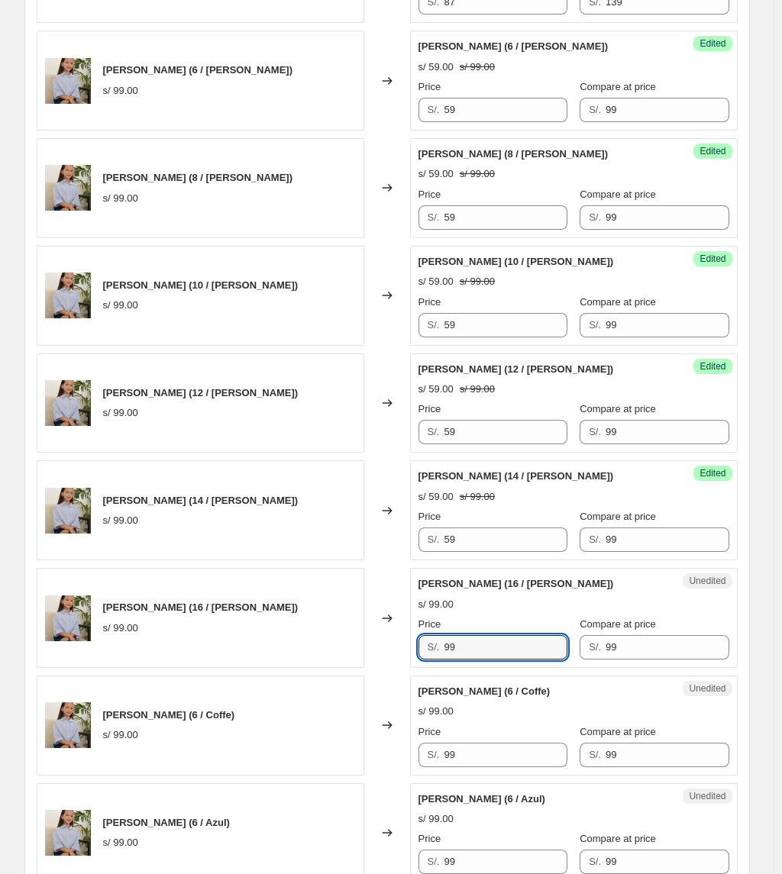
drag, startPoint x: 495, startPoint y: 662, endPoint x: 395, endPoint y: 659, distance: 99.3
click at [395, 633] on div "Camisa Mia (16 / Rosado) s/ 99.00 Changed to Unedited Camisa Mia (16 / Rosado) …" at bounding box center [387, 618] width 701 height 100
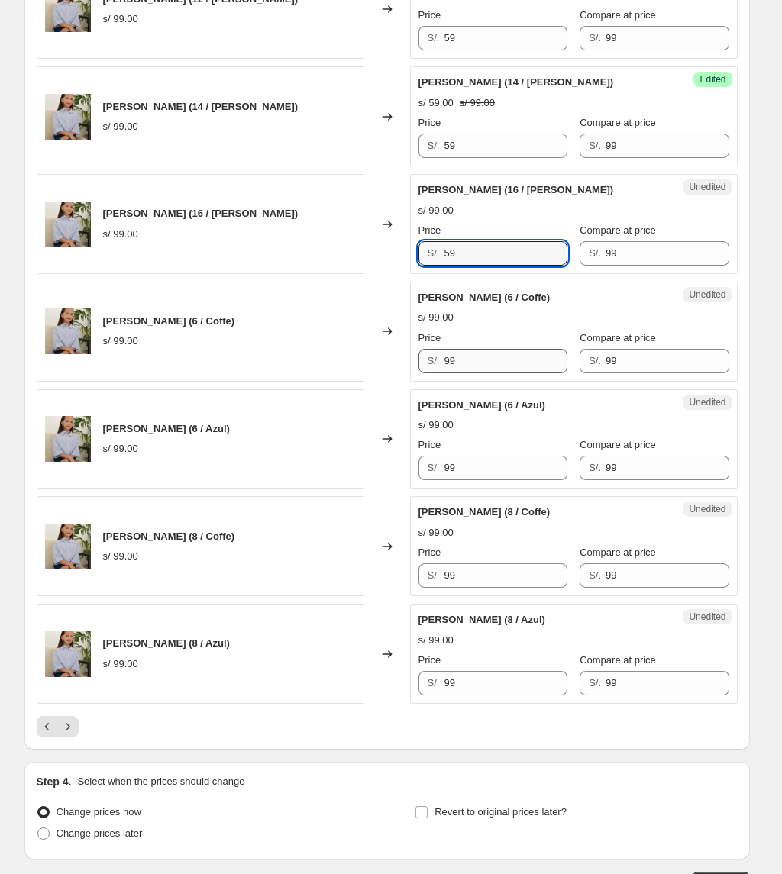
scroll to position [2137, 0]
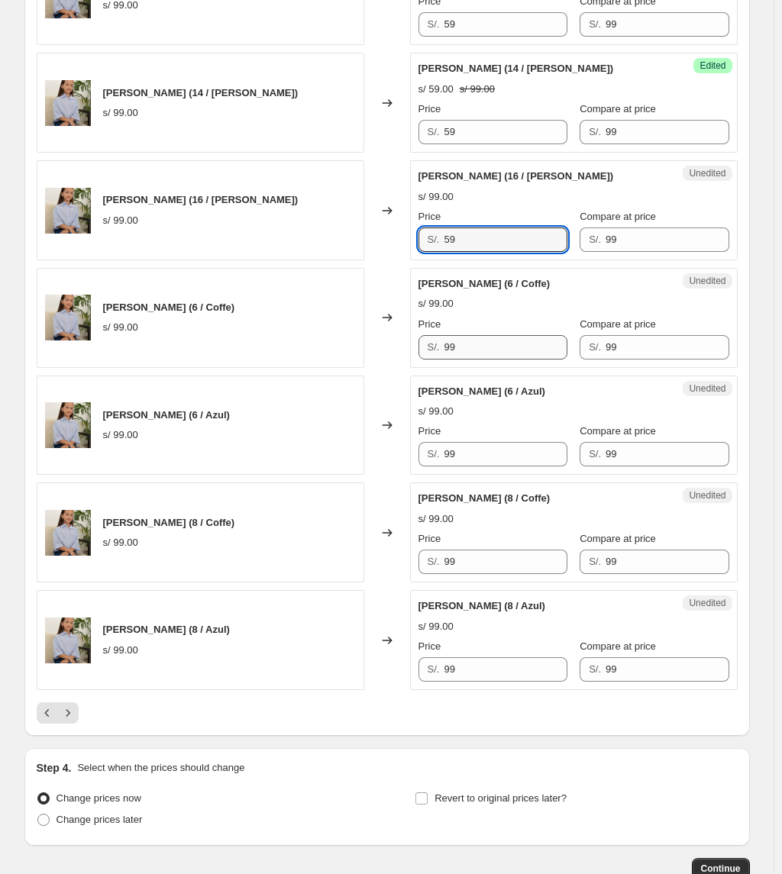
type input "59"
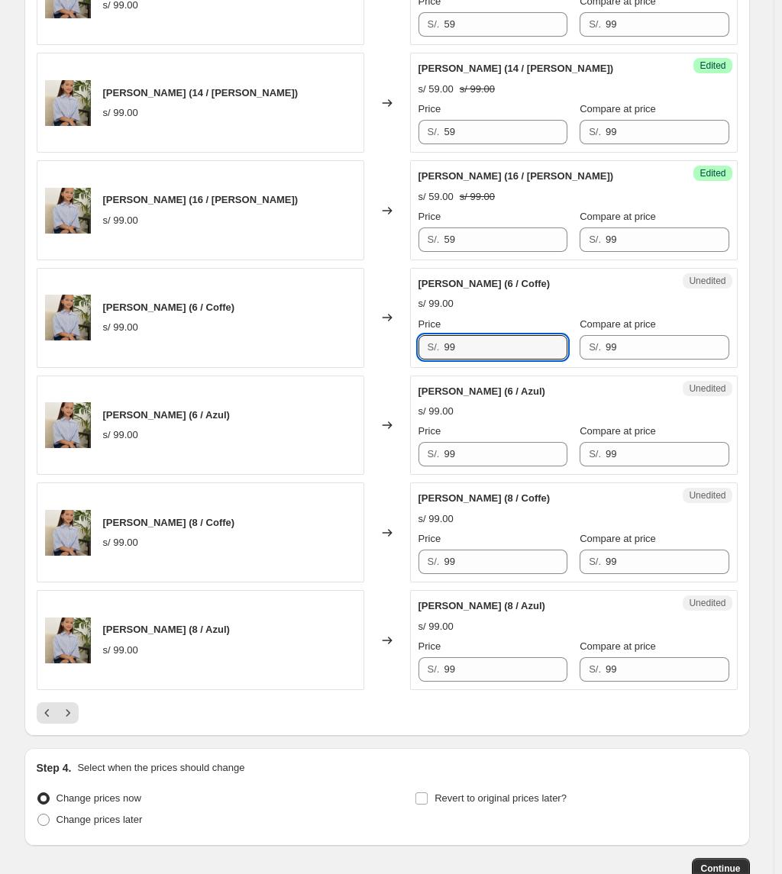
drag, startPoint x: 483, startPoint y: 350, endPoint x: 369, endPoint y: 351, distance: 113.7
click at [369, 351] on div "Camisa Mia (6 / Coffe) s/ 99.00 Changed to Unedited Camisa Mia (6 / Coffe) s/ 9…" at bounding box center [387, 318] width 701 height 100
type input "59"
drag, startPoint x: 502, startPoint y: 477, endPoint x: 438, endPoint y: 472, distance: 64.3
click at [438, 472] on div "Unedited Camisa Mia (6 / Azul) s/ 99.00 Price S/. 99 Compare at price S/. 99" at bounding box center [573, 426] width 327 height 100
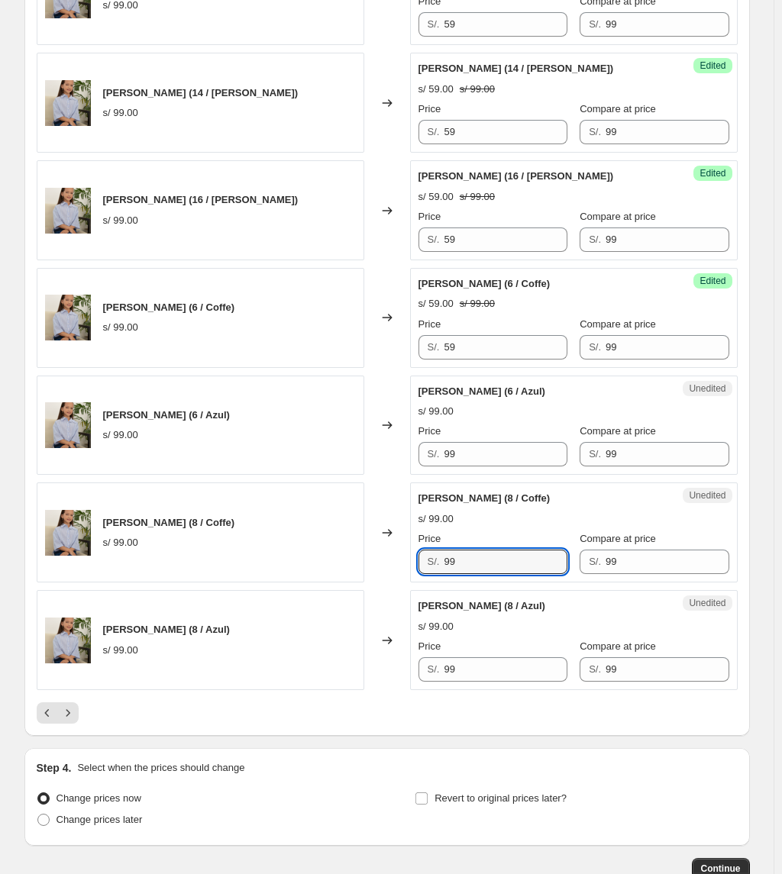
drag, startPoint x: 484, startPoint y: 572, endPoint x: 401, endPoint y: 591, distance: 84.6
click at [392, 582] on div "Camisa Mia (8 / Coffe) s/ 99.00 Changed to Unedited Camisa Mia (8 / Coffe) s/ 9…" at bounding box center [387, 532] width 701 height 100
type input "99"
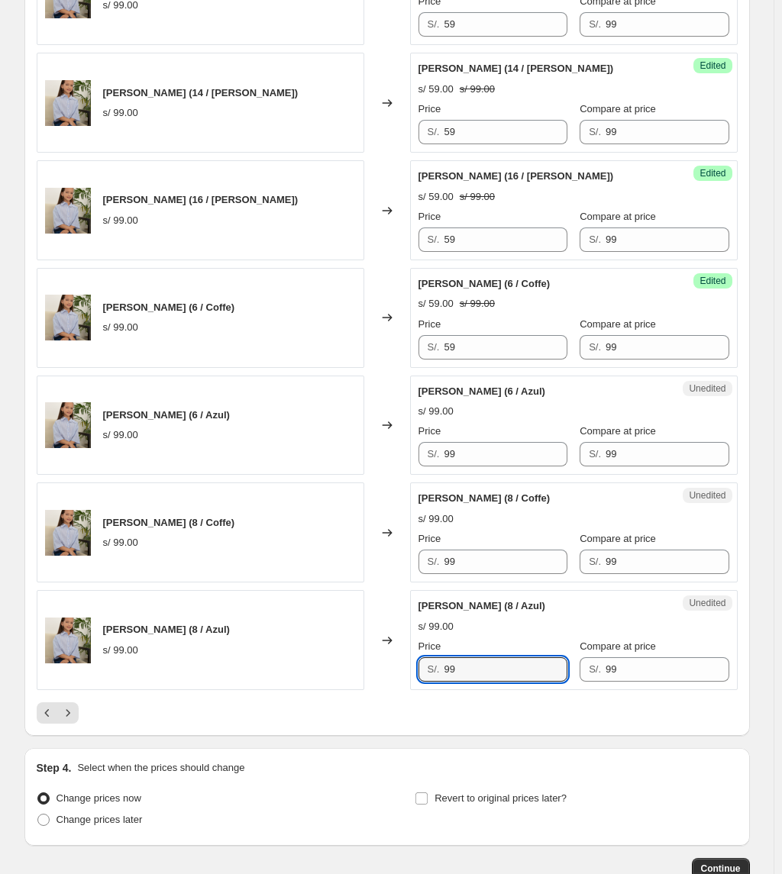
drag, startPoint x: 483, startPoint y: 672, endPoint x: 418, endPoint y: 600, distance: 96.7
click at [349, 633] on div "Camisa Mia (8 / Azul) s/ 99.00 Changed to Unedited Camisa Mia (8 / Azul) s/ 99.…" at bounding box center [387, 640] width 701 height 100
type input "59"
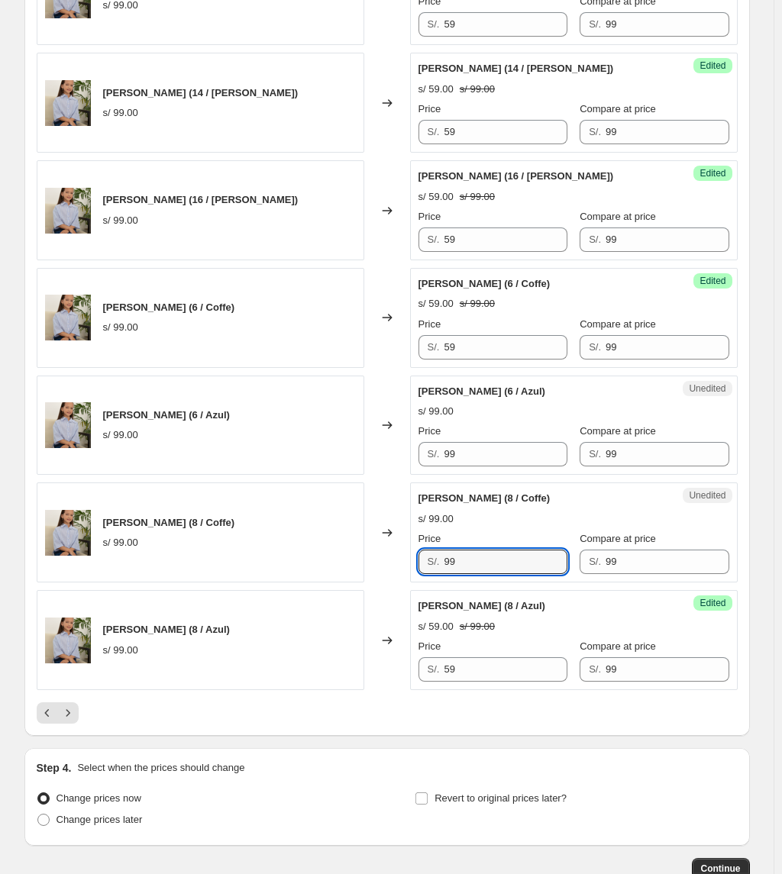
drag, startPoint x: 483, startPoint y: 574, endPoint x: 367, endPoint y: 511, distance: 131.8
click at [260, 572] on div "Camisa Mia (8 / Coffe) s/ 99.00 Changed to Unedited Camisa Mia (8 / Coffe) s/ 9…" at bounding box center [387, 532] width 701 height 100
type input "59"
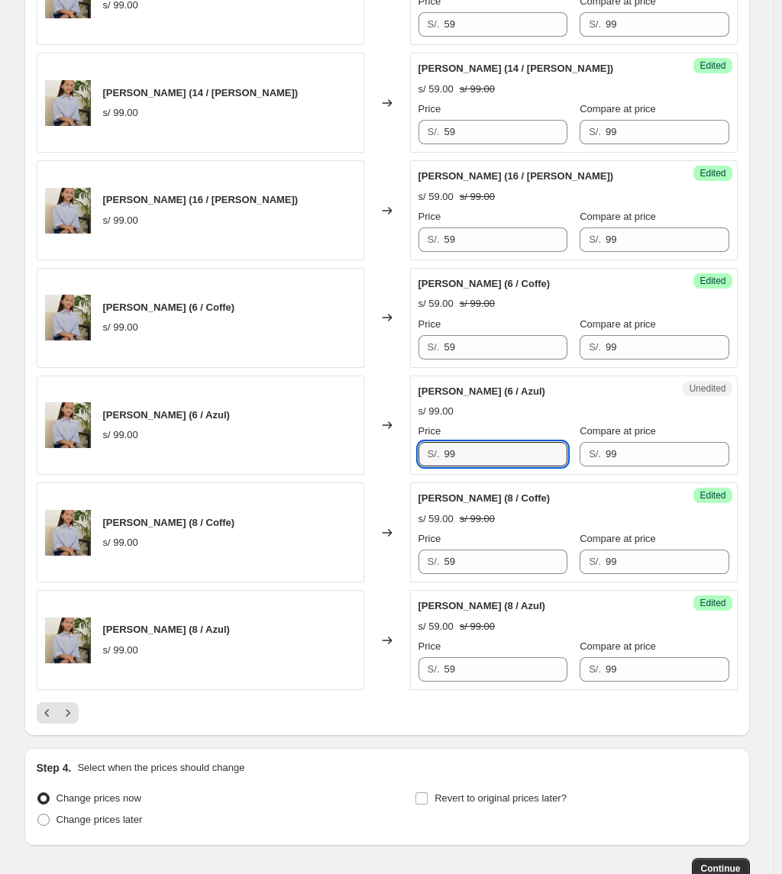
drag, startPoint x: 508, startPoint y: 455, endPoint x: 304, endPoint y: 485, distance: 206.8
drag, startPoint x: 489, startPoint y: 477, endPoint x: 462, endPoint y: 469, distance: 28.7
click at [462, 469] on div "Success Edited Camisa Mia (6 / Azul) s/ 9.00 s/ 99.00 Price S/. 9 Compare at pr…" at bounding box center [573, 426] width 327 height 100
drag, startPoint x: 472, startPoint y: 461, endPoint x: 356, endPoint y: 478, distance: 117.2
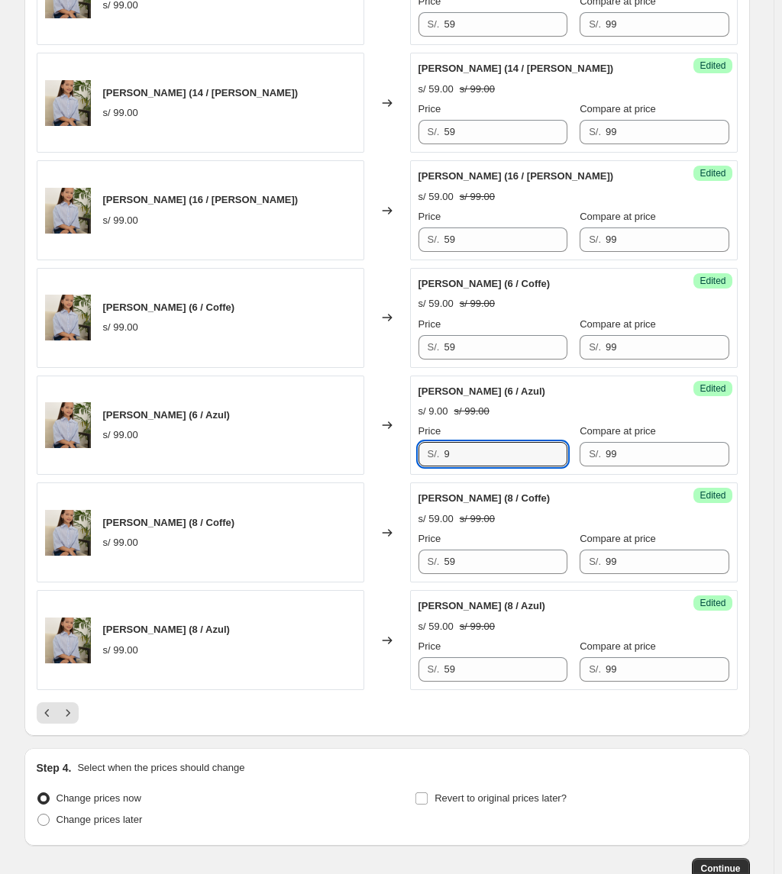
click at [356, 475] on div "Camisa Mia (6 / Azul) s/ 99.00 Changed to Success Edited Camisa Mia (6 / Azul) …" at bounding box center [387, 426] width 701 height 100
type input "59"
click at [75, 633] on icon "Next" at bounding box center [67, 712] width 15 height 15
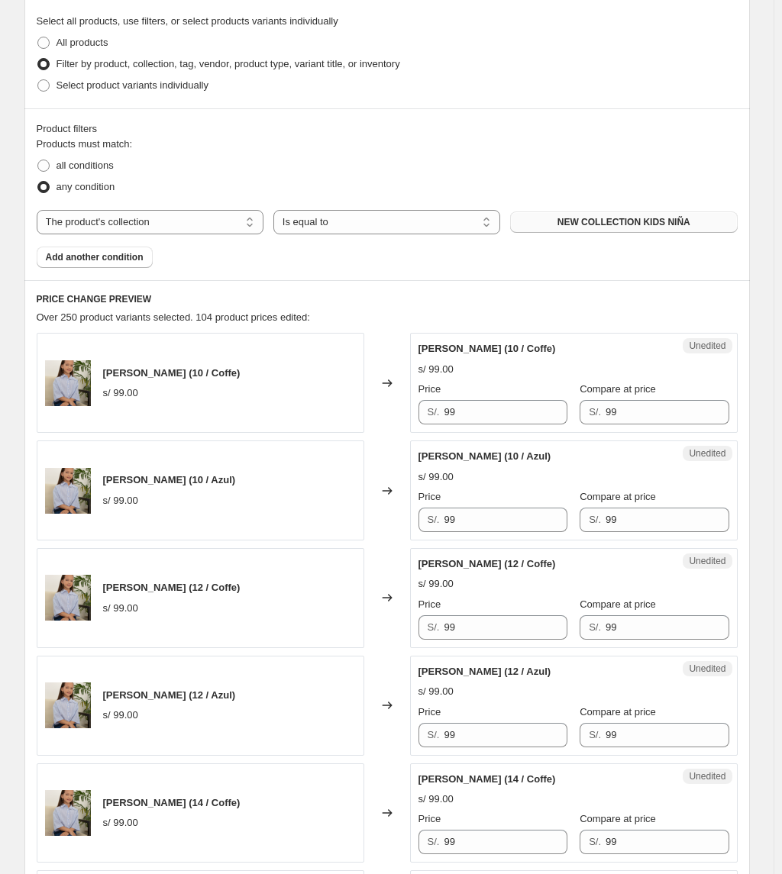
scroll to position [305, 0]
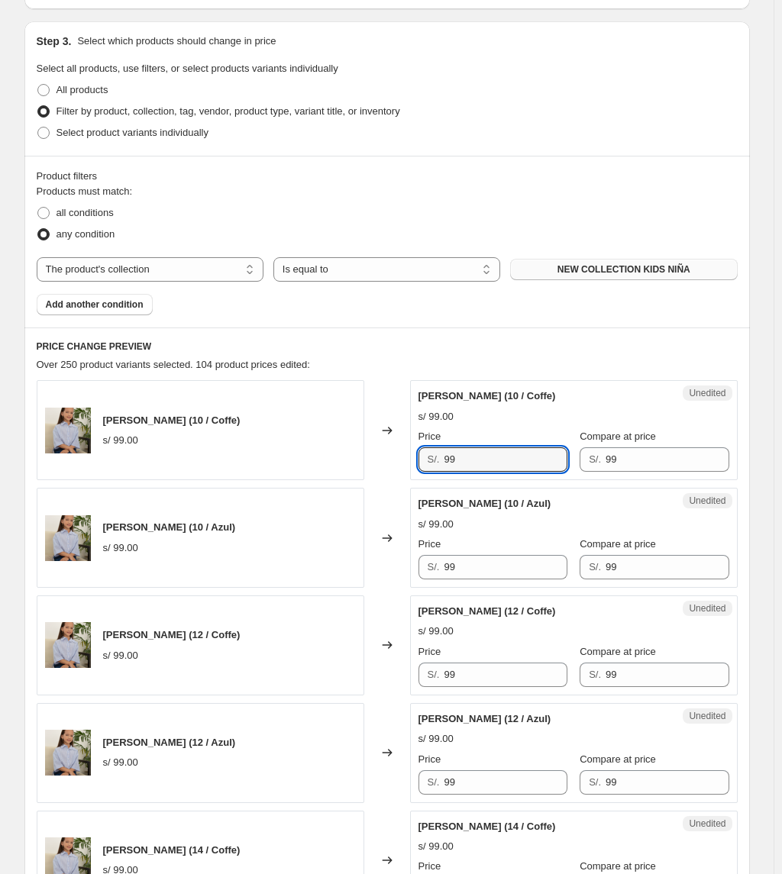
drag, startPoint x: 514, startPoint y: 456, endPoint x: 357, endPoint y: 473, distance: 158.1
click at [357, 473] on div "Camisa Mia (10 / Coffe) s/ 99.00 Changed to Unedited Camisa Mia (10 / Coffe) s/…" at bounding box center [387, 430] width 701 height 100
type input "59"
drag, startPoint x: 489, startPoint y: 566, endPoint x: 348, endPoint y: 569, distance: 141.2
click at [349, 569] on div "Camisa Mia (10 / Azul) s/ 99.00 Changed to Unedited Camisa Mia (10 / Azul) s/ 9…" at bounding box center [387, 538] width 701 height 100
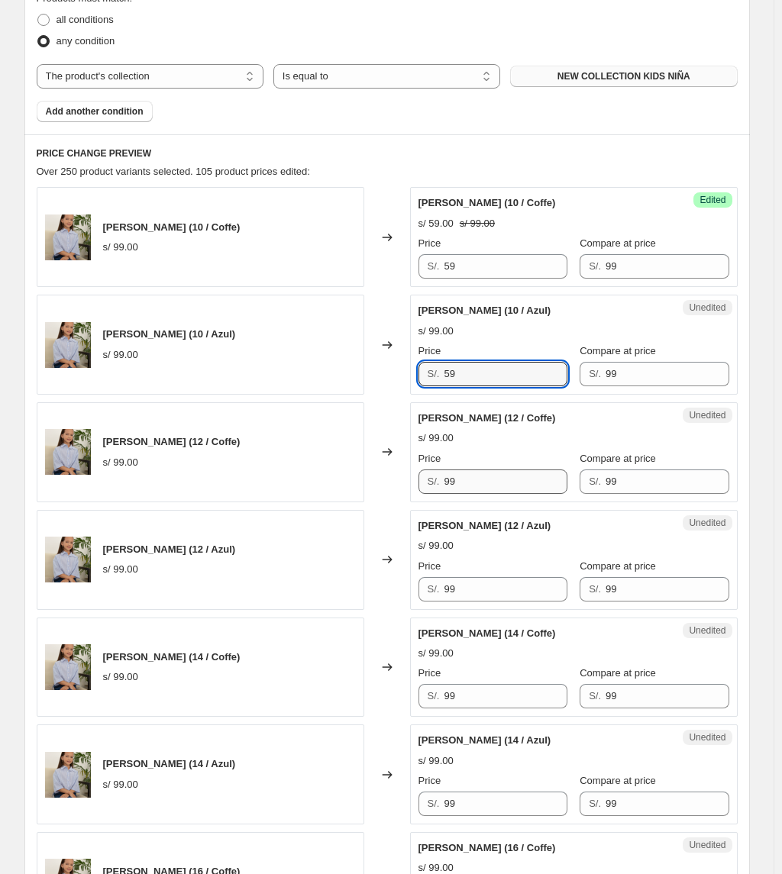
scroll to position [508, 0]
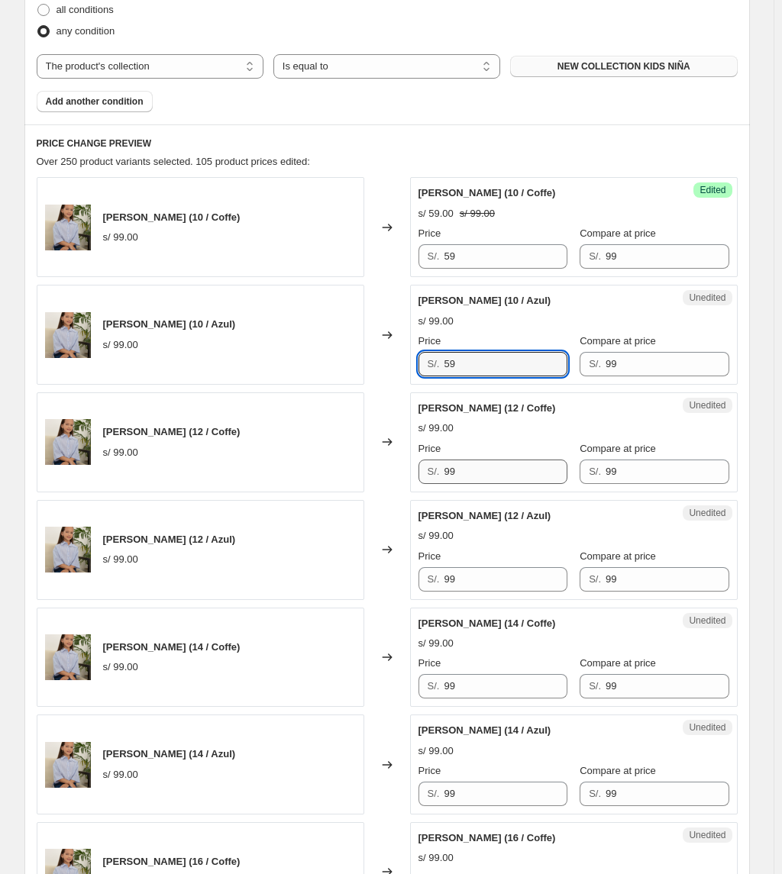
type input "59"
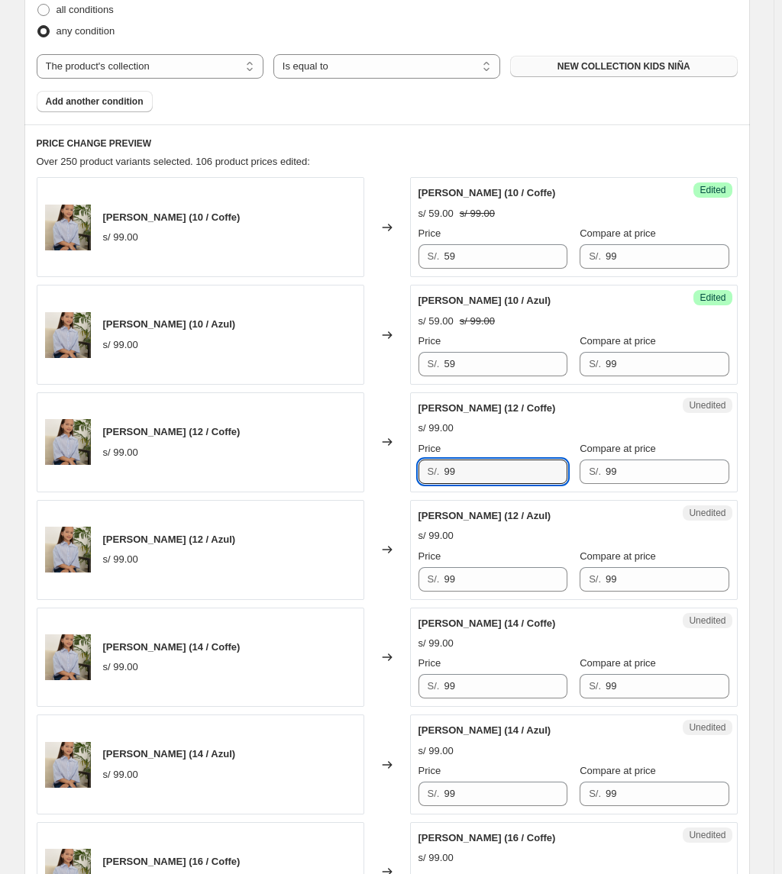
drag, startPoint x: 478, startPoint y: 477, endPoint x: 336, endPoint y: 471, distance: 142.1
click at [337, 472] on div "Camisa Mia (12 / Coffe) s/ 99.00 Changed to Unedited Camisa Mia (12 / Coffe) s/…" at bounding box center [387, 442] width 701 height 100
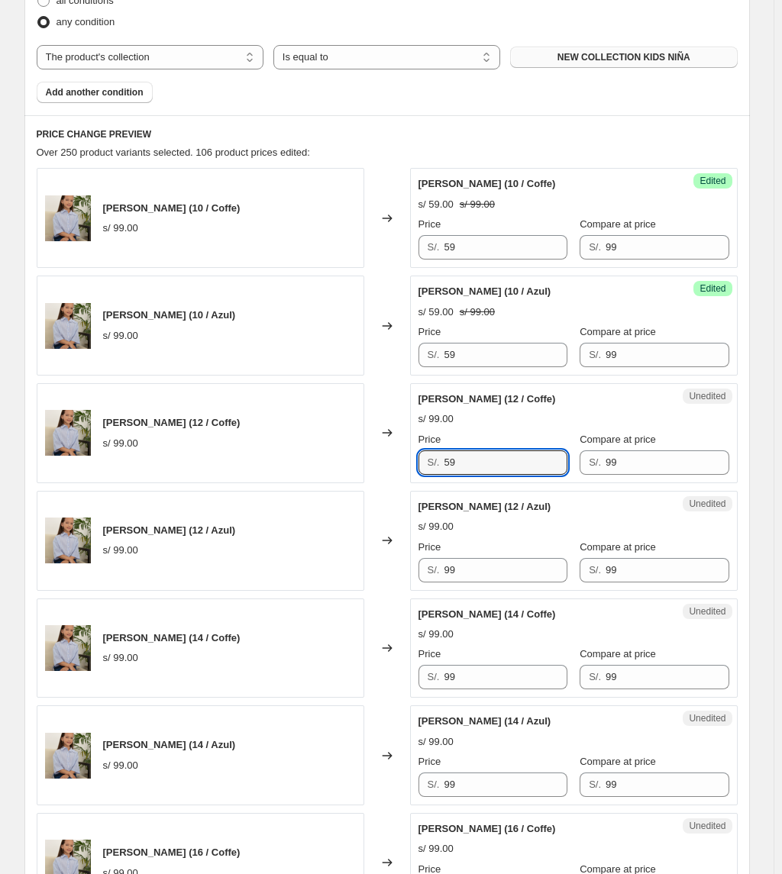
scroll to position [611, 0]
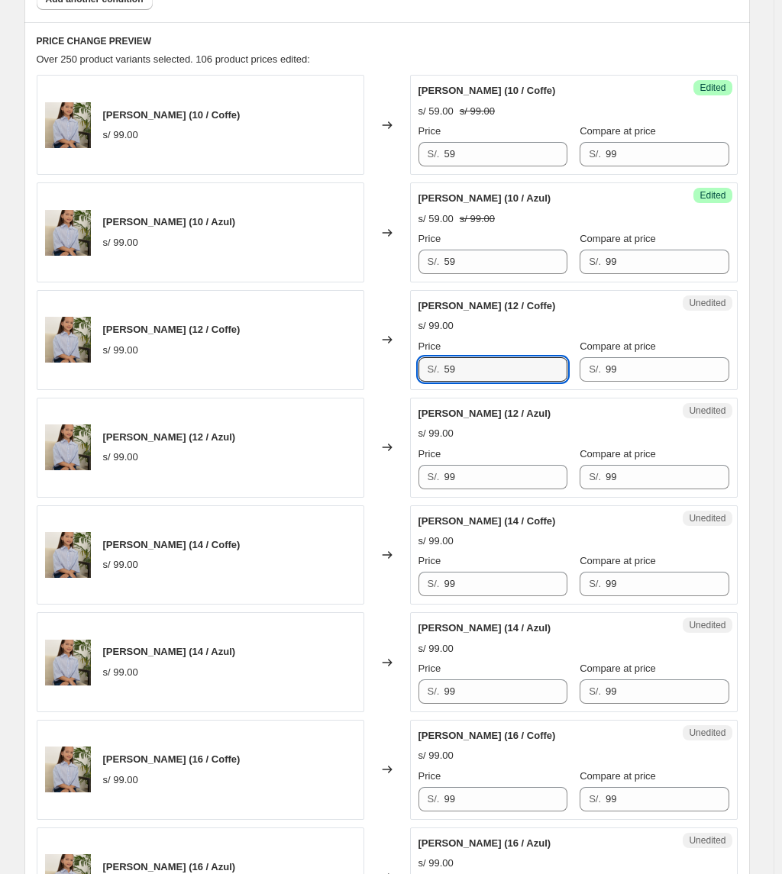
type input "59"
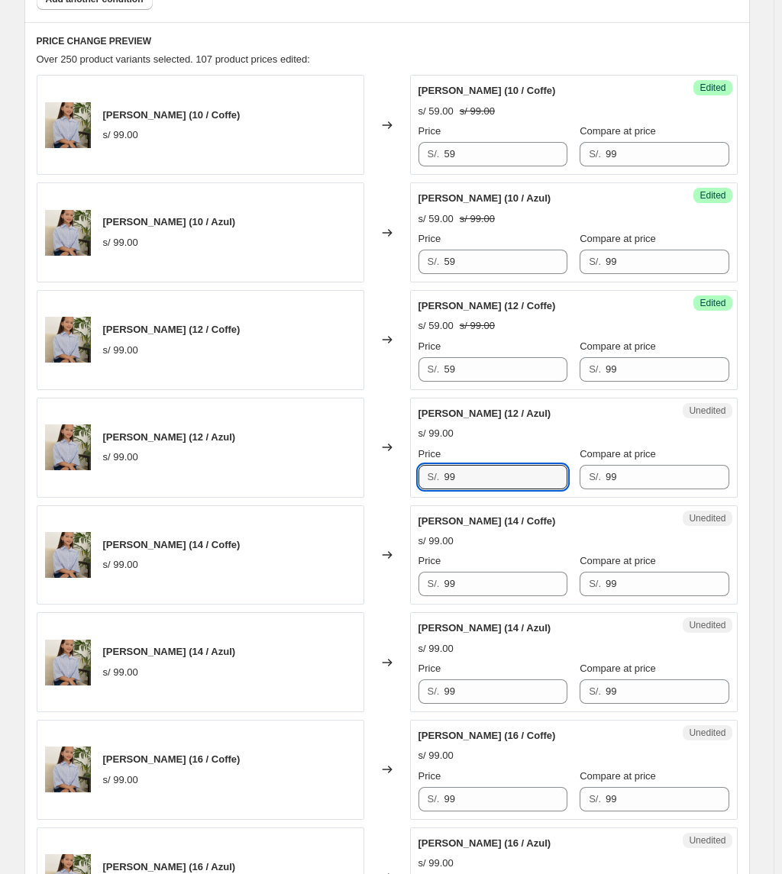
click at [421, 462] on div "Price S/. 99" at bounding box center [492, 467] width 149 height 43
type input "59"
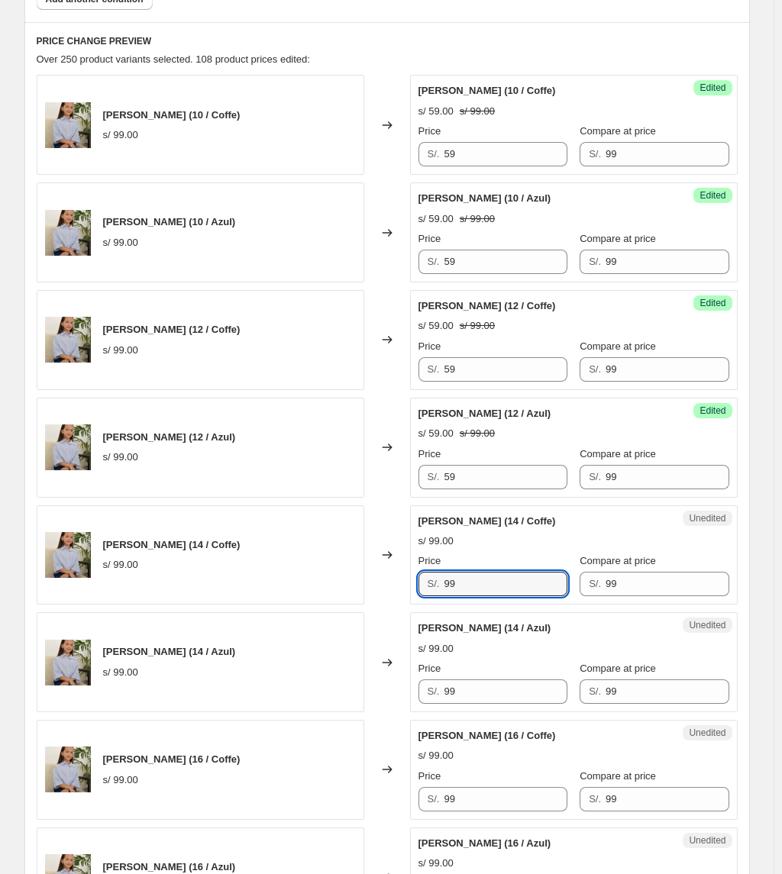
drag, startPoint x: 501, startPoint y: 595, endPoint x: 412, endPoint y: 601, distance: 89.5
click at [412, 601] on div "Camisa Mia (14 / Coffe) s/ 99.00 Changed to Unedited Camisa Mia (14 / Coffe) s/…" at bounding box center [387, 555] width 701 height 100
type input "59"
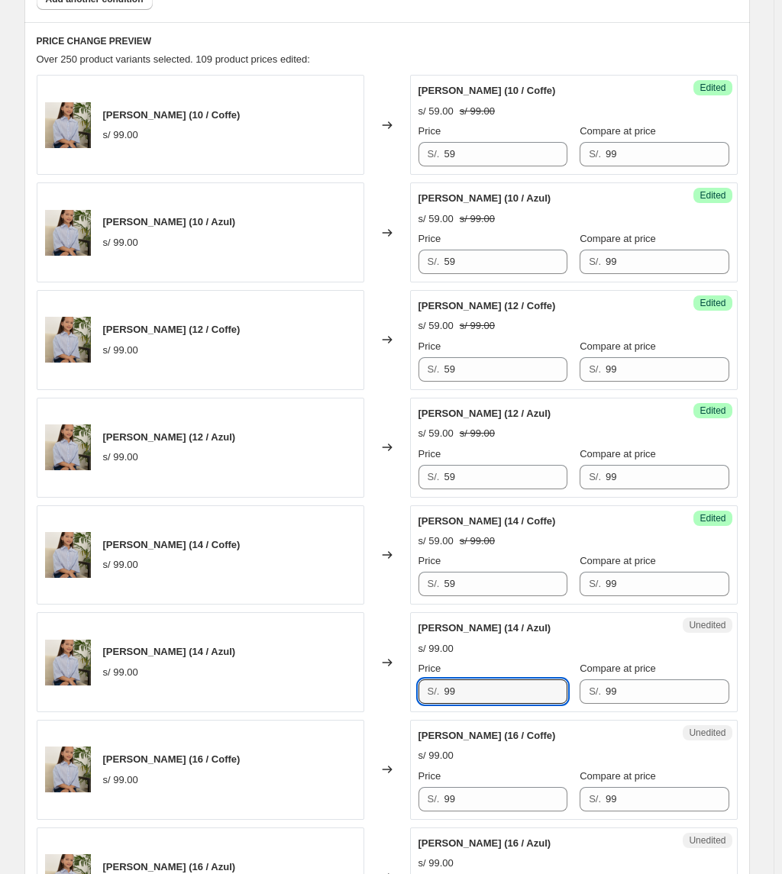
drag, startPoint x: 496, startPoint y: 698, endPoint x: 321, endPoint y: 695, distance: 175.6
click at [321, 633] on div "Camisa Mia (14 / Azul) s/ 99.00 Changed to Unedited Camisa Mia (14 / Azul) s/ 9…" at bounding box center [387, 662] width 701 height 100
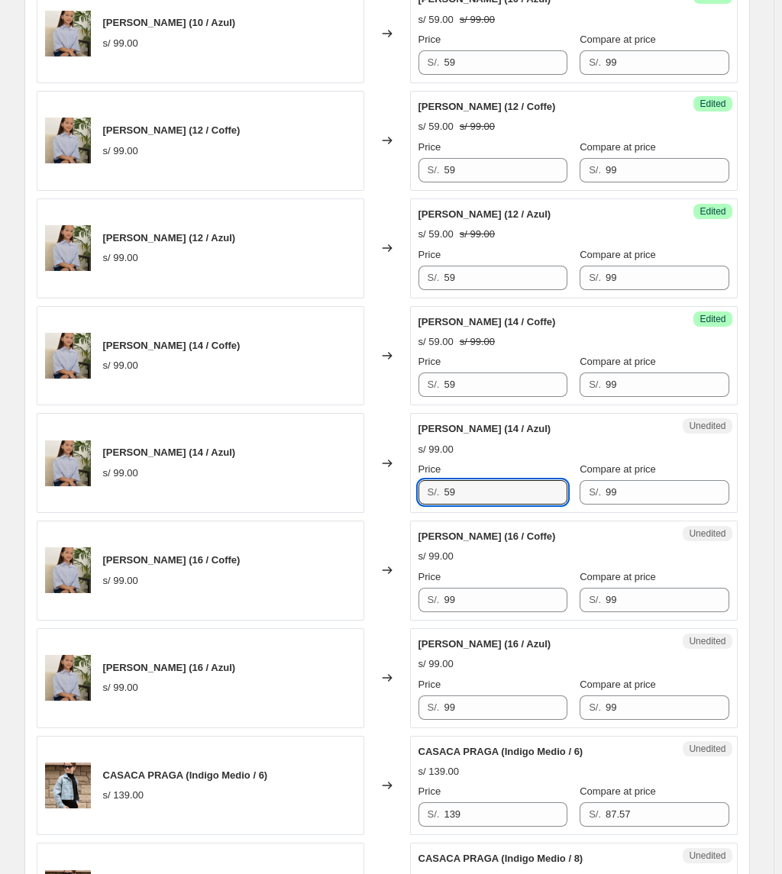
scroll to position [814, 0]
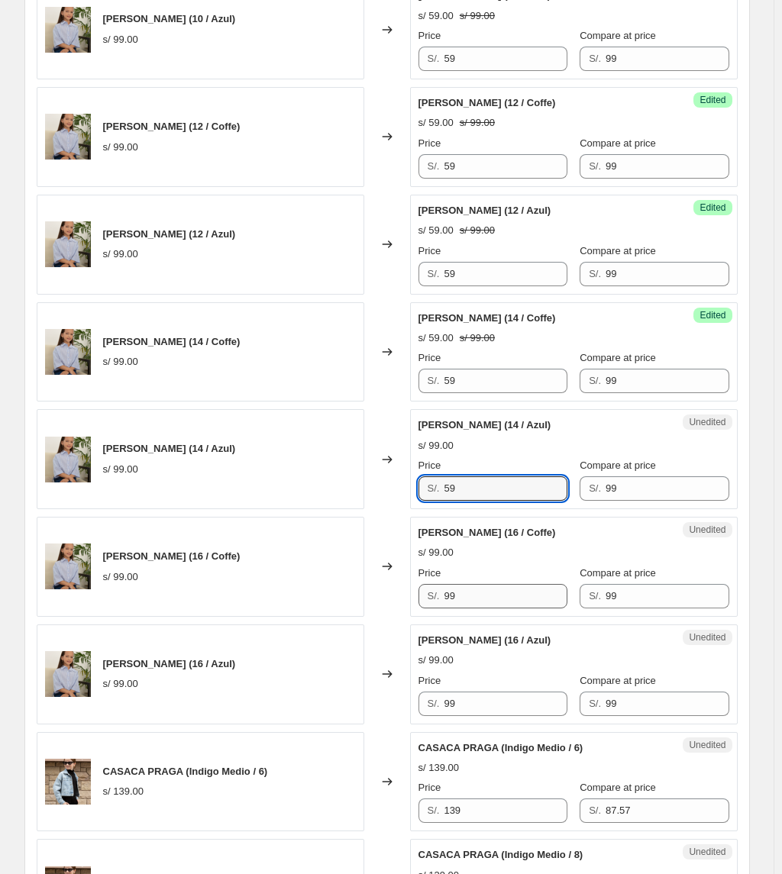
type input "59"
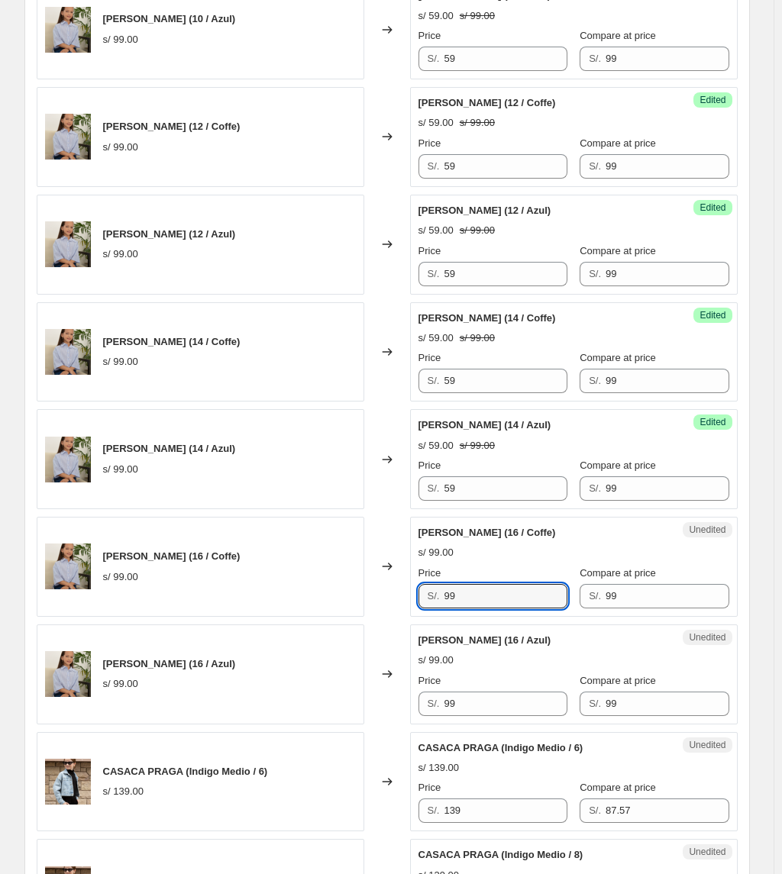
drag, startPoint x: 469, startPoint y: 600, endPoint x: 401, endPoint y: 600, distance: 67.9
click at [401, 600] on div "Camisa Mia (16 / Coffe) s/ 99.00 Changed to Unedited Camisa Mia (16 / Coffe) s/…" at bounding box center [387, 567] width 701 height 100
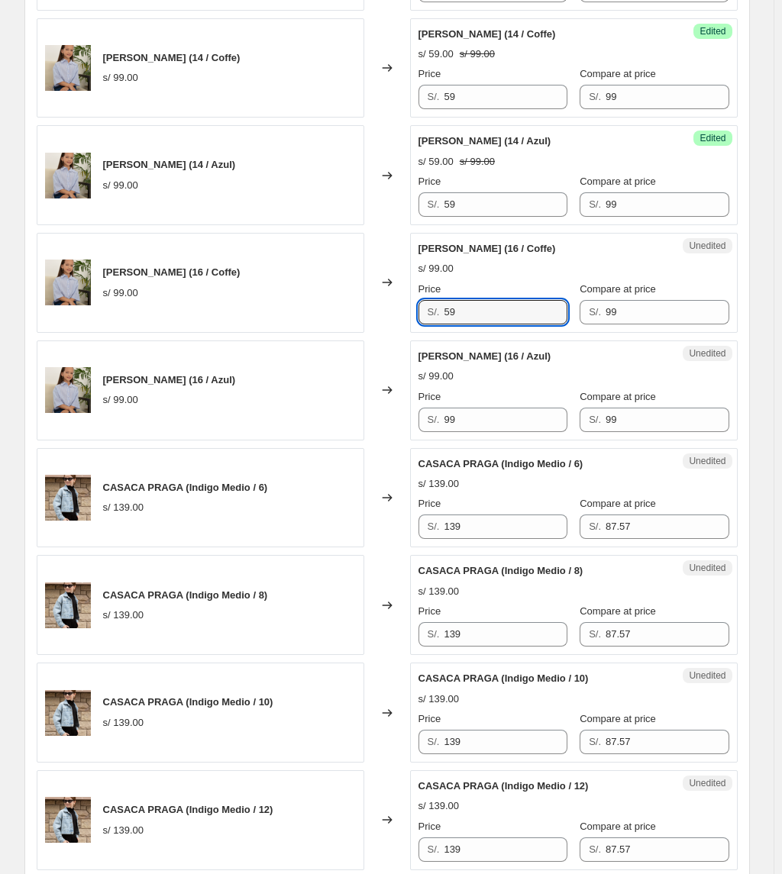
scroll to position [1119, 0]
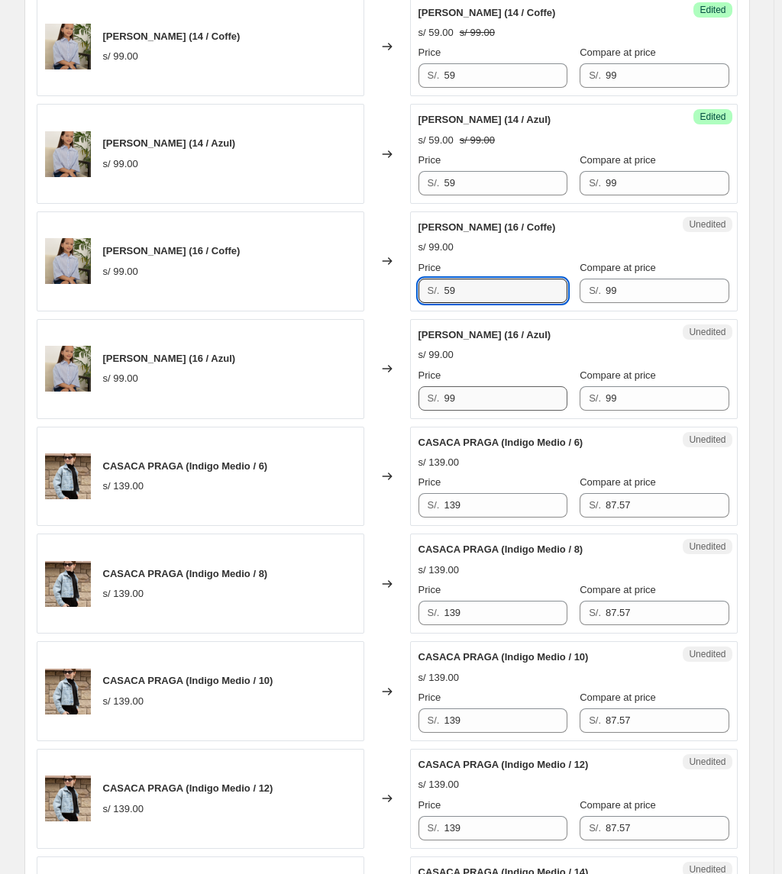
type input "59"
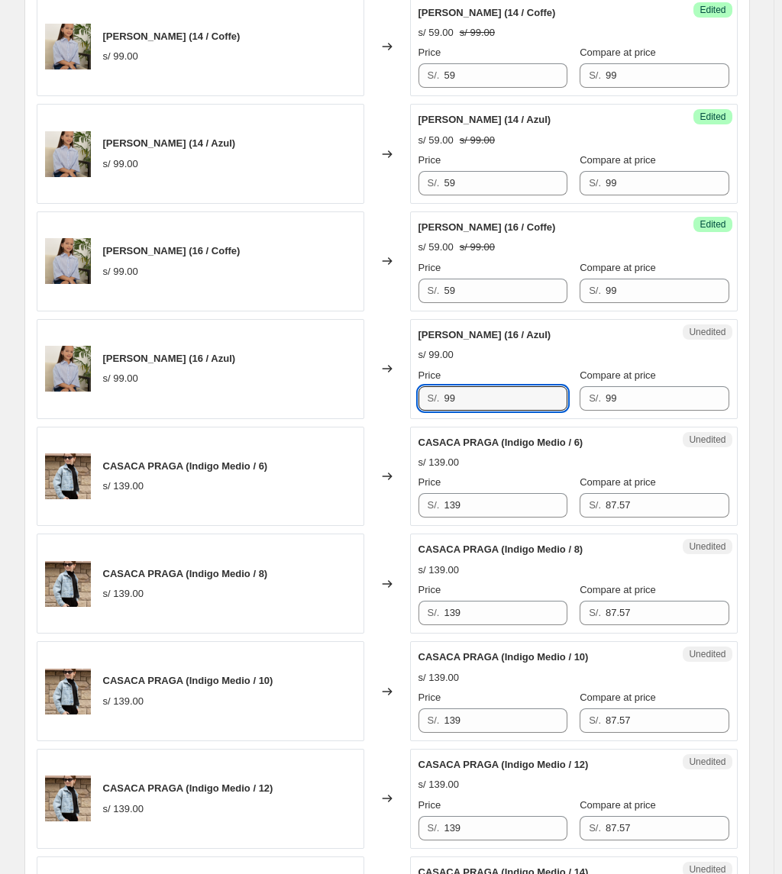
drag, startPoint x: 493, startPoint y: 398, endPoint x: 306, endPoint y: 382, distance: 187.7
click at [307, 382] on div "Camisa Mia (16 / Azul) s/ 99.00 Changed to Unedited Camisa Mia (16 / Azul) s/ 9…" at bounding box center [387, 369] width 701 height 100
type input "59"
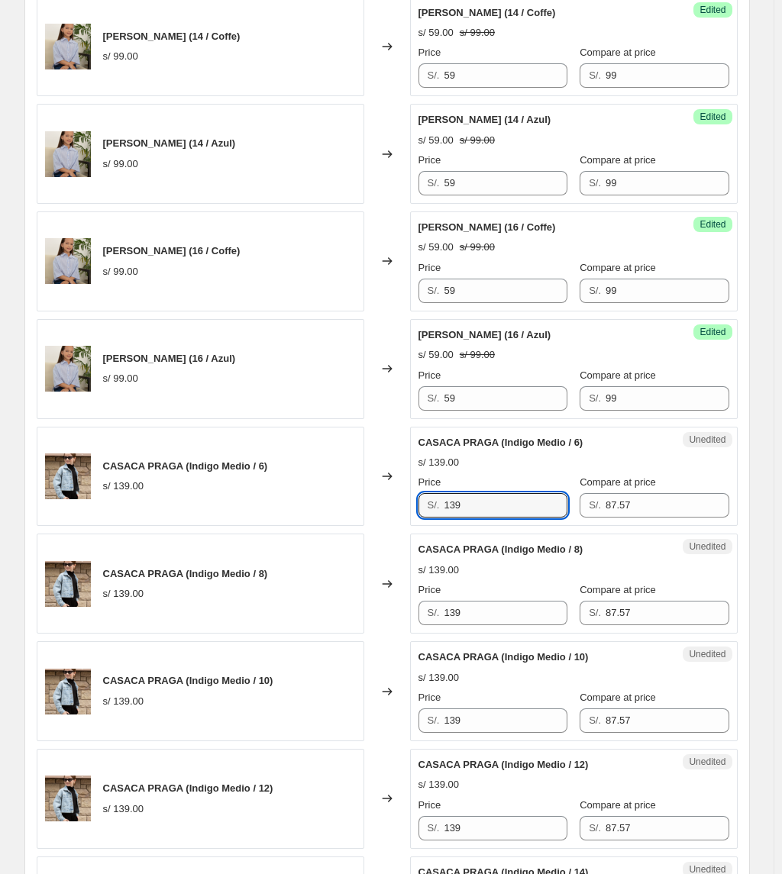
drag, startPoint x: 485, startPoint y: 508, endPoint x: 325, endPoint y: 508, distance: 160.3
click at [325, 508] on div "CASACA PRAGA (Indigo Medio / 6) s/ 139.00 Changed to Unedited CASACA PRAGA (Ind…" at bounding box center [387, 477] width 701 height 100
type input "87"
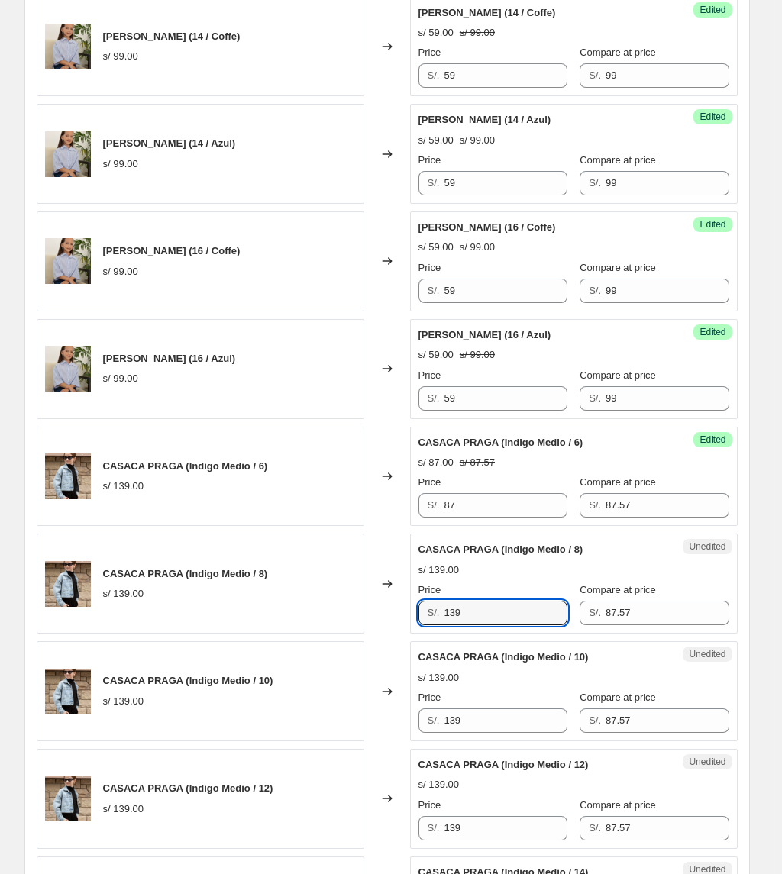
drag, startPoint x: 517, startPoint y: 612, endPoint x: 288, endPoint y: 612, distance: 229.0
click at [288, 612] on div "CASACA PRAGA (Indigo Medio / 8) s/ 139.00 Changed to Unedited CASACA PRAGA (Ind…" at bounding box center [387, 583] width 701 height 100
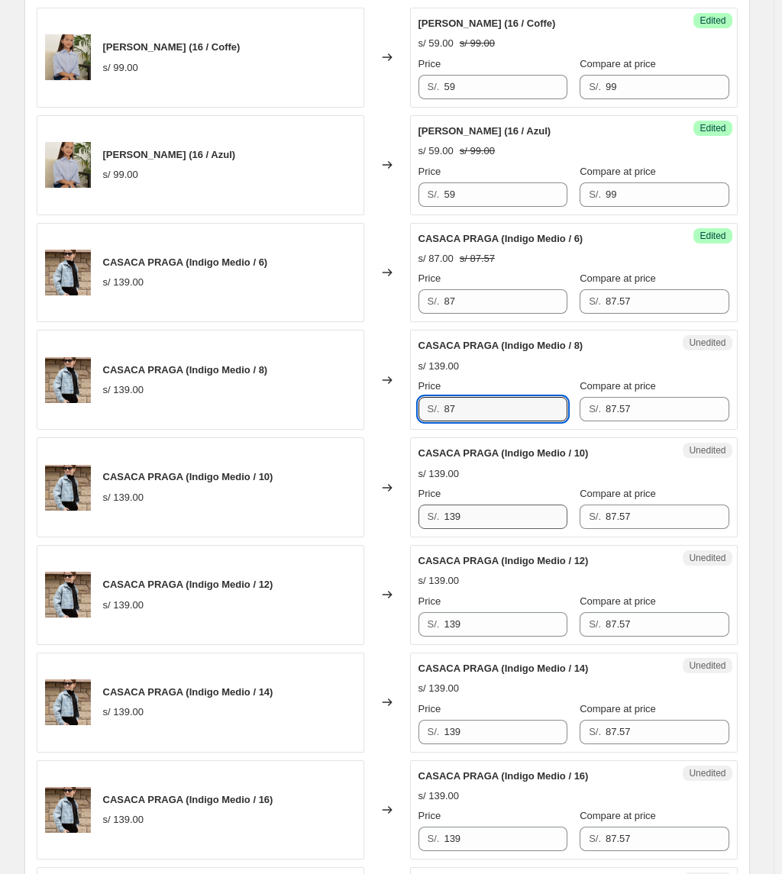
type input "87"
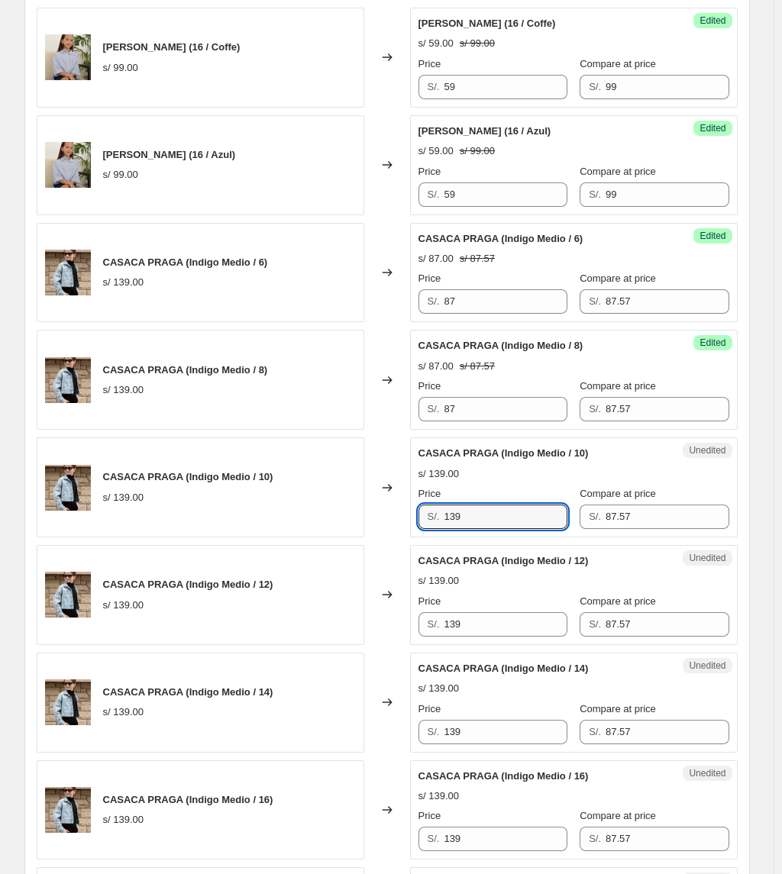
drag, startPoint x: 492, startPoint y: 519, endPoint x: 208, endPoint y: 476, distance: 286.4
click at [211, 480] on div "CASACA PRAGA (Indigo Medio / 10) s/ 139.00 Changed to Unedited CASACA PRAGA (In…" at bounding box center [387, 487] width 701 height 100
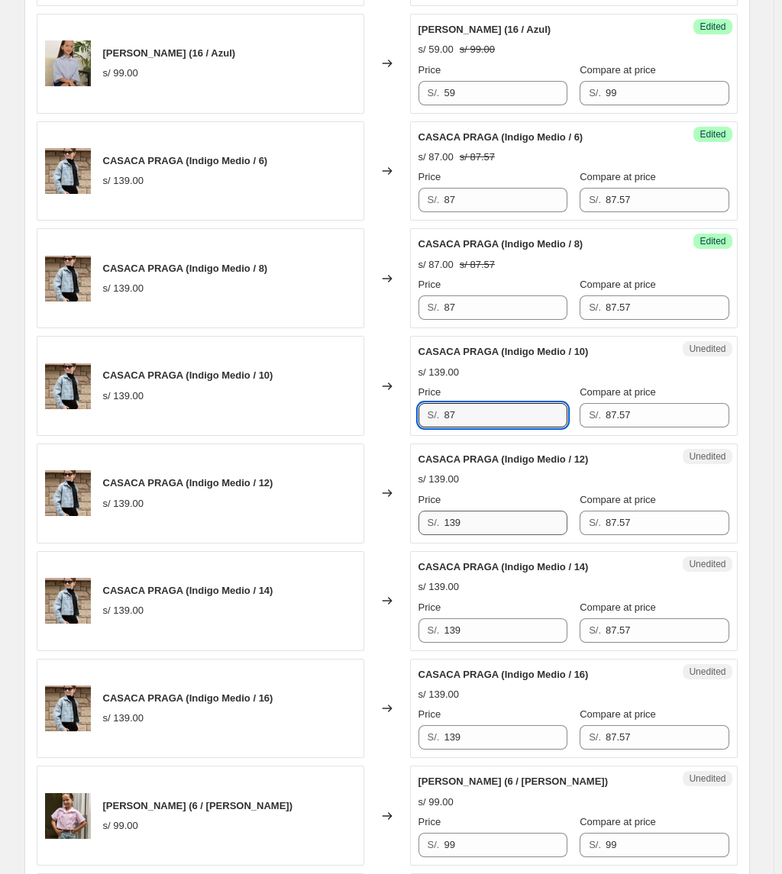
type input "87"
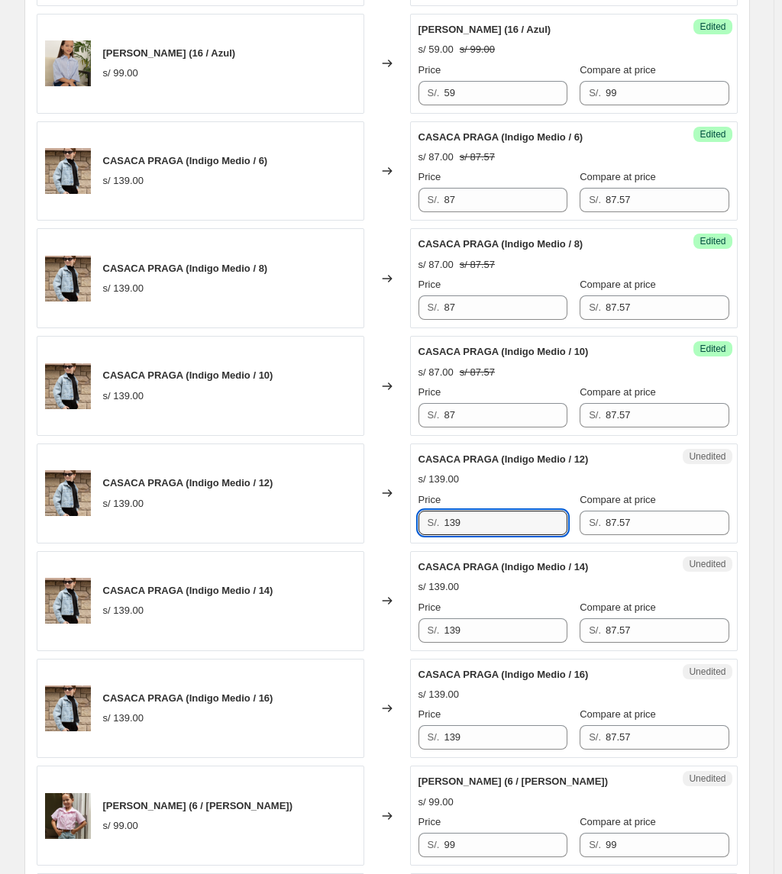
drag, startPoint x: 489, startPoint y: 524, endPoint x: 351, endPoint y: 522, distance: 138.2
click at [353, 524] on div "CASACA PRAGA (Indigo Medio / 12) s/ 139.00 Changed to Unedited CASACA PRAGA (In…" at bounding box center [387, 493] width 701 height 100
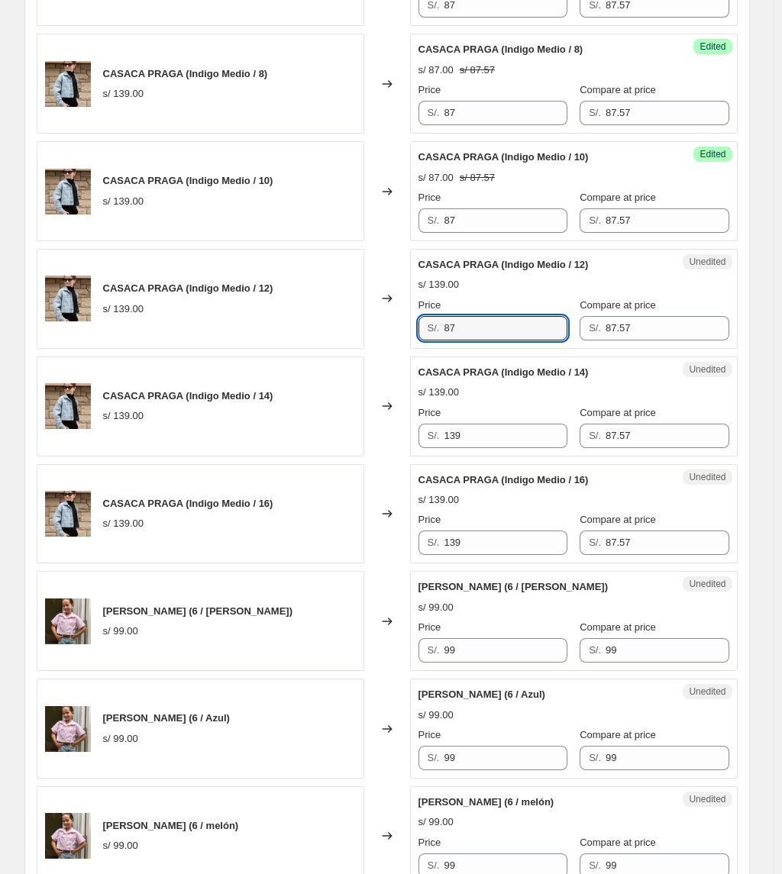
scroll to position [1628, 0]
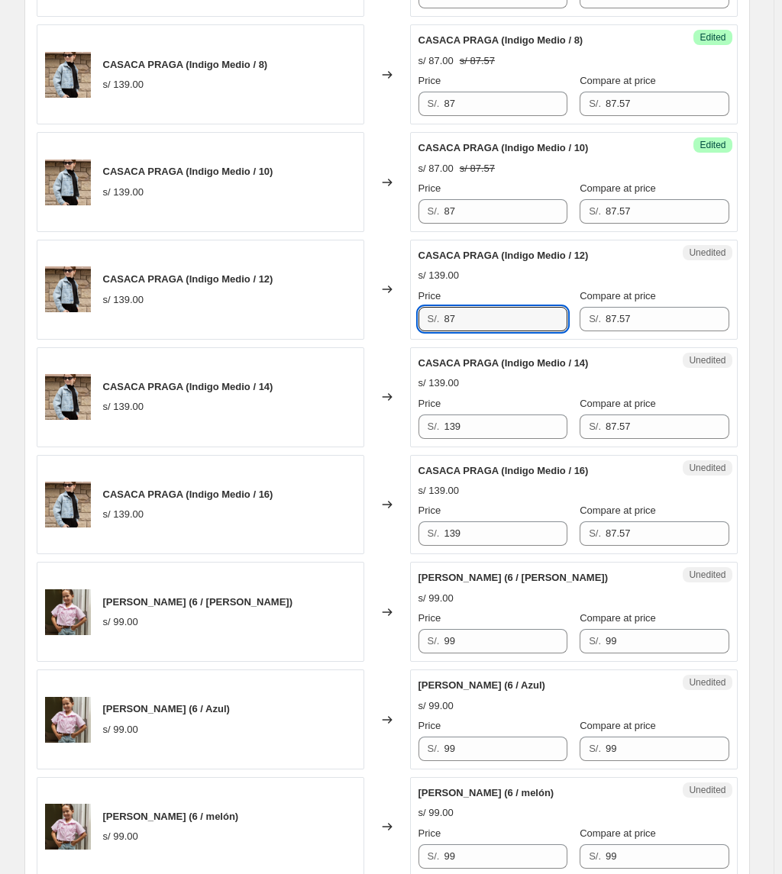
type input "87"
drag, startPoint x: 401, startPoint y: 443, endPoint x: 285, endPoint y: 434, distance: 117.2
click at [285, 437] on div "CASACA PRAGA (Indigo Medio / 14) s/ 139.00 Changed to Unedited CASACA PRAGA (In…" at bounding box center [387, 397] width 701 height 100
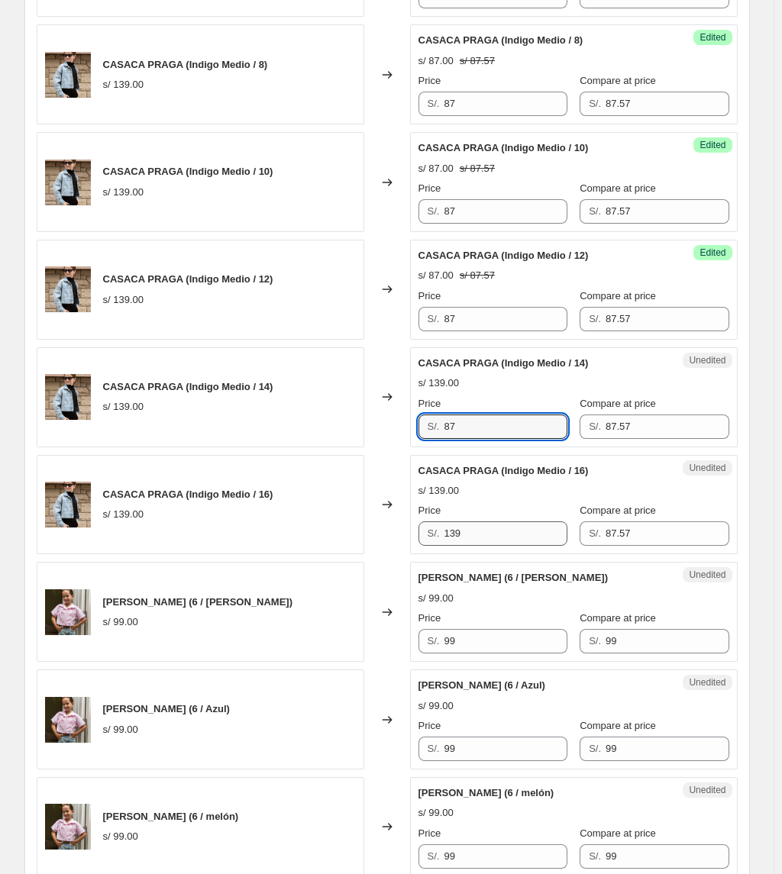
type input "87"
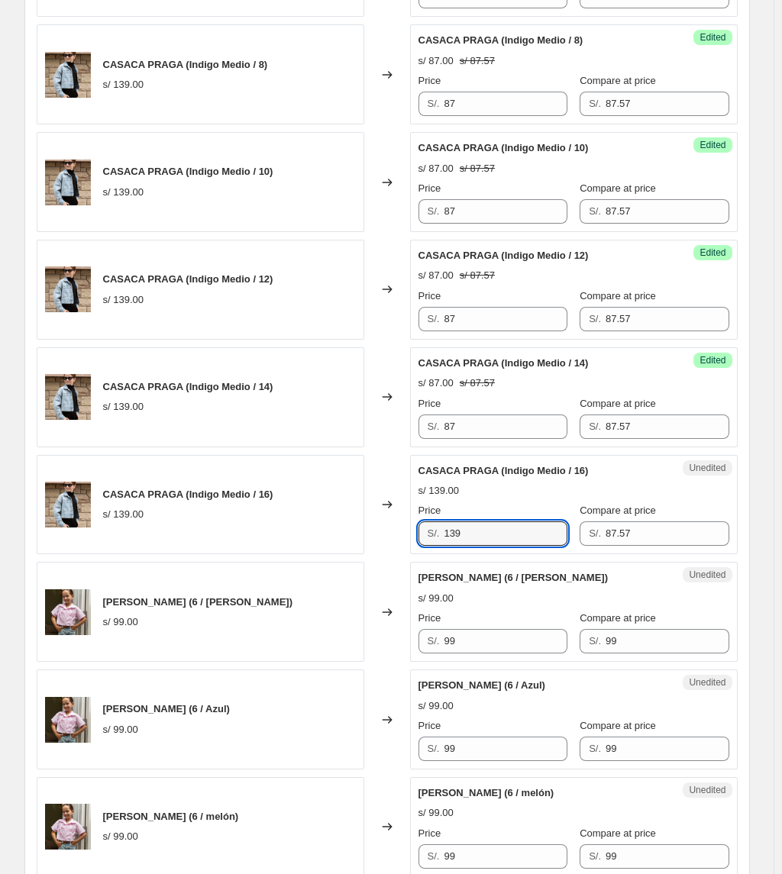
drag, startPoint x: 511, startPoint y: 550, endPoint x: 327, endPoint y: 546, distance: 183.2
click at [327, 548] on div "CASACA PRAGA (Indigo Medio / 16) s/ 139.00 Changed to Unedited CASACA PRAGA (In…" at bounding box center [387, 505] width 701 height 100
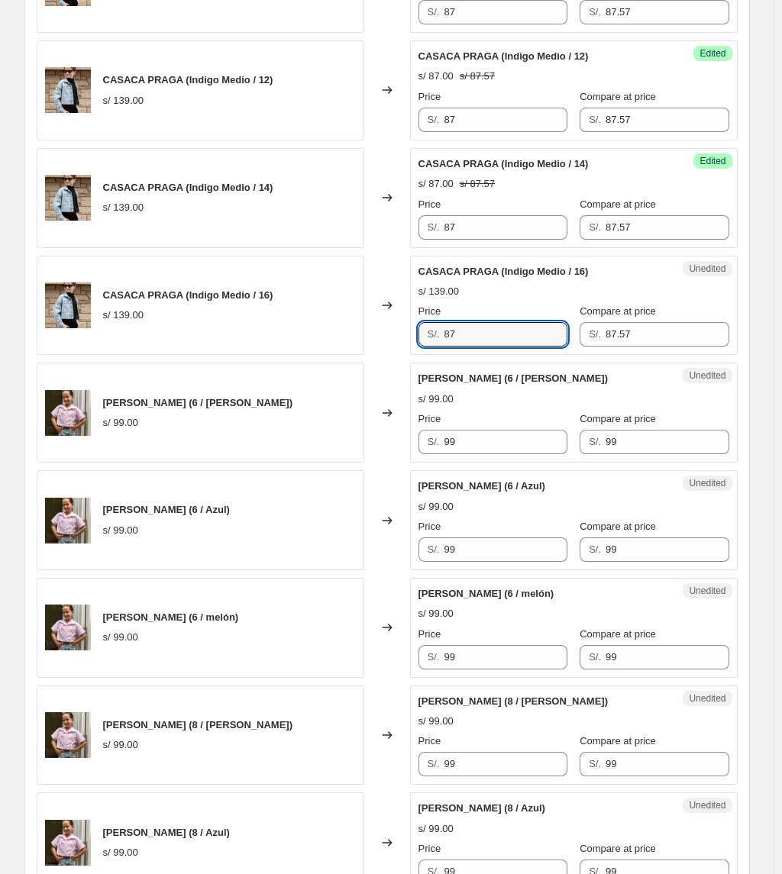
scroll to position [1832, 0]
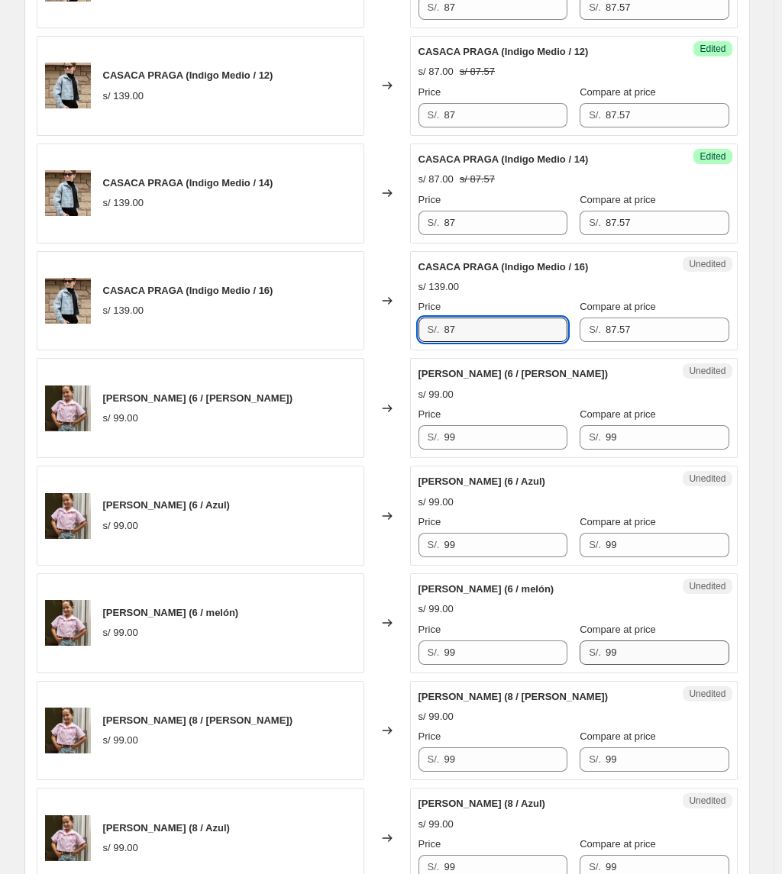
type input "87"
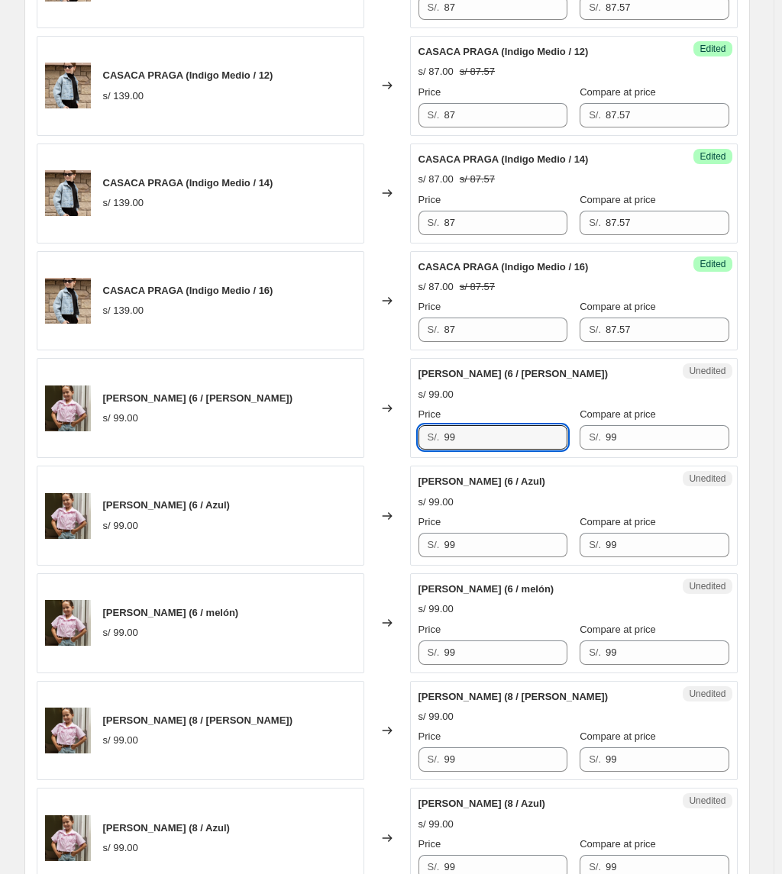
drag, startPoint x: 489, startPoint y: 434, endPoint x: 374, endPoint y: 449, distance: 116.3
click at [374, 449] on div "Camisa Nina (6 / Rosado) s/ 99.00 Changed to Unedited Camisa Nina (6 / Rosado) …" at bounding box center [387, 408] width 701 height 100
click at [467, 437] on input "99" at bounding box center [504, 437] width 123 height 24
drag, startPoint x: 475, startPoint y: 452, endPoint x: 300, endPoint y: 428, distance: 176.4
click at [300, 428] on div "Camisa Nina (6 / Rosado) s/ 99.00 Changed to Unedited Camisa Nina (6 / Rosado) …" at bounding box center [387, 408] width 701 height 100
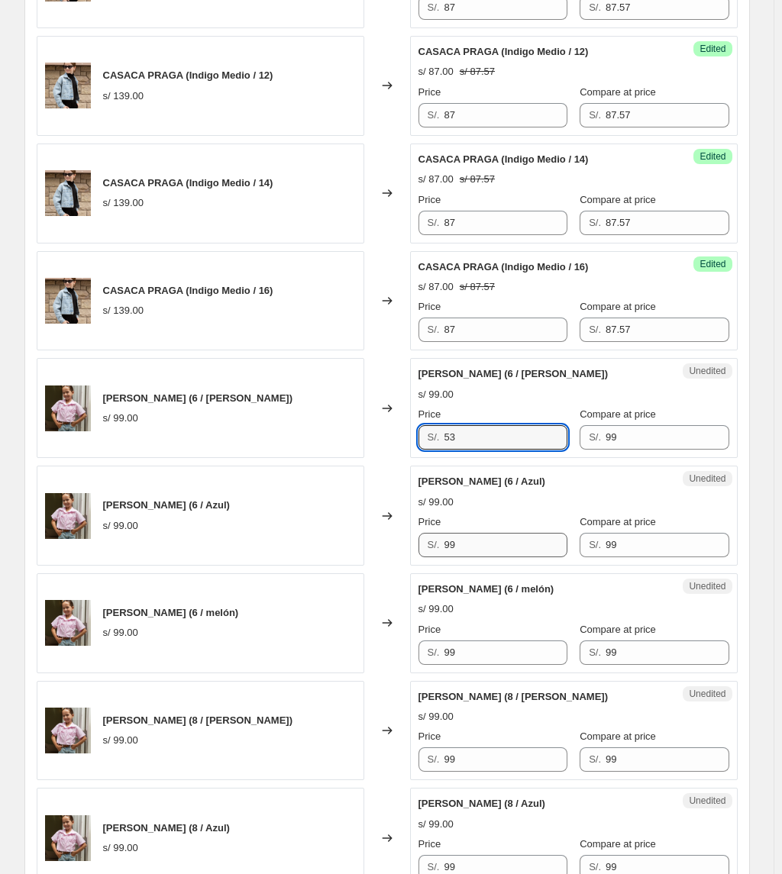
type input "53"
drag, startPoint x: 501, startPoint y: 553, endPoint x: 389, endPoint y: 559, distance: 112.4
click at [392, 559] on div "Camisa Nina (6 / Azul) s/ 99.00 Changed to Unedited Camisa Nina (6 / Azul) s/ 9…" at bounding box center [387, 516] width 701 height 100
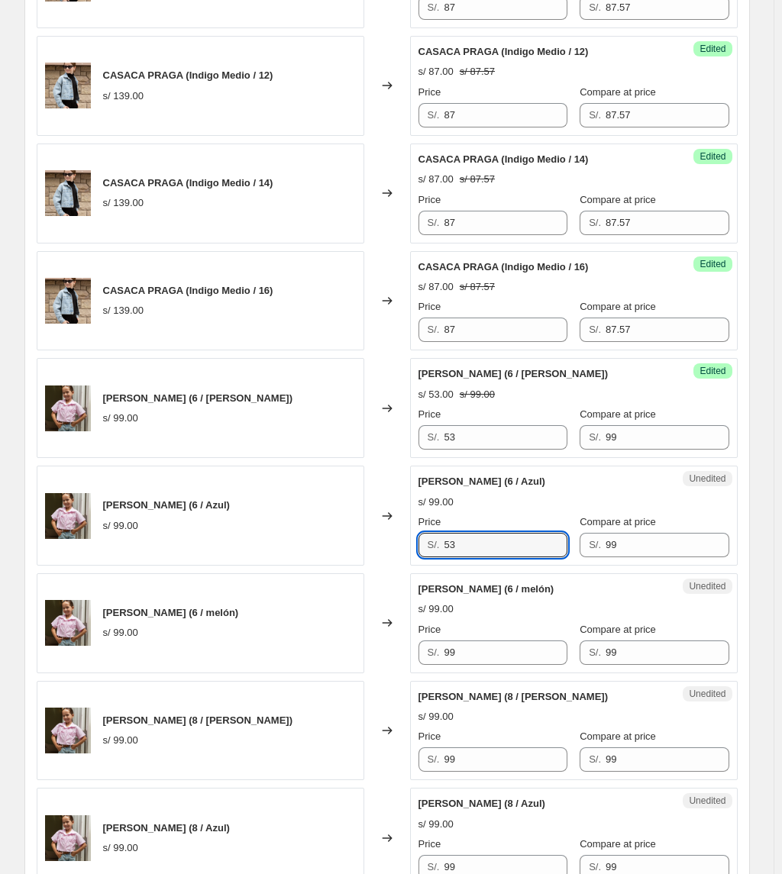
type input "53"
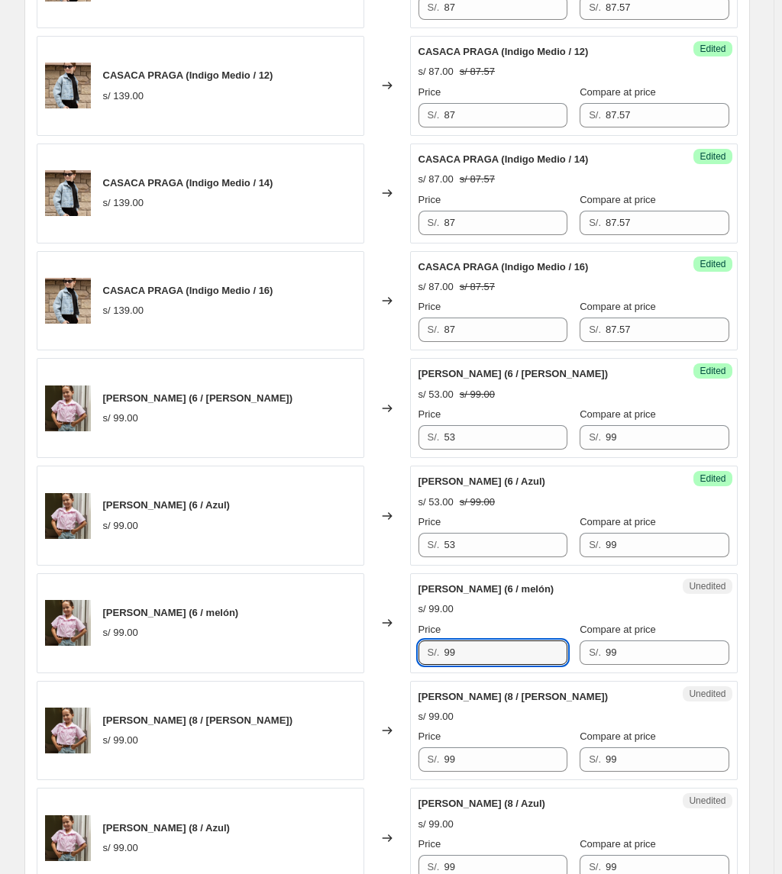
drag, startPoint x: 414, startPoint y: 669, endPoint x: 407, endPoint y: 648, distance: 21.7
click at [377, 633] on div "Camisa Nina (6 / melón) s/ 99.00 Changed to Unedited Camisa Nina (6 / melón) s/…" at bounding box center [387, 623] width 701 height 100
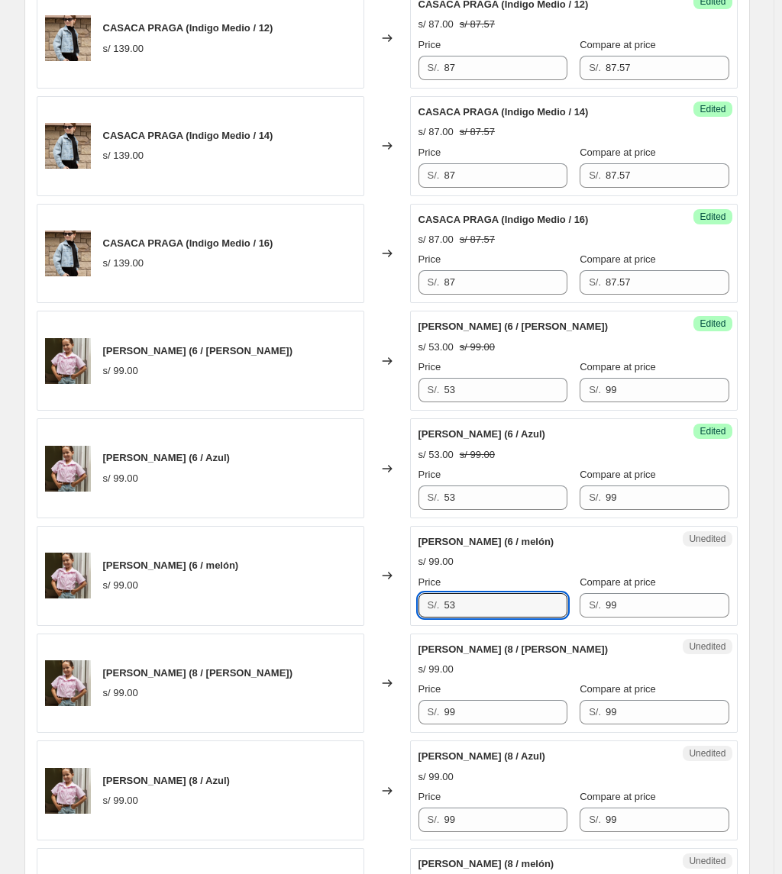
scroll to position [1933, 0]
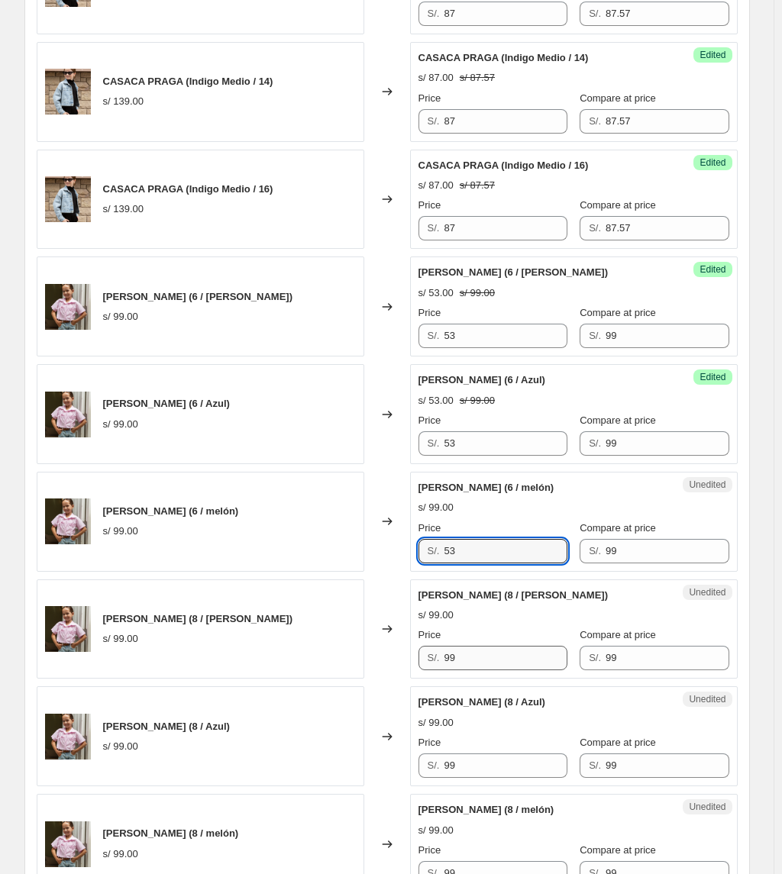
type input "53"
drag, startPoint x: 477, startPoint y: 659, endPoint x: 366, endPoint y: 672, distance: 111.3
click at [370, 633] on div "Camisa Nina (8 / Rosado) s/ 99.00 Changed to Unedited Camisa Nina (8 / Rosado) …" at bounding box center [387, 629] width 701 height 100
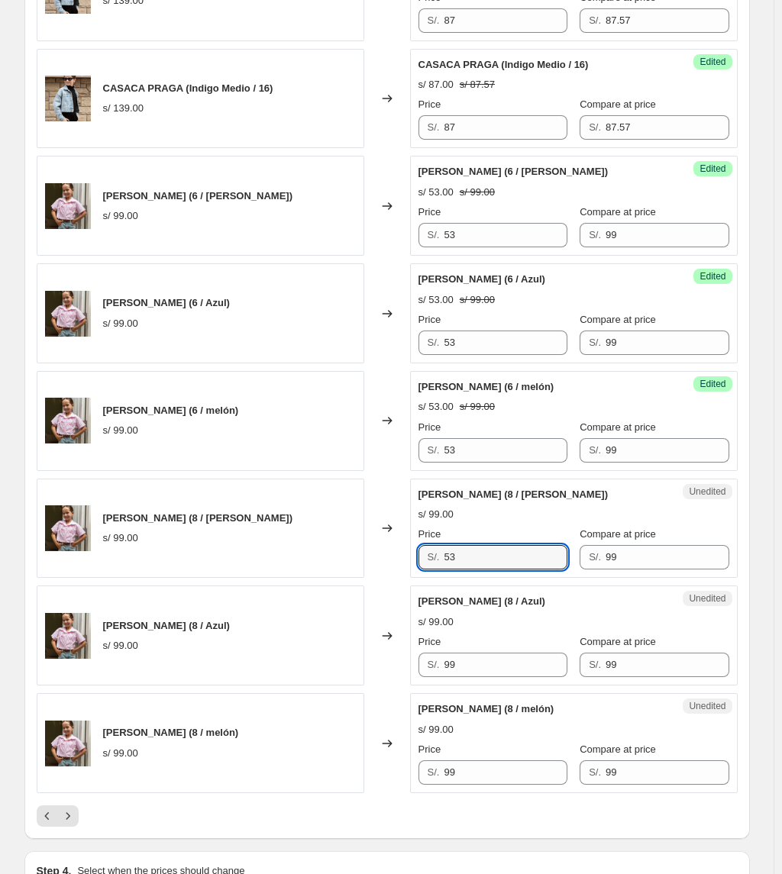
scroll to position [2035, 0]
type input "53"
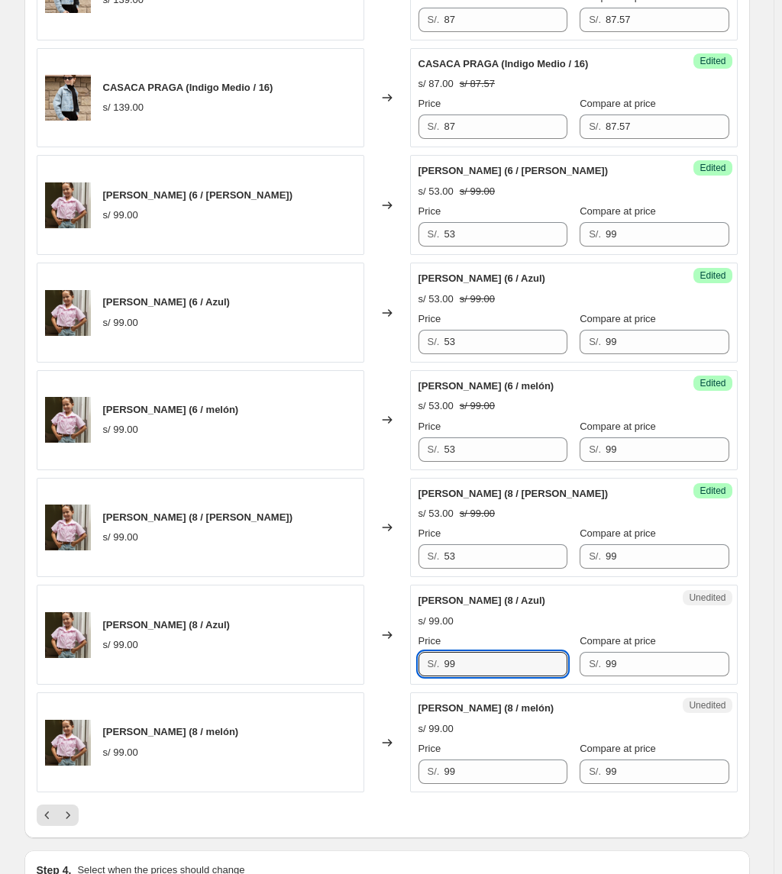
drag, startPoint x: 490, startPoint y: 669, endPoint x: 324, endPoint y: 676, distance: 166.6
click at [324, 633] on div "Camisa Nina (8 / Azul) s/ 99.00 Changed to Unedited Camisa Nina (8 / Azul) s/ 9…" at bounding box center [387, 635] width 701 height 100
type input "53"
drag, startPoint x: 477, startPoint y: 786, endPoint x: 297, endPoint y: 782, distance: 180.2
click at [297, 633] on div "Camisa Nina (8 / melón) s/ 99.00 Changed to Unedited Camisa Nina (8 / melón) s/…" at bounding box center [387, 742] width 701 height 100
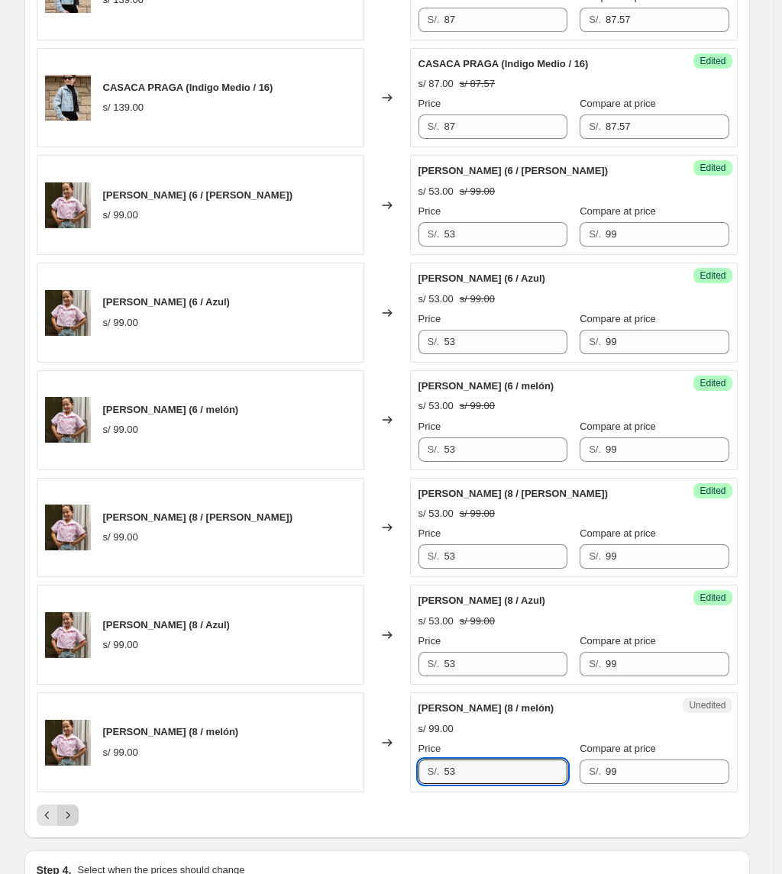
type input "53"
click at [75, 633] on icon "Next" at bounding box center [67, 814] width 15 height 15
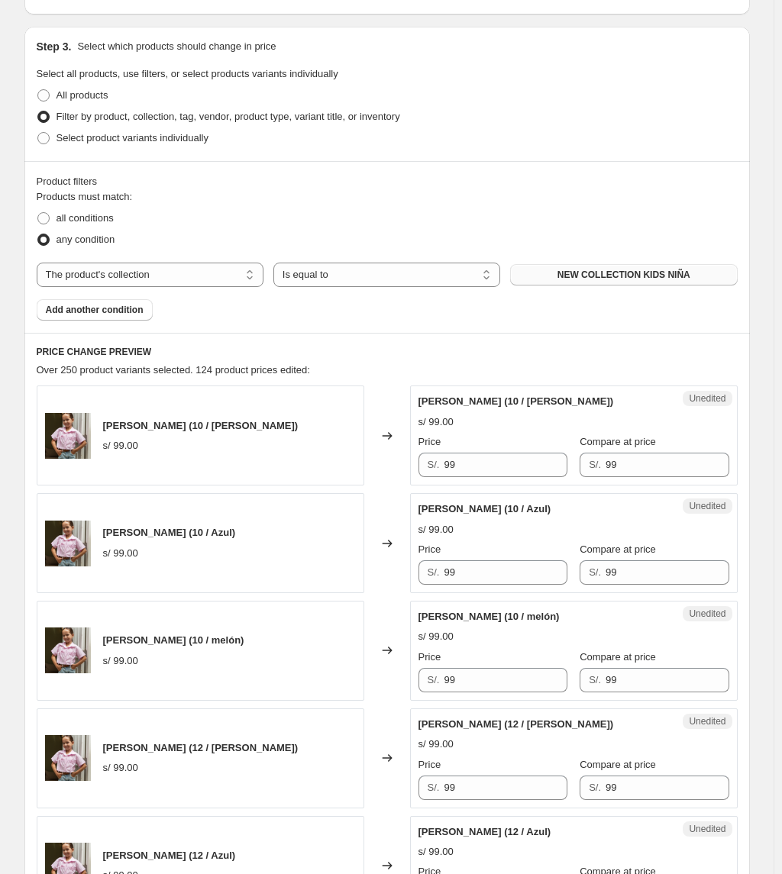
scroll to position [611, 0]
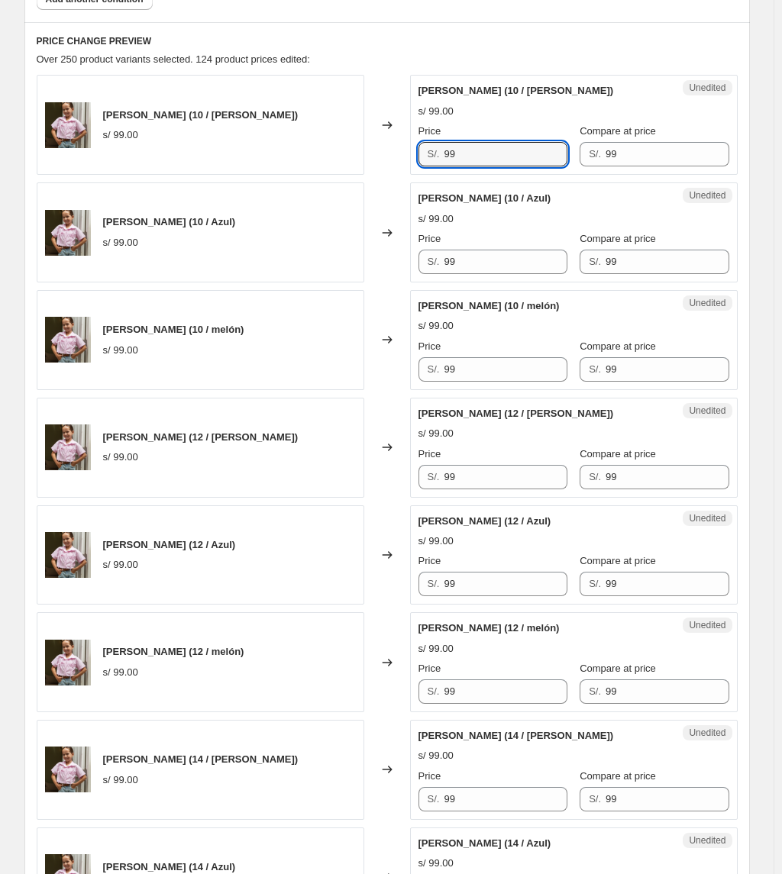
drag, startPoint x: 527, startPoint y: 159, endPoint x: 99, endPoint y: 160, distance: 427.4
click at [99, 160] on div "Camisa Nina (10 / Rosado) s/ 99.00 Changed to Unedited Camisa Nina (10 / Rosado…" at bounding box center [387, 125] width 701 height 100
type input "53"
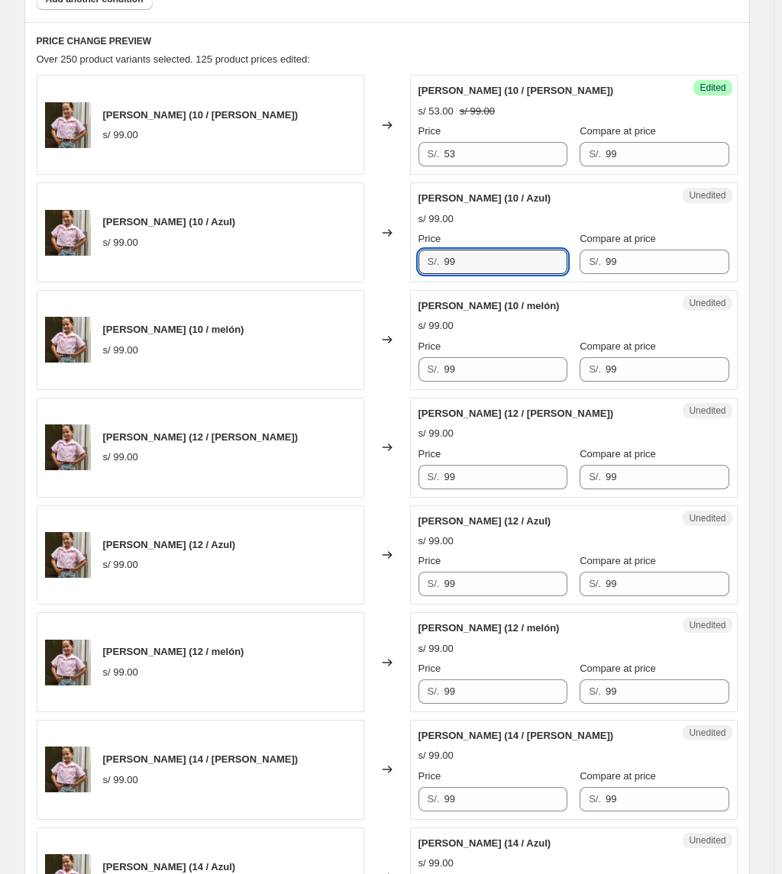
drag, startPoint x: 466, startPoint y: 251, endPoint x: 295, endPoint y: 272, distance: 172.3
click at [296, 272] on div "Camisa Nina (10 / Azul) s/ 99.00 Changed to Unedited Camisa Nina (10 / Azul) s/…" at bounding box center [387, 232] width 701 height 100
type input "53"
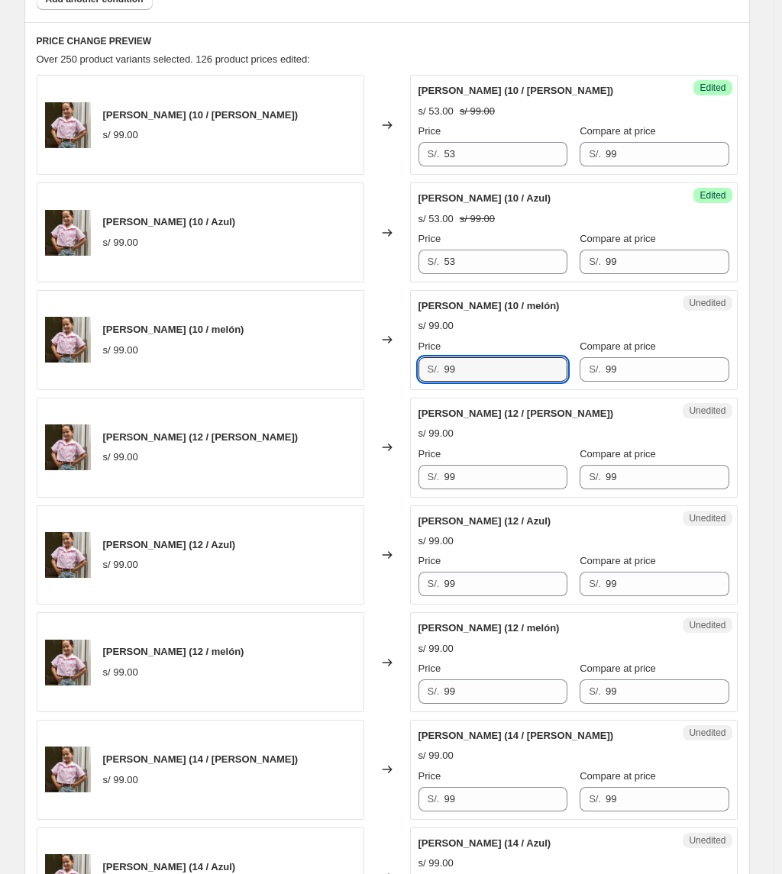
drag, startPoint x: 480, startPoint y: 380, endPoint x: 392, endPoint y: 392, distance: 89.3
click at [394, 390] on div "Camisa Nina (10 / melón) s/ 99.00 Changed to Unedited Camisa Nina (10 / melón) …" at bounding box center [387, 340] width 701 height 100
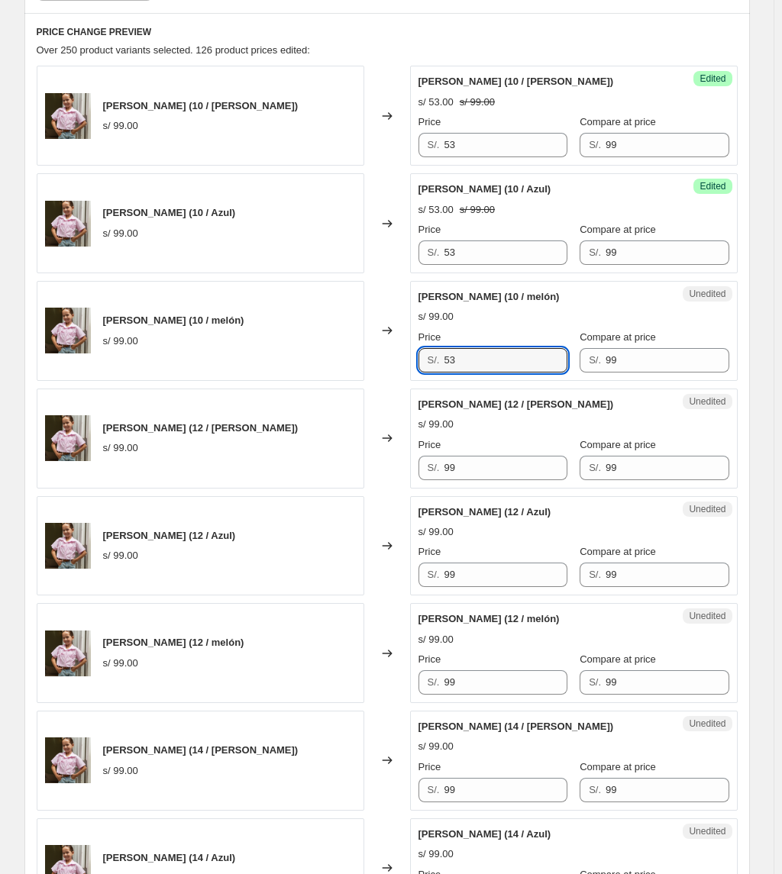
scroll to position [712, 0]
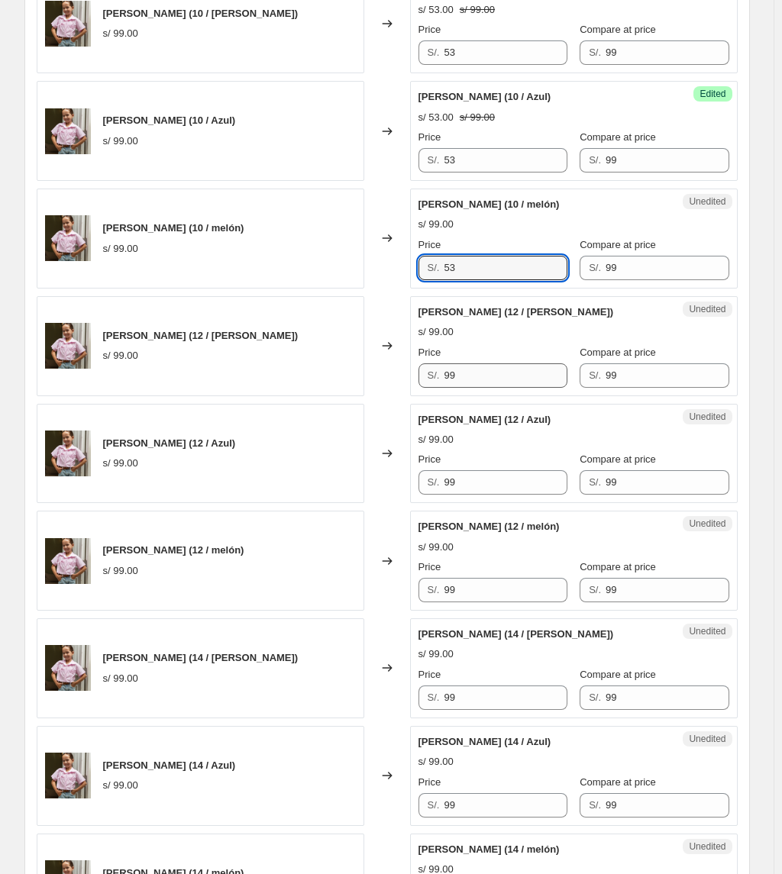
type input "53"
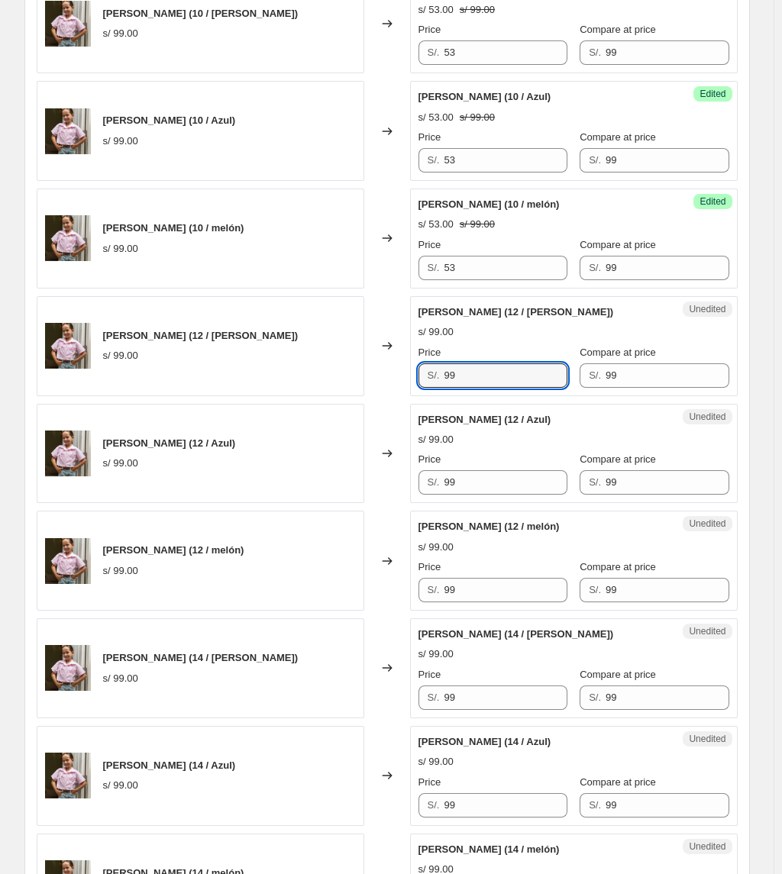
drag, startPoint x: 492, startPoint y: 376, endPoint x: 362, endPoint y: 395, distance: 131.9
click at [363, 395] on div "Camisa Nina (12 / Rosado) s/ 99.00 Changed to Unedited Camisa Nina (12 / Rosado…" at bounding box center [387, 346] width 701 height 100
type input "53"
drag, startPoint x: 478, startPoint y: 482, endPoint x: 379, endPoint y: 508, distance: 102.4
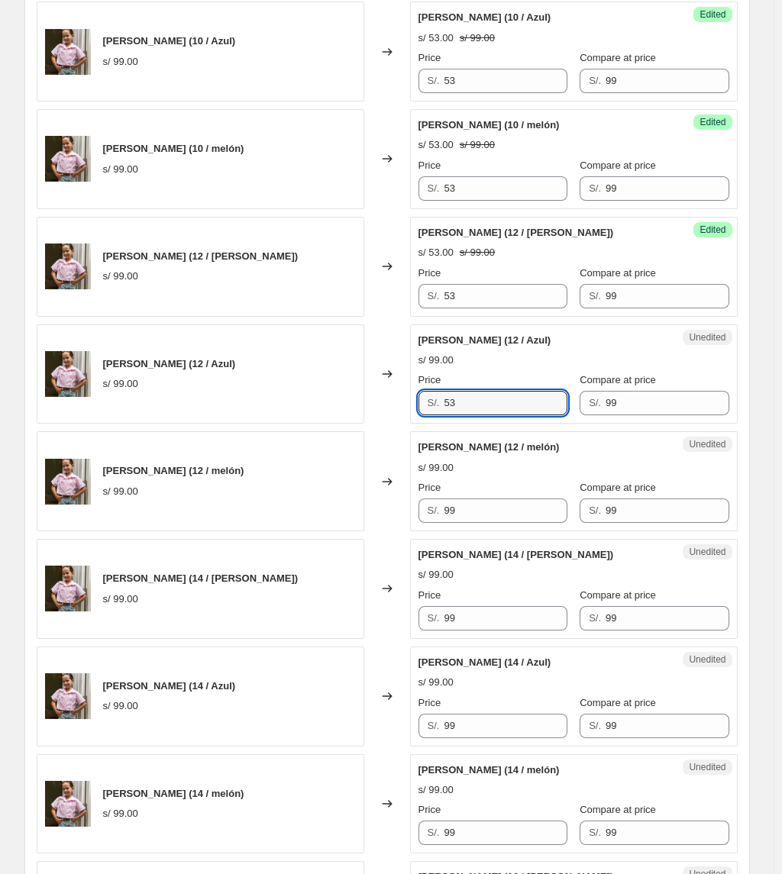
scroll to position [916, 0]
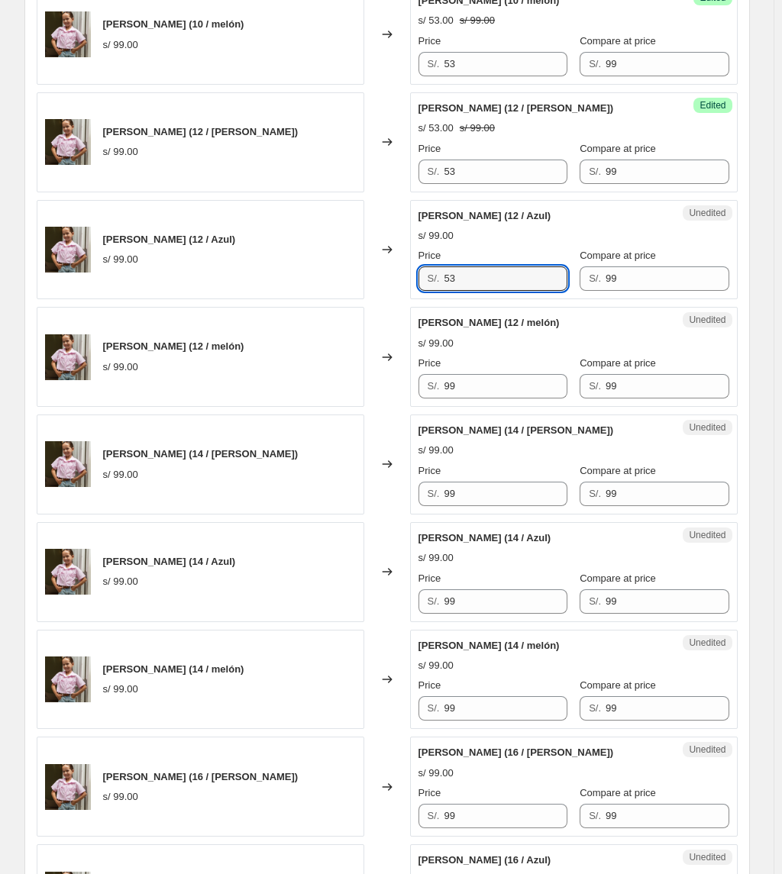
type input "53"
click at [467, 403] on div "Unedited Camisa Nina (12 / melón) s/ 99.00 Price S/. 99 Compare at price S/. 99" at bounding box center [573, 357] width 327 height 100
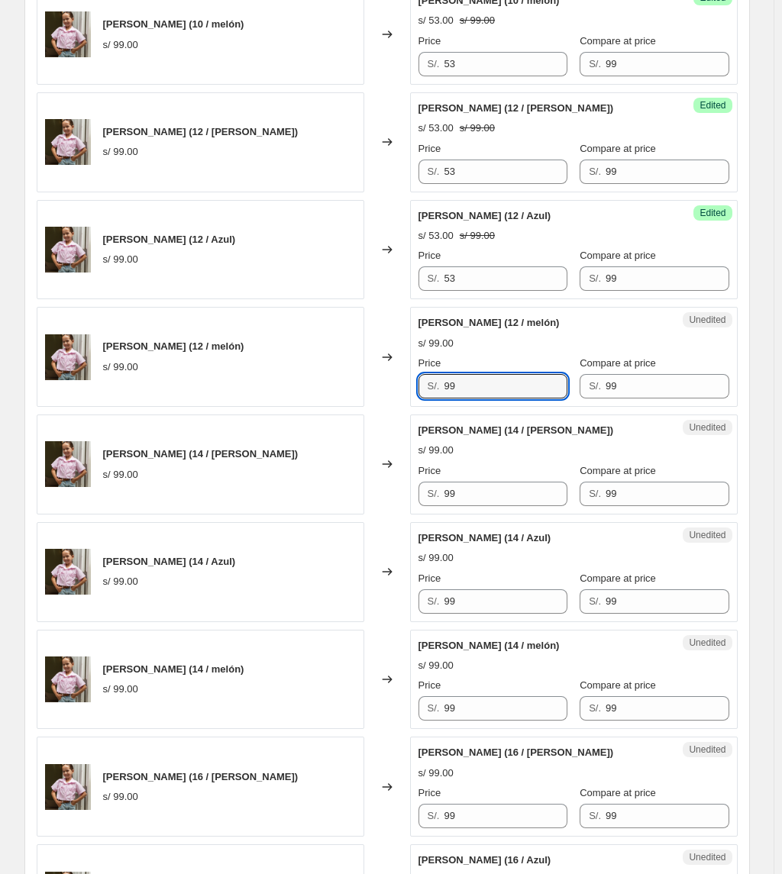
drag, startPoint x: 466, startPoint y: 395, endPoint x: 239, endPoint y: 418, distance: 227.9
click at [237, 421] on div "Camisa Nina (10 / Rosado) s/ 99.00 Changed to Success Edited Camisa Nina (10 / …" at bounding box center [387, 841] width 701 height 2142
type input "53"
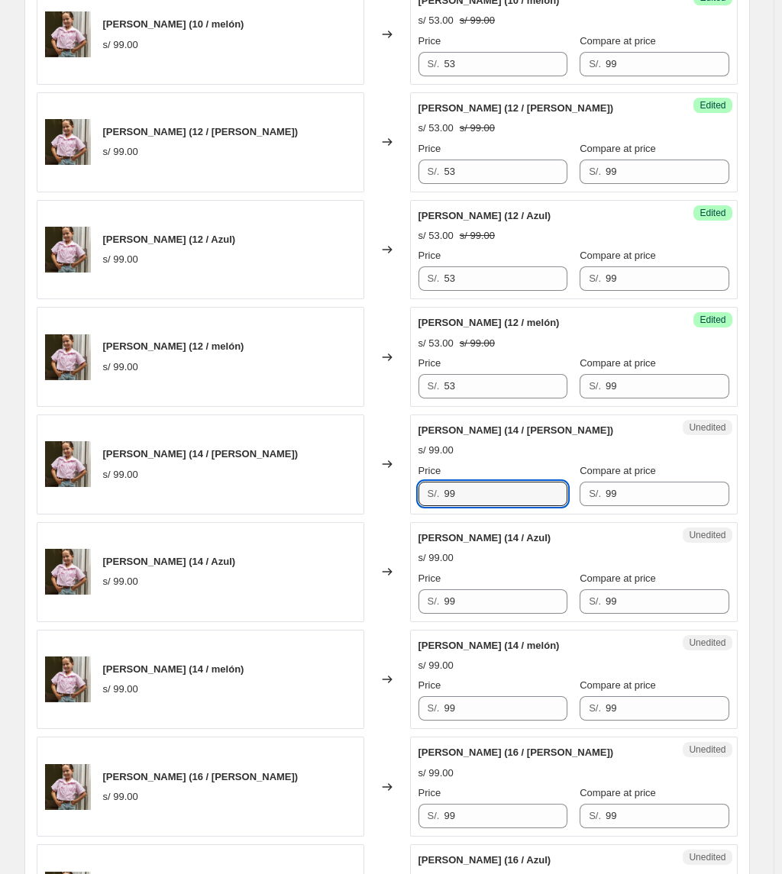
drag, startPoint x: 508, startPoint y: 498, endPoint x: 282, endPoint y: 548, distance: 230.6
click at [285, 550] on div "Camisa Nina (10 / Rosado) s/ 99.00 Changed to Success Edited Camisa Nina (10 / …" at bounding box center [387, 841] width 701 height 2142
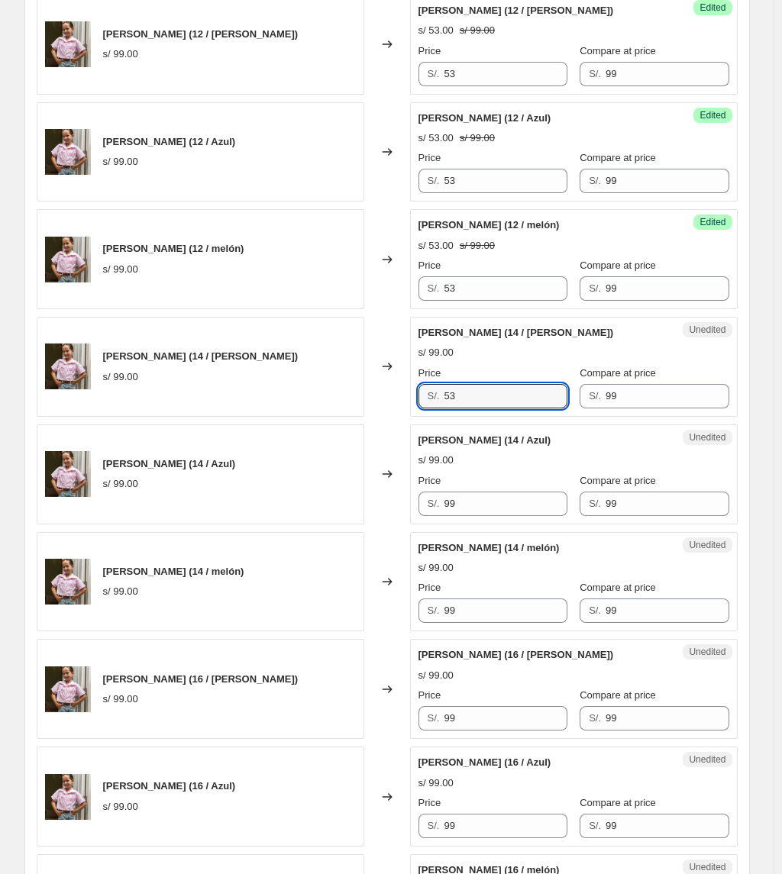
scroll to position [1221, 0]
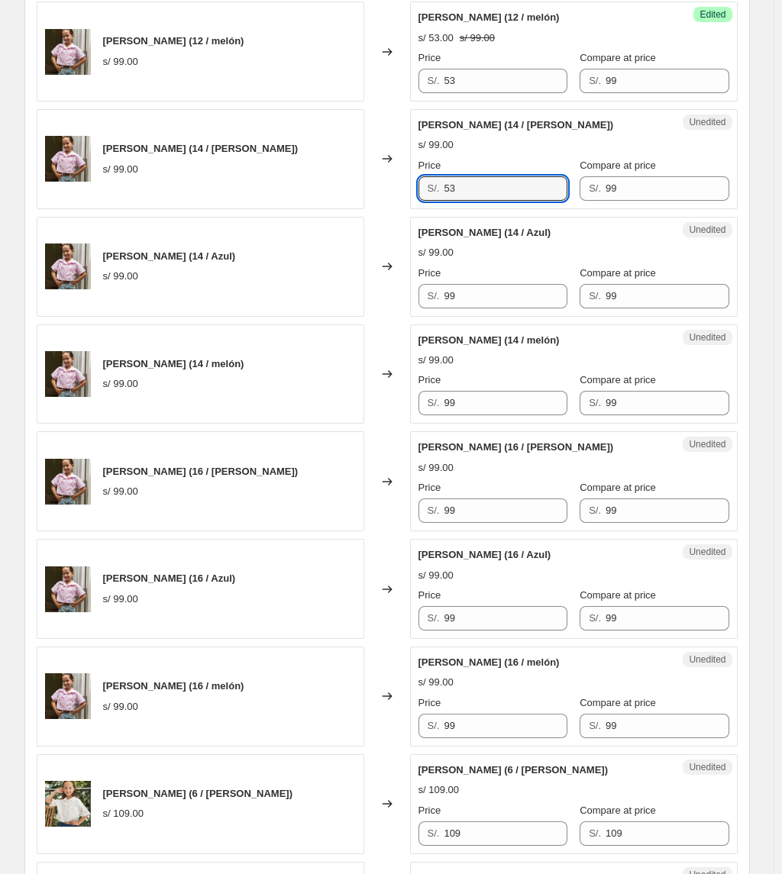
type input "53"
click at [468, 287] on div "Price S/. 99" at bounding box center [492, 287] width 149 height 43
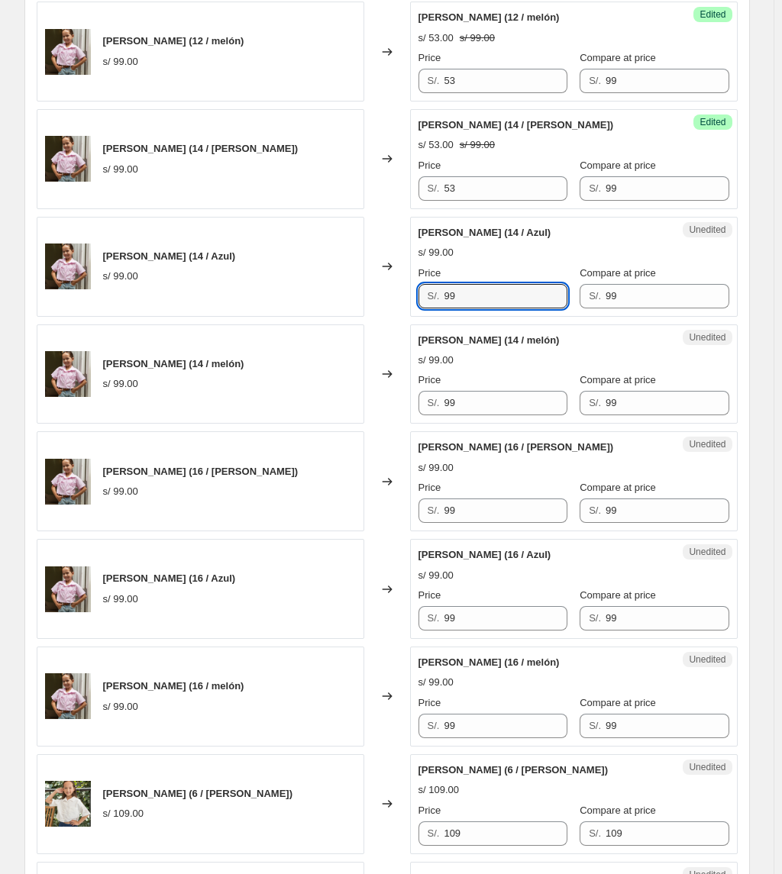
drag, startPoint x: 477, startPoint y: 292, endPoint x: 191, endPoint y: 322, distance: 287.8
click at [191, 322] on div "Camisa Nina (10 / Rosado) s/ 99.00 Changed to Success Edited Camisa Nina (10 / …" at bounding box center [387, 535] width 701 height 2142
type input "53"
drag, startPoint x: 499, startPoint y: 415, endPoint x: 183, endPoint y: 437, distance: 316.7
click at [183, 437] on div "Camisa Nina (10 / Rosado) s/ 99.00 Changed to Success Edited Camisa Nina (10 / …" at bounding box center [387, 535] width 701 height 2142
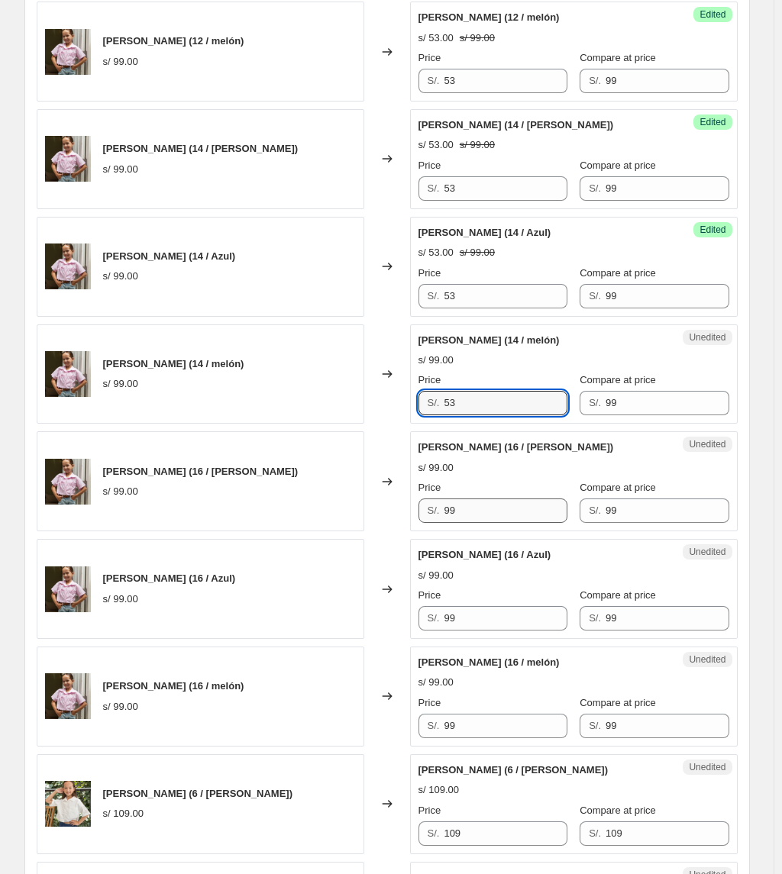
type input "53"
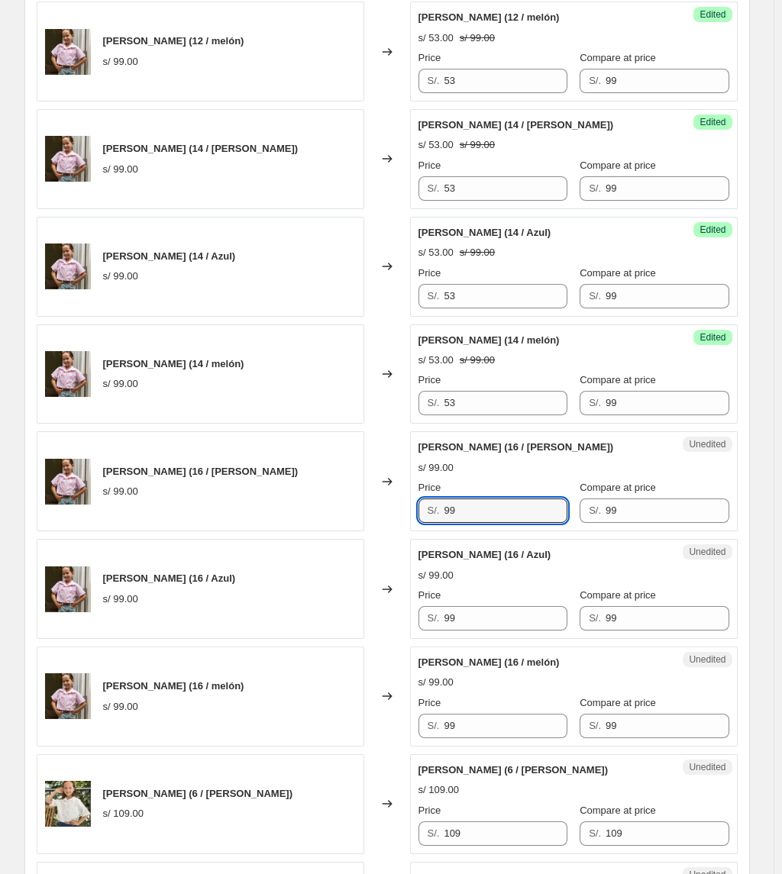
drag, startPoint x: 482, startPoint y: 517, endPoint x: 198, endPoint y: 520, distance: 283.9
click at [227, 524] on div "Camisa Nina (16 / Rosado) s/ 99.00 Changed to Unedited Camisa Nina (16 / Rosado…" at bounding box center [387, 481] width 701 height 100
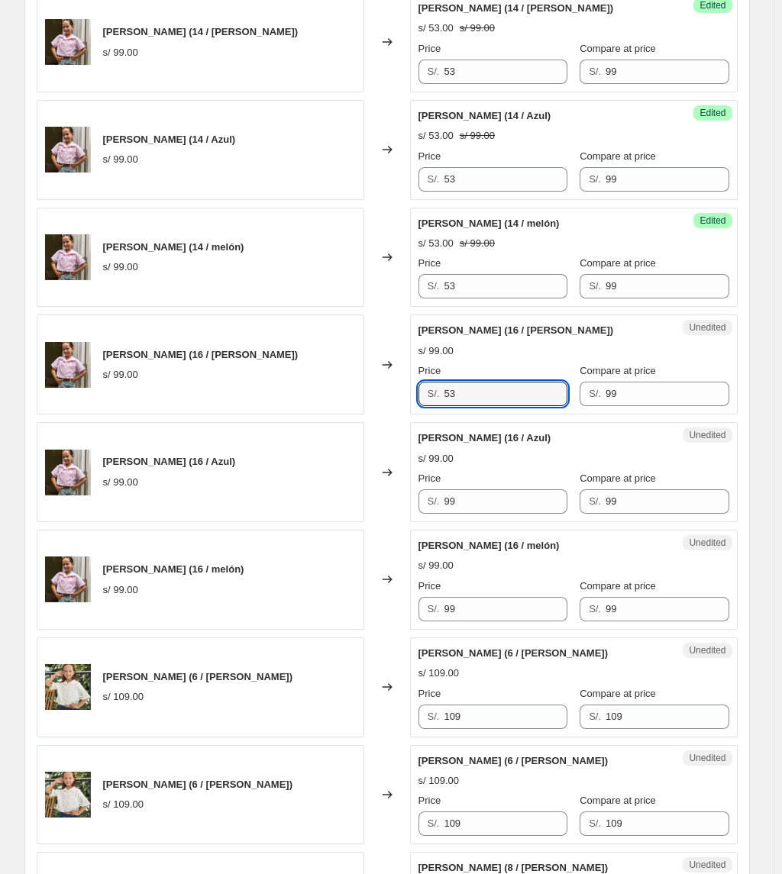
scroll to position [1526, 0]
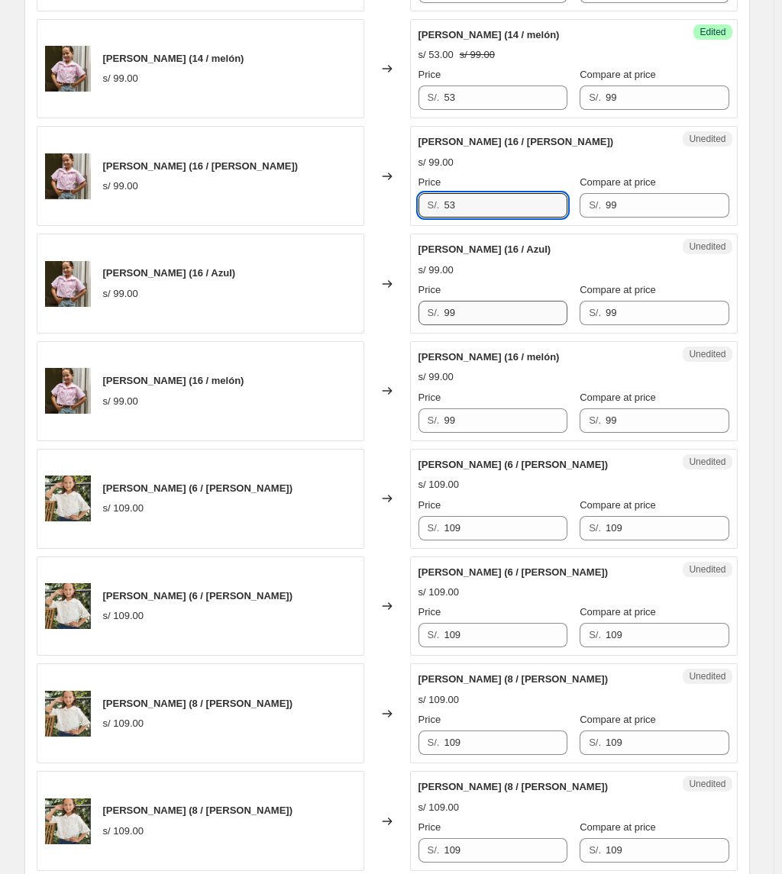
type input "53"
drag, startPoint x: 478, startPoint y: 312, endPoint x: 307, endPoint y: 321, distance: 171.2
click at [309, 321] on div "Camisa Nina (16 / Azul) s/ 99.00 Changed to Unedited Camisa Nina (16 / Azul) s/…" at bounding box center [387, 284] width 701 height 100
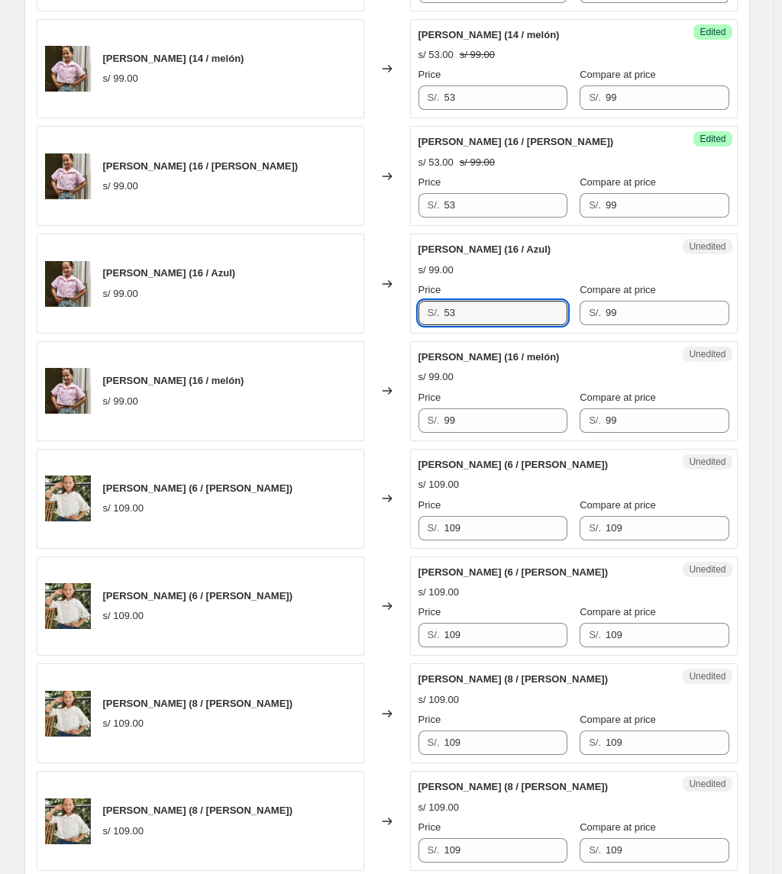
type input "53"
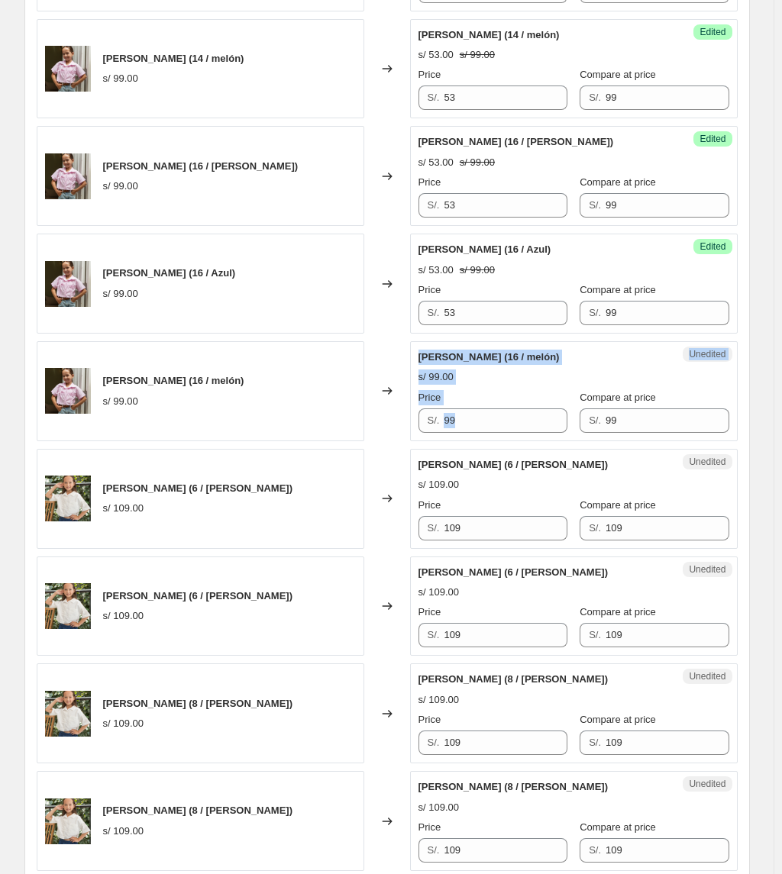
drag, startPoint x: 473, startPoint y: 443, endPoint x: 397, endPoint y: 444, distance: 76.3
click at [398, 441] on div "Camisa Nina (16 / melón) s/ 99.00 Changed to Unedited Camisa Nina (16 / melón) …" at bounding box center [387, 391] width 701 height 100
click at [486, 418] on input "99" at bounding box center [504, 420] width 123 height 24
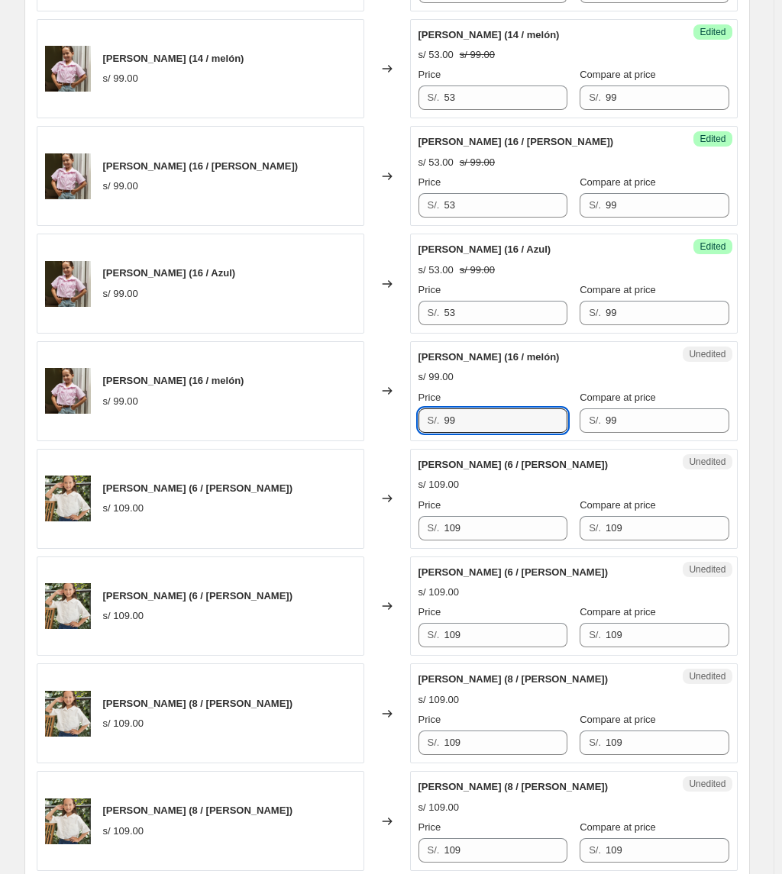
drag, startPoint x: 474, startPoint y: 428, endPoint x: 354, endPoint y: 440, distance: 120.4
click at [354, 440] on div "Camisa Nina (16 / melón) s/ 99.00 Changed to Unedited Camisa Nina (16 / melón) …" at bounding box center [387, 391] width 701 height 100
type input "53"
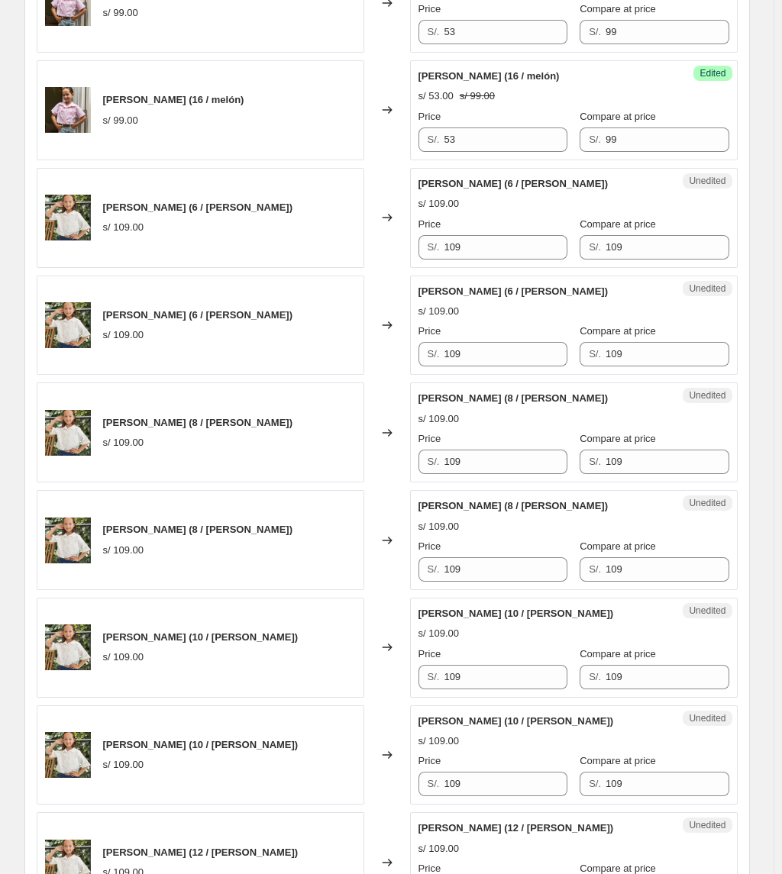
scroll to position [1832, 0]
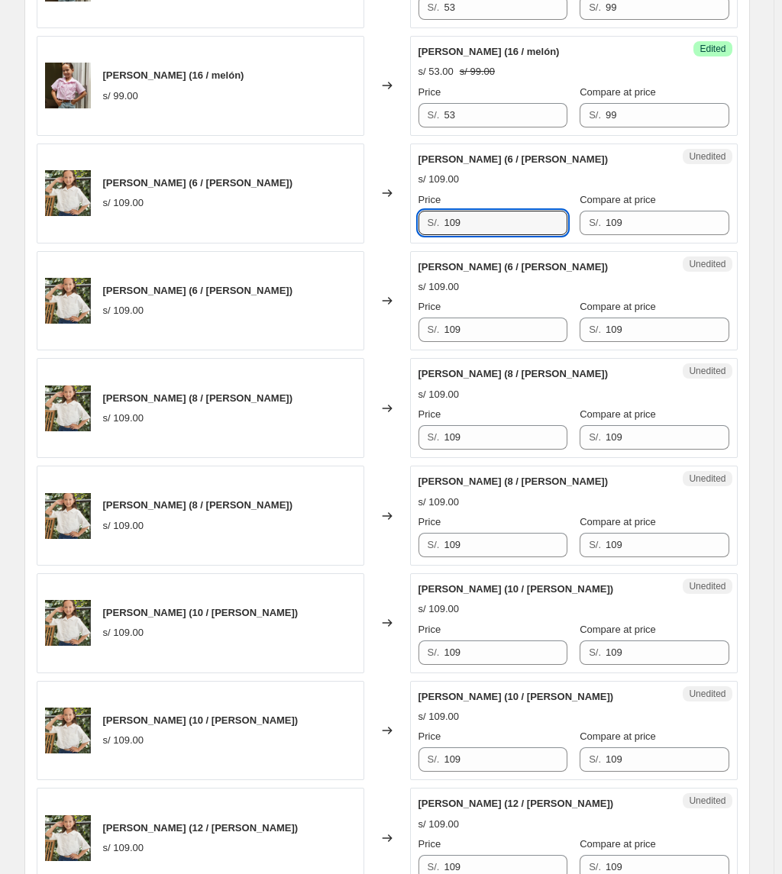
drag, startPoint x: 493, startPoint y: 230, endPoint x: 377, endPoint y: 232, distance: 116.0
click at [385, 235] on div "Camisa Brodery (6 / Rosa) s/ 109.00 Changed to Unedited Camisa Brodery (6 / Ros…" at bounding box center [387, 193] width 701 height 100
type input "67"
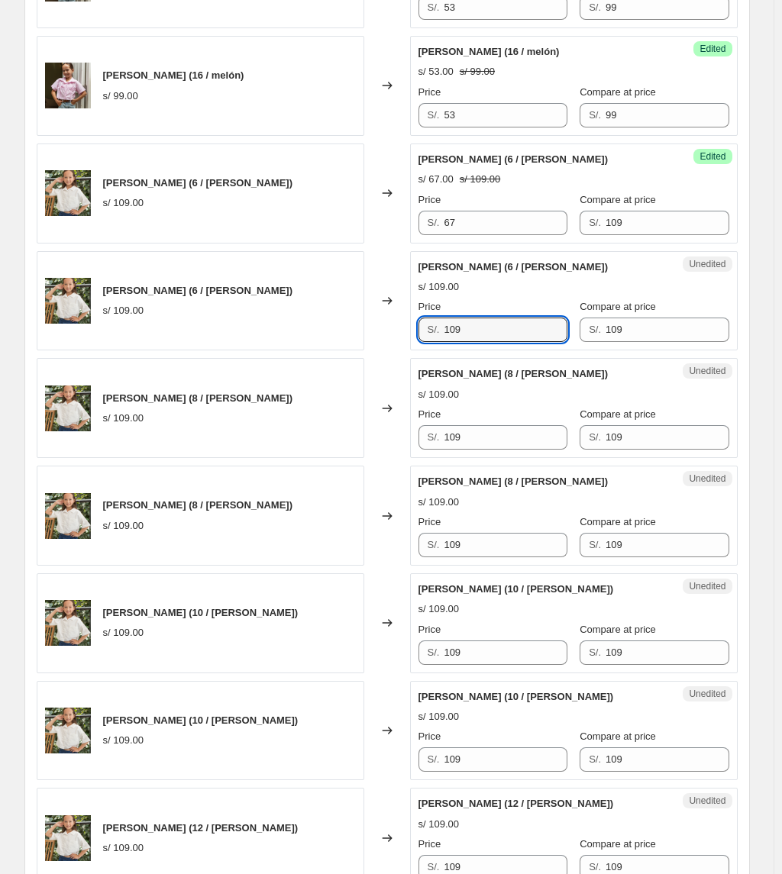
drag, startPoint x: 502, startPoint y: 340, endPoint x: 395, endPoint y: 339, distance: 106.9
click at [395, 339] on div "Camisa Brodery (6 / Perla) s/ 109.00 Changed to Unedited Camisa Brodery (6 / Pe…" at bounding box center [387, 301] width 701 height 100
type input "67"
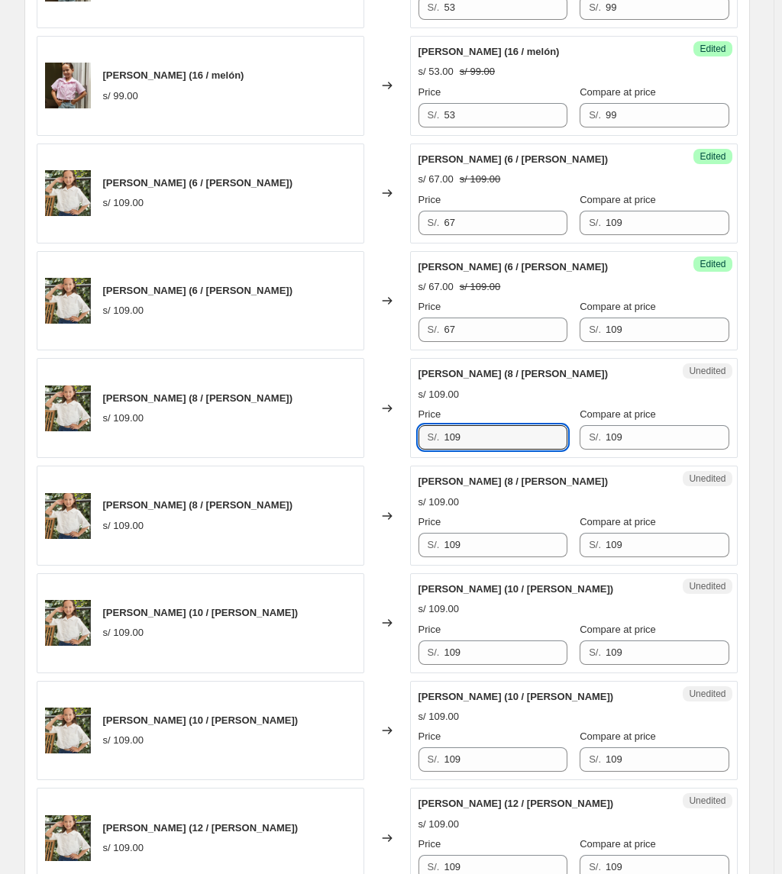
drag, startPoint x: 484, startPoint y: 443, endPoint x: 244, endPoint y: 459, distance: 240.2
click at [245, 458] on div "Camisa Brodery (8 / Rosa) s/ 109.00 Changed to Unedited Camisa Brodery (8 / Ros…" at bounding box center [387, 408] width 701 height 100
type input "67"
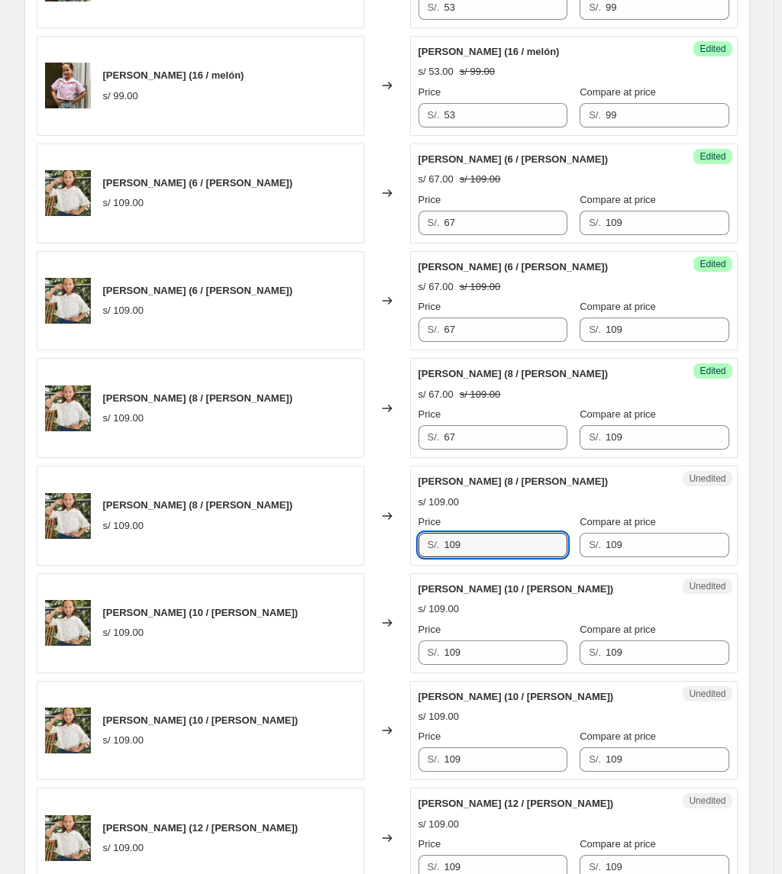
drag, startPoint x: 456, startPoint y: 559, endPoint x: 468, endPoint y: 529, distance: 32.6
click at [362, 559] on div "Camisa Brodery (8 / Perla) s/ 109.00 Changed to Unedited Camisa Brodery (8 / Pe…" at bounding box center [387, 516] width 701 height 100
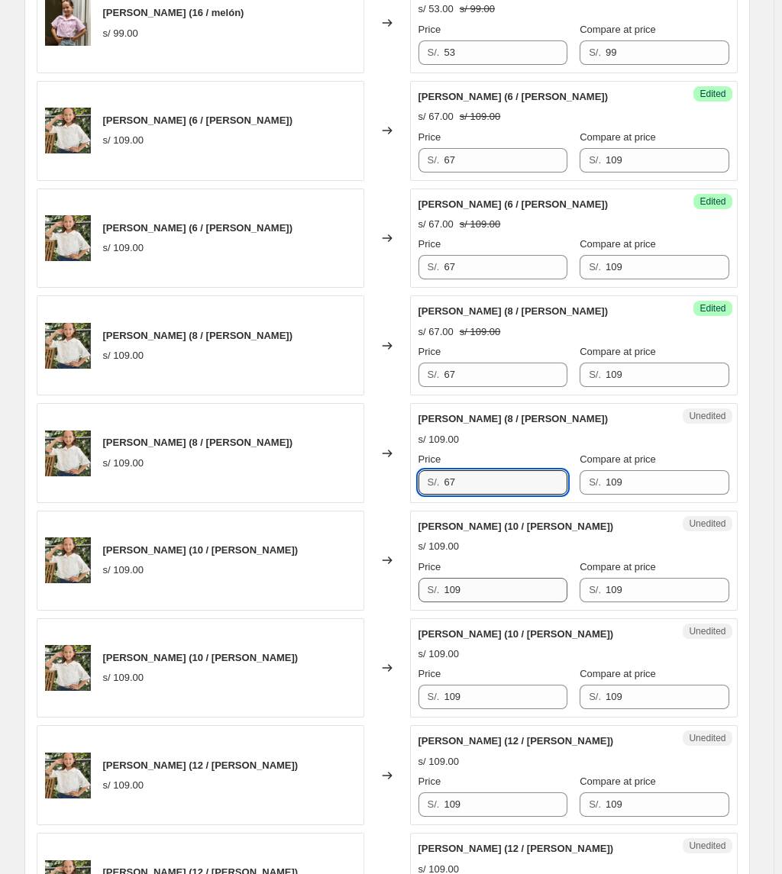
scroll to position [2035, 0]
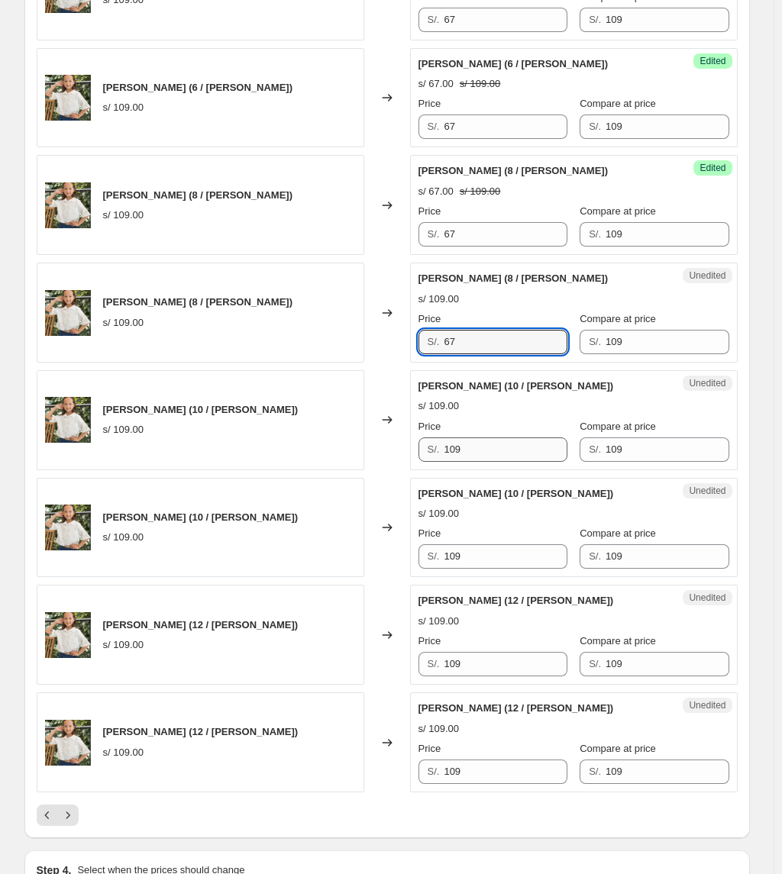
type input "67"
drag, startPoint x: 492, startPoint y: 466, endPoint x: 333, endPoint y: 492, distance: 161.0
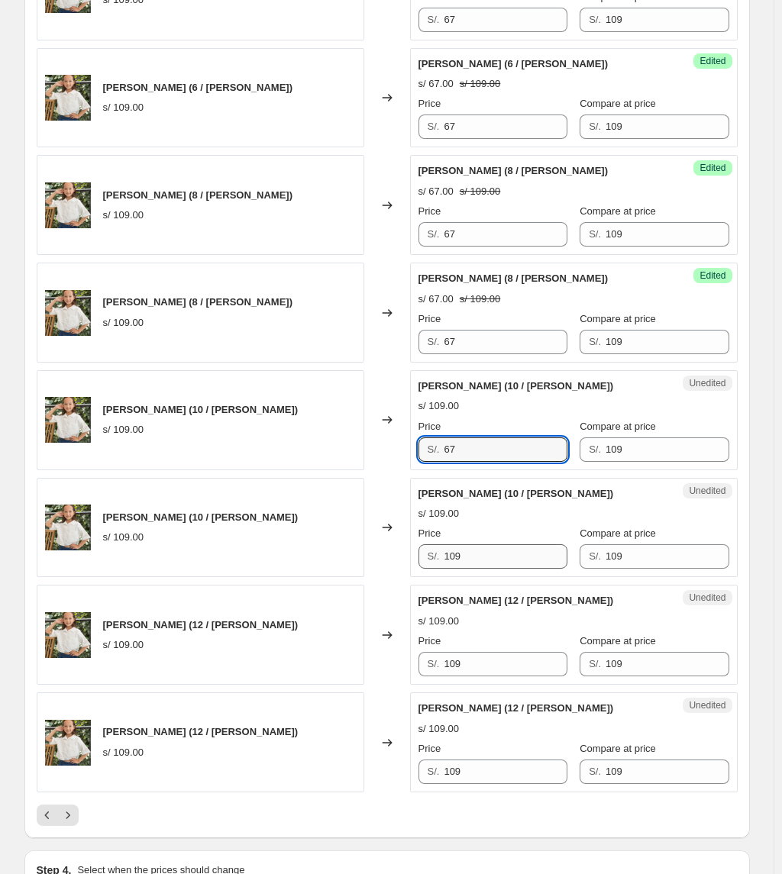
type input "67"
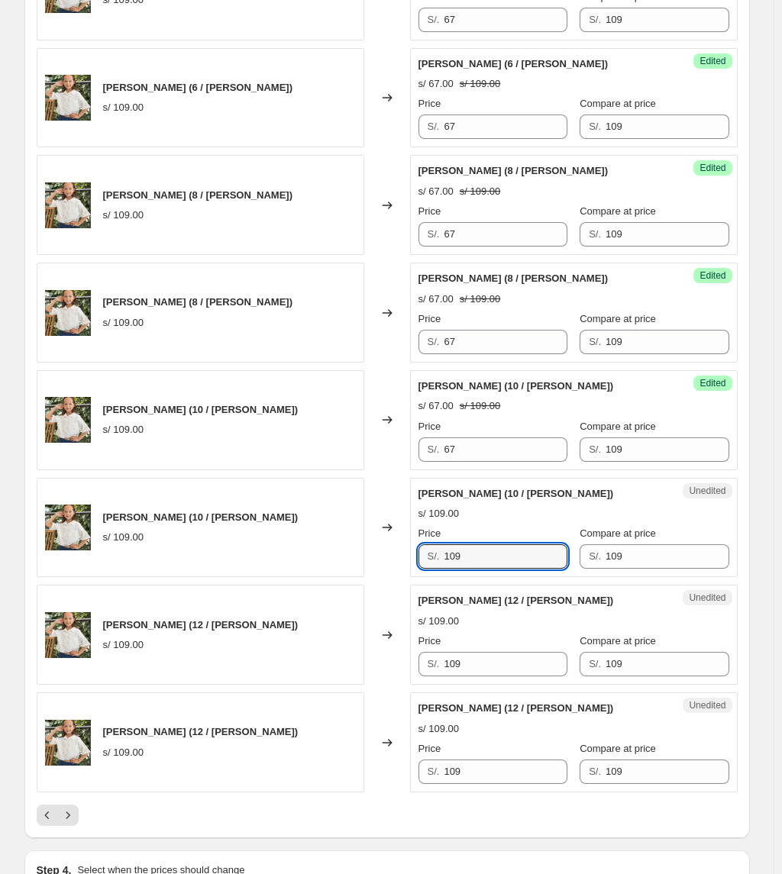
drag, startPoint x: 492, startPoint y: 569, endPoint x: 437, endPoint y: 582, distance: 56.3
click at [440, 578] on div "Unedited Camisa Brodery (10 / Perla) s/ 109.00 Price S/. 109 Compare at price S…" at bounding box center [573, 528] width 327 height 100
drag, startPoint x: 485, startPoint y: 562, endPoint x: 285, endPoint y: 592, distance: 203.0
type input "67"
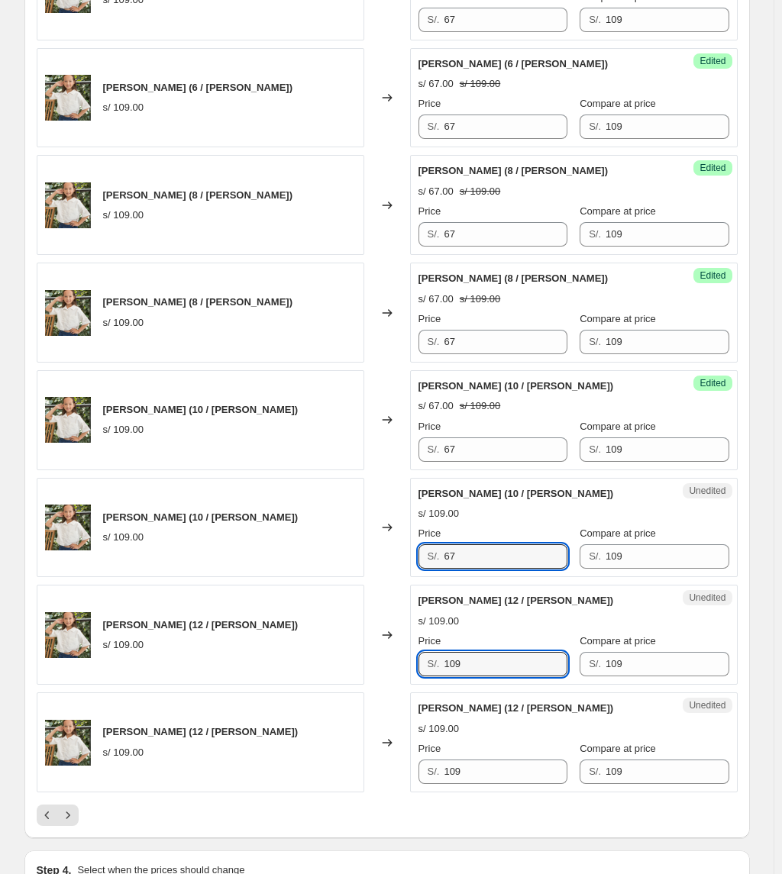
drag, startPoint x: 410, startPoint y: 672, endPoint x: 376, endPoint y: 669, distance: 34.6
click at [377, 633] on div "Camisa Brodery (12 / Rosa) s/ 109.00 Changed to Unedited Camisa Brodery (12 / R…" at bounding box center [387, 635] width 701 height 100
type input "67"
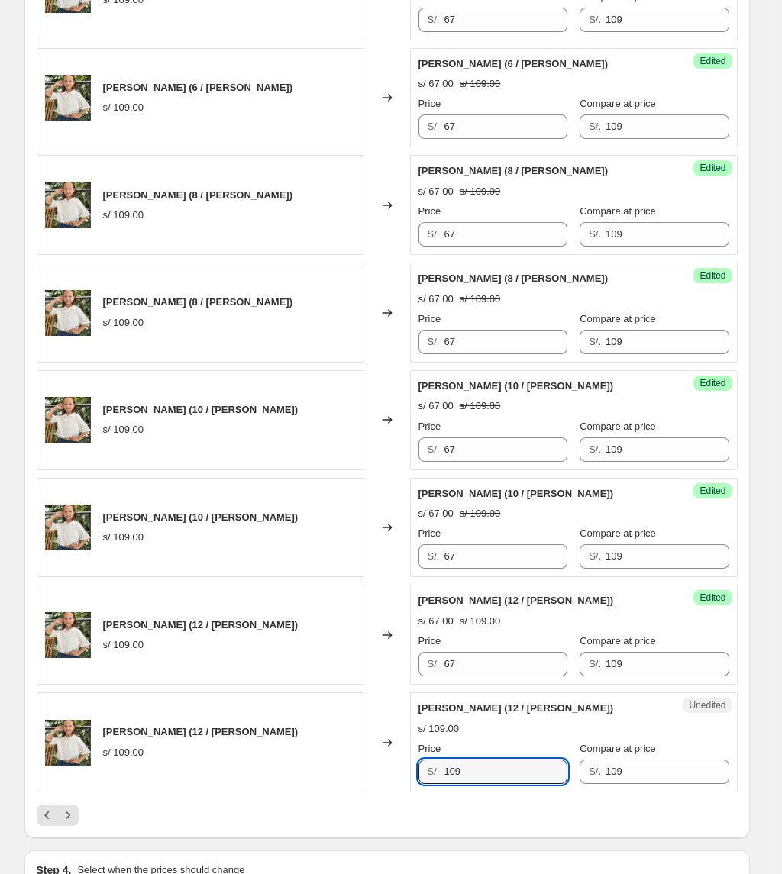
drag, startPoint x: 477, startPoint y: 788, endPoint x: 427, endPoint y: 800, distance: 50.9
click at [427, 633] on div "Unedited Camisa Brodery (12 / Perla) s/ 109.00 Price S/. 109 Compare at price S…" at bounding box center [573, 742] width 327 height 100
type input "67"
click at [71, 633] on icon "Next" at bounding box center [67, 814] width 15 height 15
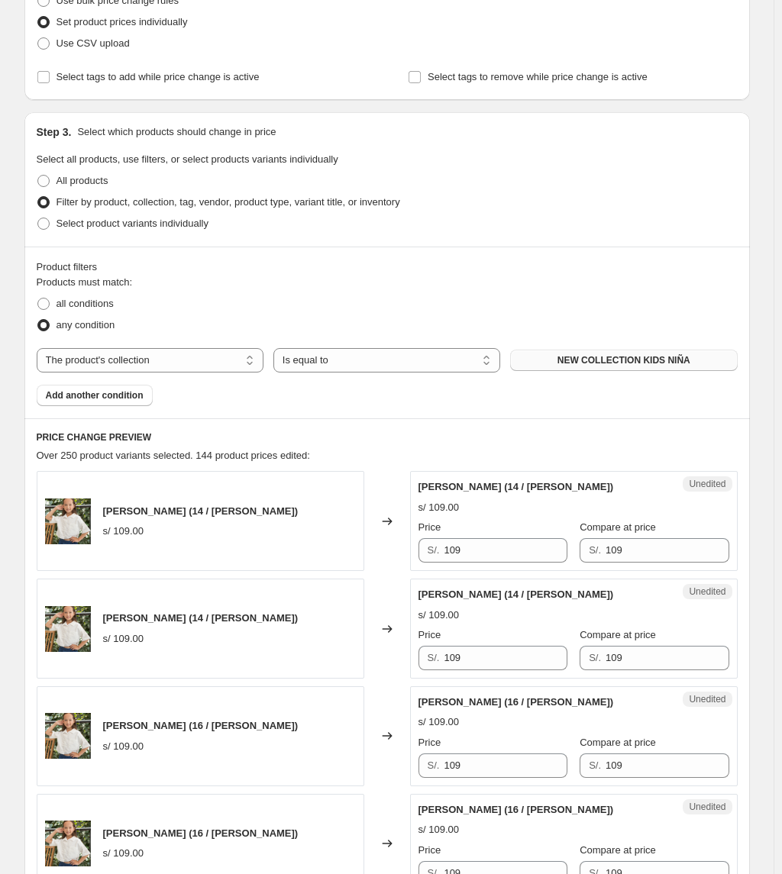
scroll to position [211, 0]
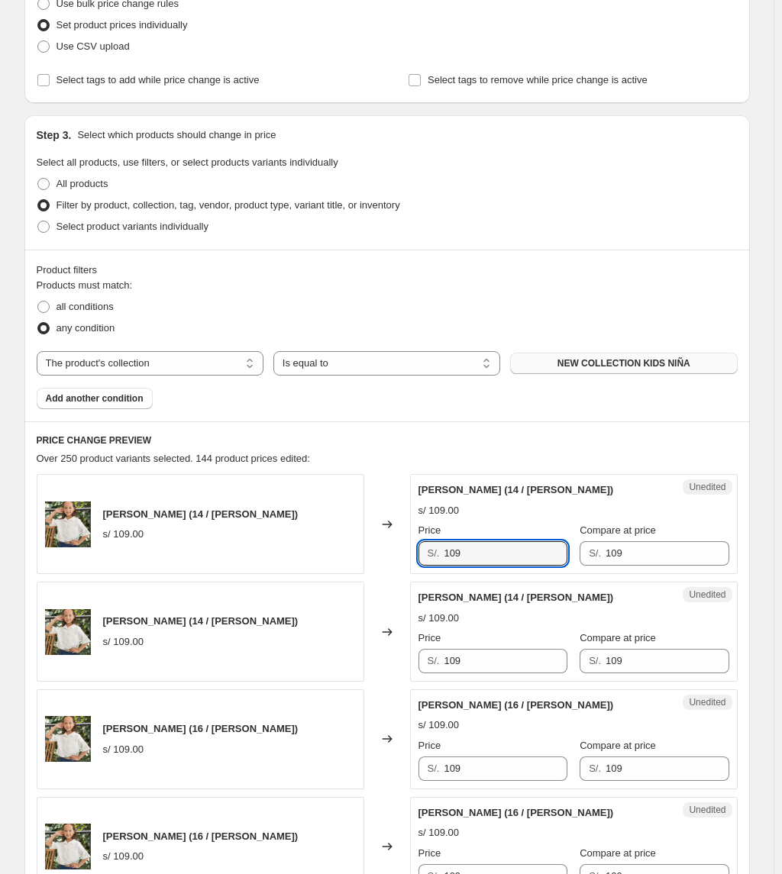
drag, startPoint x: 516, startPoint y: 550, endPoint x: 295, endPoint y: 550, distance: 221.3
click at [295, 550] on div "Camisa Brodery (14 / Rosa) s/ 109.00 Changed to Unedited Camisa Brodery (14 / R…" at bounding box center [387, 524] width 701 height 100
type input "67"
drag
click at [517, 633] on div "Price" at bounding box center [492, 637] width 149 height 15
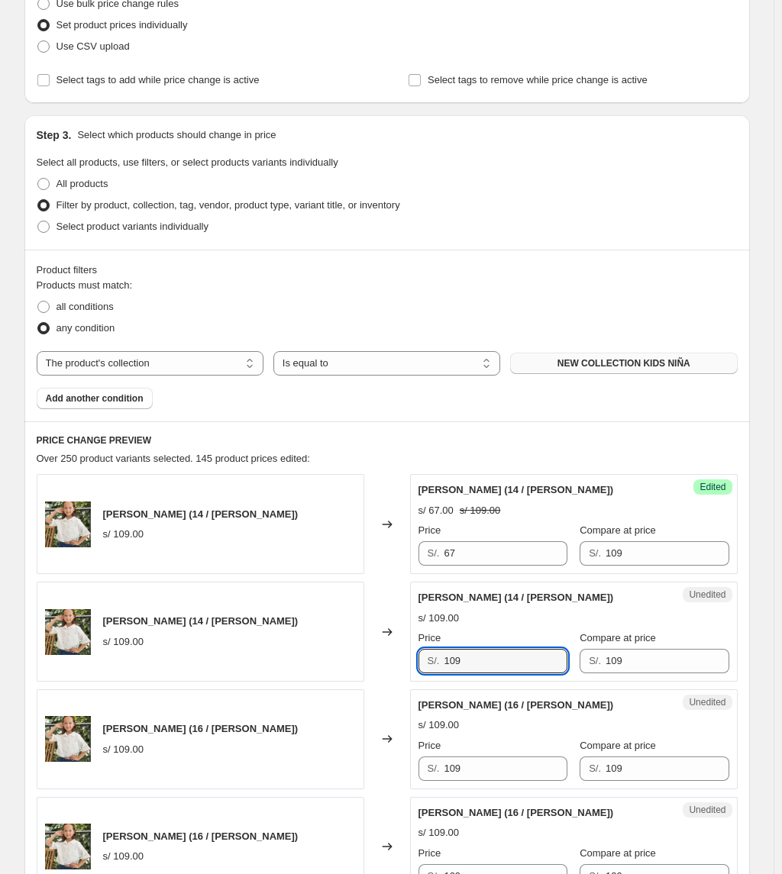
click at [374, 633] on div "Camisa Brodery (14 / Perla) s/ 109.00 Changed to Unedited Camisa Brodery (14 / …" at bounding box center [387, 632] width 701 height 100
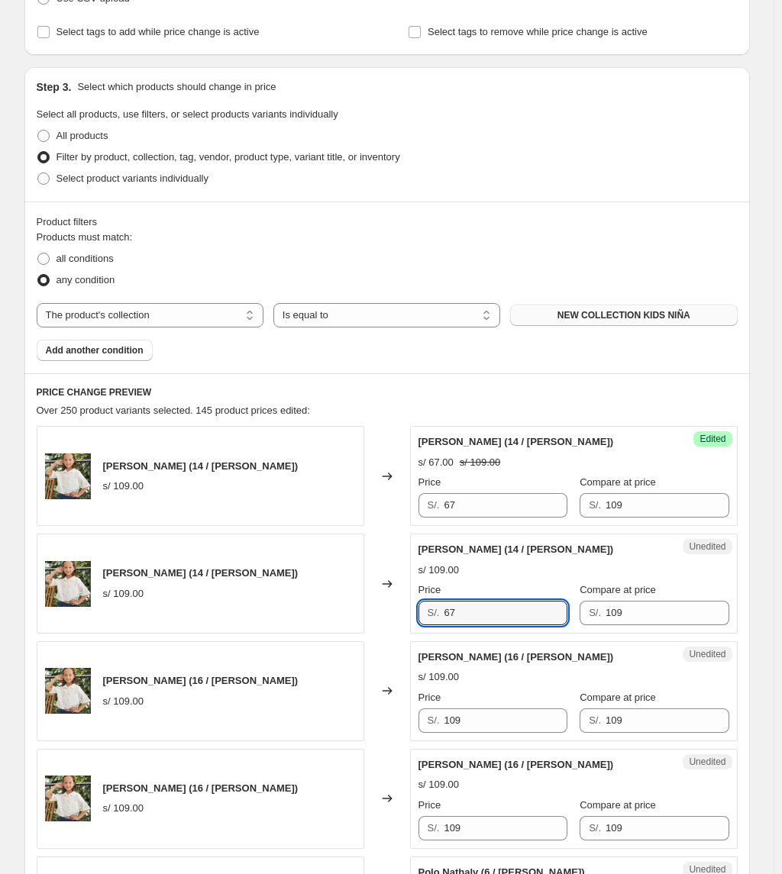
scroll to position [313, 0]
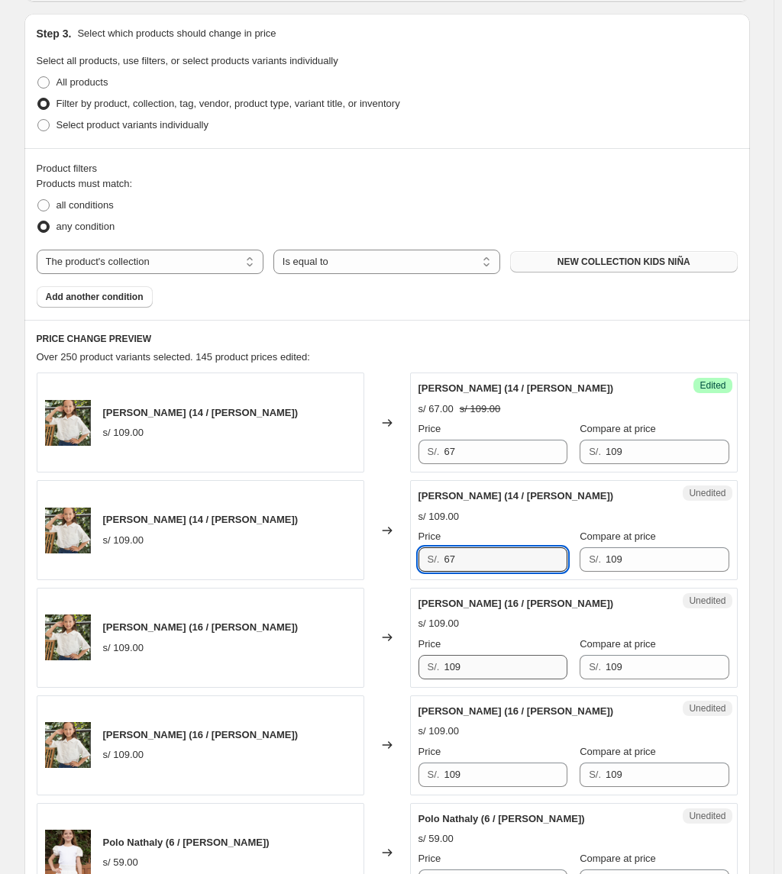
type input "67"
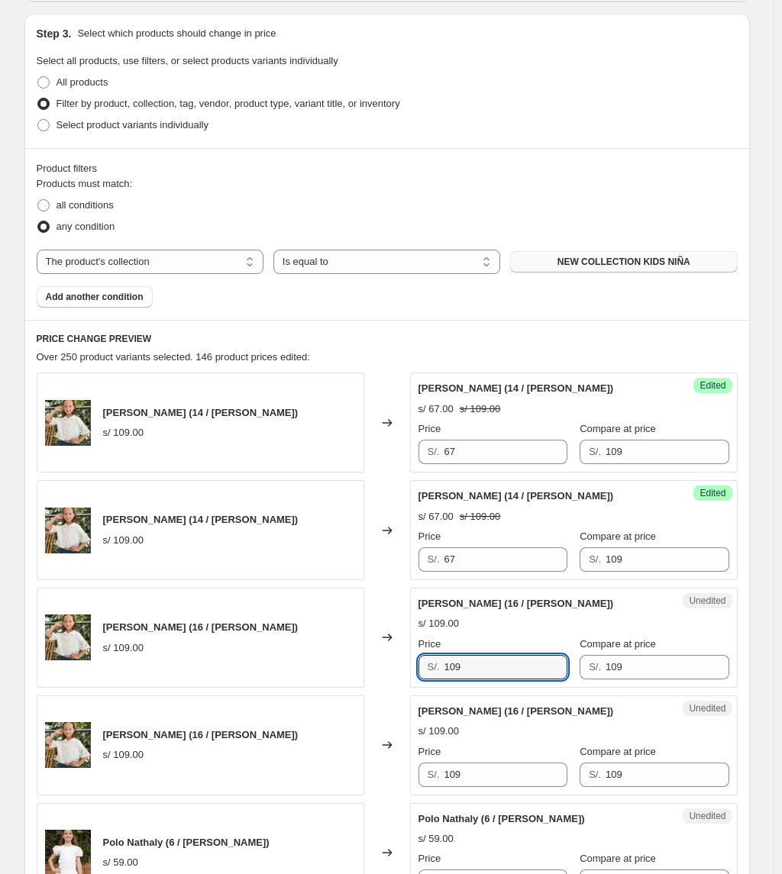
click at [340, 633] on div "Camisa Brodery (16 / Rosa) s/ 109.00 Changed to Unedited Camisa Brodery (16 / R…" at bounding box center [387, 638] width 701 height 100
type input "67"
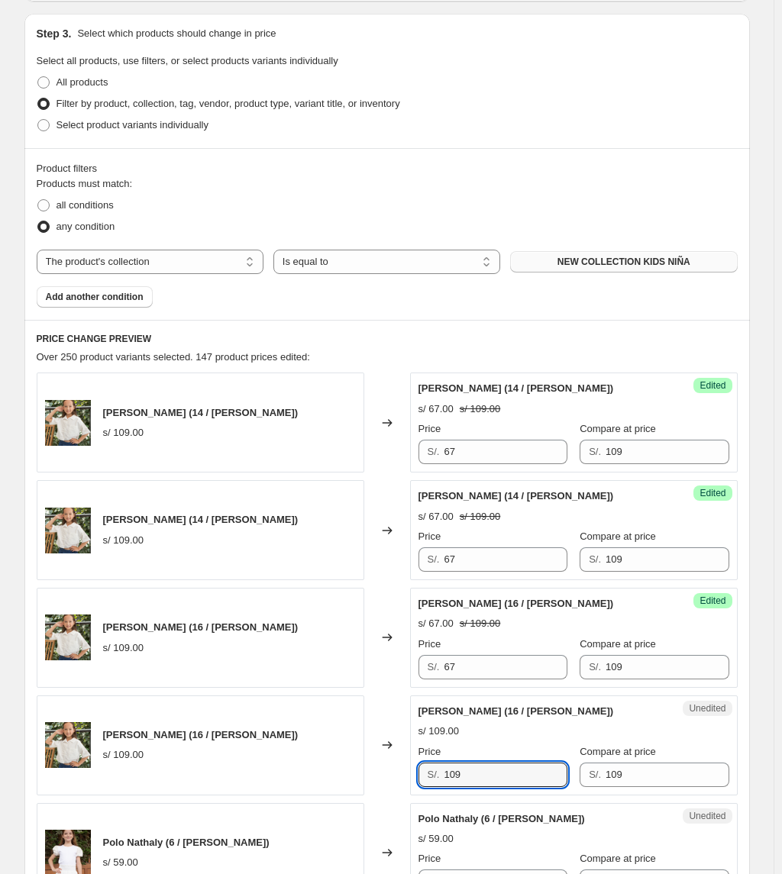
click at [385, 633] on div "Camisa Brodery (16 / Perla) s/ 109.00 Changed to Unedited Camisa Brodery (16 / …" at bounding box center [387, 745] width 701 height 100
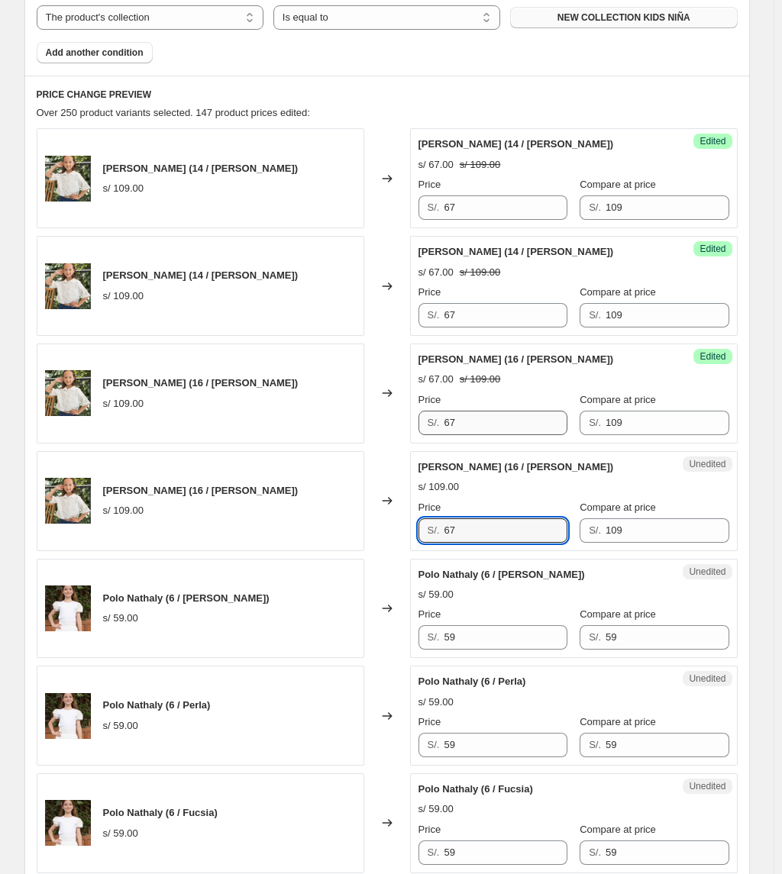
scroll to position [618, 0]
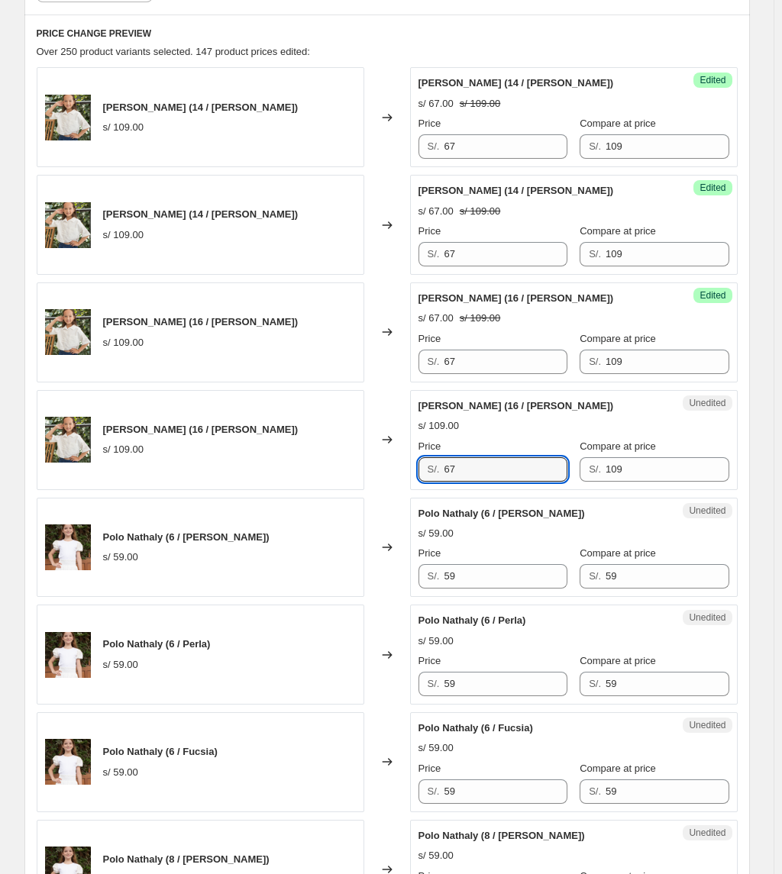
type input "67"
